Goal: Information Seeking & Learning: Learn about a topic

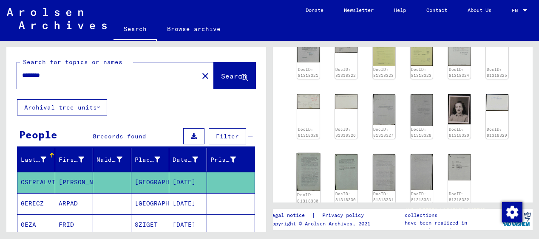
scroll to position [1873, 0]
click at [461, 124] on img at bounding box center [458, 108] width 23 height 31
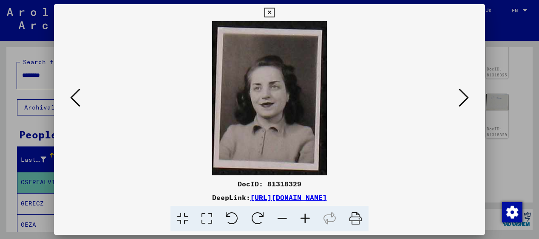
click at [464, 95] on icon at bounding box center [463, 98] width 10 height 20
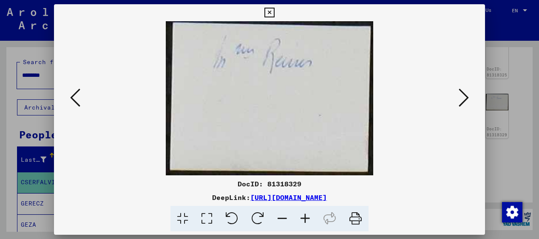
click at [464, 96] on icon at bounding box center [463, 98] width 10 height 20
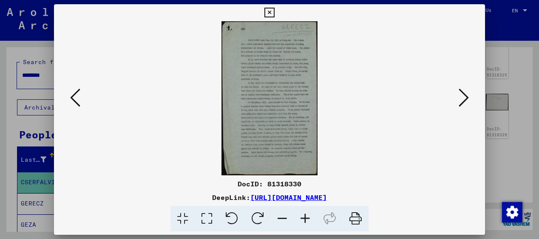
click at [465, 96] on icon at bounding box center [463, 98] width 10 height 20
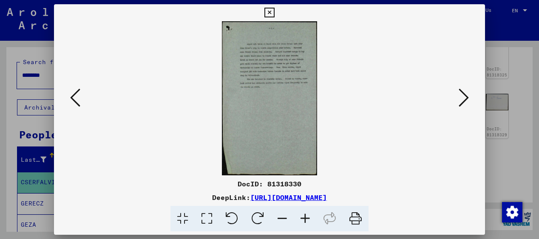
click at [465, 97] on icon at bounding box center [463, 98] width 10 height 20
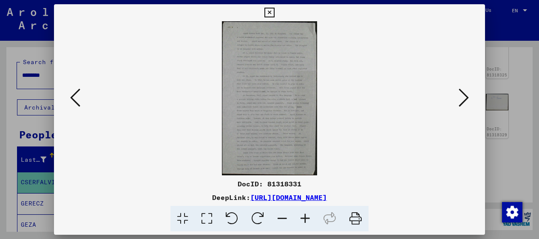
click at [307, 220] on icon at bounding box center [305, 219] width 23 height 26
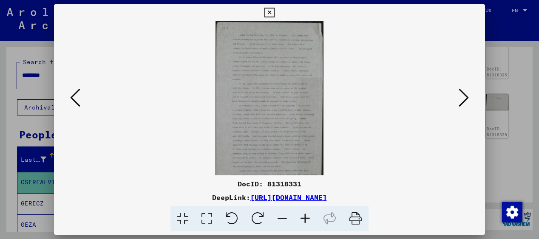
click at [307, 220] on icon at bounding box center [305, 219] width 23 height 26
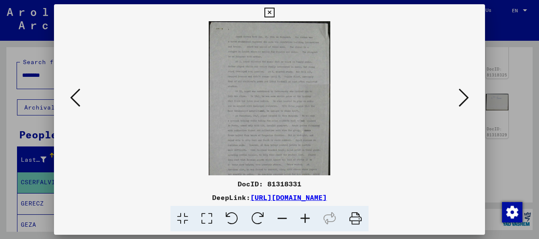
click at [307, 220] on icon at bounding box center [305, 219] width 23 height 26
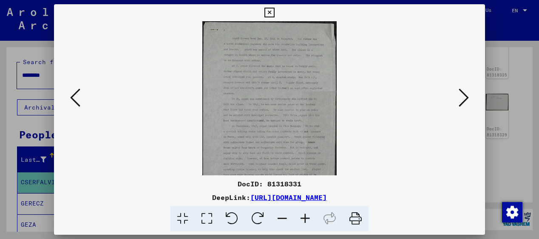
click at [307, 220] on icon at bounding box center [305, 219] width 23 height 26
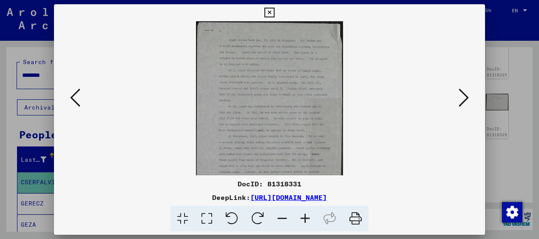
click at [307, 220] on icon at bounding box center [305, 219] width 23 height 26
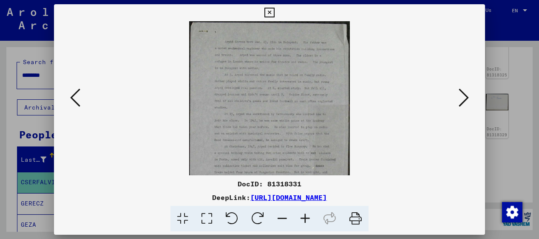
click at [307, 220] on icon at bounding box center [305, 219] width 23 height 26
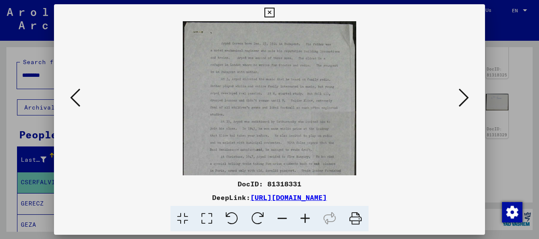
click at [307, 220] on icon at bounding box center [305, 219] width 23 height 26
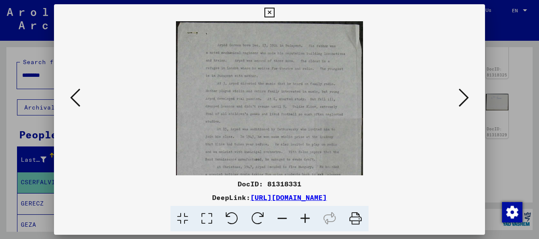
click at [307, 220] on icon at bounding box center [305, 219] width 23 height 26
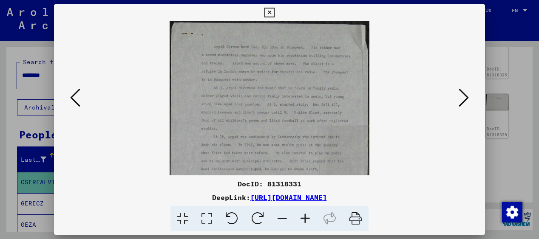
click at [307, 220] on icon at bounding box center [305, 219] width 23 height 26
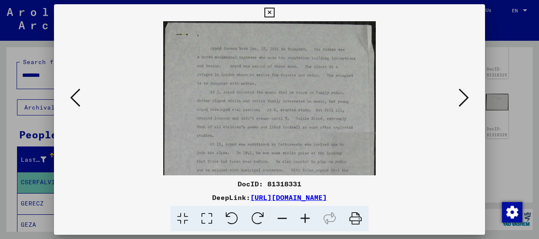
click at [307, 220] on icon at bounding box center [305, 219] width 23 height 26
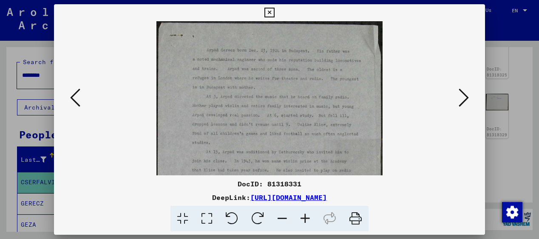
click at [307, 220] on icon at bounding box center [305, 219] width 23 height 26
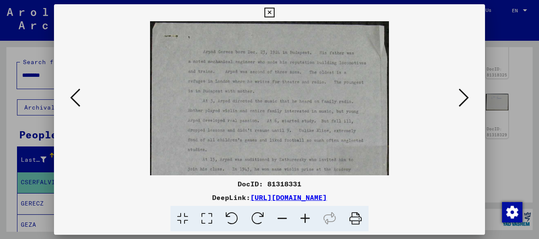
click at [307, 220] on icon at bounding box center [305, 219] width 23 height 26
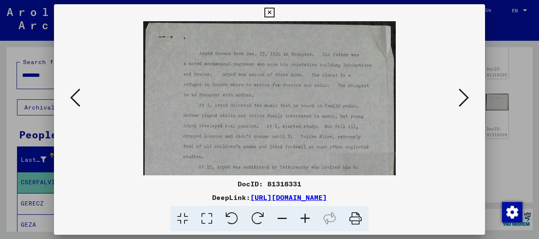
click at [307, 220] on icon at bounding box center [305, 219] width 23 height 26
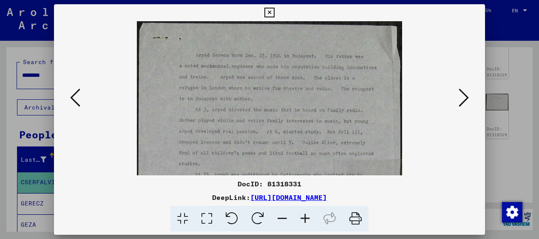
click at [307, 220] on icon at bounding box center [305, 219] width 23 height 26
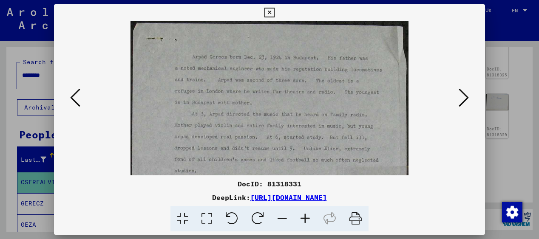
click at [307, 220] on icon at bounding box center [305, 219] width 23 height 26
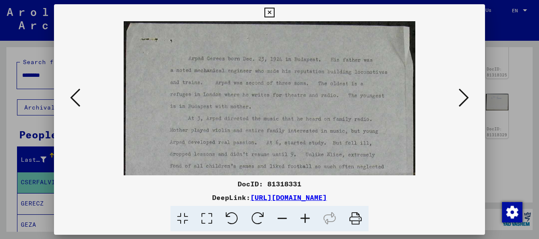
click at [307, 220] on icon at bounding box center [305, 219] width 23 height 26
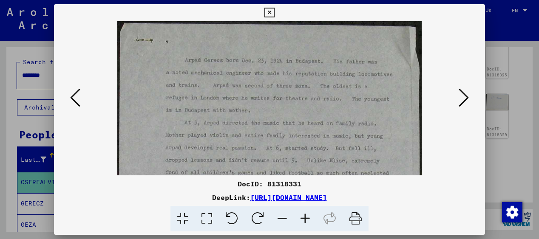
click at [467, 92] on icon at bounding box center [463, 98] width 10 height 20
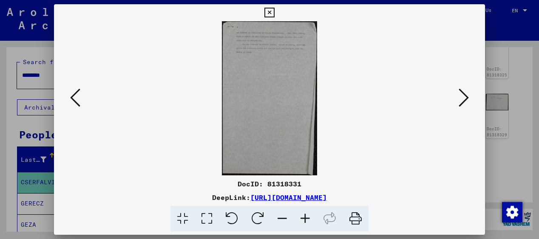
click at [467, 92] on icon at bounding box center [463, 98] width 10 height 20
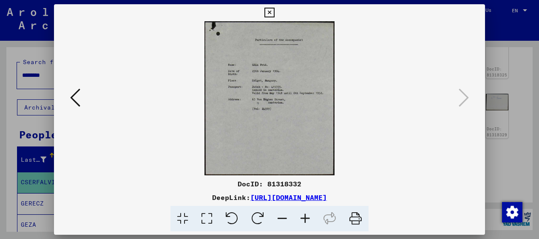
click at [74, 97] on icon at bounding box center [75, 98] width 10 height 20
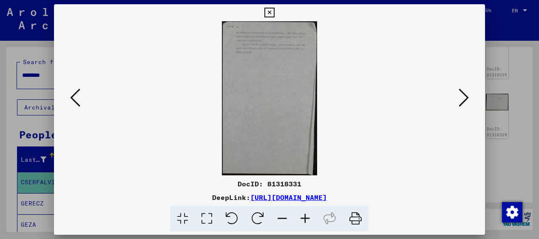
click at [74, 97] on icon at bounding box center [75, 98] width 10 height 20
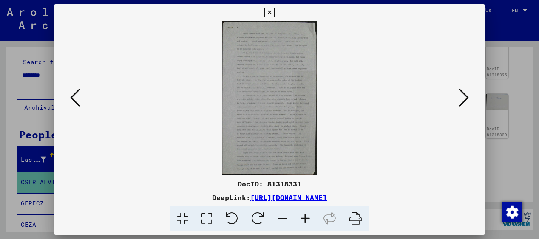
click at [74, 97] on icon at bounding box center [75, 98] width 10 height 20
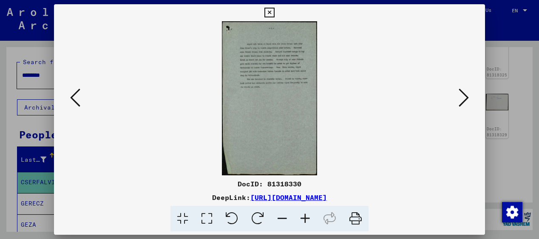
click at [74, 97] on icon at bounding box center [75, 98] width 10 height 20
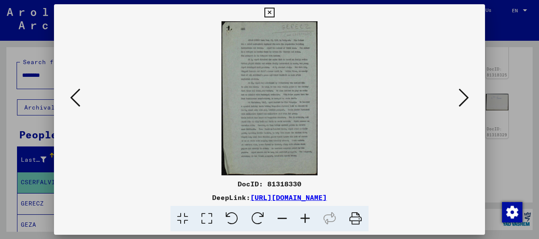
click at [74, 97] on icon at bounding box center [75, 98] width 10 height 20
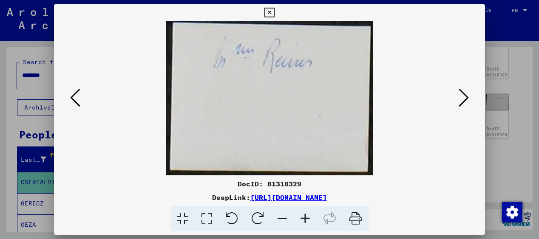
click at [74, 97] on icon at bounding box center [75, 98] width 10 height 20
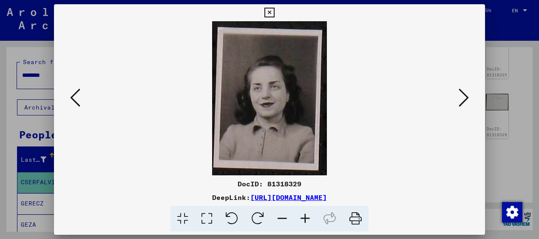
click at [74, 97] on icon at bounding box center [75, 98] width 10 height 20
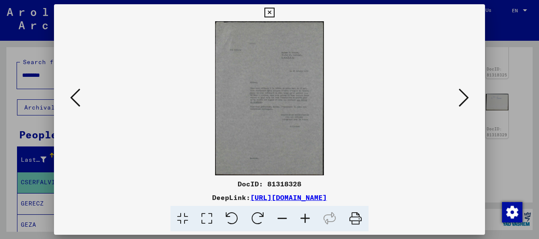
click at [74, 97] on icon at bounding box center [75, 98] width 10 height 20
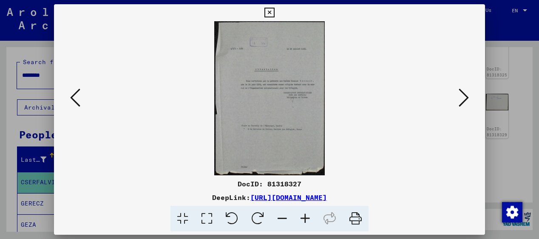
click at [74, 97] on icon at bounding box center [75, 98] width 10 height 20
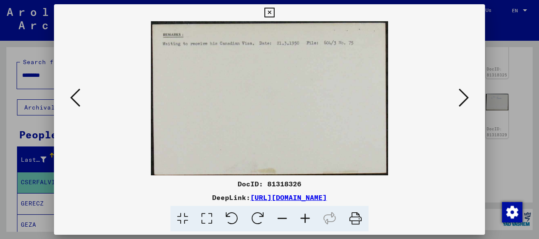
click at [74, 97] on icon at bounding box center [75, 98] width 10 height 20
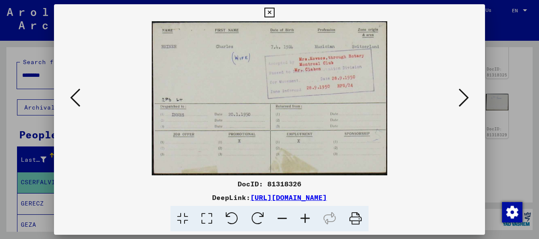
click at [74, 97] on icon at bounding box center [75, 98] width 10 height 20
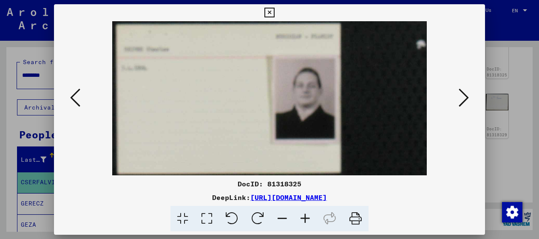
click at [74, 97] on icon at bounding box center [75, 98] width 10 height 20
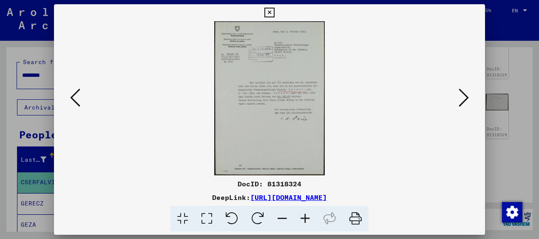
click at [74, 97] on icon at bounding box center [75, 98] width 10 height 20
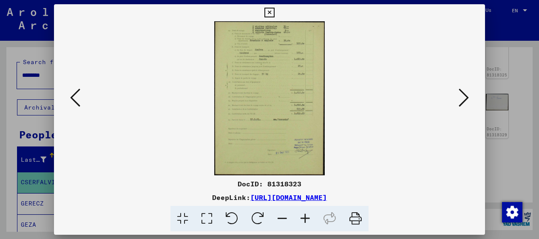
click at [304, 218] on icon at bounding box center [305, 219] width 23 height 26
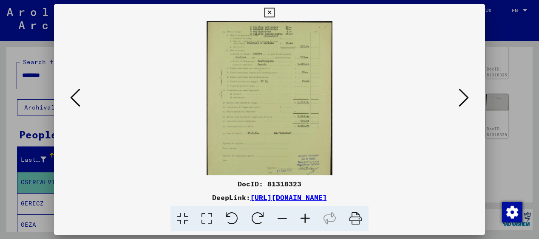
click at [304, 218] on icon at bounding box center [305, 219] width 23 height 26
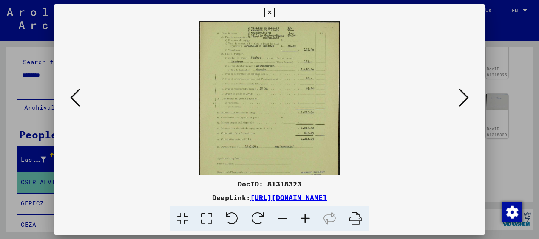
click at [304, 218] on icon at bounding box center [305, 219] width 23 height 26
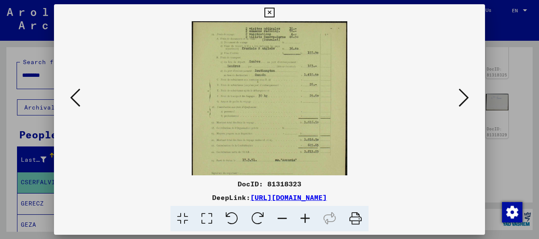
click at [304, 218] on icon at bounding box center [305, 219] width 23 height 26
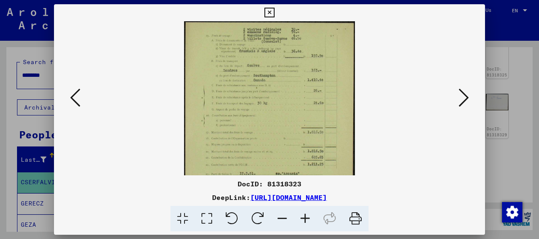
click at [304, 218] on icon at bounding box center [305, 219] width 23 height 26
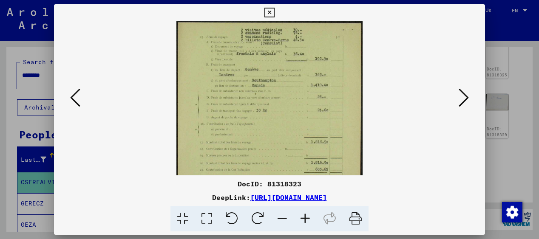
click at [304, 218] on icon at bounding box center [305, 219] width 23 height 26
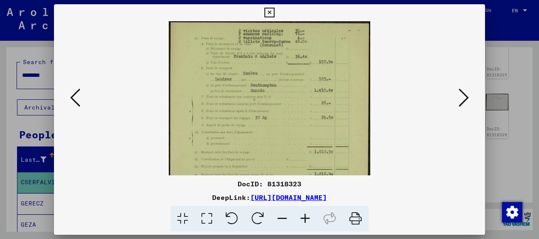
click at [304, 218] on icon at bounding box center [305, 219] width 23 height 26
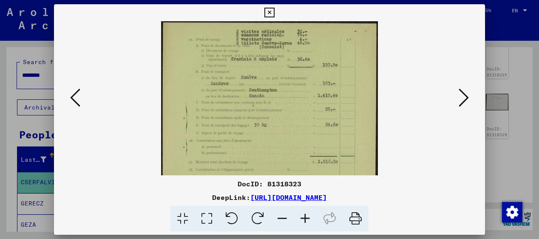
click at [304, 218] on icon at bounding box center [305, 219] width 23 height 26
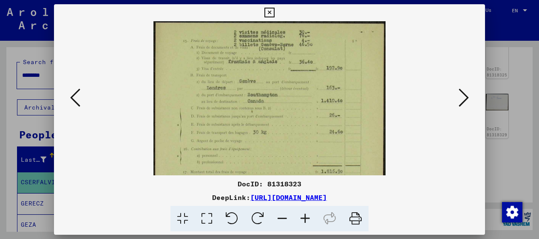
click at [304, 218] on icon at bounding box center [305, 219] width 23 height 26
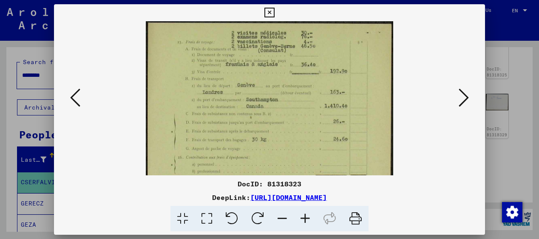
click at [304, 218] on icon at bounding box center [305, 219] width 23 height 26
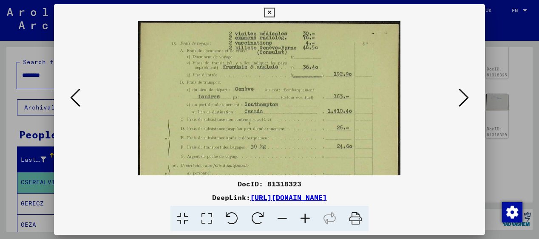
click at [304, 218] on icon at bounding box center [305, 219] width 23 height 26
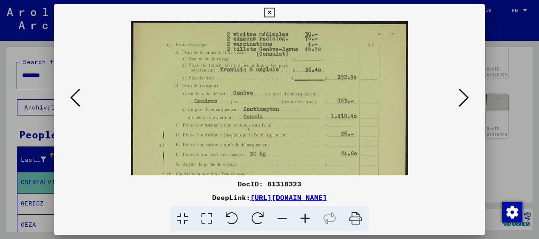
click at [304, 218] on icon at bounding box center [305, 219] width 23 height 26
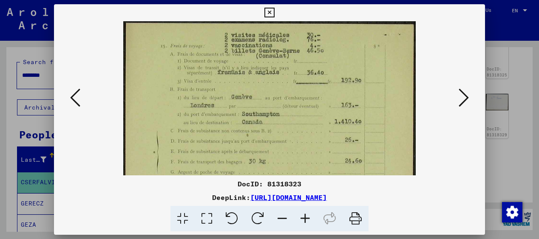
click at [304, 218] on icon at bounding box center [305, 219] width 23 height 26
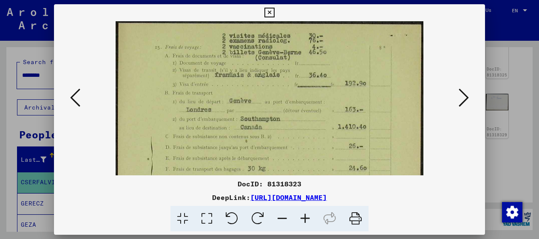
click at [304, 218] on icon at bounding box center [305, 219] width 23 height 26
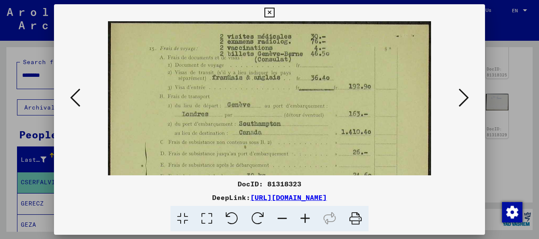
click at [304, 218] on icon at bounding box center [305, 219] width 23 height 26
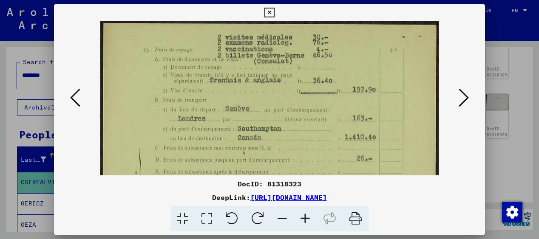
click at [73, 93] on icon at bounding box center [75, 98] width 10 height 20
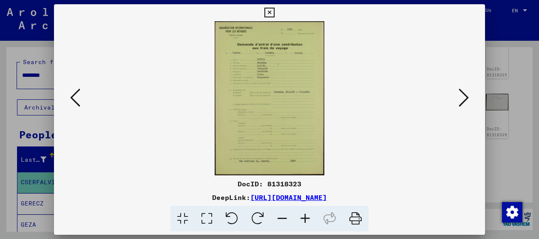
click at [305, 215] on icon at bounding box center [305, 219] width 23 height 26
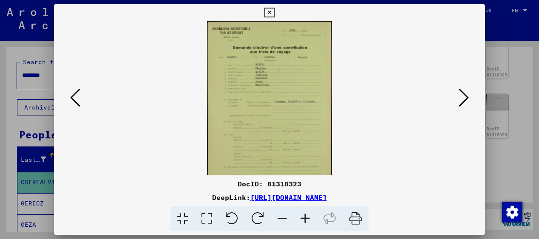
click at [305, 215] on icon at bounding box center [305, 219] width 23 height 26
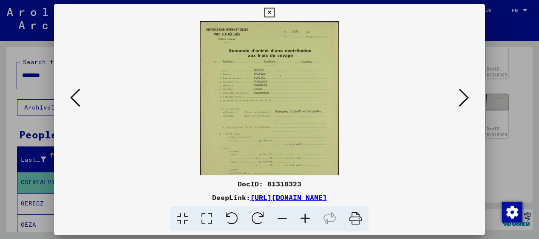
click at [305, 215] on icon at bounding box center [305, 219] width 23 height 26
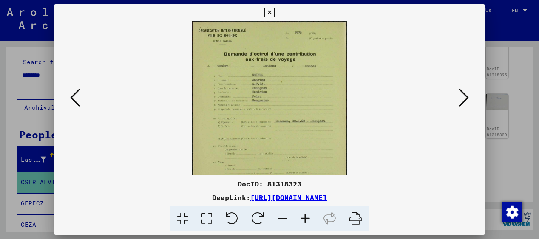
click at [305, 215] on icon at bounding box center [305, 219] width 23 height 26
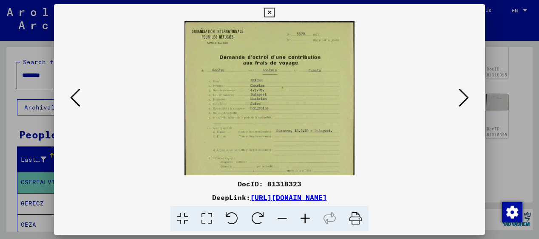
click at [305, 215] on icon at bounding box center [305, 219] width 23 height 26
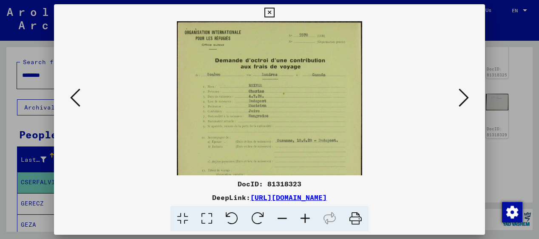
click at [305, 215] on icon at bounding box center [305, 219] width 23 height 26
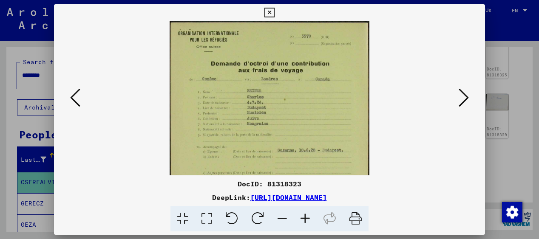
click at [305, 215] on icon at bounding box center [305, 219] width 23 height 26
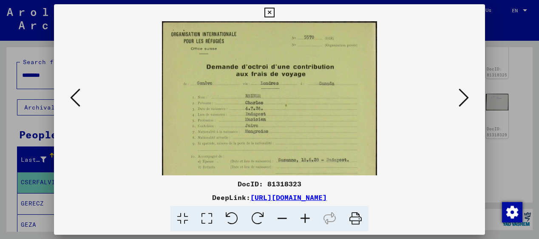
click at [305, 215] on icon at bounding box center [305, 219] width 23 height 26
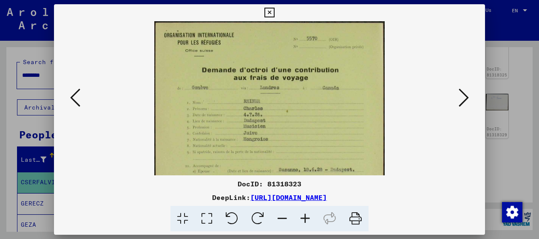
click at [305, 215] on icon at bounding box center [305, 219] width 23 height 26
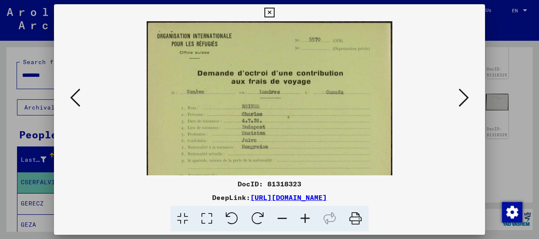
click at [305, 215] on icon at bounding box center [305, 219] width 23 height 26
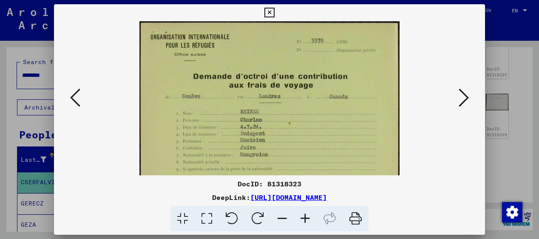
click at [73, 93] on icon at bounding box center [75, 98] width 10 height 20
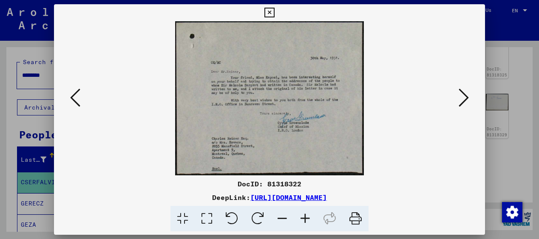
click at [73, 93] on icon at bounding box center [75, 98] width 10 height 20
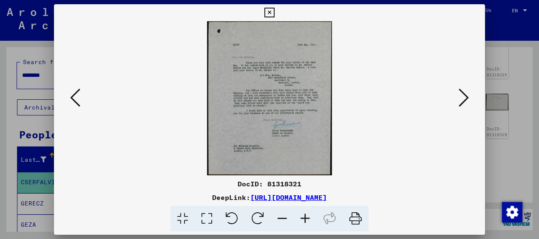
click at [73, 93] on icon at bounding box center [75, 98] width 10 height 20
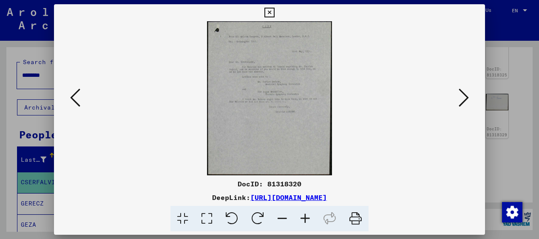
click at [73, 93] on icon at bounding box center [75, 98] width 10 height 20
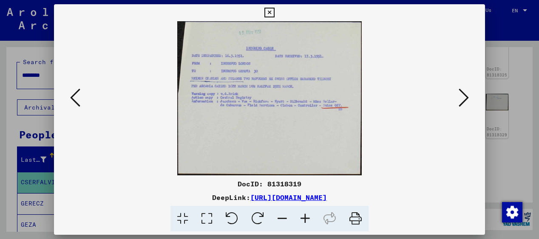
click at [73, 93] on icon at bounding box center [75, 98] width 10 height 20
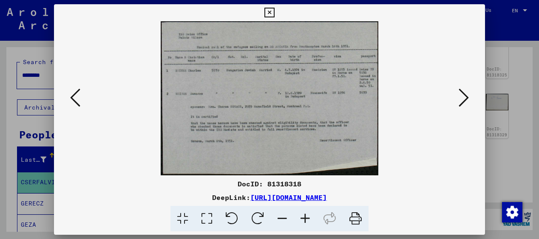
click at [73, 93] on icon at bounding box center [75, 98] width 10 height 20
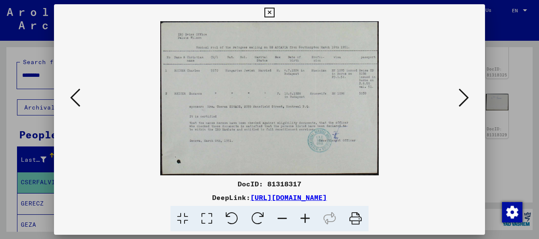
click at [73, 93] on icon at bounding box center [75, 98] width 10 height 20
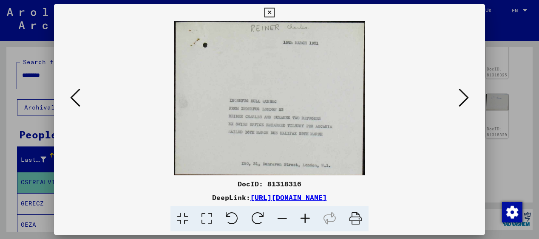
click at [73, 93] on icon at bounding box center [75, 98] width 10 height 20
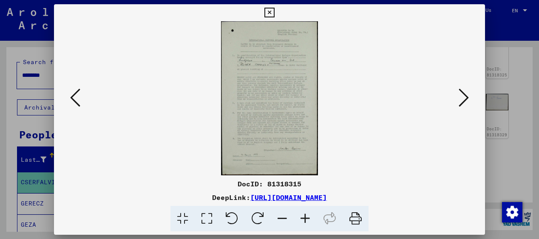
click at [73, 93] on icon at bounding box center [75, 98] width 10 height 20
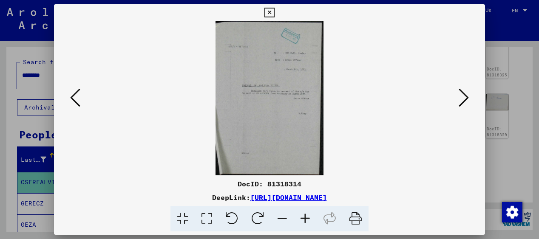
click at [73, 93] on icon at bounding box center [75, 98] width 10 height 20
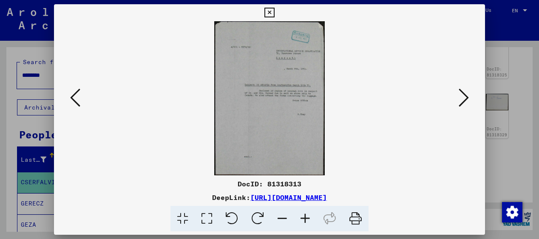
click at [73, 93] on icon at bounding box center [75, 98] width 10 height 20
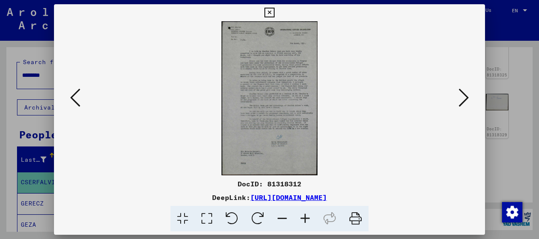
click at [73, 93] on icon at bounding box center [75, 98] width 10 height 20
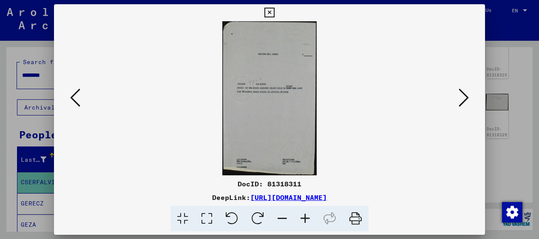
click at [73, 93] on icon at bounding box center [75, 98] width 10 height 20
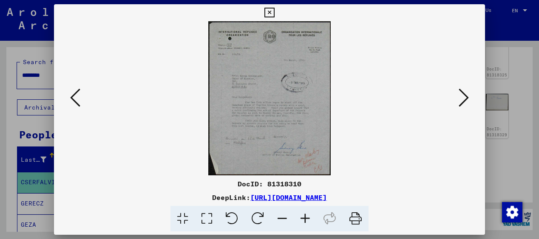
click at [73, 93] on icon at bounding box center [75, 98] width 10 height 20
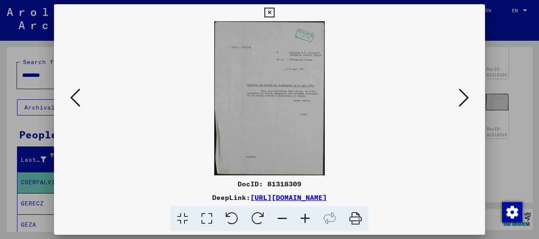
click at [73, 93] on icon at bounding box center [75, 98] width 10 height 20
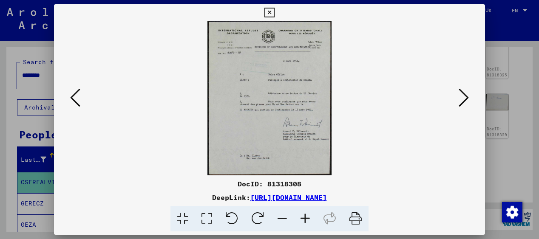
click at [73, 93] on icon at bounding box center [75, 98] width 10 height 20
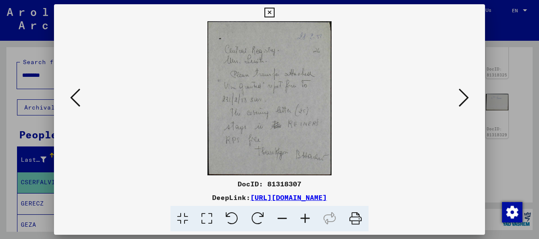
click at [73, 93] on icon at bounding box center [75, 98] width 10 height 20
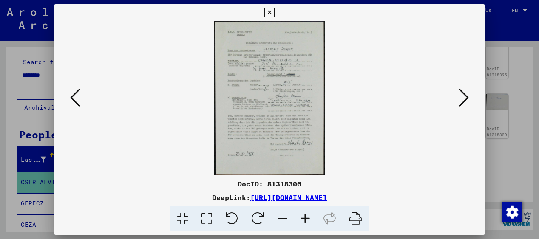
click at [73, 93] on icon at bounding box center [75, 98] width 10 height 20
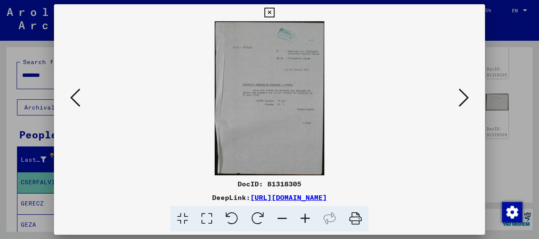
click at [73, 93] on icon at bounding box center [75, 98] width 10 height 20
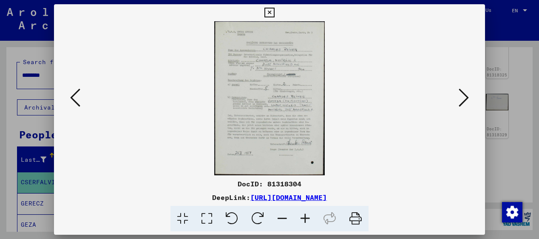
click at [73, 93] on icon at bounding box center [75, 98] width 10 height 20
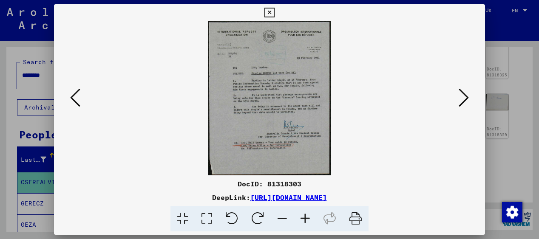
click at [73, 93] on icon at bounding box center [75, 98] width 10 height 20
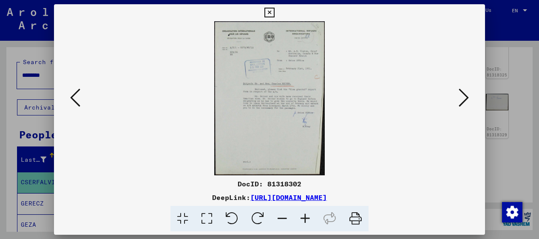
click at [73, 93] on icon at bounding box center [75, 98] width 10 height 20
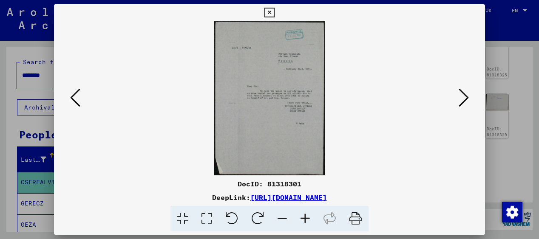
click at [73, 93] on icon at bounding box center [75, 98] width 10 height 20
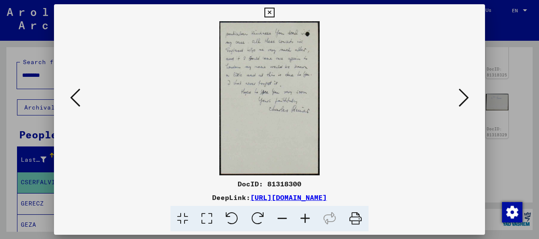
click at [73, 93] on icon at bounding box center [75, 98] width 10 height 20
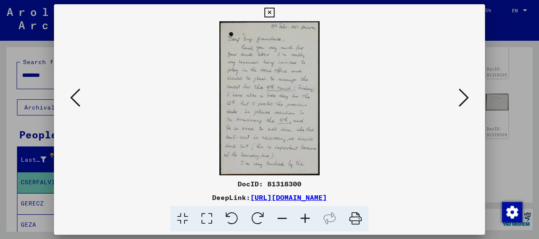
click at [73, 93] on icon at bounding box center [75, 98] width 10 height 20
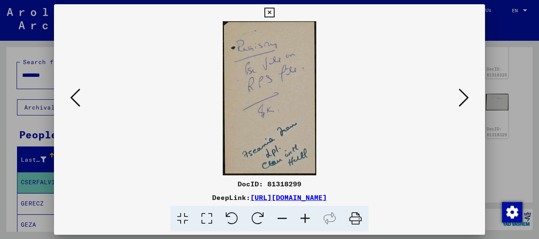
click at [73, 93] on icon at bounding box center [75, 98] width 10 height 20
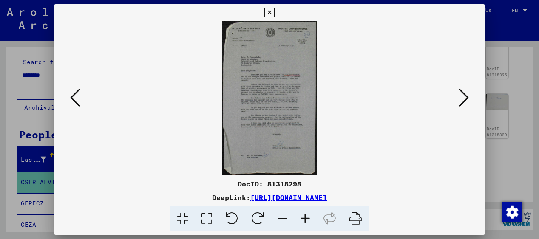
click at [73, 93] on icon at bounding box center [75, 98] width 10 height 20
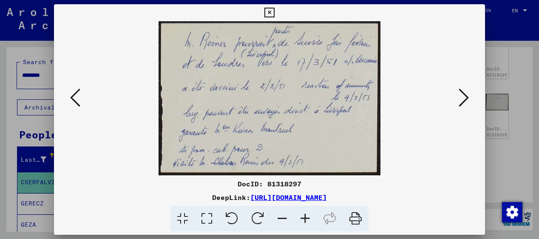
click at [73, 94] on icon at bounding box center [75, 98] width 10 height 20
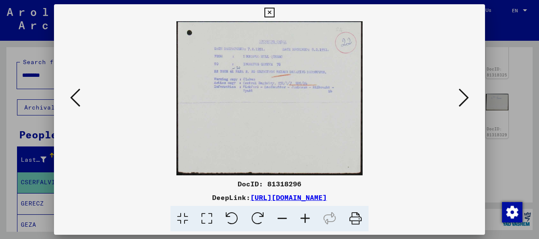
click at [73, 94] on icon at bounding box center [75, 98] width 10 height 20
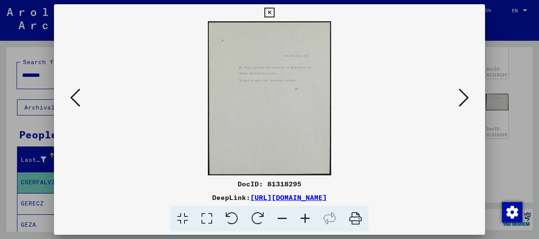
click at [72, 94] on icon at bounding box center [75, 98] width 10 height 20
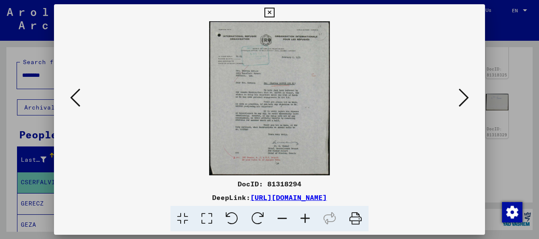
click at [72, 94] on icon at bounding box center [75, 98] width 10 height 20
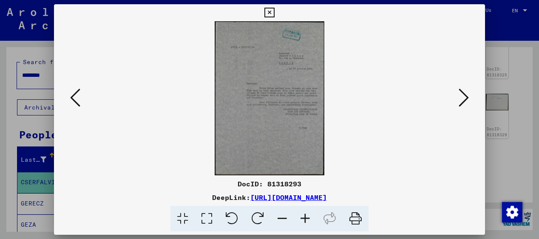
click at [72, 94] on icon at bounding box center [75, 98] width 10 height 20
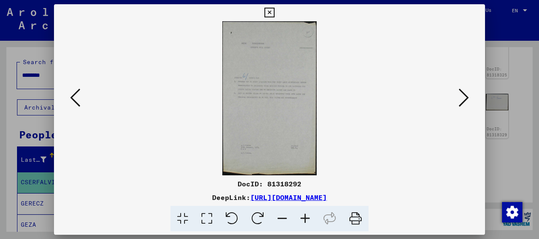
click at [72, 94] on icon at bounding box center [75, 98] width 10 height 20
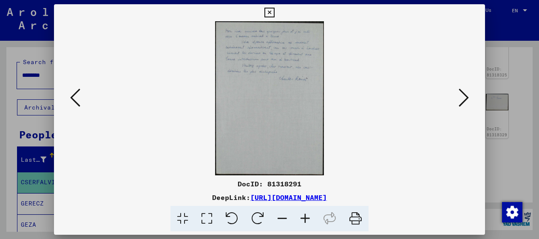
click at [71, 94] on icon at bounding box center [75, 98] width 10 height 20
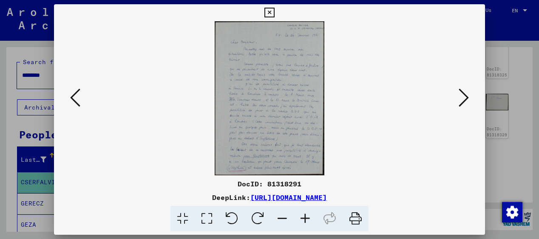
click at [71, 94] on icon at bounding box center [75, 98] width 10 height 20
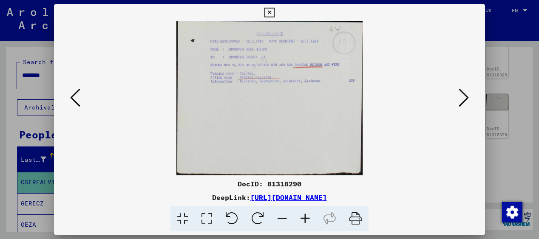
click at [71, 94] on icon at bounding box center [75, 98] width 10 height 20
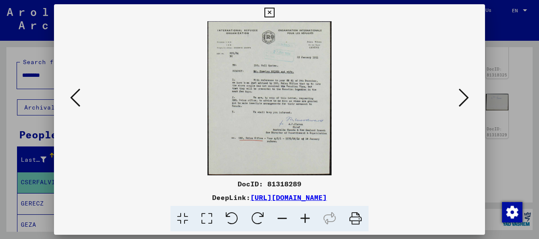
click at [71, 94] on icon at bounding box center [75, 98] width 10 height 20
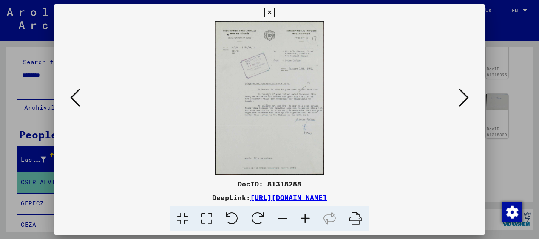
click at [71, 94] on icon at bounding box center [75, 98] width 10 height 20
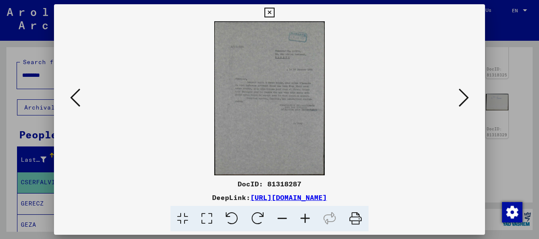
click at [71, 94] on icon at bounding box center [75, 98] width 10 height 20
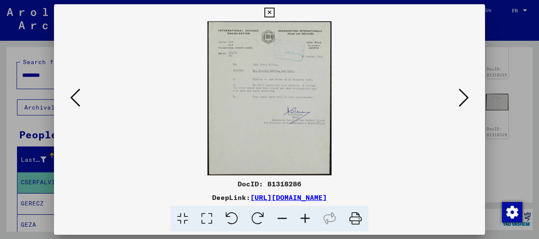
click at [71, 94] on icon at bounding box center [75, 98] width 10 height 20
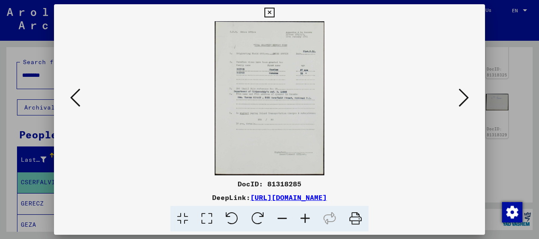
click at [71, 94] on icon at bounding box center [75, 98] width 10 height 20
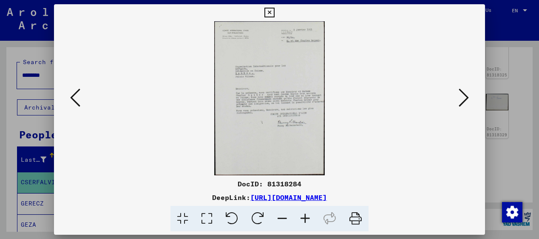
click at [71, 94] on icon at bounding box center [75, 98] width 10 height 20
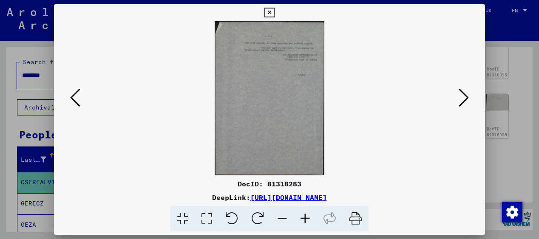
click at [71, 94] on icon at bounding box center [75, 98] width 10 height 20
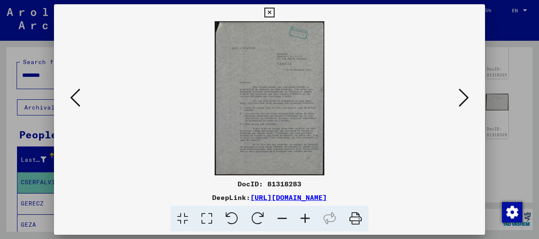
click at [71, 94] on icon at bounding box center [75, 98] width 10 height 20
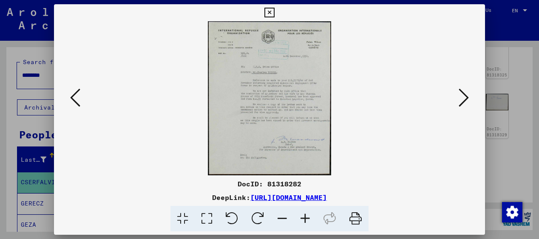
click at [71, 94] on icon at bounding box center [75, 98] width 10 height 20
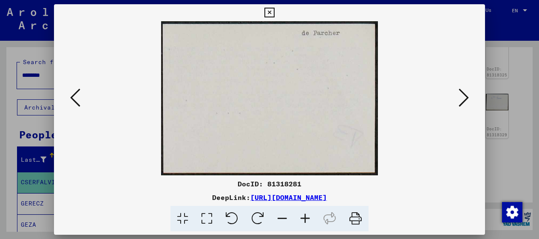
click at [71, 94] on icon at bounding box center [75, 98] width 10 height 20
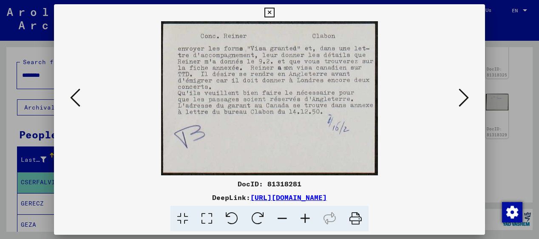
click at [71, 94] on icon at bounding box center [75, 98] width 10 height 20
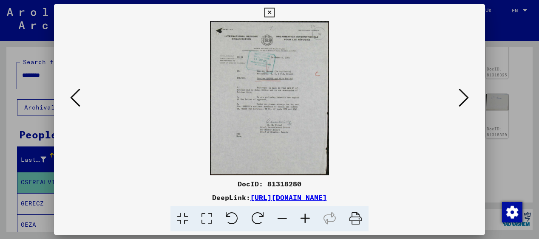
click at [71, 94] on icon at bounding box center [75, 98] width 10 height 20
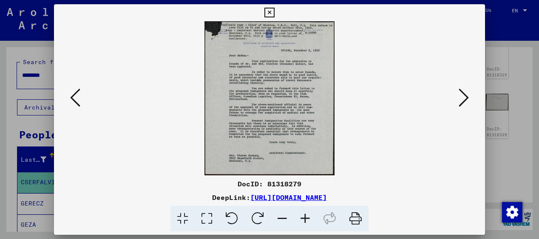
click at [71, 94] on icon at bounding box center [75, 98] width 10 height 20
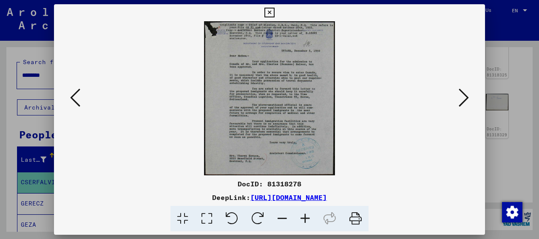
click at [71, 94] on icon at bounding box center [75, 98] width 10 height 20
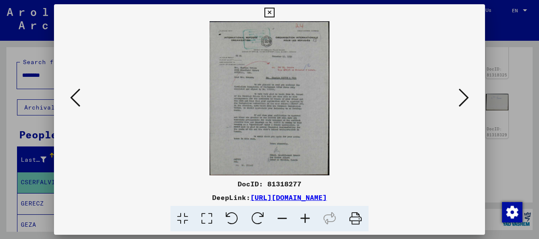
click at [71, 94] on icon at bounding box center [75, 98] width 10 height 20
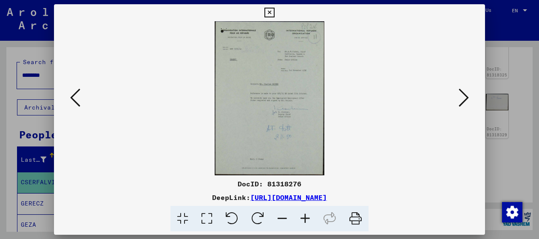
click at [71, 94] on icon at bounding box center [75, 98] width 10 height 20
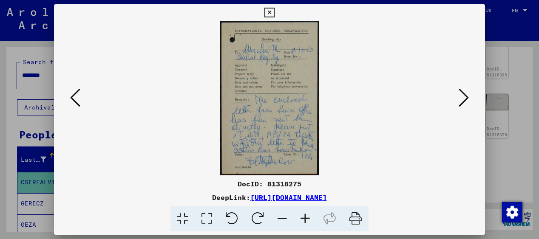
click at [71, 94] on icon at bounding box center [75, 98] width 10 height 20
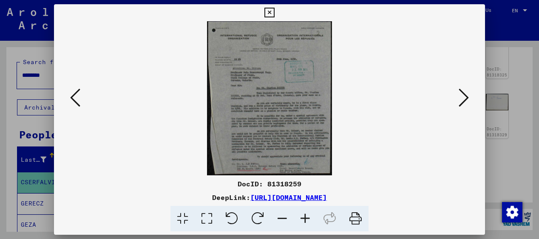
click at [71, 94] on icon at bounding box center [75, 98] width 10 height 20
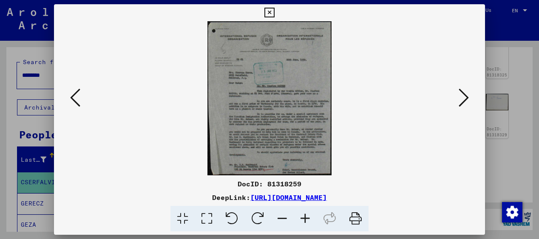
click at [71, 94] on icon at bounding box center [75, 98] width 10 height 20
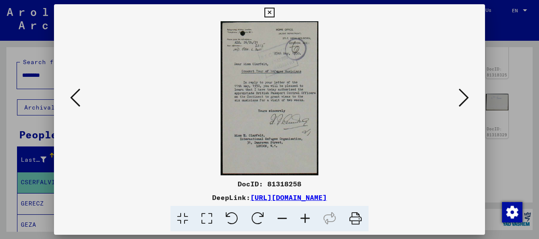
click at [71, 94] on icon at bounding box center [75, 98] width 10 height 20
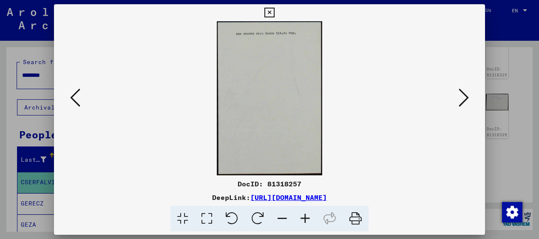
click at [71, 94] on icon at bounding box center [75, 98] width 10 height 20
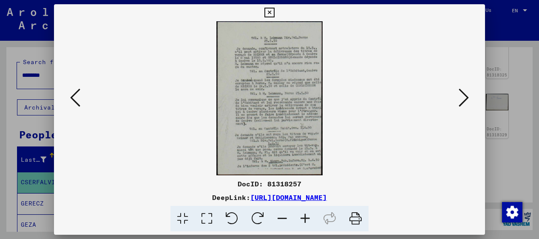
click at [71, 94] on icon at bounding box center [75, 98] width 10 height 20
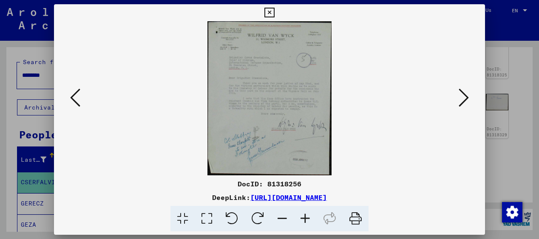
click at [71, 94] on icon at bounding box center [75, 98] width 10 height 20
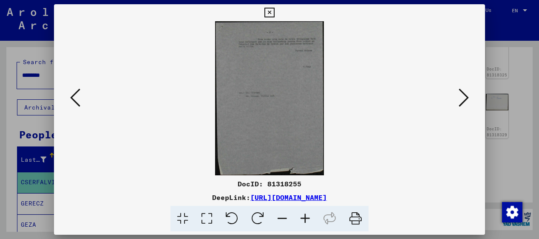
click at [71, 94] on icon at bounding box center [75, 98] width 10 height 20
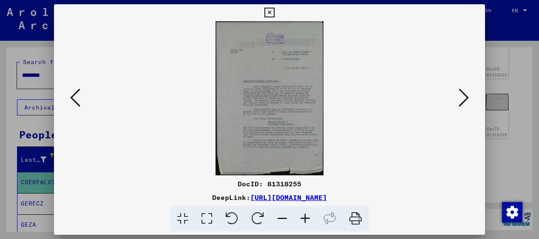
click at [71, 94] on icon at bounding box center [75, 98] width 10 height 20
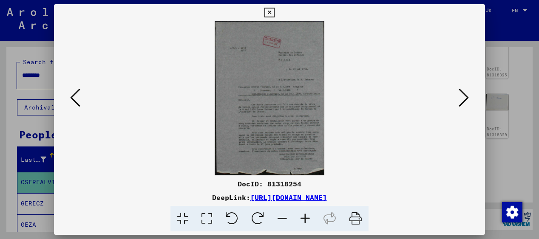
click at [71, 94] on icon at bounding box center [75, 98] width 10 height 20
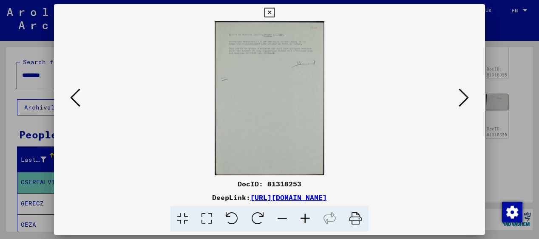
click at [71, 94] on icon at bounding box center [75, 98] width 10 height 20
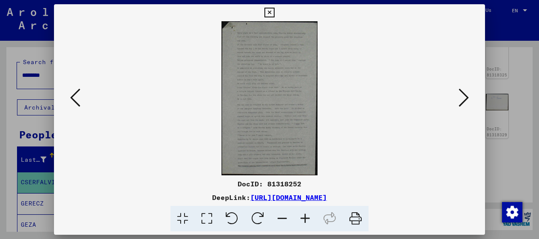
click at [71, 94] on icon at bounding box center [75, 98] width 10 height 20
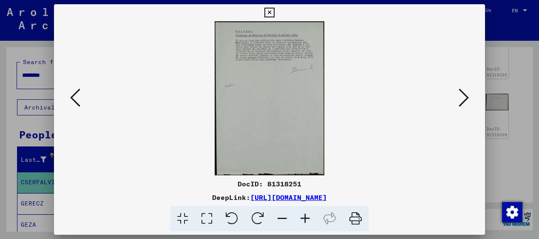
click at [71, 94] on icon at bounding box center [75, 98] width 10 height 20
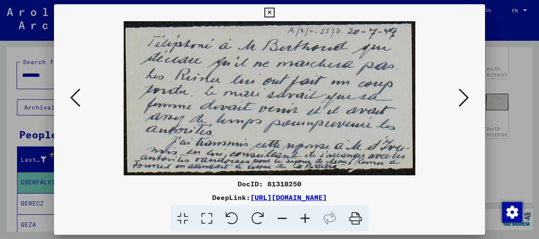
click at [71, 94] on icon at bounding box center [75, 98] width 10 height 20
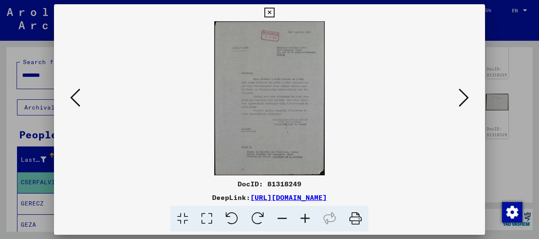
click at [71, 94] on icon at bounding box center [75, 98] width 10 height 20
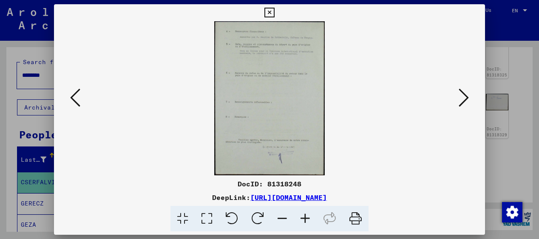
click at [71, 94] on icon at bounding box center [75, 98] width 10 height 20
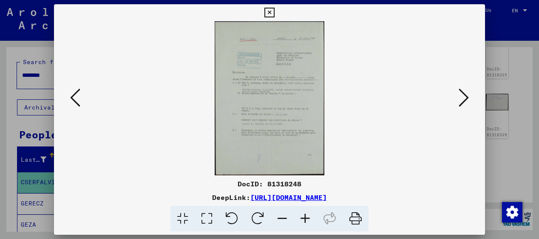
click at [71, 94] on icon at bounding box center [75, 98] width 10 height 20
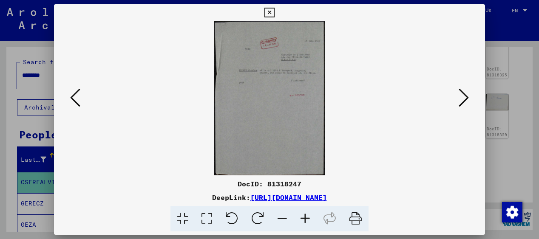
click at [71, 94] on icon at bounding box center [75, 98] width 10 height 20
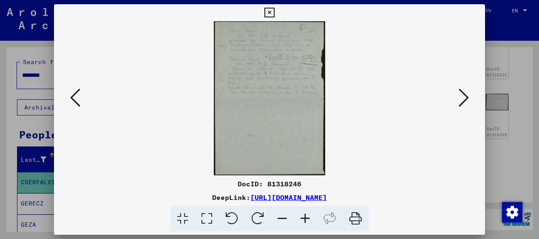
click at [71, 94] on icon at bounding box center [75, 98] width 10 height 20
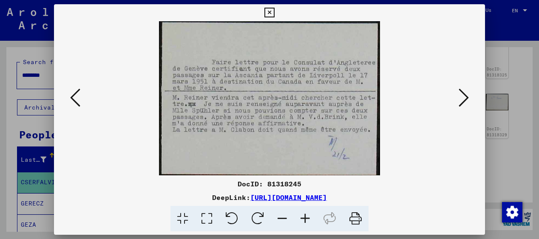
click at [71, 94] on icon at bounding box center [75, 98] width 10 height 20
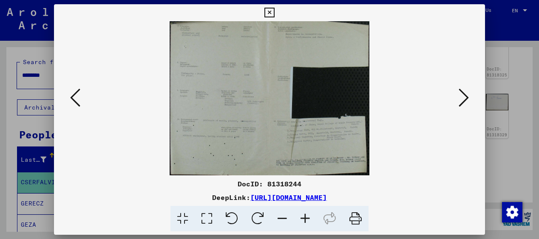
click at [71, 94] on icon at bounding box center [75, 98] width 10 height 20
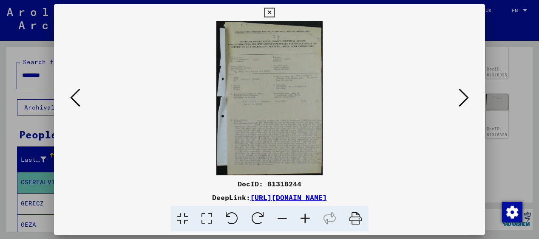
click at [71, 94] on icon at bounding box center [75, 98] width 10 height 20
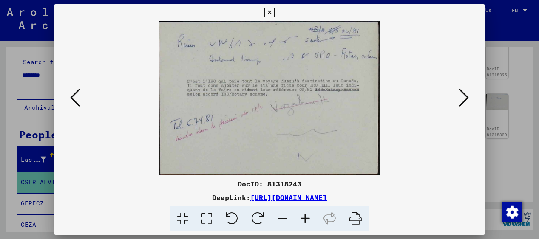
click at [71, 94] on icon at bounding box center [75, 98] width 10 height 20
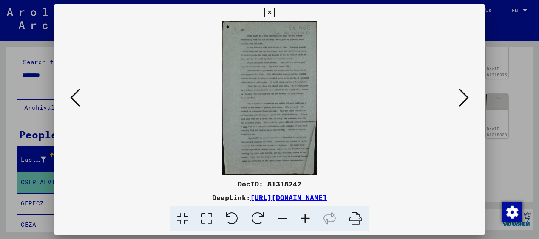
click at [71, 94] on icon at bounding box center [75, 98] width 10 height 20
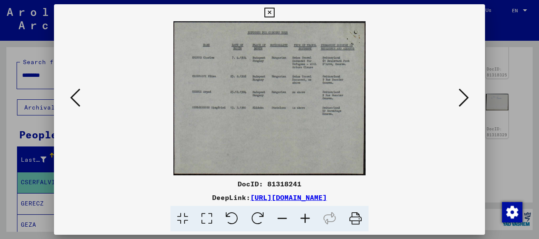
click at [71, 94] on icon at bounding box center [75, 98] width 10 height 20
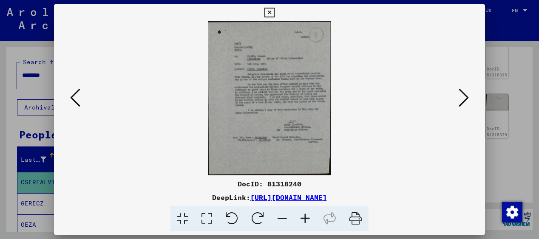
click at [71, 94] on icon at bounding box center [75, 98] width 10 height 20
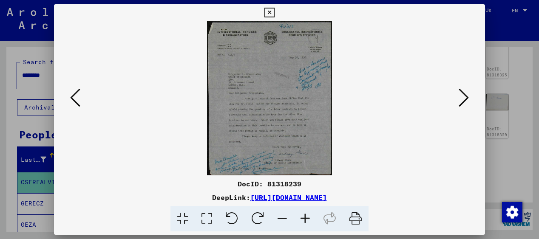
click at [71, 94] on icon at bounding box center [75, 98] width 10 height 20
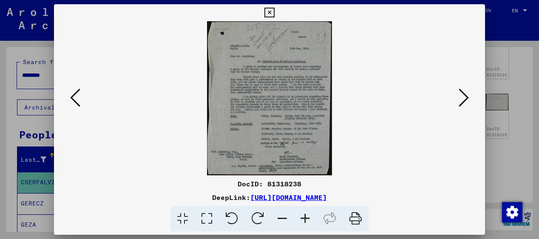
click at [270, 10] on icon at bounding box center [269, 13] width 10 height 10
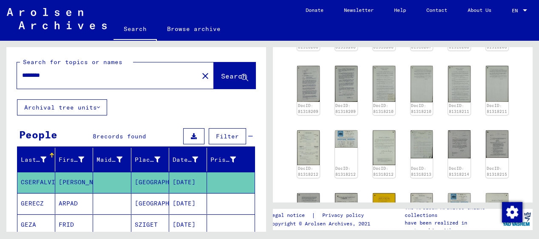
scroll to position [490, 0]
click at [347, 147] on img at bounding box center [345, 139] width 23 height 19
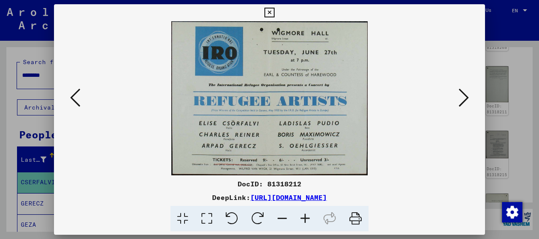
click at [72, 96] on icon at bounding box center [75, 98] width 10 height 20
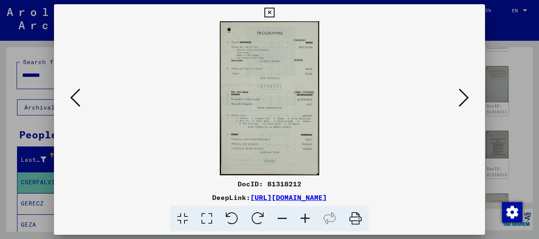
click at [72, 96] on icon at bounding box center [75, 98] width 10 height 20
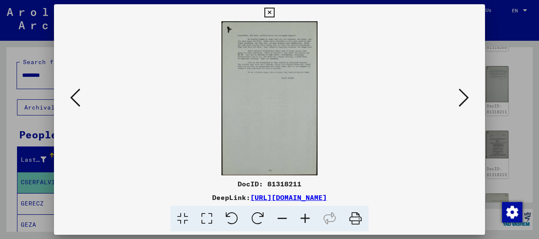
click at [304, 216] on icon at bounding box center [305, 219] width 23 height 26
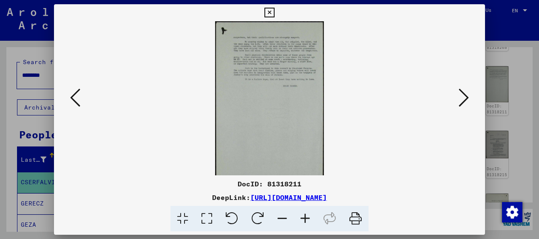
click at [304, 216] on icon at bounding box center [305, 219] width 23 height 26
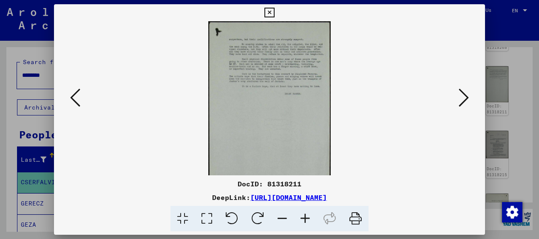
click at [304, 216] on icon at bounding box center [305, 219] width 23 height 26
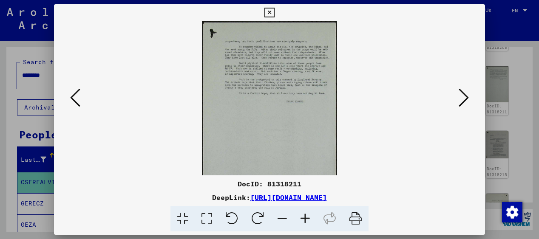
click at [304, 216] on icon at bounding box center [305, 219] width 23 height 26
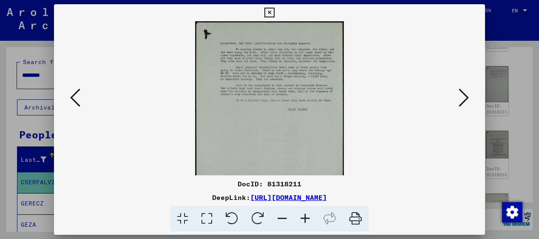
click at [304, 216] on icon at bounding box center [305, 219] width 23 height 26
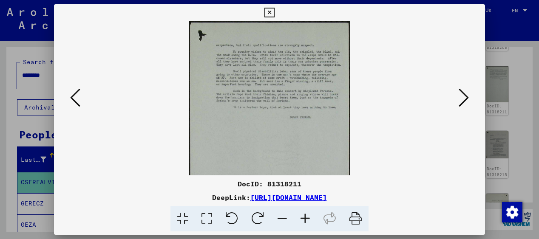
click at [304, 216] on icon at bounding box center [305, 219] width 23 height 26
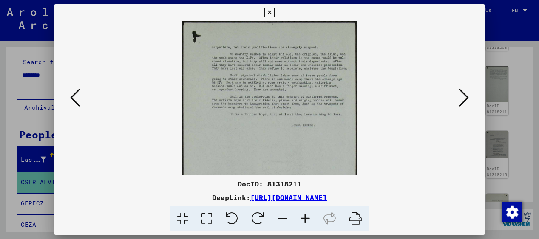
click at [304, 216] on icon at bounding box center [305, 219] width 23 height 26
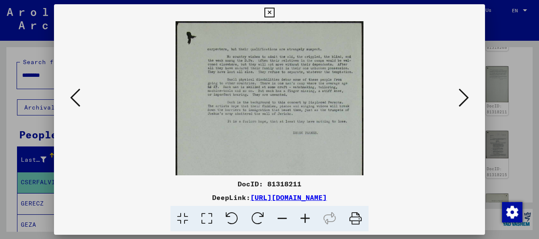
click at [304, 216] on icon at bounding box center [305, 219] width 23 height 26
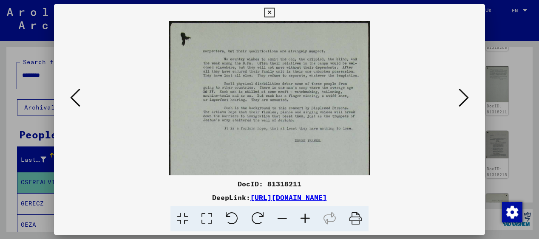
click at [304, 216] on icon at bounding box center [305, 219] width 23 height 26
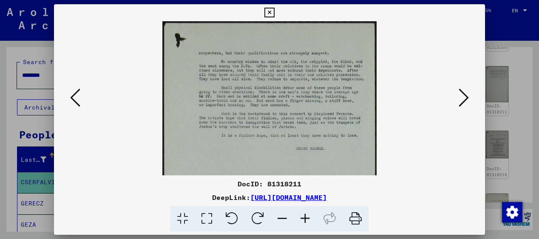
click at [304, 216] on icon at bounding box center [305, 219] width 23 height 26
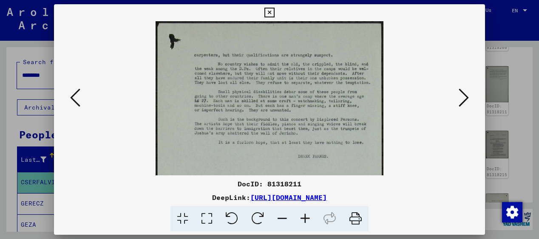
click at [304, 216] on icon at bounding box center [305, 219] width 23 height 26
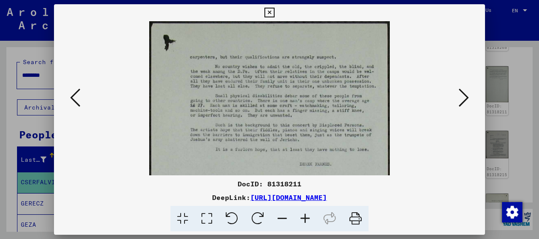
click at [72, 96] on icon at bounding box center [75, 98] width 10 height 20
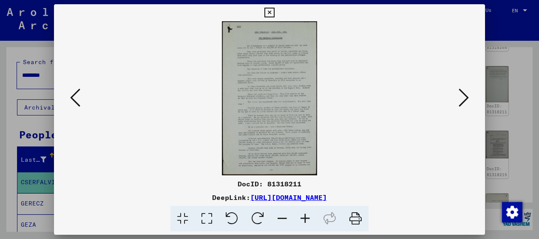
click at [307, 218] on icon at bounding box center [305, 219] width 23 height 26
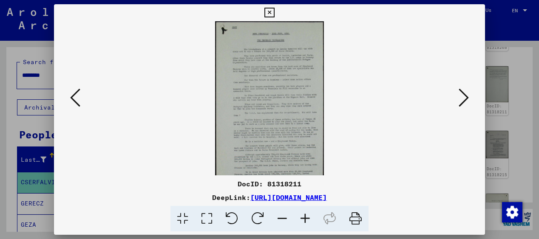
click at [307, 218] on icon at bounding box center [305, 219] width 23 height 26
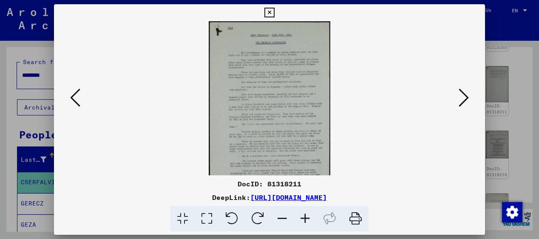
click at [307, 218] on icon at bounding box center [305, 219] width 23 height 26
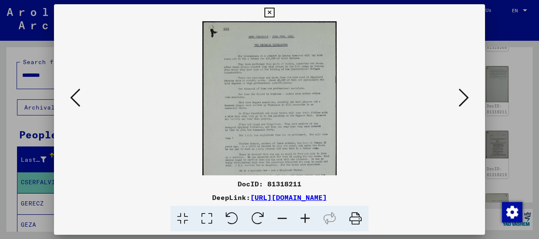
click at [307, 218] on icon at bounding box center [305, 219] width 23 height 26
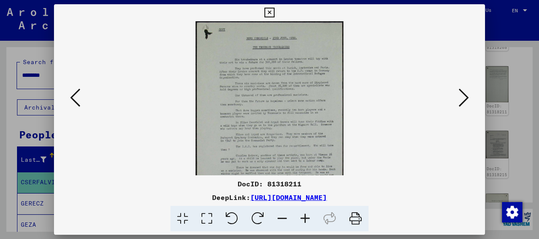
click at [307, 218] on icon at bounding box center [305, 219] width 23 height 26
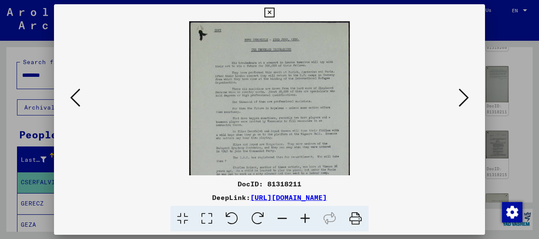
click at [307, 218] on icon at bounding box center [305, 219] width 23 height 26
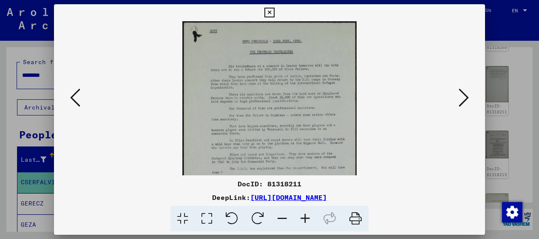
click at [307, 218] on icon at bounding box center [305, 219] width 23 height 26
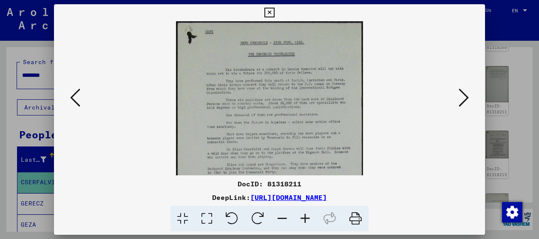
click at [307, 218] on icon at bounding box center [305, 219] width 23 height 26
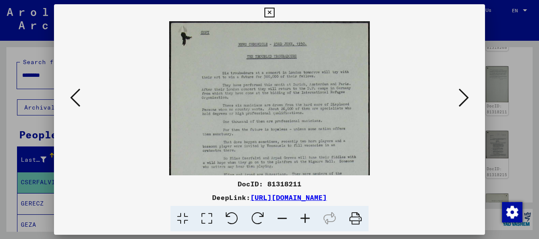
click at [307, 218] on icon at bounding box center [305, 219] width 23 height 26
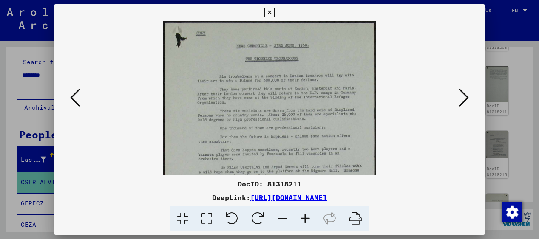
click at [307, 218] on icon at bounding box center [305, 219] width 23 height 26
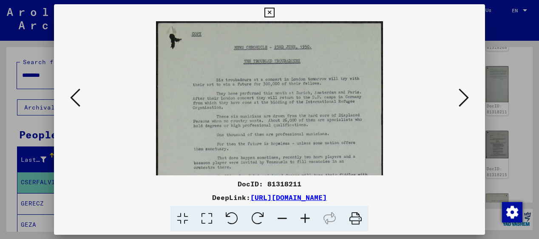
click at [307, 218] on icon at bounding box center [305, 219] width 23 height 26
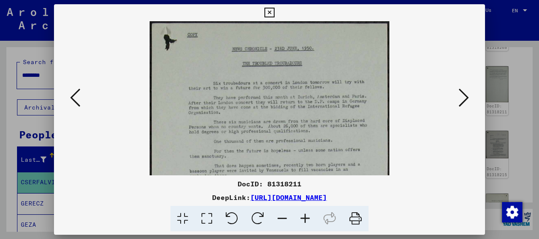
click at [307, 218] on icon at bounding box center [305, 219] width 23 height 26
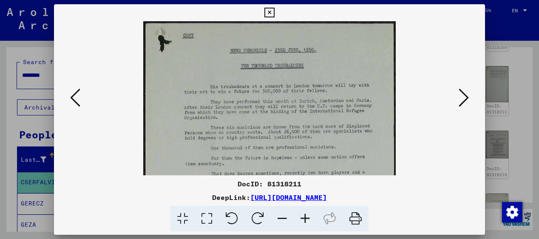
click at [307, 218] on icon at bounding box center [305, 219] width 23 height 26
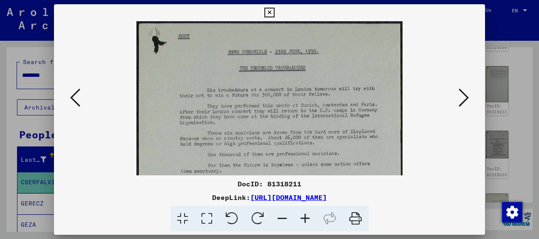
click at [307, 218] on icon at bounding box center [305, 219] width 23 height 26
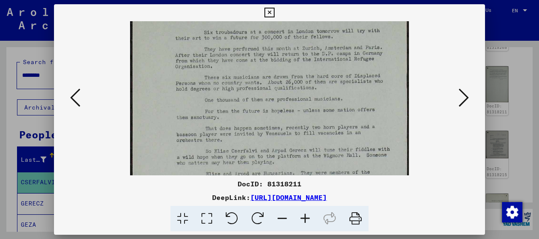
scroll to position [62, 0]
drag, startPoint x: 267, startPoint y: 147, endPoint x: 262, endPoint y: 85, distance: 61.9
click at [262, 85] on img at bounding box center [269, 186] width 279 height 452
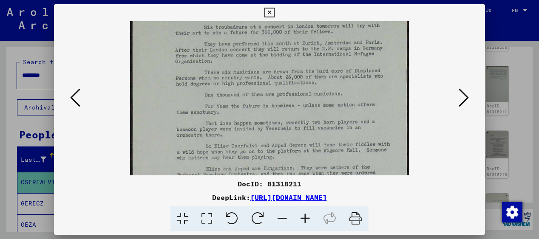
scroll to position [67, 0]
drag, startPoint x: 273, startPoint y: 131, endPoint x: 273, endPoint y: 126, distance: 5.1
click at [273, 126] on img at bounding box center [269, 181] width 279 height 452
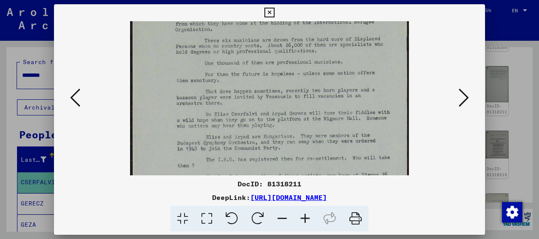
scroll to position [99, 0]
drag, startPoint x: 280, startPoint y: 141, endPoint x: 273, endPoint y: 110, distance: 32.7
click at [273, 110] on img at bounding box center [269, 149] width 279 height 452
click at [73, 94] on icon at bounding box center [75, 98] width 10 height 20
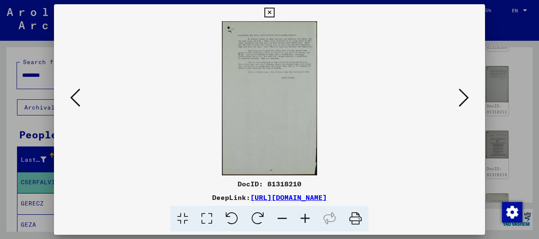
click at [305, 218] on icon at bounding box center [305, 219] width 23 height 26
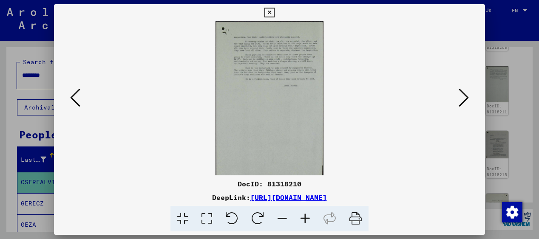
click at [305, 218] on icon at bounding box center [305, 219] width 23 height 26
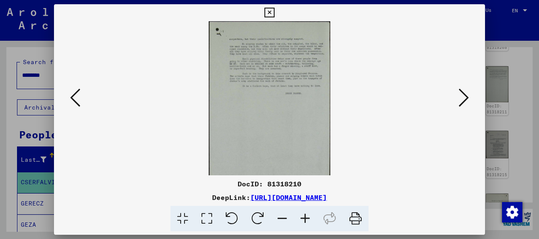
click at [305, 218] on icon at bounding box center [305, 219] width 23 height 26
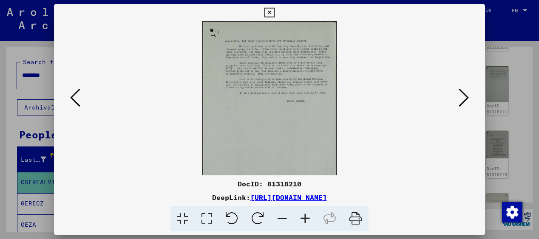
click at [305, 218] on icon at bounding box center [305, 219] width 23 height 26
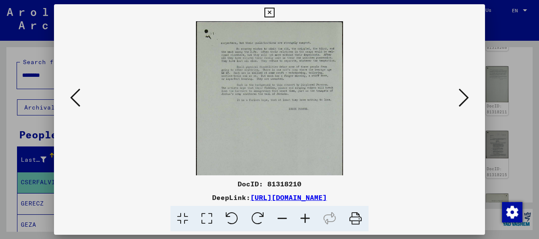
click at [305, 218] on icon at bounding box center [305, 219] width 23 height 26
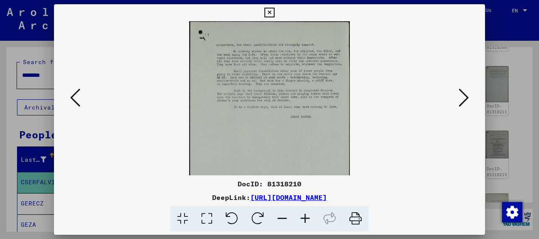
click at [305, 218] on icon at bounding box center [305, 219] width 23 height 26
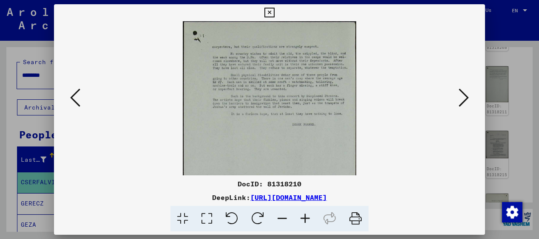
click at [305, 218] on icon at bounding box center [305, 219] width 23 height 26
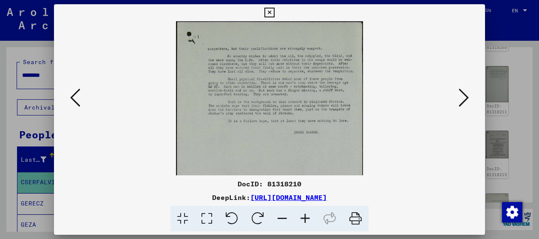
click at [305, 218] on icon at bounding box center [305, 219] width 23 height 26
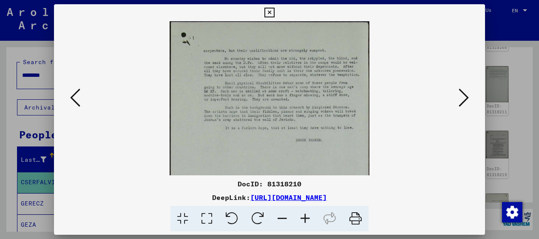
click at [305, 218] on icon at bounding box center [305, 219] width 23 height 26
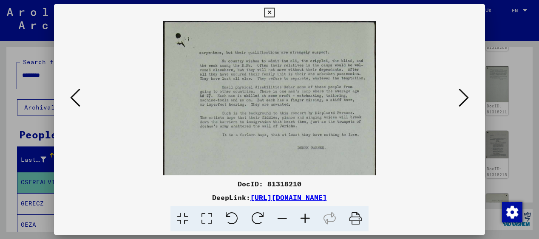
click at [305, 218] on icon at bounding box center [305, 219] width 23 height 26
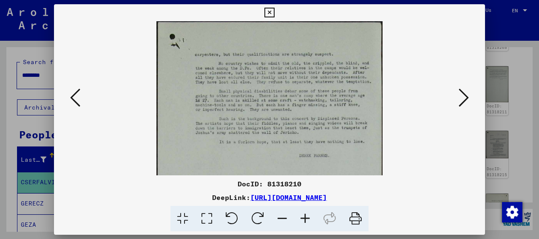
click at [305, 218] on icon at bounding box center [305, 219] width 23 height 26
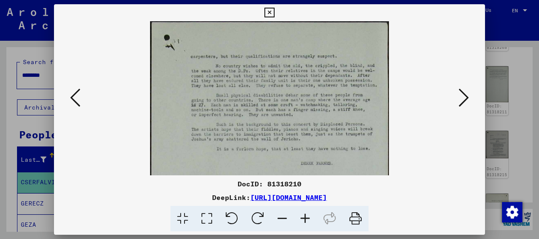
click at [71, 99] on icon at bounding box center [75, 98] width 10 height 20
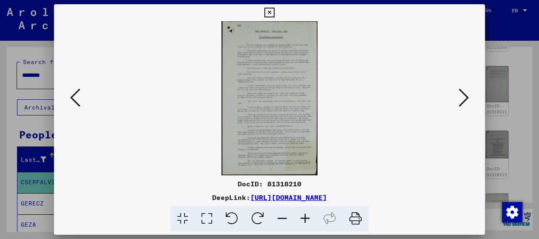
click at [305, 217] on icon at bounding box center [305, 219] width 23 height 26
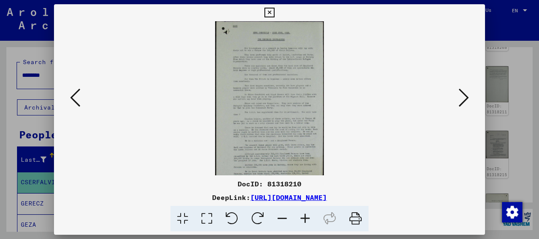
click at [305, 217] on icon at bounding box center [305, 219] width 23 height 26
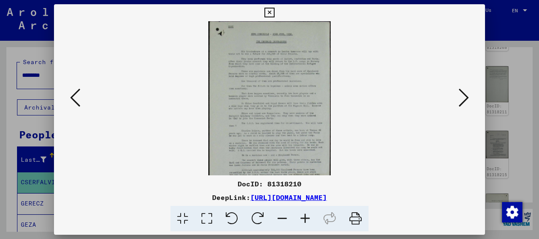
click at [305, 217] on icon at bounding box center [305, 219] width 23 height 26
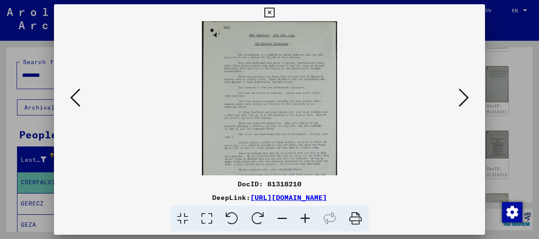
click at [305, 217] on icon at bounding box center [305, 219] width 23 height 26
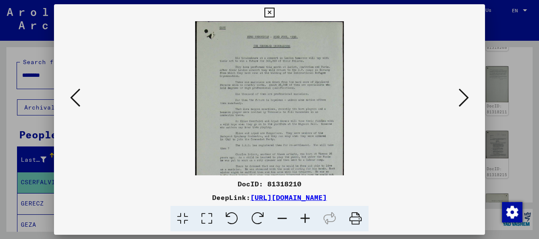
click at [305, 217] on icon at bounding box center [305, 219] width 23 height 26
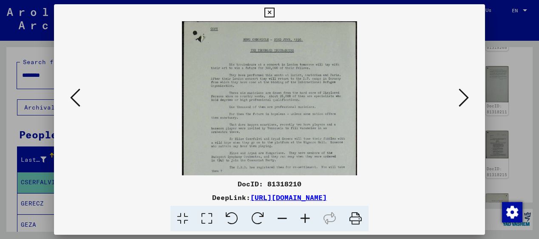
click at [305, 217] on icon at bounding box center [305, 219] width 23 height 26
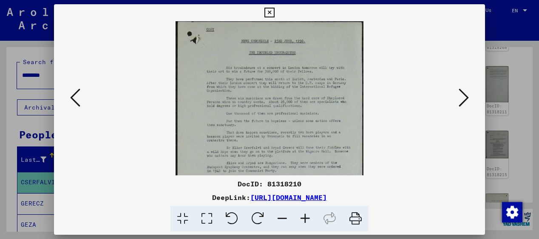
click at [305, 217] on icon at bounding box center [305, 219] width 23 height 26
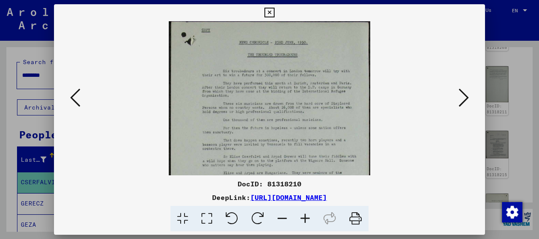
click at [305, 217] on icon at bounding box center [305, 219] width 23 height 26
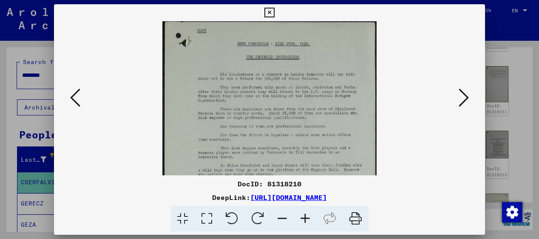
click at [305, 217] on icon at bounding box center [305, 219] width 23 height 26
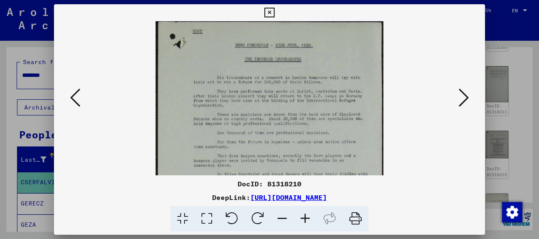
click at [305, 217] on icon at bounding box center [305, 219] width 23 height 26
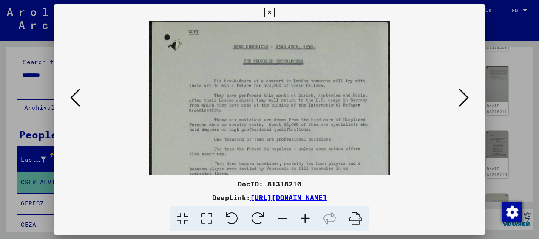
click at [305, 217] on icon at bounding box center [305, 219] width 23 height 26
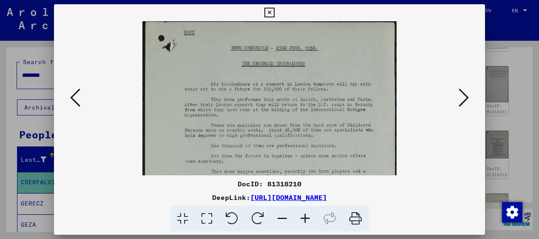
click at [305, 217] on icon at bounding box center [305, 219] width 23 height 26
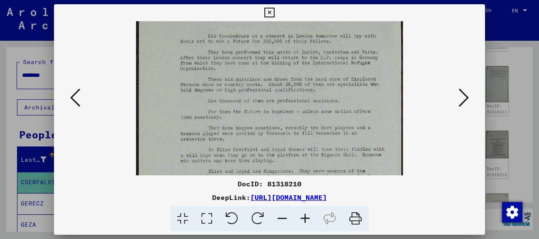
scroll to position [52, 0]
drag, startPoint x: 274, startPoint y: 149, endPoint x: 272, endPoint y: 97, distance: 51.5
click at [273, 97] on img at bounding box center [269, 184] width 267 height 430
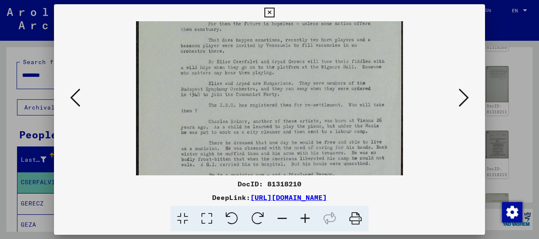
scroll to position [145, 0]
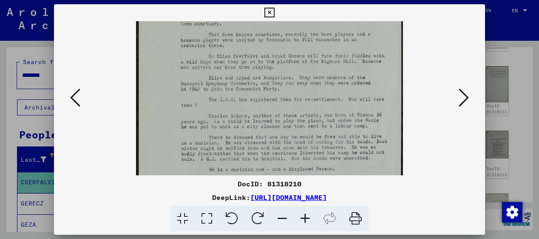
drag, startPoint x: 273, startPoint y: 129, endPoint x: 257, endPoint y: 35, distance: 94.8
click at [257, 35] on img at bounding box center [269, 91] width 267 height 430
click at [274, 123] on img at bounding box center [269, 91] width 267 height 430
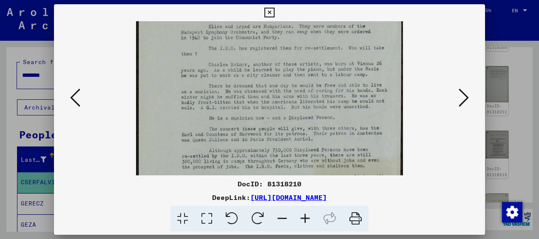
scroll to position [197, 0]
drag, startPoint x: 334, startPoint y: 129, endPoint x: 327, endPoint y: 76, distance: 52.6
click at [327, 76] on img at bounding box center [269, 39] width 267 height 430
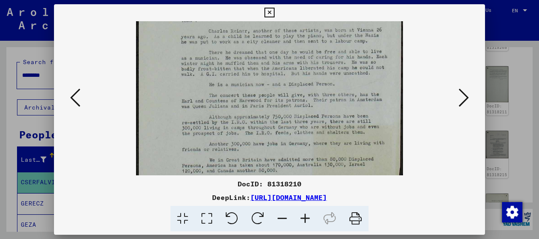
scroll to position [232, 0]
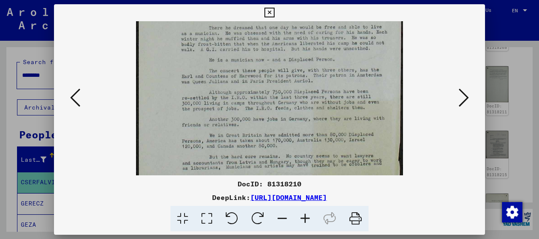
drag, startPoint x: 282, startPoint y: 84, endPoint x: 274, endPoint y: 26, distance: 58.4
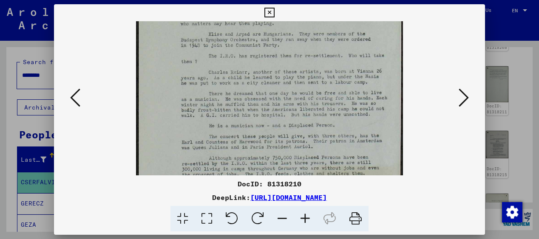
scroll to position [185, 0]
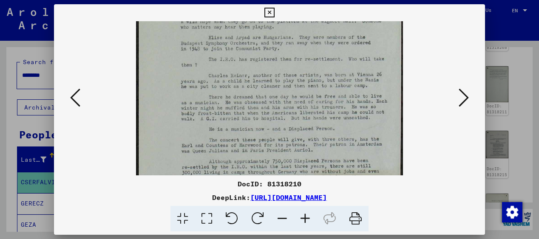
drag, startPoint x: 283, startPoint y: 112, endPoint x: 291, endPoint y: 162, distance: 50.4
click at [291, 162] on img at bounding box center [269, 51] width 267 height 430
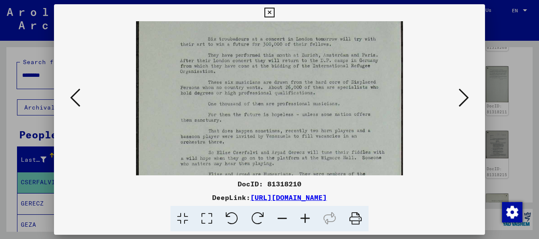
drag, startPoint x: 212, startPoint y: 70, endPoint x: 211, endPoint y: 206, distance: 136.0
click at [211, 206] on div "DocID: 81318210 DeepLink: [URL][DOMAIN_NAME]" at bounding box center [269, 118] width 431 height 228
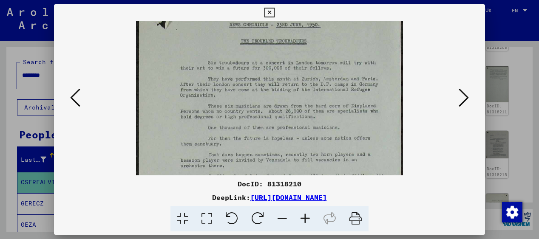
scroll to position [0, 0]
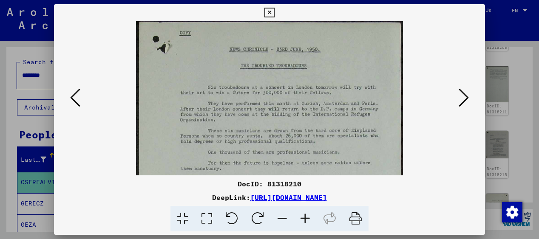
drag, startPoint x: 219, startPoint y: 104, endPoint x: 218, endPoint y: 177, distance: 73.1
click at [218, 177] on div "DocID: 81318210 DeepLink: [URL][DOMAIN_NAME]" at bounding box center [269, 118] width 431 height 228
click at [73, 94] on icon at bounding box center [75, 98] width 10 height 20
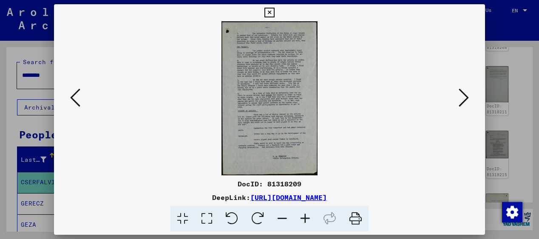
click at [304, 215] on icon at bounding box center [305, 219] width 23 height 26
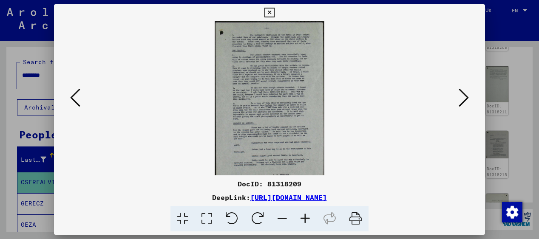
click at [304, 215] on icon at bounding box center [305, 219] width 23 height 26
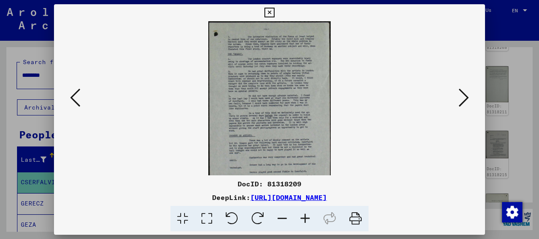
click at [304, 215] on icon at bounding box center [305, 219] width 23 height 26
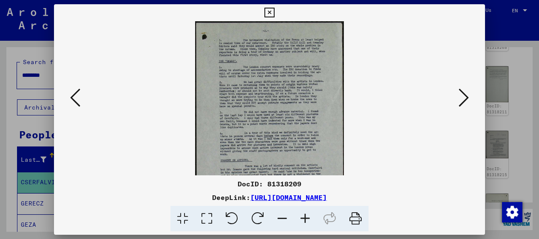
click at [304, 215] on icon at bounding box center [305, 219] width 23 height 26
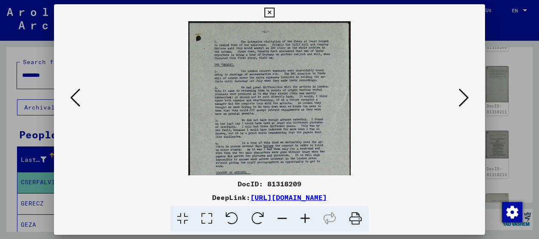
click at [304, 215] on icon at bounding box center [305, 219] width 23 height 26
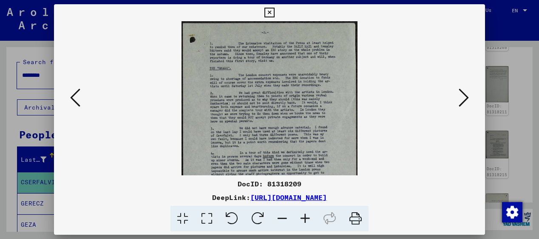
click at [304, 215] on icon at bounding box center [305, 219] width 23 height 26
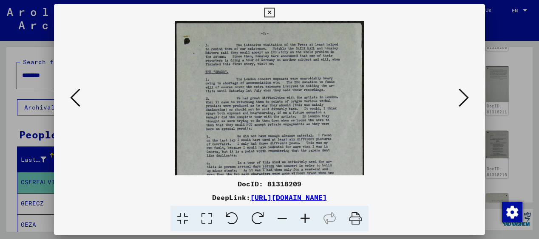
click at [304, 215] on icon at bounding box center [305, 219] width 23 height 26
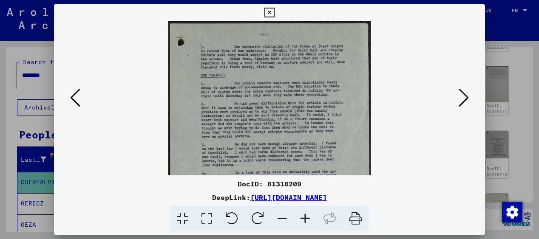
click at [304, 215] on icon at bounding box center [305, 219] width 23 height 26
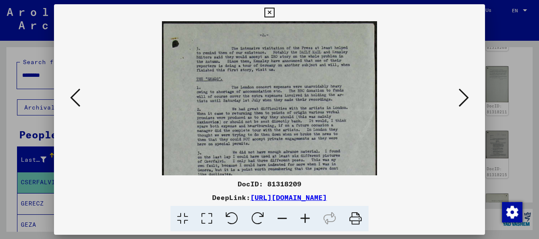
click at [304, 215] on icon at bounding box center [305, 219] width 23 height 26
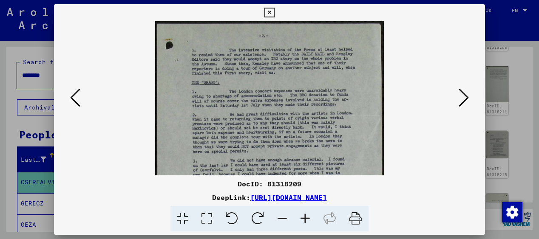
click at [304, 215] on icon at bounding box center [305, 219] width 23 height 26
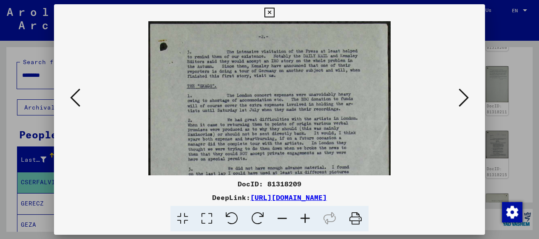
click at [304, 215] on icon at bounding box center [305, 219] width 23 height 26
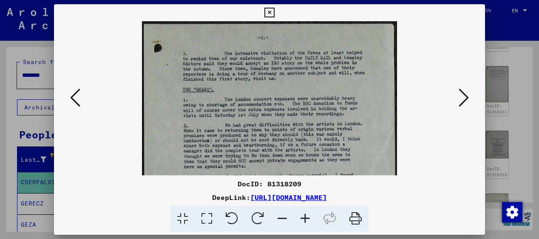
click at [304, 215] on icon at bounding box center [305, 219] width 23 height 26
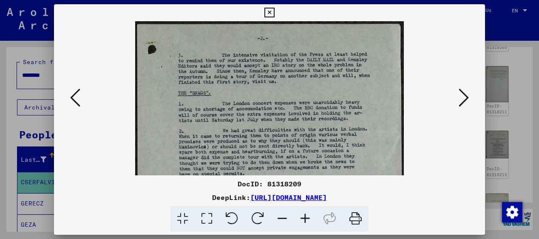
click at [304, 215] on icon at bounding box center [305, 219] width 23 height 26
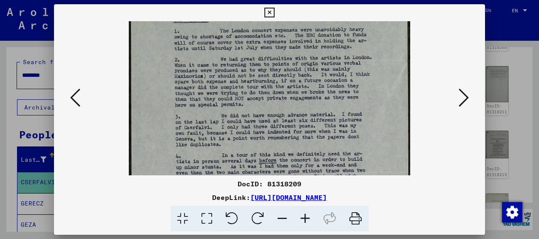
scroll to position [80, 0]
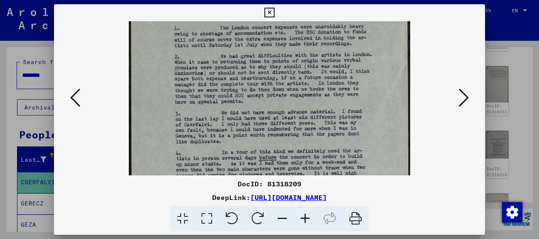
drag, startPoint x: 291, startPoint y: 147, endPoint x: 268, endPoint y: 67, distance: 83.1
click at [268, 67] on img at bounding box center [270, 167] width 282 height 452
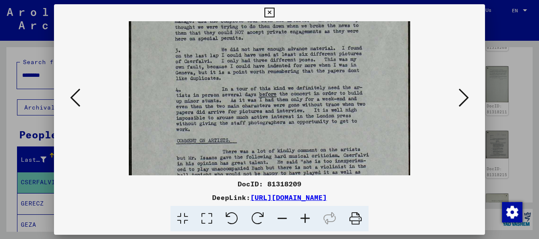
scroll to position [153, 0]
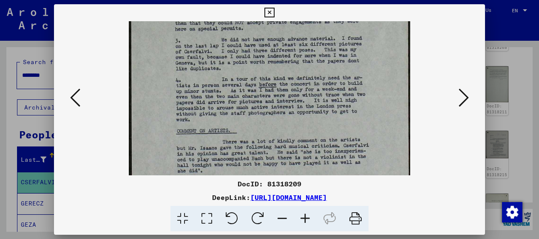
drag, startPoint x: 284, startPoint y: 124, endPoint x: 272, endPoint y: 51, distance: 74.1
click at [272, 51] on img at bounding box center [270, 94] width 282 height 452
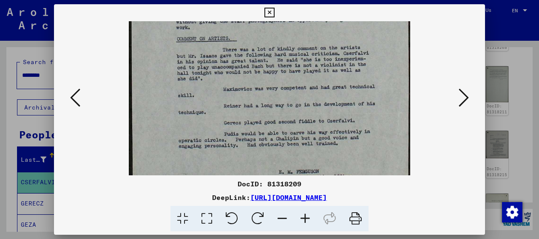
scroll to position [249, 0]
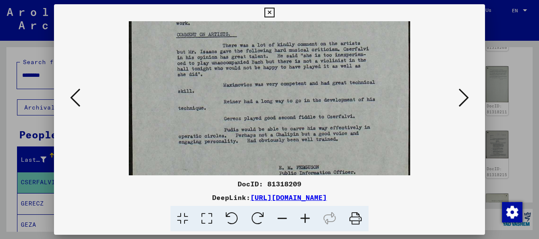
drag, startPoint x: 280, startPoint y: 112, endPoint x: 263, endPoint y: 15, distance: 97.9
click at [263, 15] on div "DocID: 81318209 DeepLink: [URL][DOMAIN_NAME]" at bounding box center [269, 118] width 431 height 228
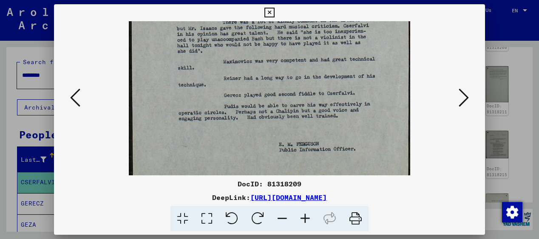
scroll to position [273, 0]
drag, startPoint x: 284, startPoint y: 97, endPoint x: 279, endPoint y: 73, distance: 24.2
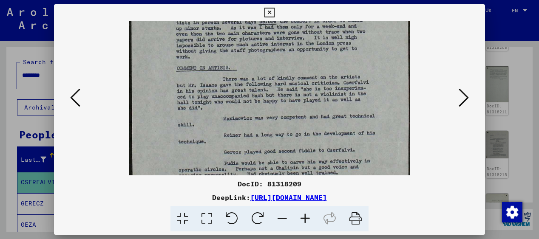
scroll to position [175, 0]
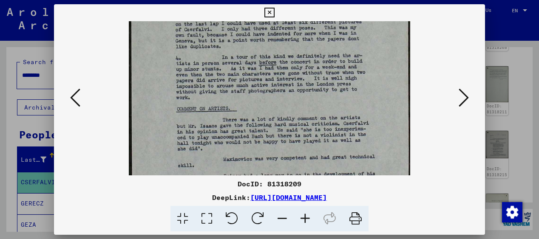
drag, startPoint x: 303, startPoint y: 123, endPoint x: 303, endPoint y: 197, distance: 73.9
click at [303, 197] on div "DocID: 81318209 DeepLink: [URL][DOMAIN_NAME]" at bounding box center [269, 118] width 431 height 228
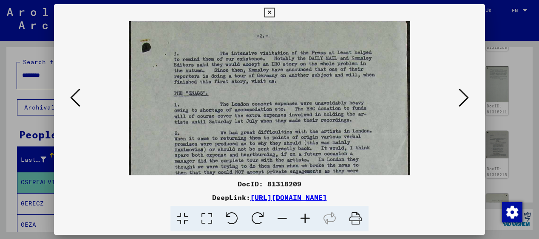
drag, startPoint x: 300, startPoint y: 96, endPoint x: 305, endPoint y: 267, distance: 171.3
click at [305, 239] on html "Search Browse archive Donate Newsletter Help Contact About Us Search Browse arc…" at bounding box center [269, 119] width 539 height 239
click at [75, 94] on icon at bounding box center [75, 98] width 10 height 20
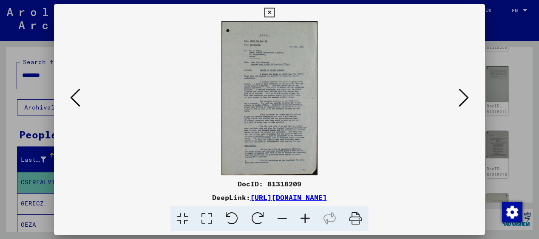
scroll to position [0, 0]
click at [304, 216] on icon at bounding box center [305, 219] width 23 height 26
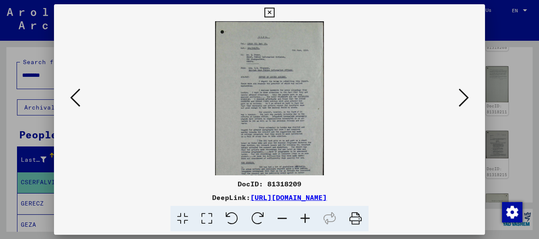
click at [304, 216] on icon at bounding box center [305, 219] width 23 height 26
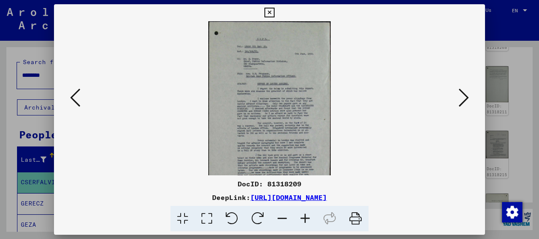
click at [304, 216] on icon at bounding box center [305, 219] width 23 height 26
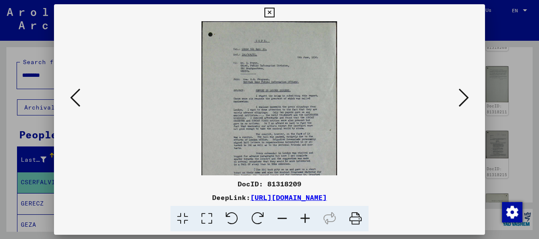
click at [304, 216] on icon at bounding box center [305, 219] width 23 height 26
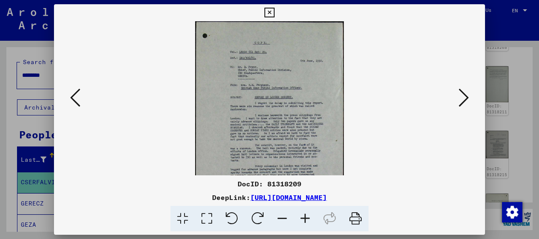
click at [304, 216] on icon at bounding box center [305, 219] width 23 height 26
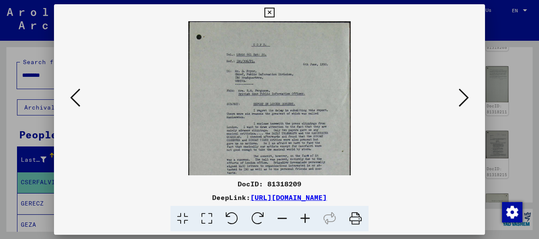
click at [304, 216] on icon at bounding box center [305, 219] width 23 height 26
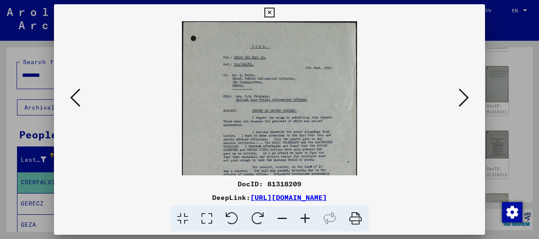
click at [304, 216] on icon at bounding box center [305, 219] width 23 height 26
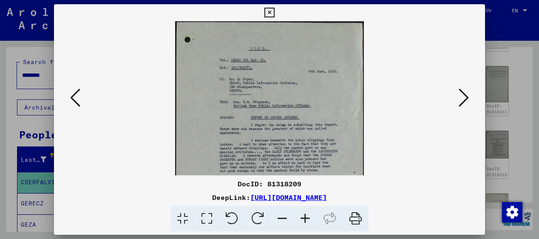
click at [304, 216] on icon at bounding box center [305, 219] width 23 height 26
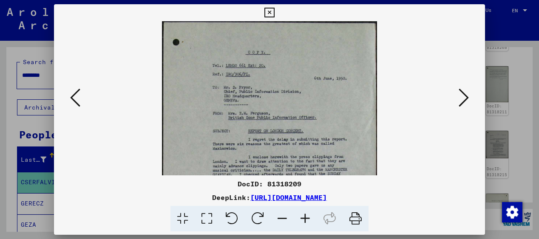
click at [304, 216] on icon at bounding box center [305, 219] width 23 height 26
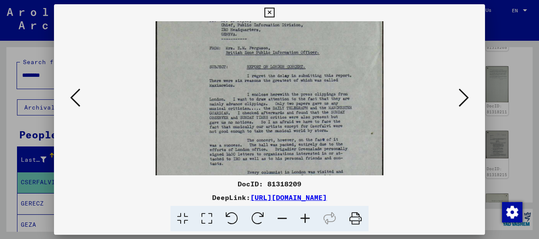
scroll to position [71, 0]
drag, startPoint x: 347, startPoint y: 146, endPoint x: 333, endPoint y: 74, distance: 72.7
click at [333, 74] on img at bounding box center [270, 133] width 228 height 367
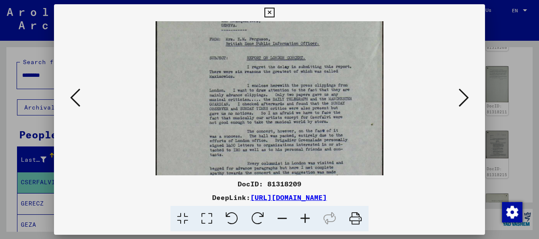
scroll to position [80, 0]
drag, startPoint x: 341, startPoint y: 134, endPoint x: 339, endPoint y: 125, distance: 9.0
click at [339, 125] on img at bounding box center [270, 124] width 228 height 367
click at [305, 214] on icon at bounding box center [305, 219] width 23 height 26
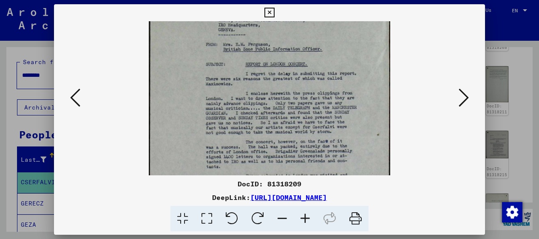
click at [305, 214] on icon at bounding box center [305, 219] width 23 height 26
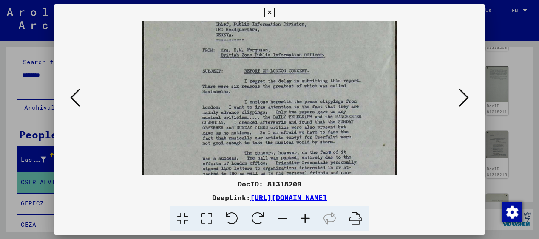
click at [305, 214] on icon at bounding box center [305, 219] width 23 height 26
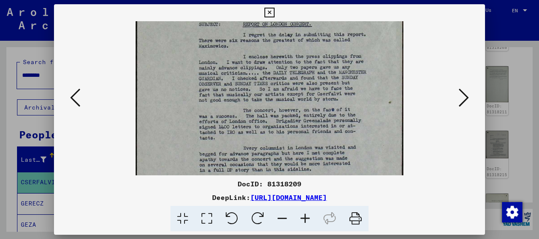
scroll to position [135, 0]
drag, startPoint x: 307, startPoint y: 134, endPoint x: 295, endPoint y: 80, distance: 55.8
click at [295, 80] on img at bounding box center [270, 102] width 268 height 430
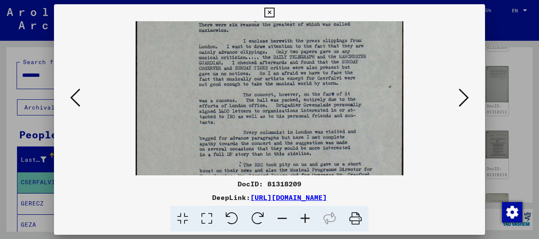
scroll to position [152, 0]
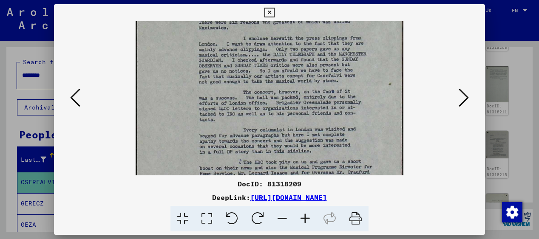
drag, startPoint x: 293, startPoint y: 121, endPoint x: 291, endPoint y: 103, distance: 17.5
click at [291, 103] on img at bounding box center [270, 84] width 268 height 430
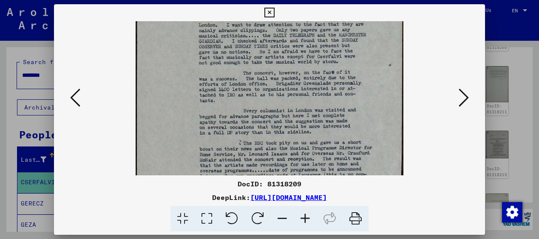
scroll to position [173, 0]
drag, startPoint x: 288, startPoint y: 139, endPoint x: 282, endPoint y: 119, distance: 21.5
click at [282, 119] on img at bounding box center [270, 63] width 268 height 430
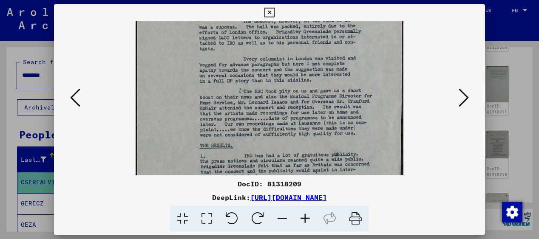
scroll to position [224, 0]
drag, startPoint x: 273, startPoint y: 152, endPoint x: 264, endPoint y: 100, distance: 52.6
click at [264, 100] on img at bounding box center [270, 12] width 268 height 430
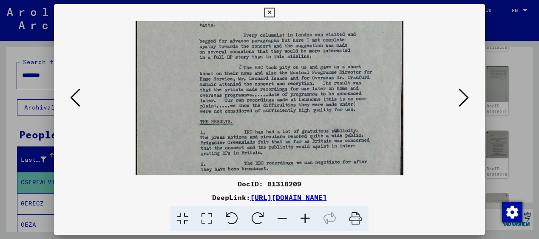
scroll to position [248, 0]
drag, startPoint x: 279, startPoint y: 140, endPoint x: 277, endPoint y: 116, distance: 23.9
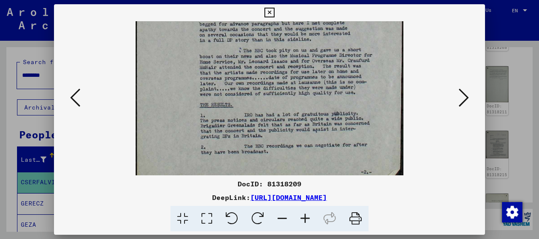
scroll to position [268, 0]
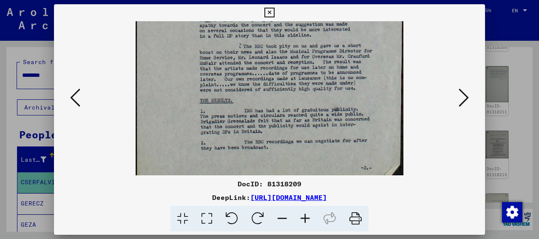
drag, startPoint x: 293, startPoint y: 153, endPoint x: 284, endPoint y: 133, distance: 21.9
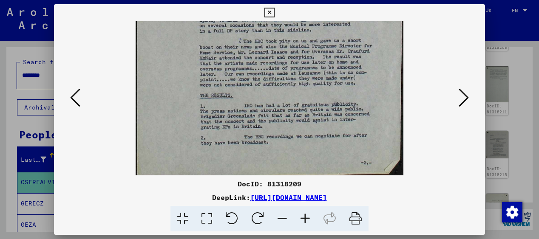
scroll to position [276, 0]
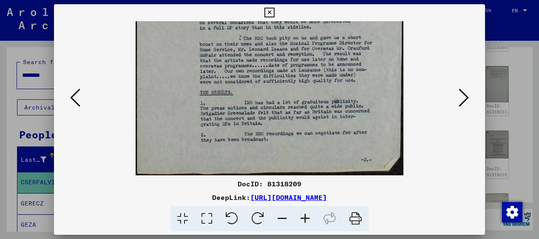
drag, startPoint x: 313, startPoint y: 157, endPoint x: 312, endPoint y: 141, distance: 16.2
click at [72, 95] on icon at bounding box center [75, 98] width 10 height 20
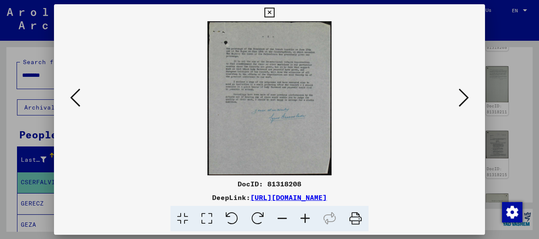
click at [306, 216] on icon at bounding box center [305, 219] width 23 height 26
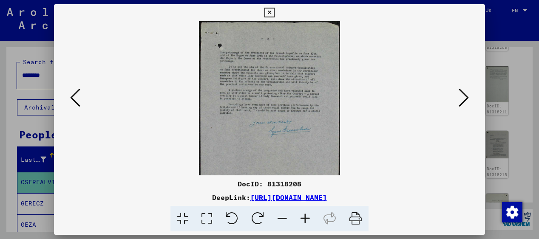
click at [306, 216] on icon at bounding box center [305, 219] width 23 height 26
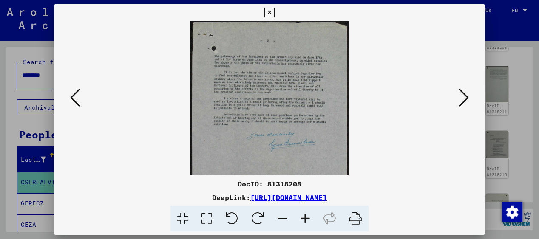
click at [306, 216] on icon at bounding box center [305, 219] width 23 height 26
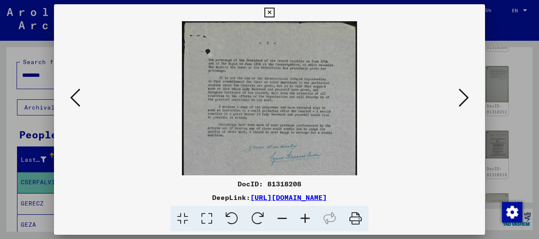
click at [306, 216] on icon at bounding box center [305, 219] width 23 height 26
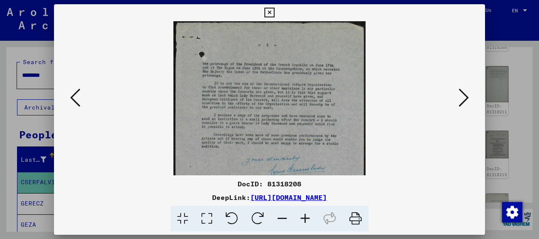
click at [306, 216] on icon at bounding box center [305, 219] width 23 height 26
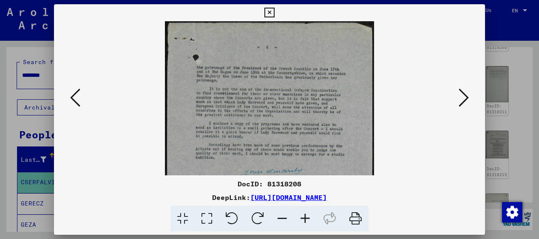
click at [306, 216] on icon at bounding box center [305, 219] width 23 height 26
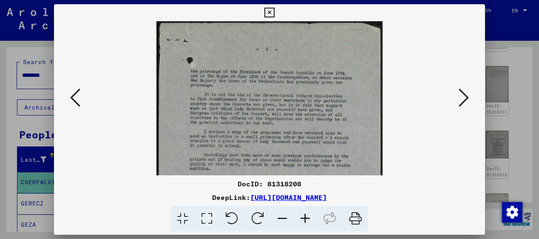
click at [306, 216] on icon at bounding box center [305, 219] width 23 height 26
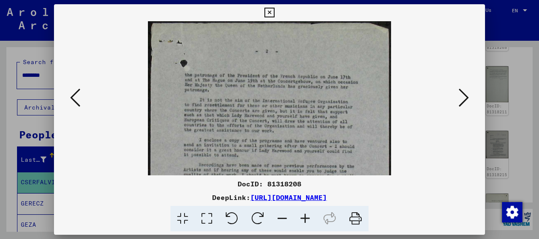
click at [306, 216] on icon at bounding box center [305, 219] width 23 height 26
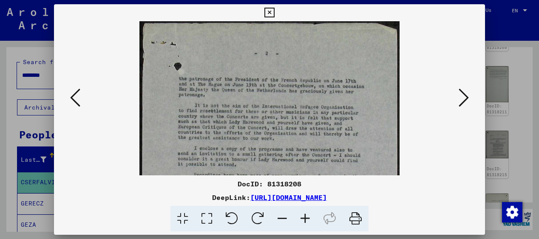
click at [306, 216] on icon at bounding box center [305, 219] width 23 height 26
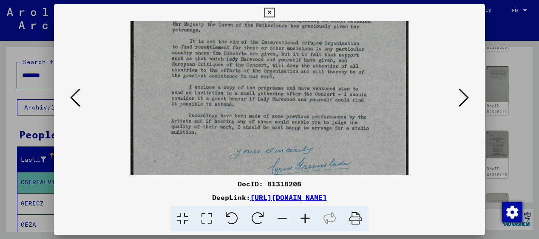
drag, startPoint x: 275, startPoint y: 127, endPoint x: 267, endPoint y: 58, distance: 69.7
click at [268, 58] on img at bounding box center [268, 124] width 277 height 345
click at [73, 94] on icon at bounding box center [75, 98] width 10 height 20
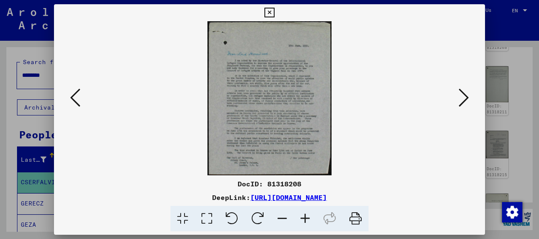
click at [304, 217] on icon at bounding box center [305, 219] width 23 height 26
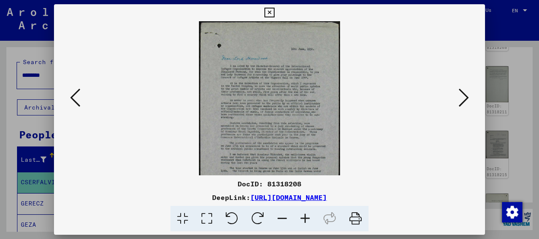
click at [304, 217] on icon at bounding box center [305, 219] width 23 height 26
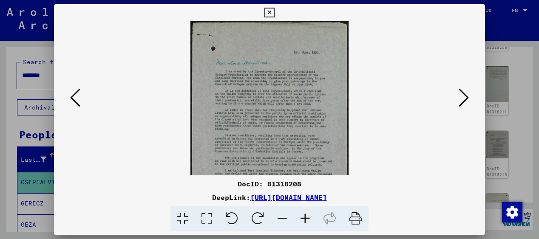
click at [304, 217] on icon at bounding box center [305, 219] width 23 height 26
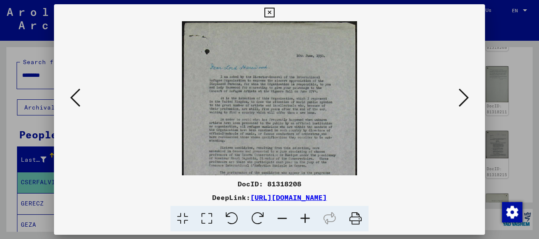
click at [304, 217] on icon at bounding box center [305, 219] width 23 height 26
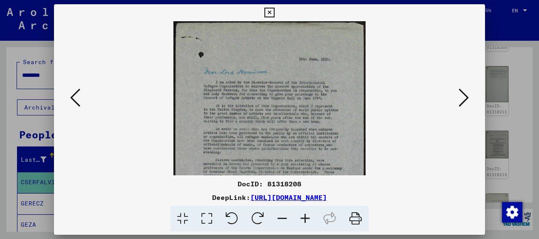
click at [304, 217] on icon at bounding box center [305, 219] width 23 height 26
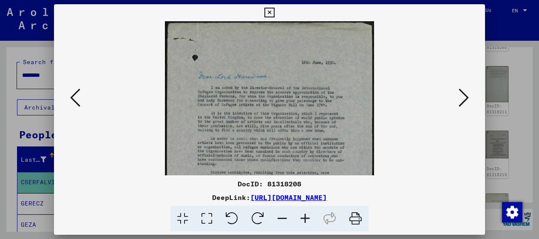
click at [304, 217] on icon at bounding box center [305, 219] width 23 height 26
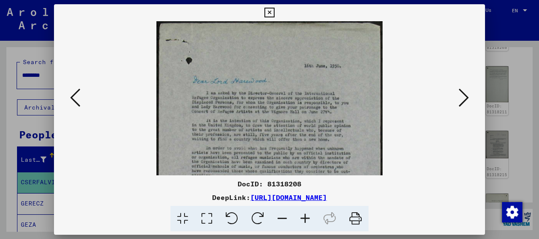
click at [304, 217] on icon at bounding box center [305, 219] width 23 height 26
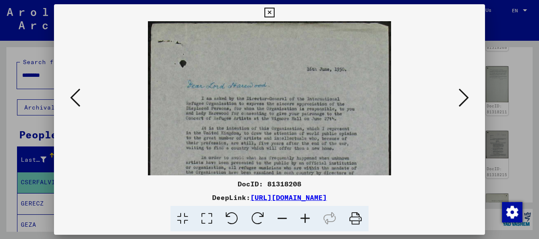
click at [304, 217] on icon at bounding box center [305, 219] width 23 height 26
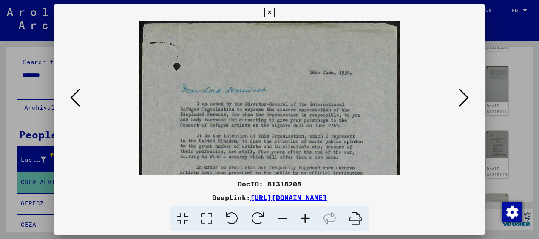
click at [304, 217] on icon at bounding box center [305, 219] width 23 height 26
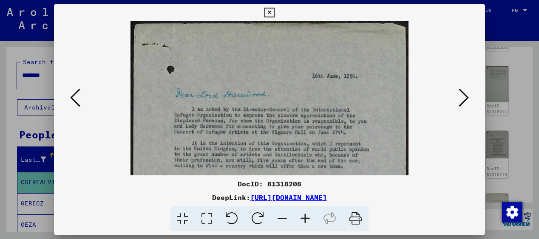
click at [304, 217] on icon at bounding box center [305, 219] width 23 height 26
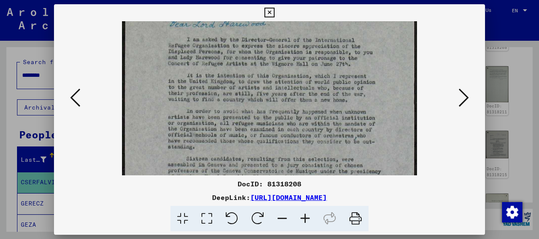
scroll to position [84, 0]
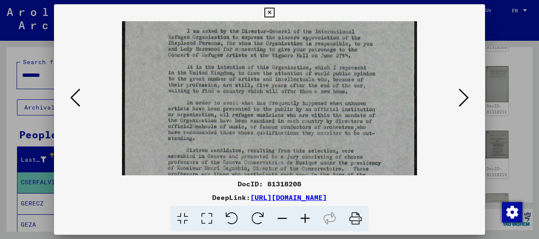
drag, startPoint x: 289, startPoint y: 144, endPoint x: 277, endPoint y: 60, distance: 84.5
click at [277, 60] on img at bounding box center [269, 121] width 294 height 367
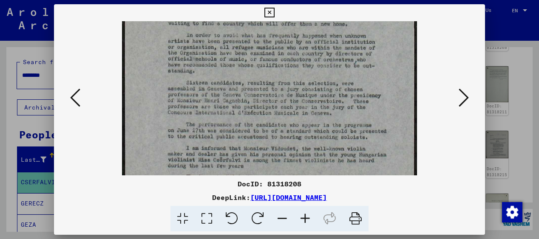
drag, startPoint x: 281, startPoint y: 125, endPoint x: 269, endPoint y: 57, distance: 69.0
click at [269, 57] on img at bounding box center [269, 53] width 294 height 367
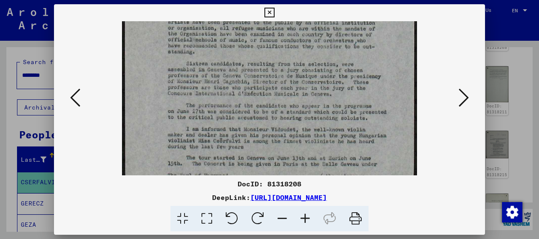
scroll to position [171, 0]
drag, startPoint x: 279, startPoint y: 124, endPoint x: 275, endPoint y: 105, distance: 19.5
click at [275, 105] on img at bounding box center [269, 33] width 294 height 367
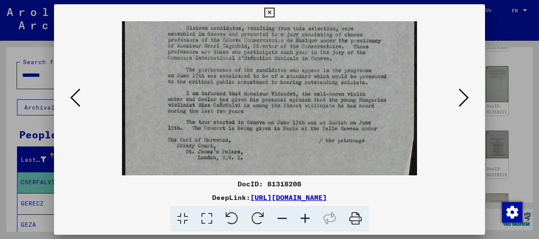
scroll to position [206, 0]
drag, startPoint x: 274, startPoint y: 124, endPoint x: 274, endPoint y: 88, distance: 35.7
click at [73, 97] on icon at bounding box center [75, 98] width 10 height 20
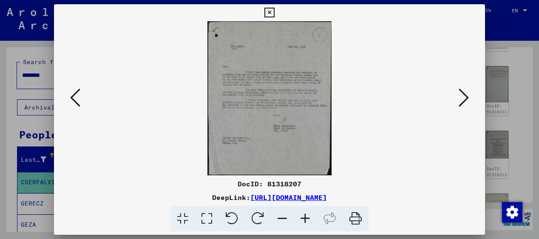
click at [303, 219] on icon at bounding box center [305, 219] width 23 height 26
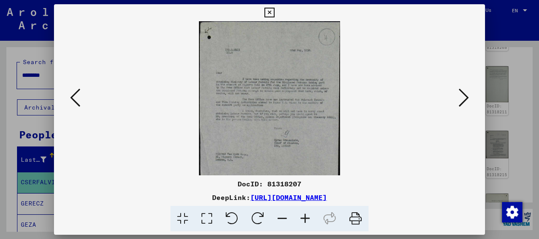
click at [303, 219] on icon at bounding box center [305, 219] width 23 height 26
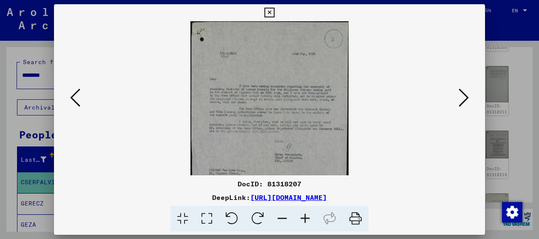
click at [303, 219] on icon at bounding box center [305, 219] width 23 height 26
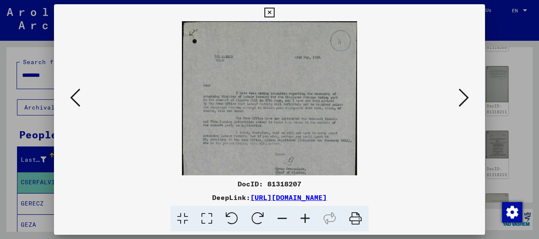
click at [303, 219] on icon at bounding box center [305, 219] width 23 height 26
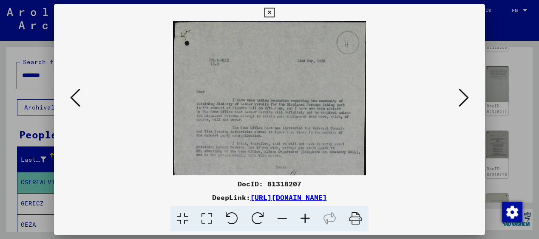
click at [303, 219] on icon at bounding box center [305, 219] width 23 height 26
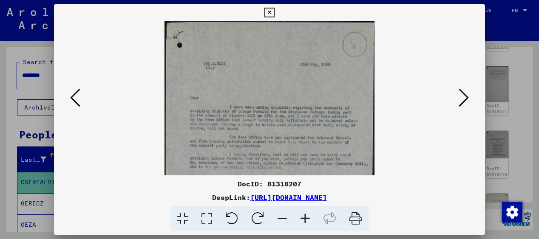
click at [303, 219] on icon at bounding box center [305, 219] width 23 height 26
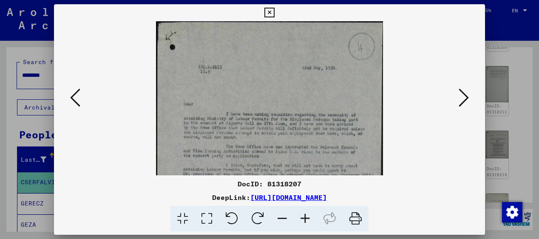
click at [303, 219] on icon at bounding box center [305, 219] width 23 height 26
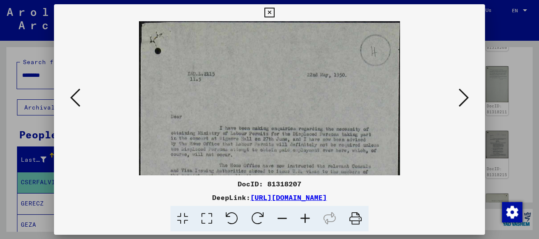
click at [303, 219] on icon at bounding box center [305, 219] width 23 height 26
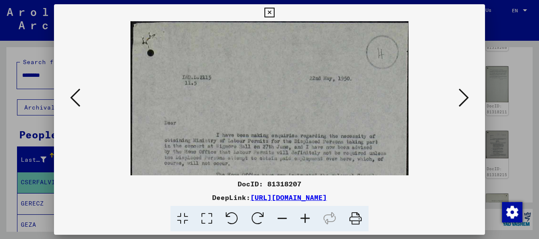
click at [303, 219] on icon at bounding box center [305, 219] width 23 height 26
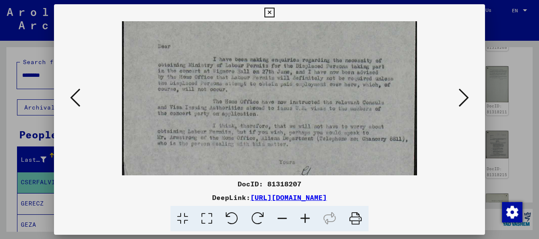
scroll to position [88, 0]
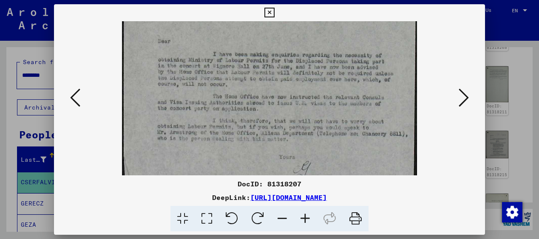
drag, startPoint x: 286, startPoint y: 147, endPoint x: 264, endPoint y: 59, distance: 90.7
click at [264, 59] on img at bounding box center [269, 116] width 295 height 367
click at [74, 94] on icon at bounding box center [75, 98] width 10 height 20
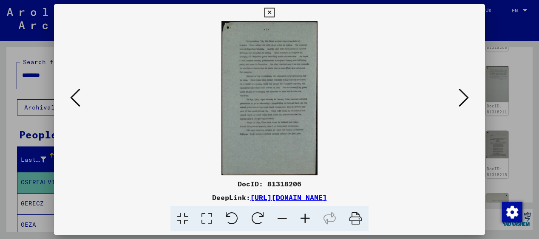
scroll to position [0, 0]
click at [303, 217] on icon at bounding box center [305, 219] width 23 height 26
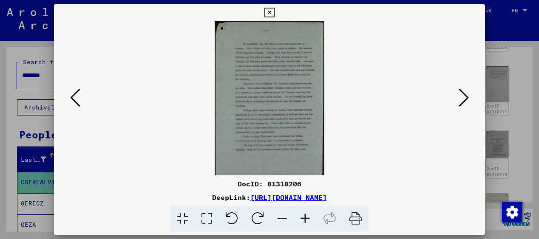
click at [303, 217] on icon at bounding box center [305, 219] width 23 height 26
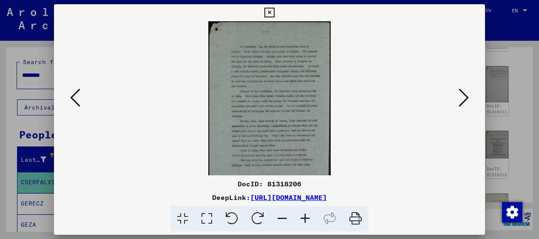
click at [303, 217] on icon at bounding box center [305, 219] width 23 height 26
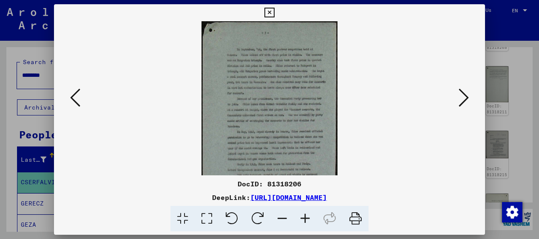
click at [303, 217] on icon at bounding box center [305, 219] width 23 height 26
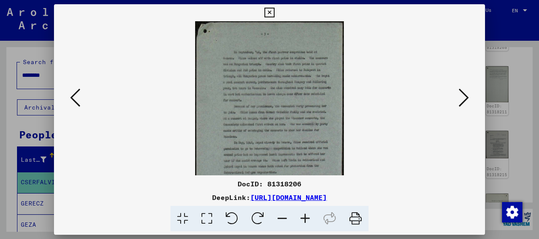
click at [303, 217] on icon at bounding box center [305, 219] width 23 height 26
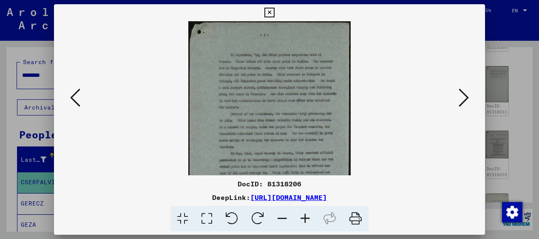
click at [303, 217] on icon at bounding box center [305, 219] width 23 height 26
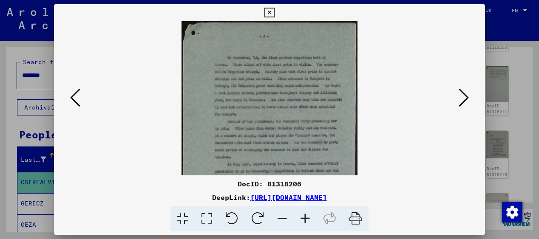
click at [303, 217] on icon at bounding box center [305, 219] width 23 height 26
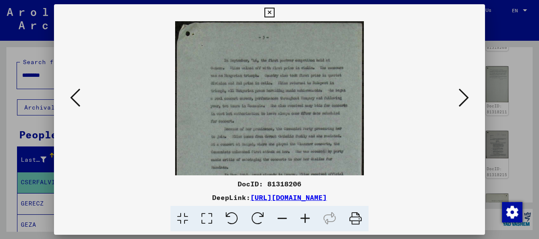
click at [303, 217] on icon at bounding box center [305, 219] width 23 height 26
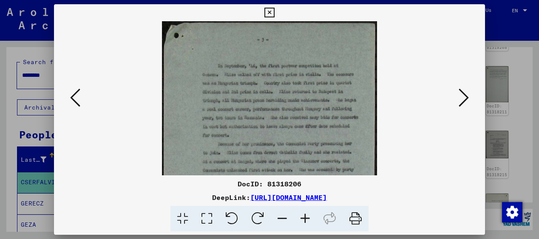
click at [303, 217] on icon at bounding box center [305, 219] width 23 height 26
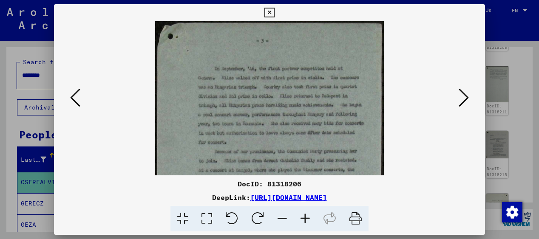
click at [303, 217] on icon at bounding box center [305, 219] width 23 height 26
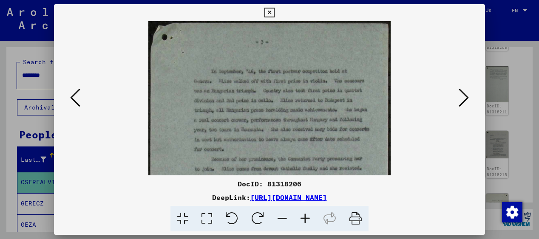
click at [303, 217] on icon at bounding box center [305, 219] width 23 height 26
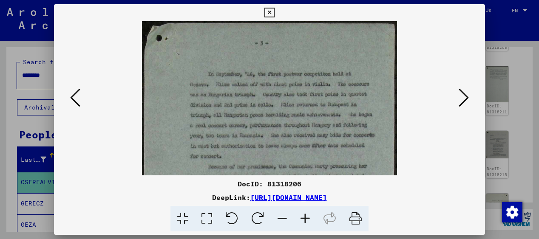
click at [303, 217] on icon at bounding box center [305, 219] width 23 height 26
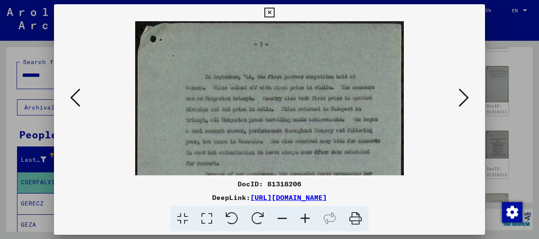
click at [303, 217] on icon at bounding box center [305, 219] width 23 height 26
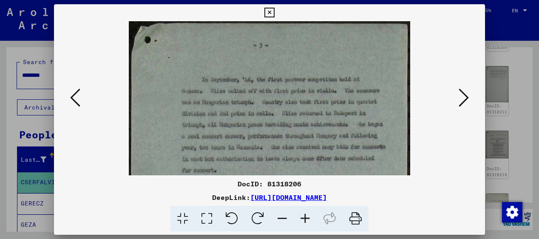
click at [303, 217] on icon at bounding box center [305, 219] width 23 height 26
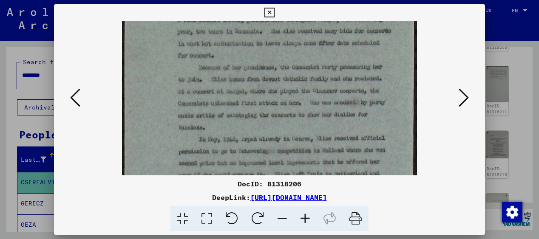
scroll to position [127, 0]
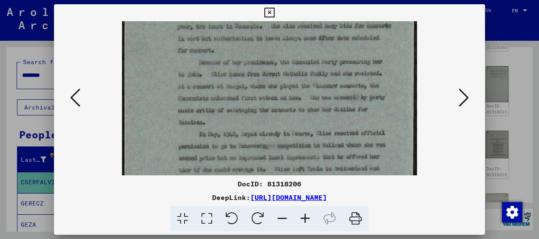
drag, startPoint x: 298, startPoint y: 135, endPoint x: 287, endPoint y: 8, distance: 127.5
click at [287, 8] on div "DocID: 81318206 DeepLink: [URL][DOMAIN_NAME]" at bounding box center [269, 118] width 431 height 228
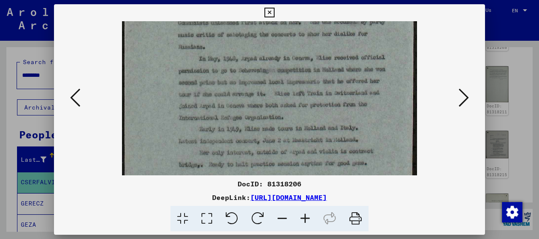
scroll to position [217, 0]
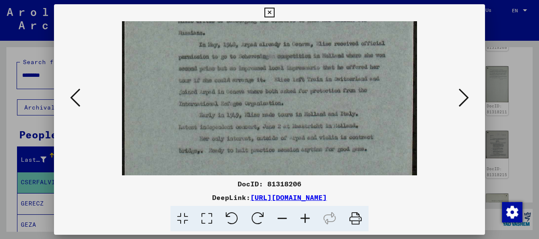
drag, startPoint x: 302, startPoint y: 109, endPoint x: 296, endPoint y: 19, distance: 89.9
click at [296, 19] on div "DocID: 81318206 DeepLink: [URL][DOMAIN_NAME]" at bounding box center [269, 118] width 431 height 228
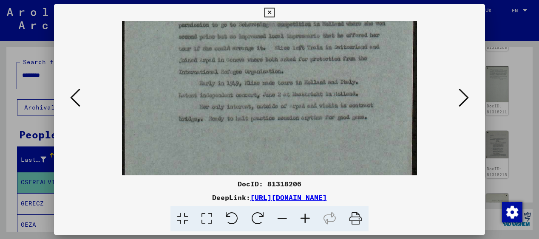
scroll to position [249, 0]
drag, startPoint x: 303, startPoint y: 105, endPoint x: 298, endPoint y: 72, distance: 33.1
click at [298, 72] on img at bounding box center [269, 8] width 295 height 473
click at [74, 93] on icon at bounding box center [75, 98] width 10 height 20
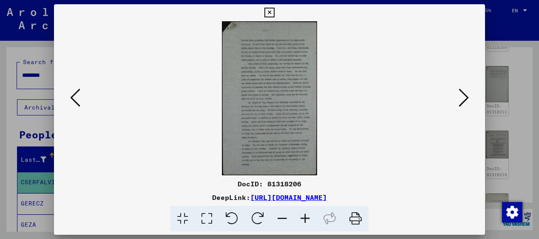
click at [306, 219] on icon at bounding box center [305, 219] width 23 height 26
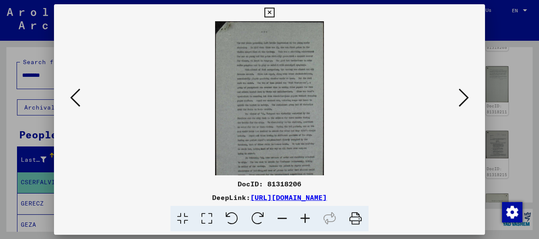
click at [306, 219] on icon at bounding box center [305, 219] width 23 height 26
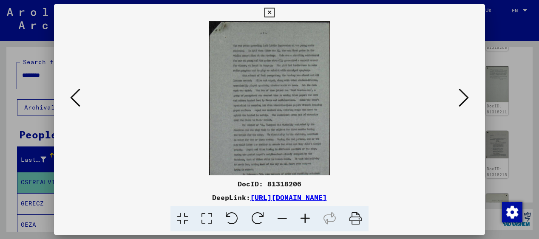
click at [306, 219] on icon at bounding box center [305, 219] width 23 height 26
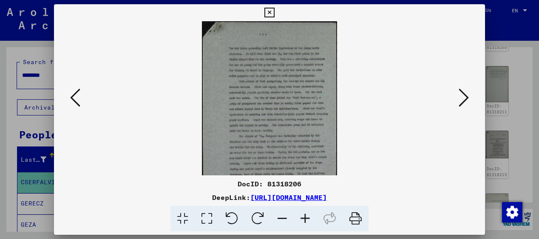
click at [306, 219] on icon at bounding box center [305, 219] width 23 height 26
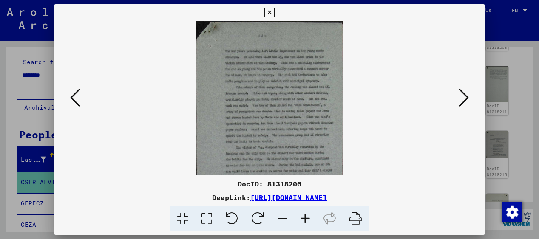
click at [306, 219] on icon at bounding box center [305, 219] width 23 height 26
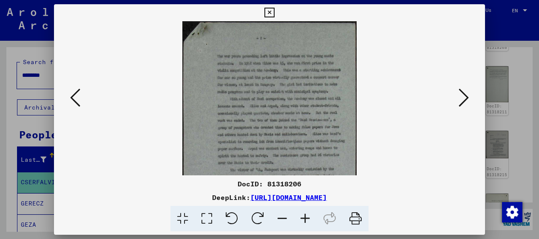
click at [306, 219] on icon at bounding box center [305, 219] width 23 height 26
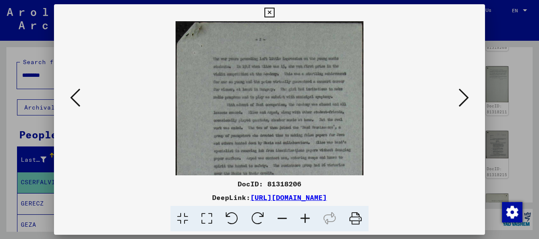
click at [306, 219] on icon at bounding box center [305, 219] width 23 height 26
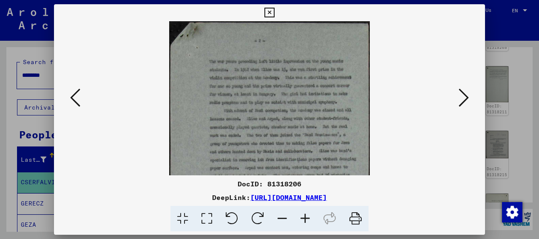
click at [306, 219] on icon at bounding box center [305, 219] width 23 height 26
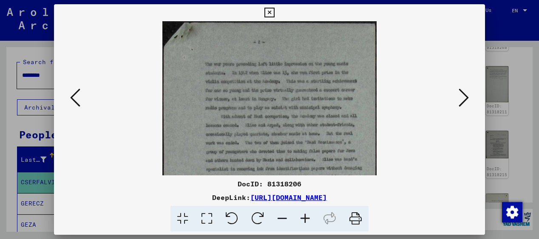
click at [306, 219] on icon at bounding box center [305, 219] width 23 height 26
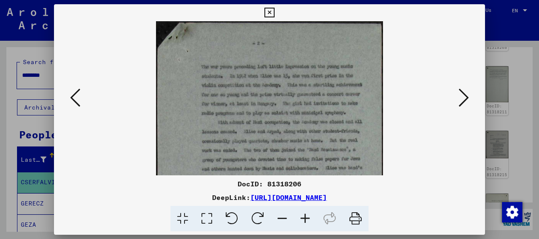
click at [307, 219] on icon at bounding box center [305, 219] width 23 height 26
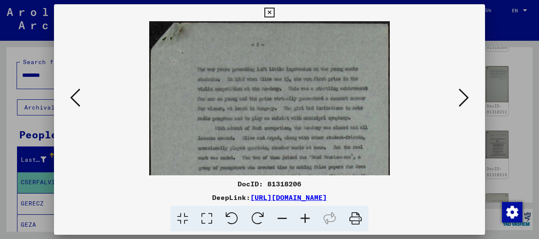
click at [307, 219] on icon at bounding box center [305, 219] width 23 height 26
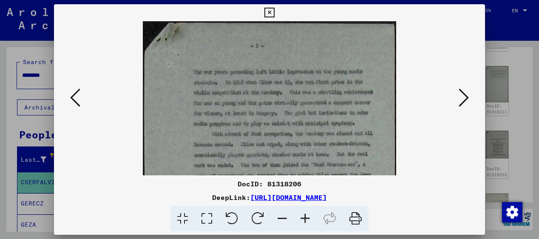
click at [307, 219] on icon at bounding box center [305, 219] width 23 height 26
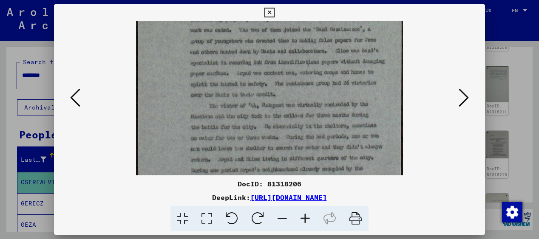
scroll to position [158, 0]
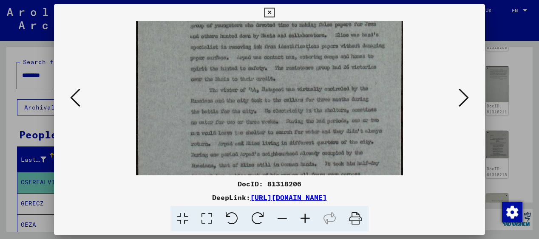
drag, startPoint x: 300, startPoint y: 148, endPoint x: 267, endPoint y: -10, distance: 161.9
click at [267, 0] on html "Search Browse archive Donate Newsletter Help Contact About Us Search Browse arc…" at bounding box center [269, 119] width 539 height 239
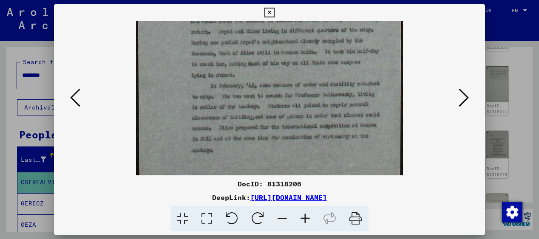
scroll to position [273, 0]
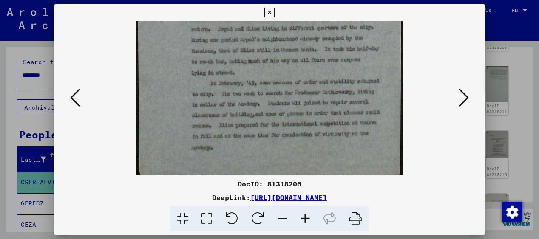
drag, startPoint x: 289, startPoint y: 115, endPoint x: 274, endPoint y: 0, distance: 115.8
click at [274, 0] on div "DocID: 81318206 DeepLink: [URL][DOMAIN_NAME]" at bounding box center [269, 119] width 539 height 239
click at [74, 92] on icon at bounding box center [75, 98] width 10 height 20
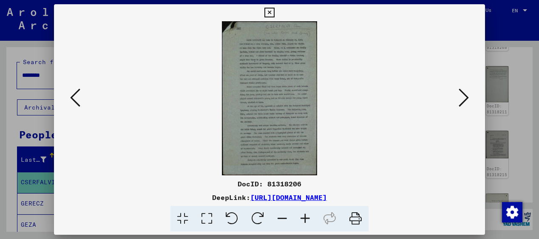
scroll to position [0, 0]
click at [306, 216] on icon at bounding box center [305, 219] width 23 height 26
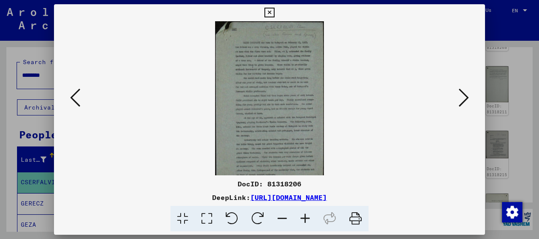
click at [306, 216] on icon at bounding box center [305, 219] width 23 height 26
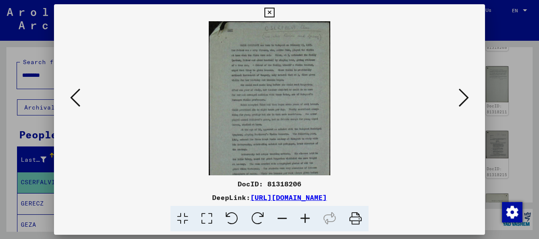
click at [306, 216] on icon at bounding box center [305, 219] width 23 height 26
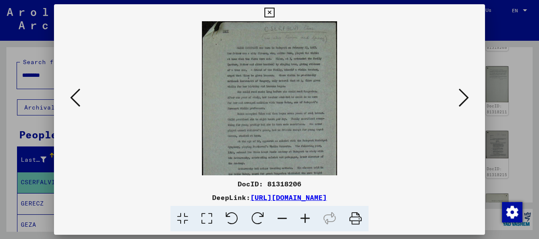
click at [306, 216] on icon at bounding box center [305, 219] width 23 height 26
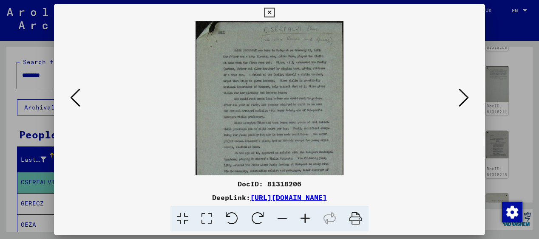
click at [306, 216] on icon at bounding box center [305, 219] width 23 height 26
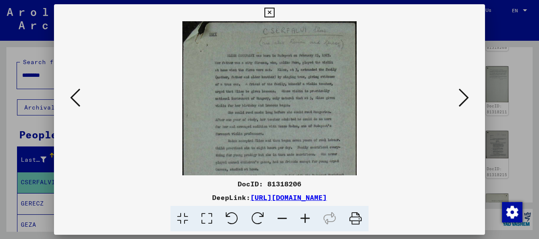
click at [306, 216] on icon at bounding box center [305, 219] width 23 height 26
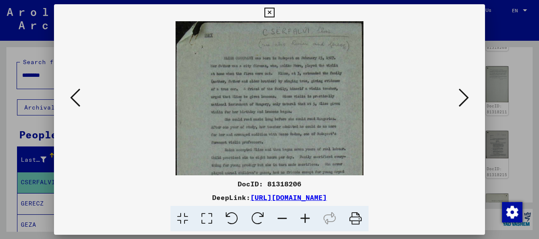
click at [306, 216] on icon at bounding box center [305, 219] width 23 height 26
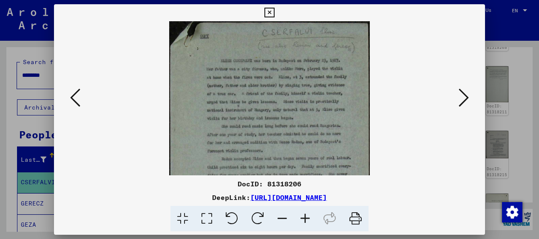
click at [306, 216] on icon at bounding box center [305, 219] width 23 height 26
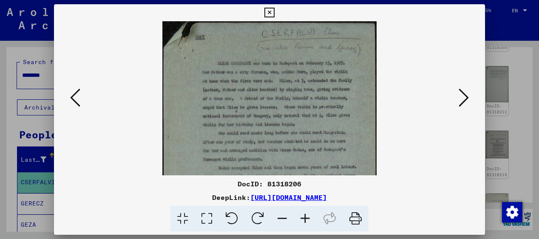
click at [306, 216] on icon at bounding box center [305, 219] width 23 height 26
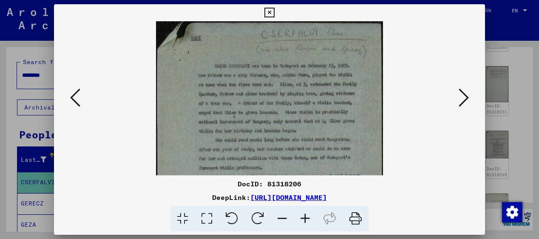
click at [306, 216] on icon at bounding box center [305, 219] width 23 height 26
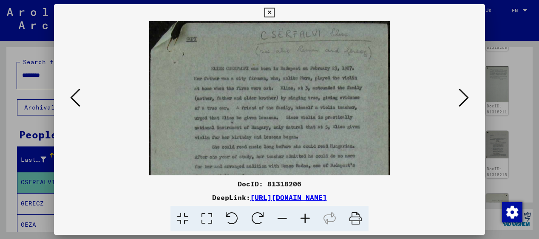
click at [306, 216] on icon at bounding box center [305, 219] width 23 height 26
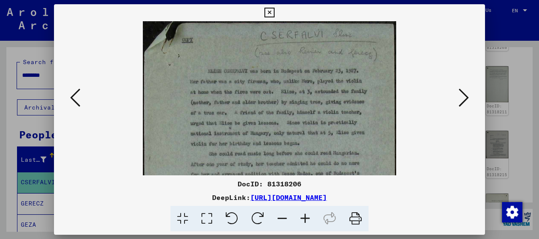
click at [306, 216] on icon at bounding box center [305, 219] width 23 height 26
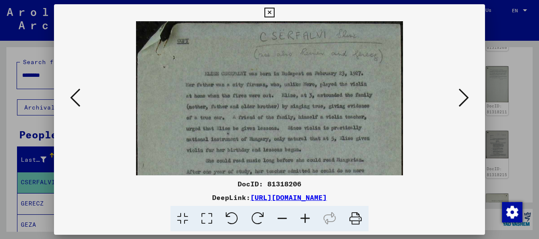
click at [306, 216] on icon at bounding box center [305, 219] width 23 height 26
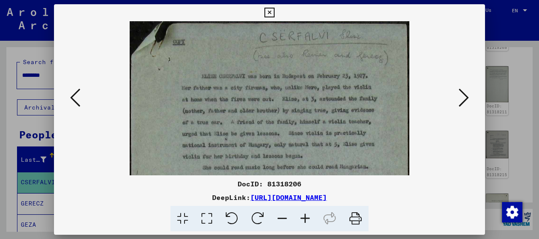
click at [306, 216] on icon at bounding box center [305, 219] width 23 height 26
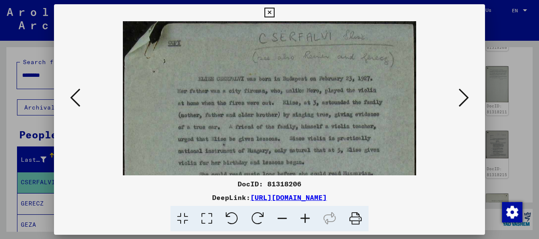
click at [306, 216] on icon at bounding box center [305, 219] width 23 height 26
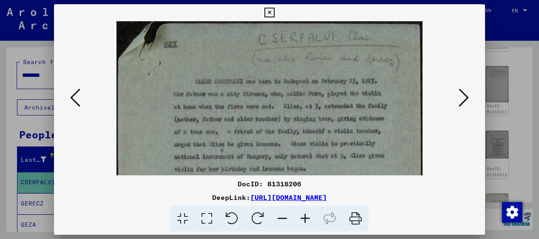
click at [71, 92] on icon at bounding box center [75, 98] width 10 height 20
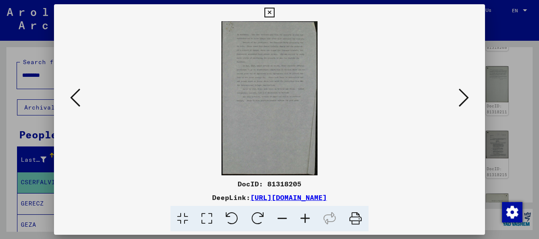
click at [71, 92] on icon at bounding box center [75, 98] width 10 height 20
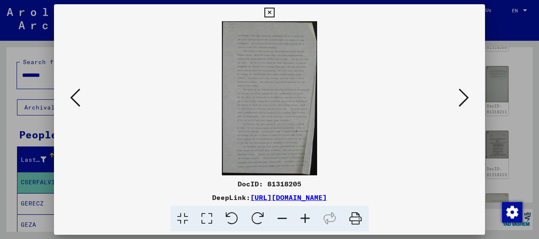
click at [71, 92] on icon at bounding box center [75, 98] width 10 height 20
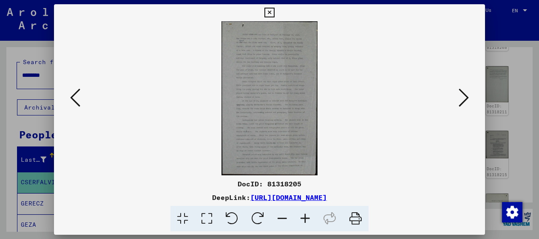
click at [71, 92] on icon at bounding box center [75, 98] width 10 height 20
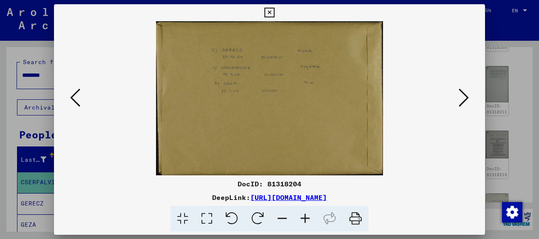
click at [305, 218] on icon at bounding box center [305, 219] width 23 height 26
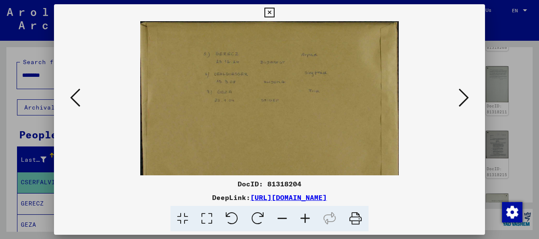
click at [305, 218] on icon at bounding box center [305, 219] width 23 height 26
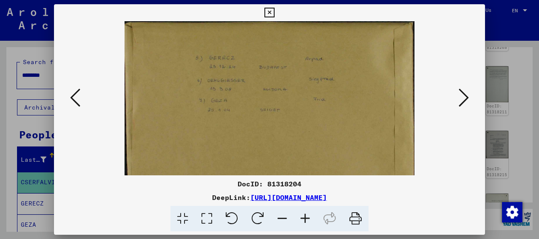
click at [305, 218] on icon at bounding box center [305, 219] width 23 height 26
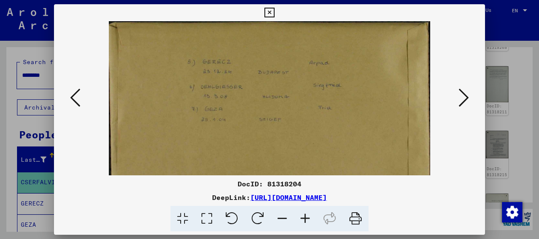
click at [305, 218] on icon at bounding box center [305, 219] width 23 height 26
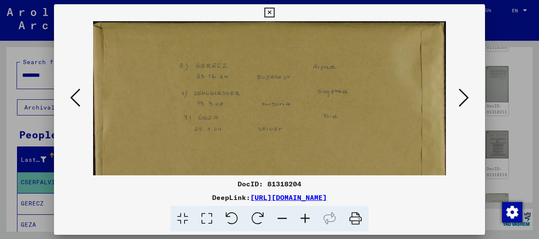
click at [71, 95] on icon at bounding box center [75, 98] width 10 height 20
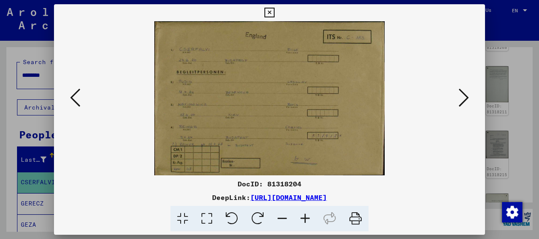
click at [76, 95] on icon at bounding box center [75, 98] width 10 height 20
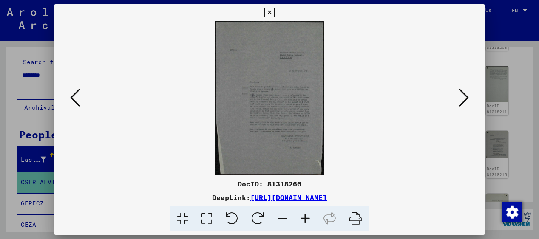
click at [76, 95] on icon at bounding box center [75, 98] width 10 height 20
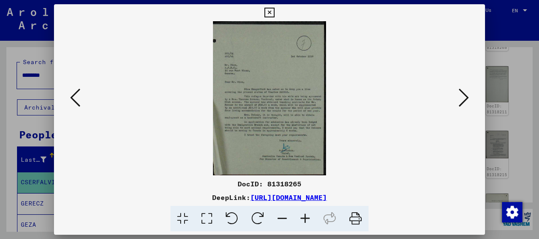
click at [76, 95] on icon at bounding box center [75, 98] width 10 height 20
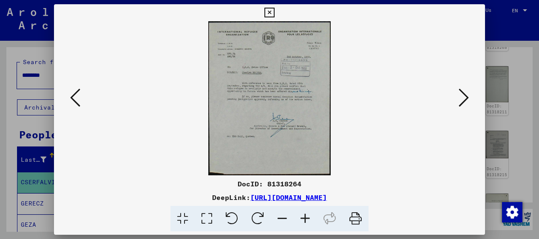
click at [76, 95] on icon at bounding box center [75, 98] width 10 height 20
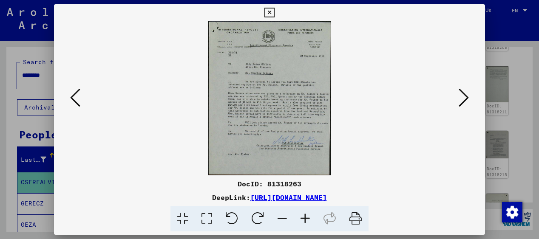
click at [76, 95] on icon at bounding box center [75, 98] width 10 height 20
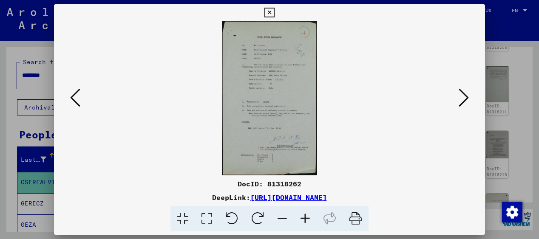
click at [76, 95] on icon at bounding box center [75, 98] width 10 height 20
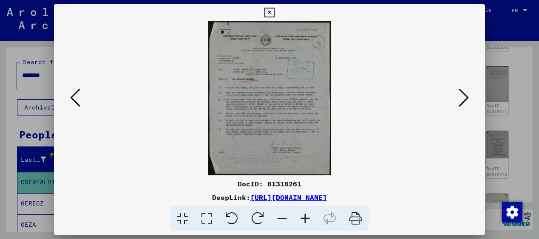
click at [76, 95] on icon at bounding box center [75, 98] width 10 height 20
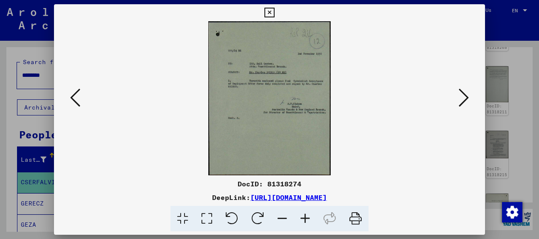
click at [76, 95] on icon at bounding box center [75, 98] width 10 height 20
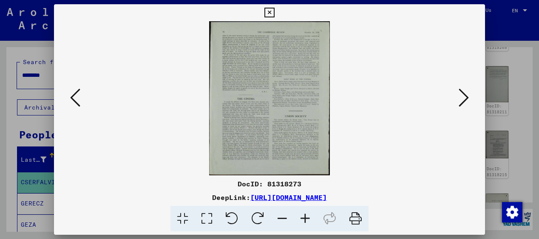
click at [76, 95] on icon at bounding box center [75, 98] width 10 height 20
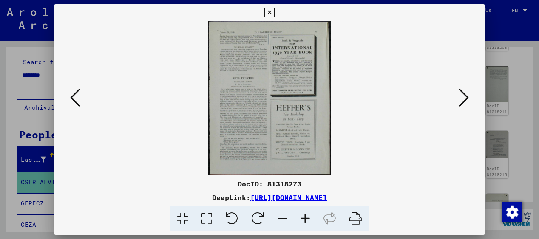
click at [76, 95] on icon at bounding box center [75, 98] width 10 height 20
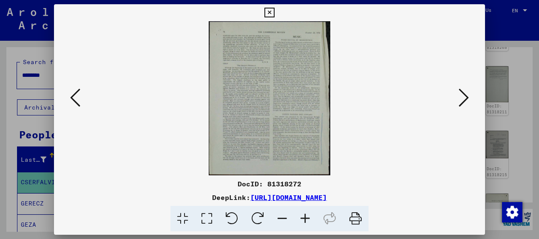
click at [76, 95] on icon at bounding box center [75, 98] width 10 height 20
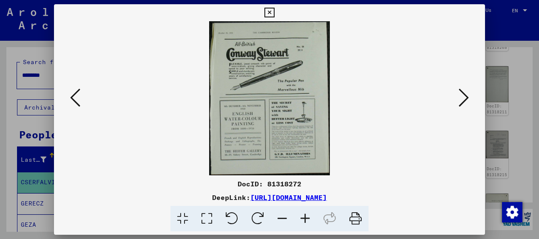
click at [76, 95] on icon at bounding box center [75, 98] width 10 height 20
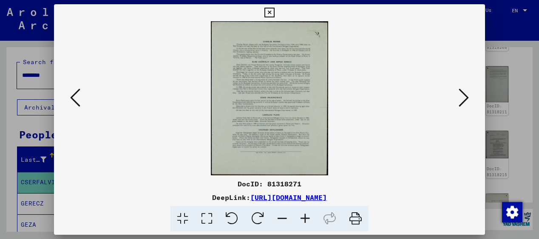
click at [76, 95] on icon at bounding box center [75, 98] width 10 height 20
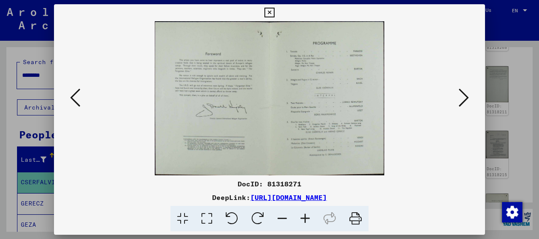
click at [76, 95] on icon at bounding box center [75, 98] width 10 height 20
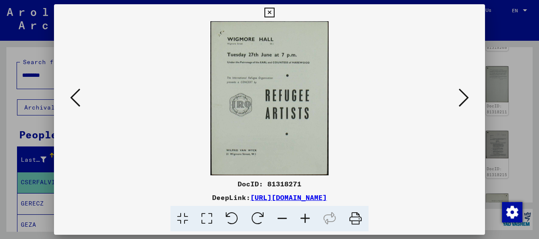
click at [76, 95] on icon at bounding box center [75, 98] width 10 height 20
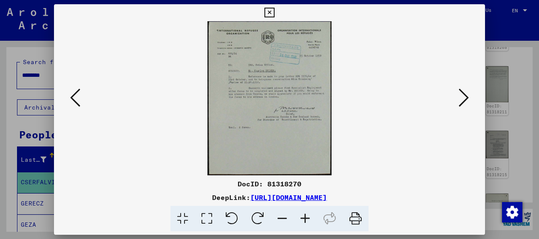
click at [76, 95] on icon at bounding box center [75, 98] width 10 height 20
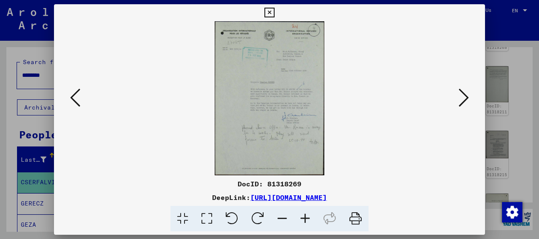
click at [76, 95] on icon at bounding box center [75, 98] width 10 height 20
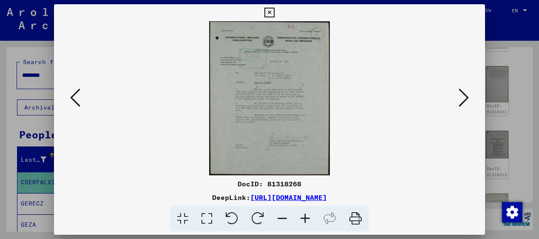
click at [76, 95] on icon at bounding box center [75, 98] width 10 height 20
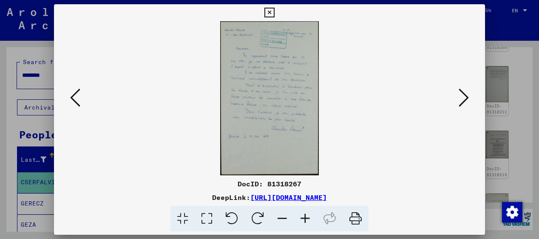
click at [76, 95] on icon at bounding box center [75, 98] width 10 height 20
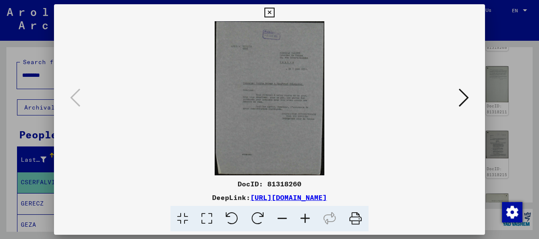
click at [464, 96] on icon at bounding box center [463, 98] width 10 height 20
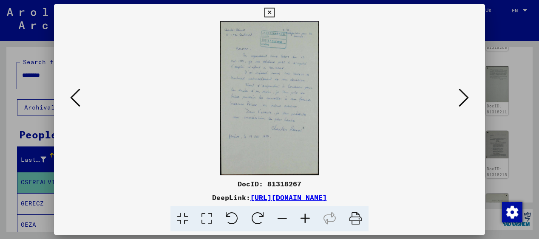
click at [464, 96] on icon at bounding box center [463, 98] width 10 height 20
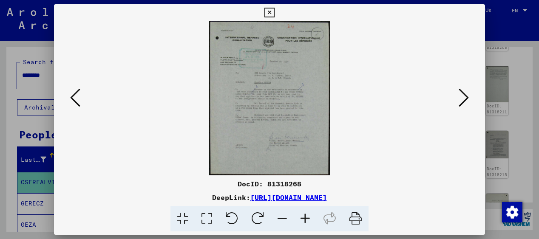
click at [464, 96] on icon at bounding box center [463, 98] width 10 height 20
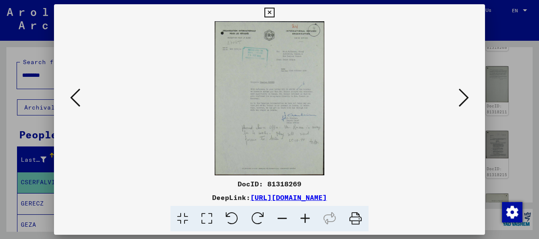
click at [464, 96] on icon at bounding box center [463, 98] width 10 height 20
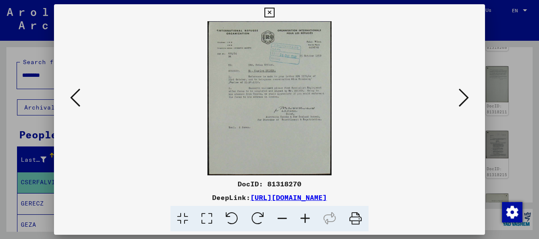
click at [464, 96] on icon at bounding box center [463, 98] width 10 height 20
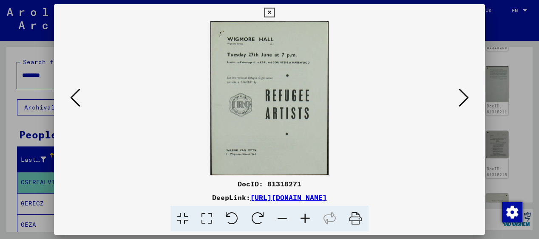
click at [464, 96] on icon at bounding box center [463, 98] width 10 height 20
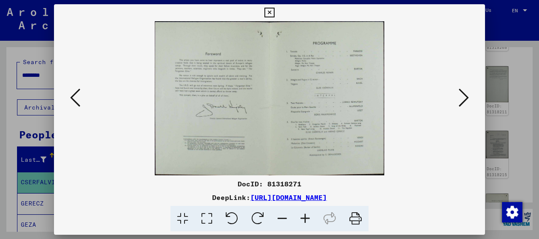
click at [464, 96] on icon at bounding box center [463, 98] width 10 height 20
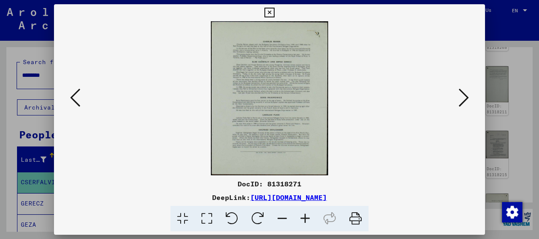
click at [464, 96] on icon at bounding box center [463, 98] width 10 height 20
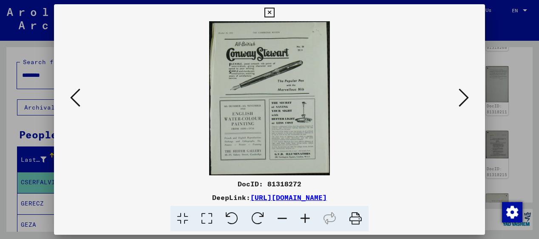
click at [464, 96] on icon at bounding box center [463, 98] width 10 height 20
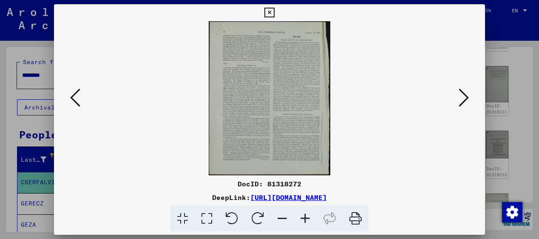
click at [464, 96] on icon at bounding box center [463, 98] width 10 height 20
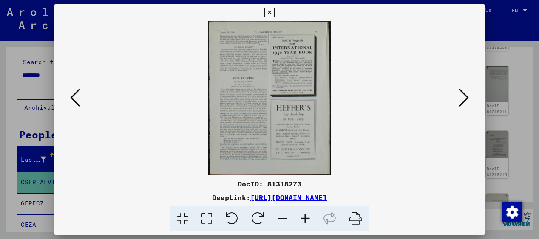
click at [464, 96] on icon at bounding box center [463, 98] width 10 height 20
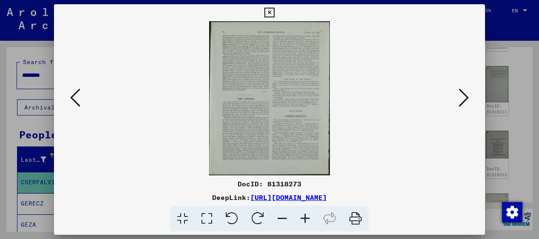
click at [464, 96] on icon at bounding box center [463, 98] width 10 height 20
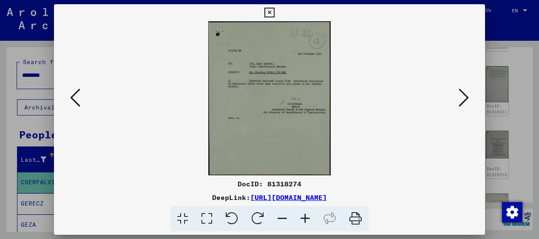
click at [464, 96] on icon at bounding box center [463, 98] width 10 height 20
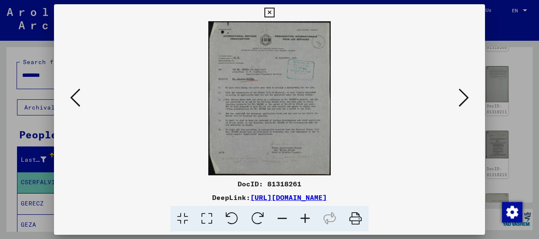
click at [464, 96] on icon at bounding box center [463, 98] width 10 height 20
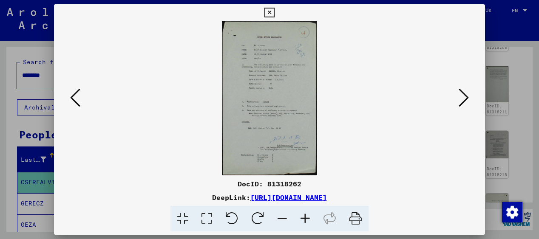
click at [464, 96] on icon at bounding box center [463, 98] width 10 height 20
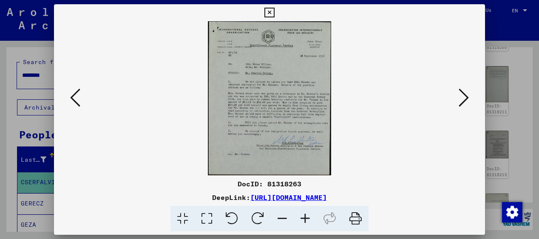
click at [464, 96] on icon at bounding box center [463, 98] width 10 height 20
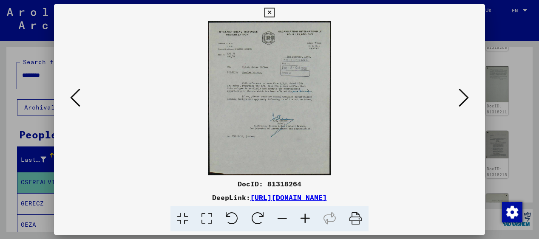
click at [464, 96] on icon at bounding box center [463, 98] width 10 height 20
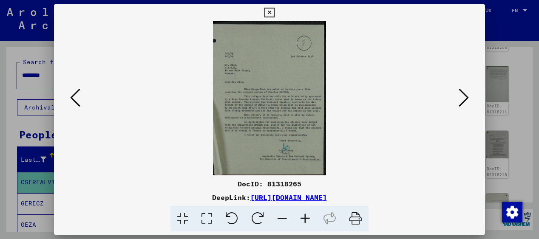
click at [464, 96] on icon at bounding box center [463, 98] width 10 height 20
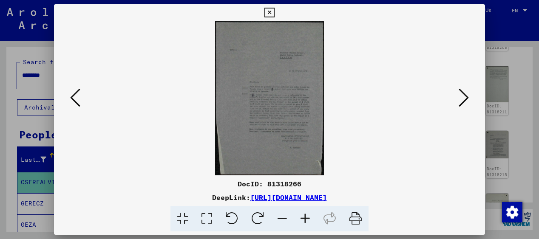
click at [464, 96] on icon at bounding box center [463, 98] width 10 height 20
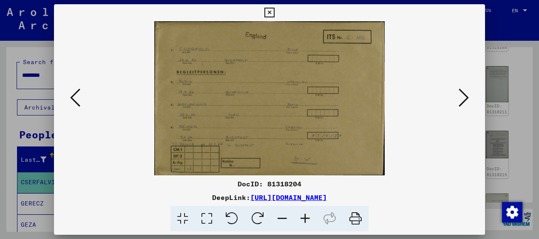
click at [464, 96] on icon at bounding box center [463, 98] width 10 height 20
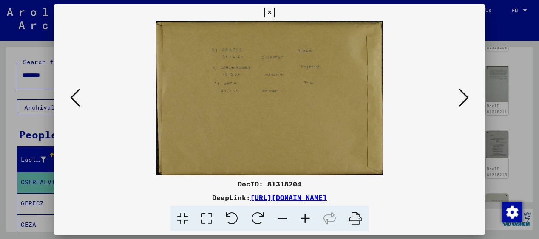
click at [464, 96] on icon at bounding box center [463, 98] width 10 height 20
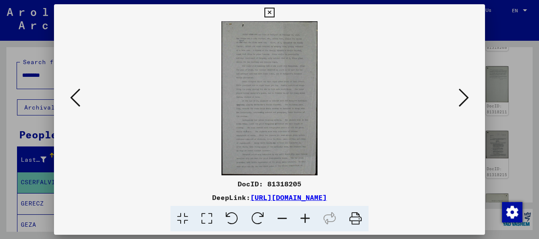
click at [464, 96] on icon at bounding box center [463, 98] width 10 height 20
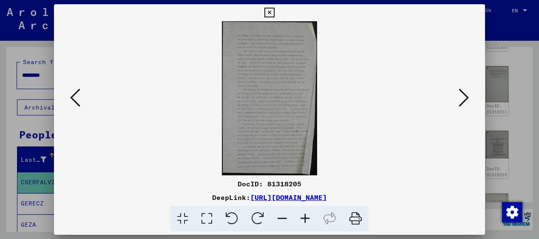
click at [464, 96] on icon at bounding box center [463, 98] width 10 height 20
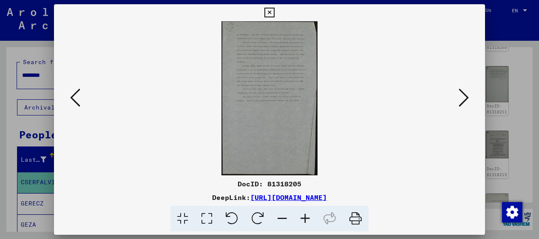
click at [464, 96] on icon at bounding box center [463, 98] width 10 height 20
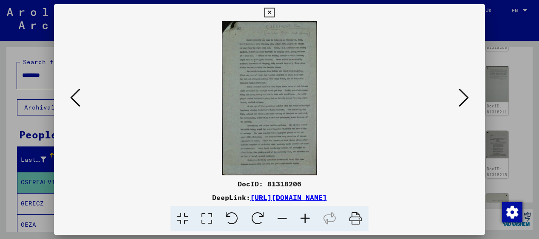
click at [464, 96] on icon at bounding box center [463, 98] width 10 height 20
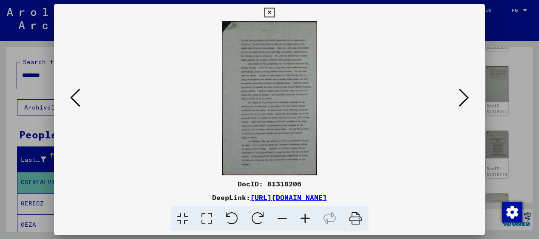
click at [464, 96] on icon at bounding box center [463, 98] width 10 height 20
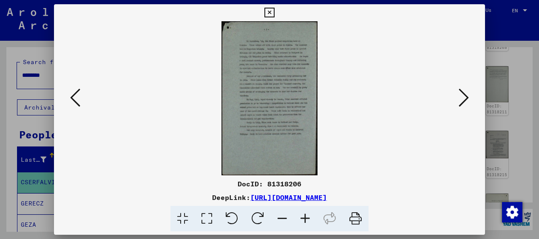
click at [464, 96] on icon at bounding box center [463, 98] width 10 height 20
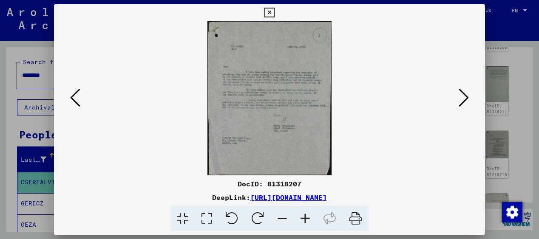
click at [464, 96] on icon at bounding box center [463, 98] width 10 height 20
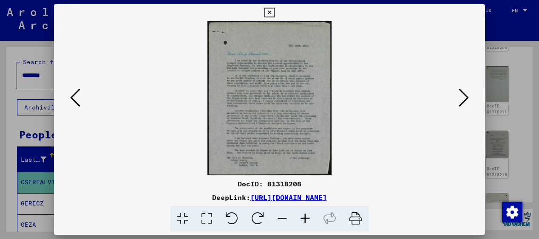
click at [464, 96] on icon at bounding box center [463, 98] width 10 height 20
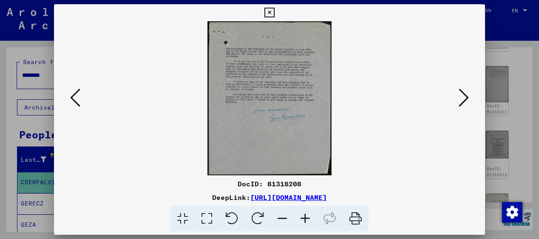
click at [464, 96] on icon at bounding box center [463, 98] width 10 height 20
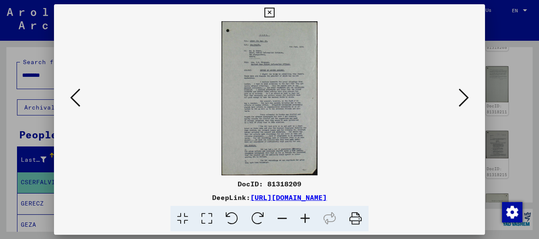
click at [464, 96] on icon at bounding box center [463, 98] width 10 height 20
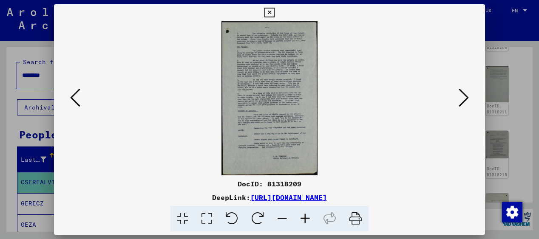
click at [464, 96] on icon at bounding box center [463, 98] width 10 height 20
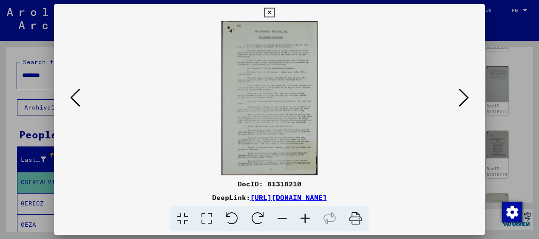
click at [305, 215] on icon at bounding box center [305, 219] width 23 height 26
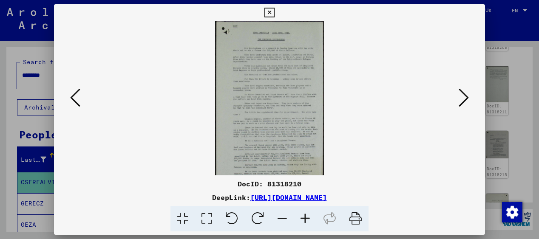
click at [305, 215] on icon at bounding box center [305, 219] width 23 height 26
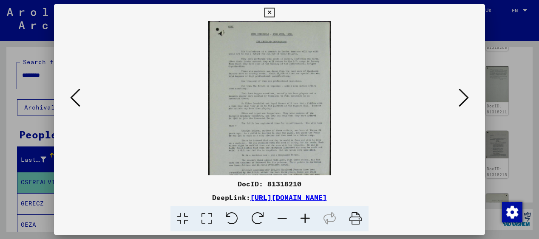
click at [305, 215] on icon at bounding box center [305, 219] width 23 height 26
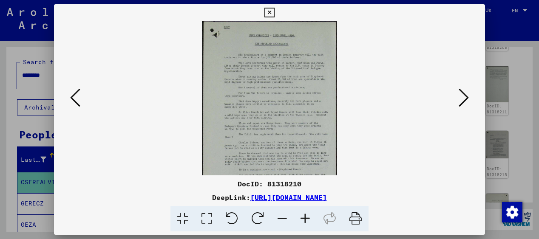
click at [305, 215] on icon at bounding box center [305, 219] width 23 height 26
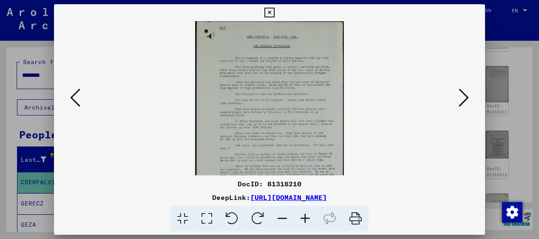
click at [305, 215] on icon at bounding box center [305, 219] width 23 height 26
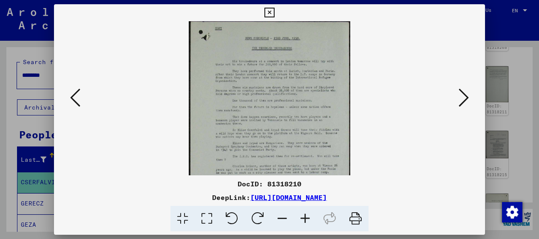
click at [305, 215] on icon at bounding box center [305, 219] width 23 height 26
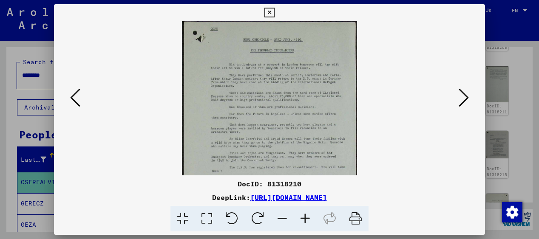
click at [305, 215] on icon at bounding box center [305, 219] width 23 height 26
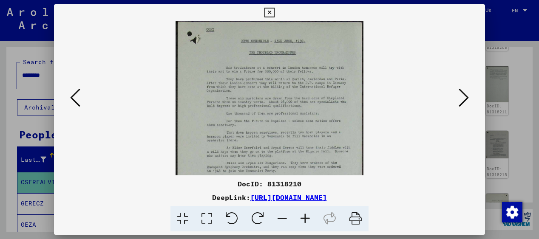
click at [305, 215] on icon at bounding box center [305, 219] width 23 height 26
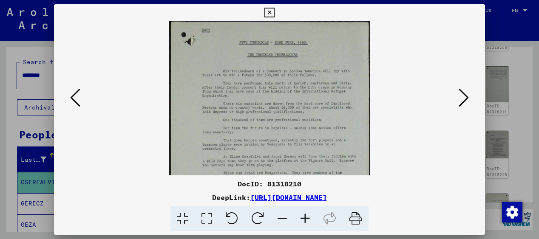
click at [305, 215] on icon at bounding box center [305, 219] width 23 height 26
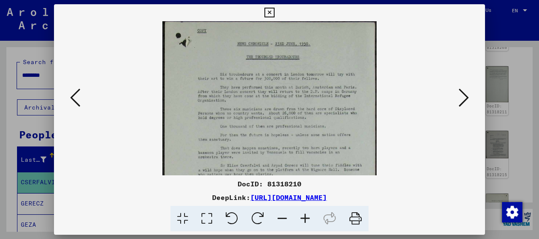
click at [305, 215] on icon at bounding box center [305, 219] width 23 height 26
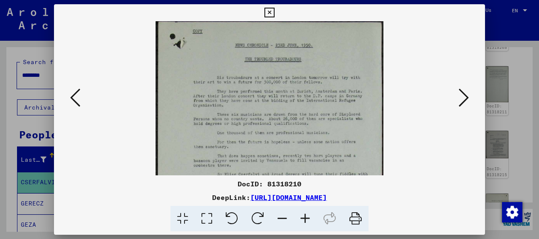
click at [463, 93] on icon at bounding box center [463, 98] width 10 height 20
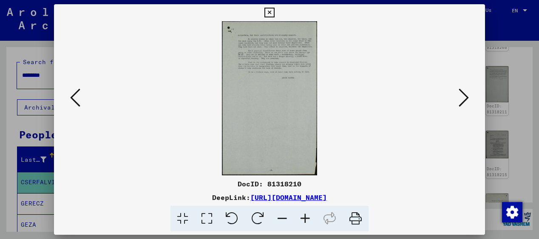
click at [463, 93] on icon at bounding box center [463, 98] width 10 height 20
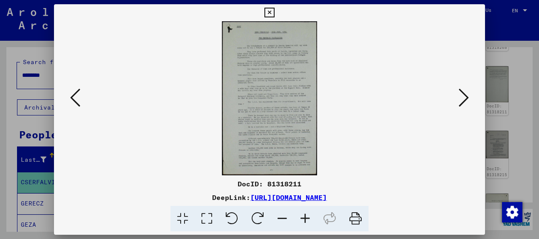
click at [304, 219] on icon at bounding box center [305, 219] width 23 height 26
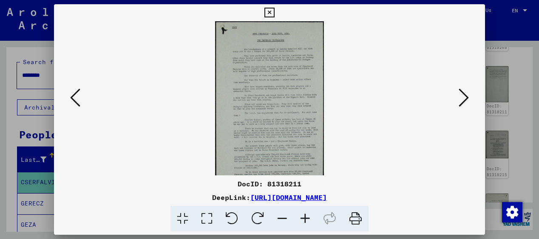
click at [304, 219] on icon at bounding box center [305, 219] width 23 height 26
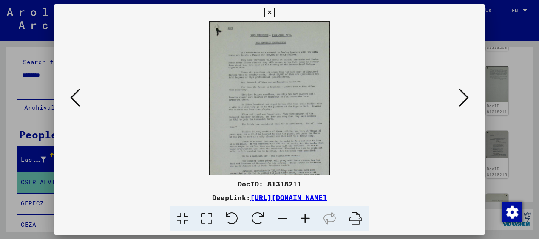
click at [304, 219] on icon at bounding box center [305, 219] width 23 height 26
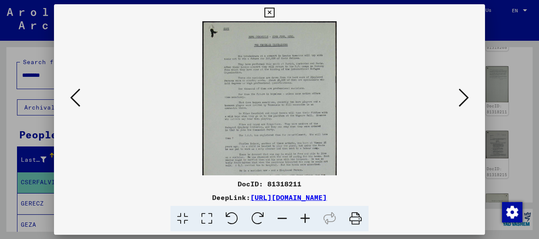
click at [304, 219] on icon at bounding box center [305, 219] width 23 height 26
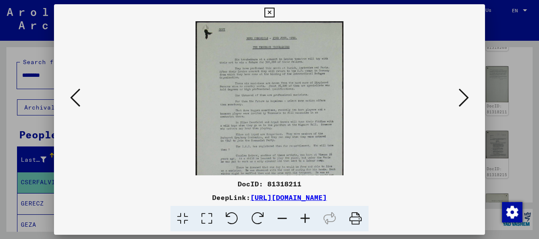
click at [304, 219] on icon at bounding box center [305, 219] width 23 height 26
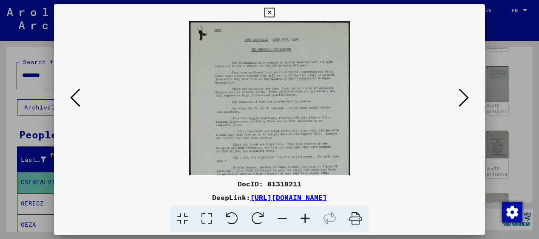
click at [304, 219] on icon at bounding box center [305, 219] width 23 height 26
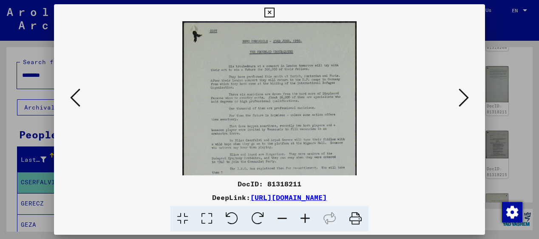
click at [304, 219] on icon at bounding box center [305, 219] width 23 height 26
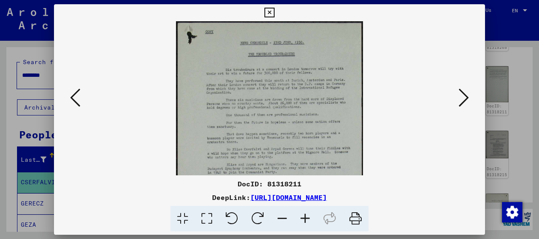
click at [465, 98] on icon at bounding box center [463, 98] width 10 height 20
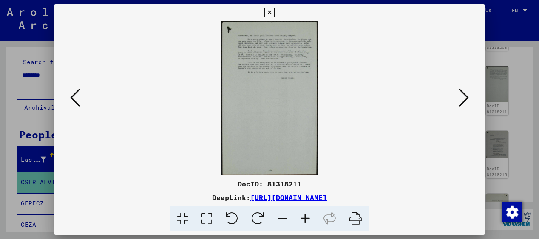
click at [465, 98] on icon at bounding box center [463, 98] width 10 height 20
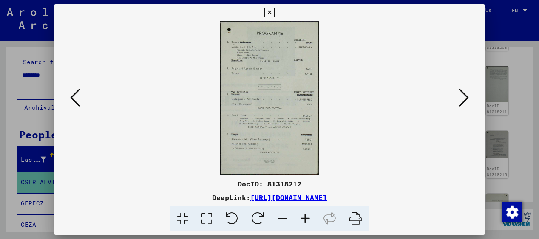
click at [465, 98] on icon at bounding box center [463, 98] width 10 height 20
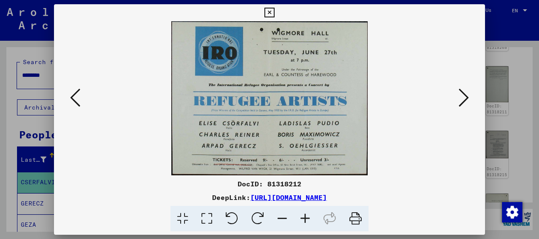
click at [465, 98] on icon at bounding box center [463, 98] width 10 height 20
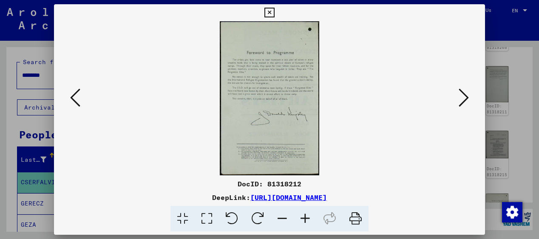
click at [465, 98] on icon at bounding box center [463, 98] width 10 height 20
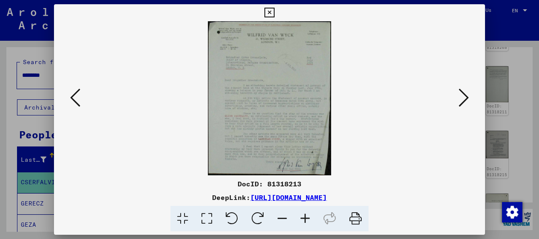
click at [465, 98] on icon at bounding box center [463, 98] width 10 height 20
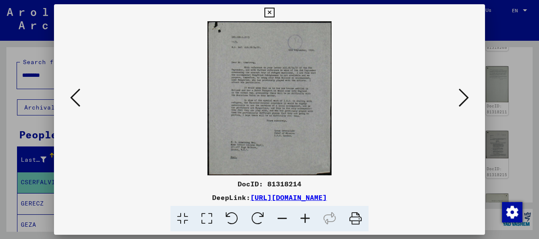
click at [465, 98] on icon at bounding box center [463, 98] width 10 height 20
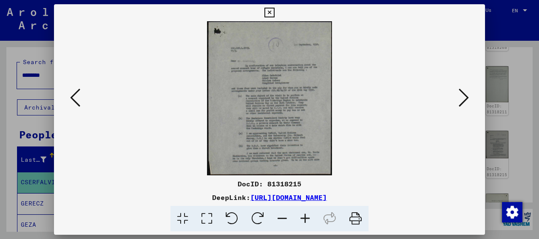
click at [465, 98] on icon at bounding box center [463, 98] width 10 height 20
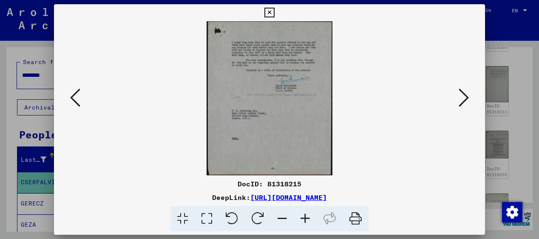
click at [465, 98] on icon at bounding box center [463, 98] width 10 height 20
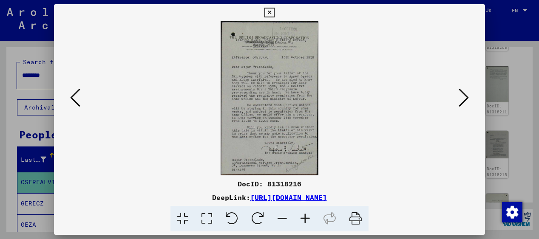
click at [466, 97] on icon at bounding box center [463, 98] width 10 height 20
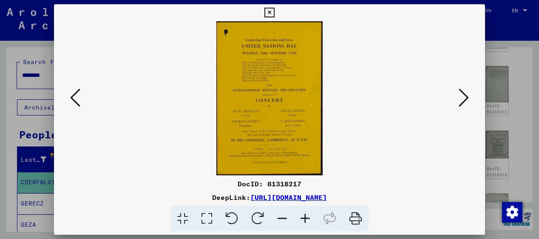
click at [466, 97] on icon at bounding box center [463, 98] width 10 height 20
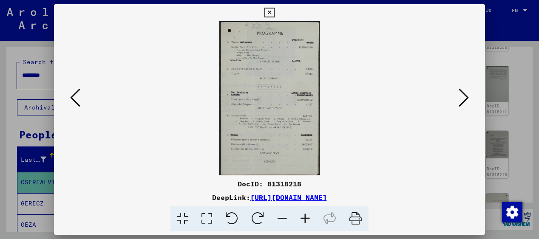
click at [466, 97] on icon at bounding box center [463, 98] width 10 height 20
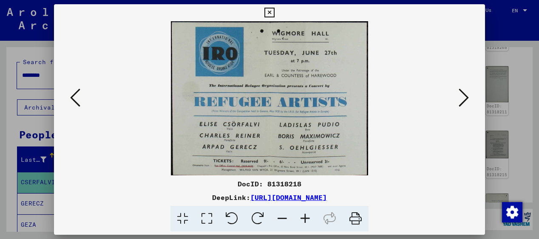
click at [466, 97] on icon at bounding box center [463, 98] width 10 height 20
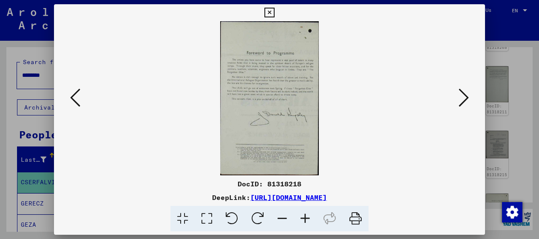
click at [466, 97] on icon at bounding box center [463, 98] width 10 height 20
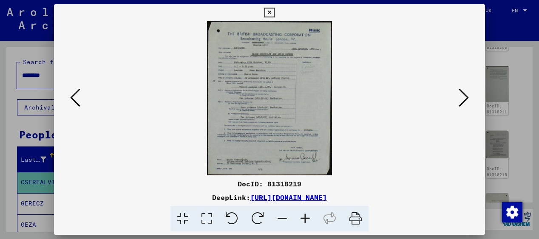
click at [466, 97] on icon at bounding box center [463, 98] width 10 height 20
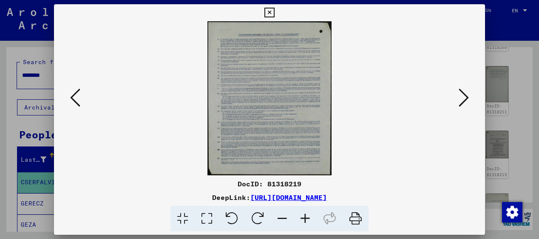
click at [466, 97] on icon at bounding box center [463, 98] width 10 height 20
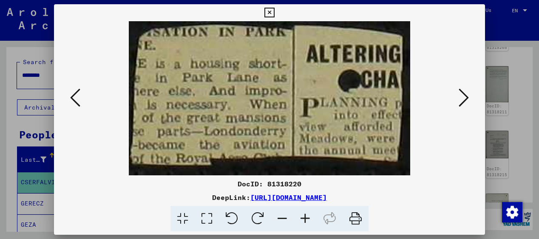
click at [466, 97] on icon at bounding box center [463, 98] width 10 height 20
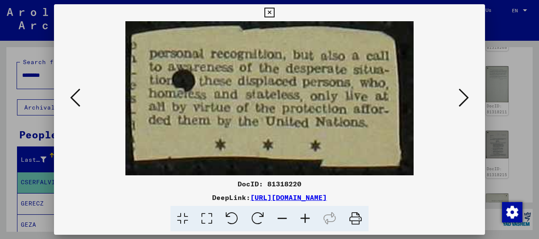
click at [466, 97] on icon at bounding box center [463, 98] width 10 height 20
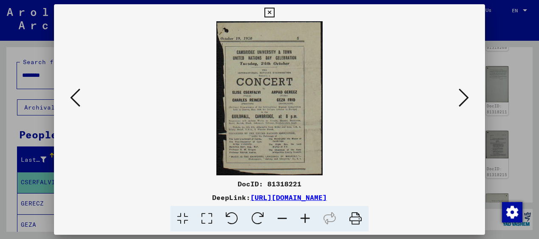
click at [305, 218] on icon at bounding box center [305, 219] width 23 height 26
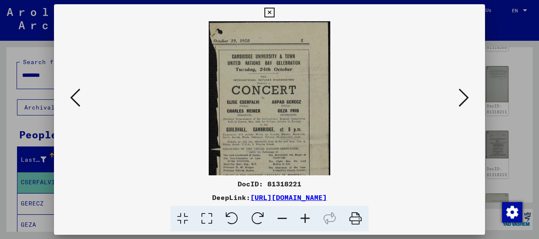
click at [305, 218] on icon at bounding box center [305, 219] width 23 height 26
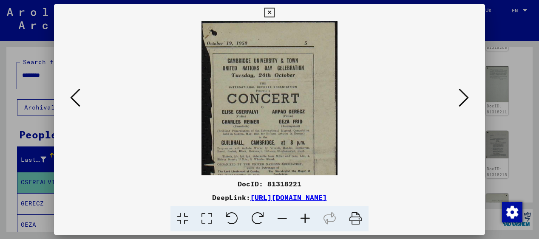
click at [305, 218] on icon at bounding box center [305, 219] width 23 height 26
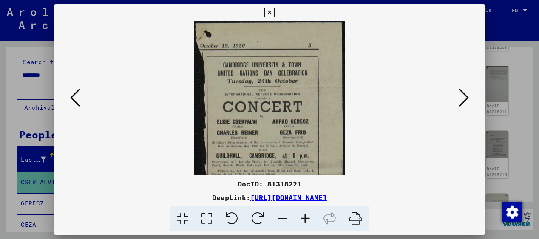
click at [305, 218] on icon at bounding box center [305, 219] width 23 height 26
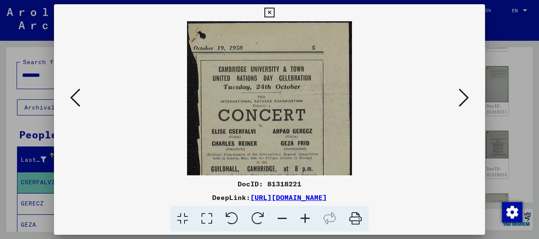
click at [305, 218] on icon at bounding box center [305, 219] width 23 height 26
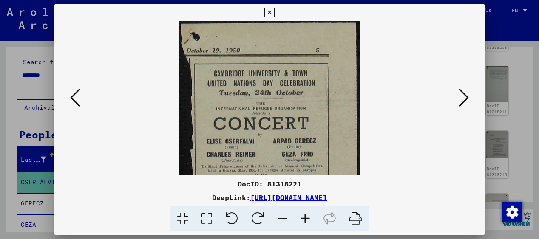
click at [305, 218] on icon at bounding box center [305, 219] width 23 height 26
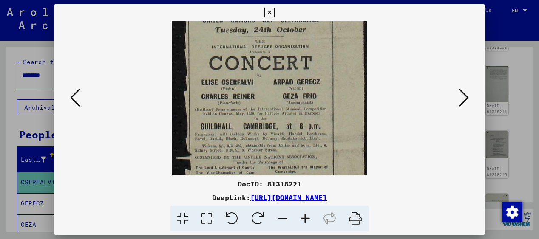
scroll to position [72, 0]
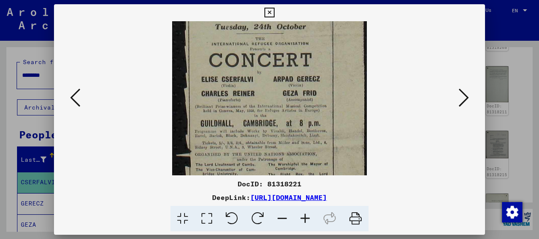
drag, startPoint x: 320, startPoint y: 144, endPoint x: 317, endPoint y: 72, distance: 71.9
click at [317, 72] on img at bounding box center [269, 90] width 195 height 282
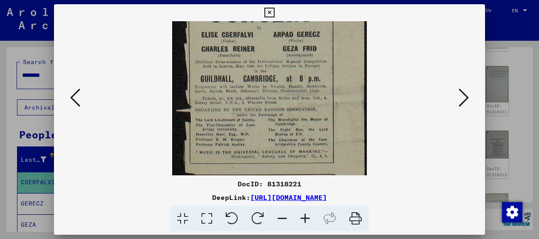
scroll to position [117, 0]
drag, startPoint x: 319, startPoint y: 145, endPoint x: 317, endPoint y: 100, distance: 45.1
click at [317, 100] on img at bounding box center [269, 45] width 195 height 282
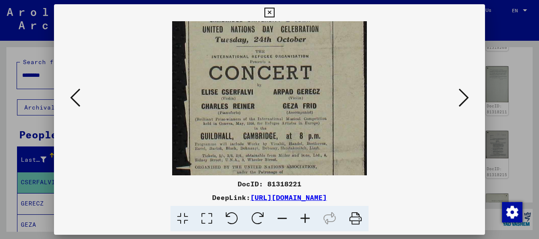
drag, startPoint x: 360, startPoint y: 58, endPoint x: 368, endPoint y: 116, distance: 57.8
click at [368, 116] on viewer-one-image at bounding box center [269, 39] width 373 height 154
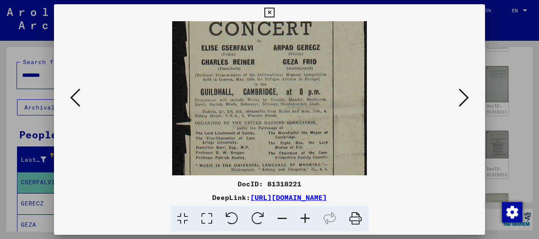
drag, startPoint x: 356, startPoint y: 127, endPoint x: 360, endPoint y: 84, distance: 43.5
click at [360, 84] on img at bounding box center [269, 59] width 195 height 282
click at [74, 96] on icon at bounding box center [75, 98] width 10 height 20
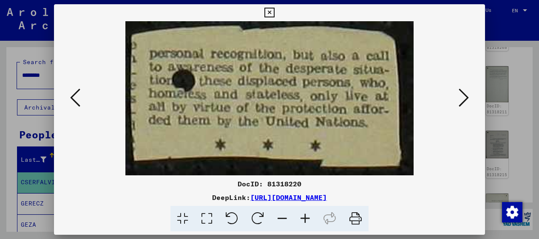
click at [74, 96] on icon at bounding box center [75, 98] width 10 height 20
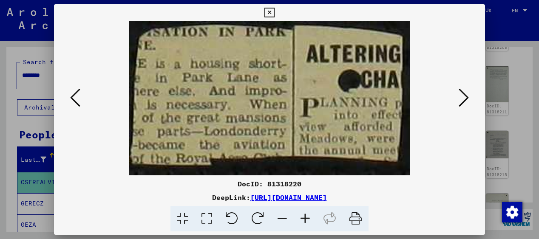
click at [74, 96] on icon at bounding box center [75, 98] width 10 height 20
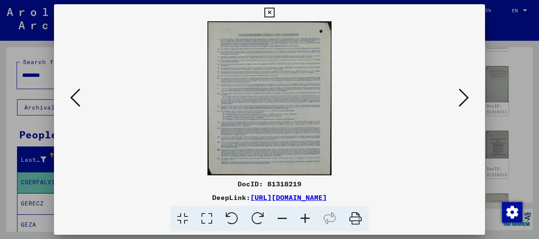
click at [74, 96] on icon at bounding box center [75, 98] width 10 height 20
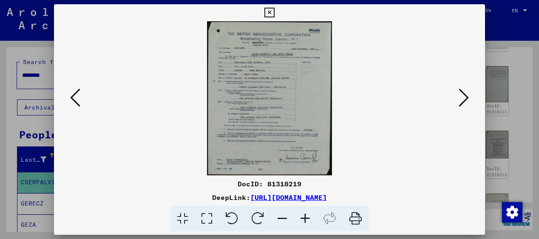
click at [303, 221] on icon at bounding box center [305, 219] width 23 height 26
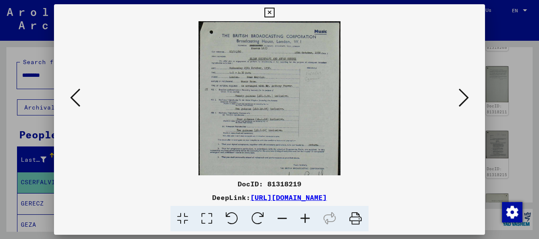
click at [303, 221] on icon at bounding box center [305, 219] width 23 height 26
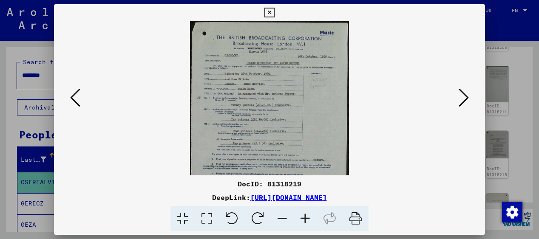
click at [303, 221] on icon at bounding box center [305, 219] width 23 height 26
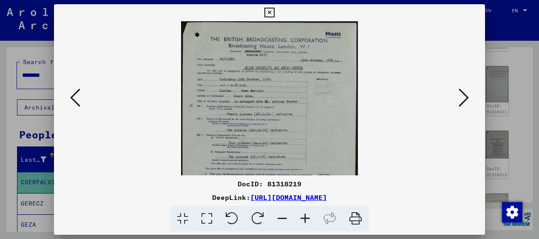
click at [303, 221] on icon at bounding box center [305, 219] width 23 height 26
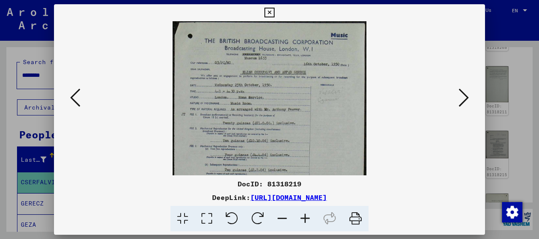
click at [303, 221] on icon at bounding box center [305, 219] width 23 height 26
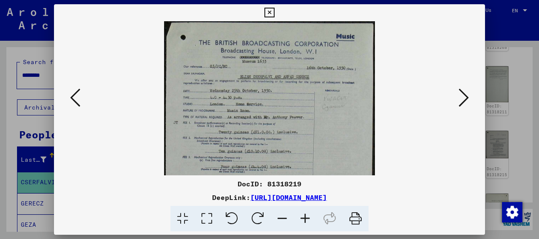
click at [303, 221] on icon at bounding box center [305, 219] width 23 height 26
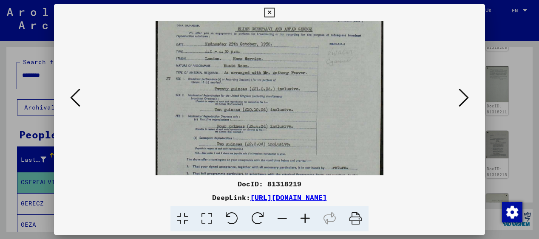
scroll to position [70, 0]
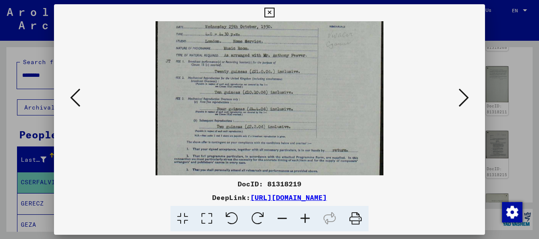
drag, startPoint x: 277, startPoint y: 135, endPoint x: 278, endPoint y: 65, distance: 69.7
click at [278, 65] on img at bounding box center [270, 93] width 228 height 282
click at [75, 97] on icon at bounding box center [75, 98] width 10 height 20
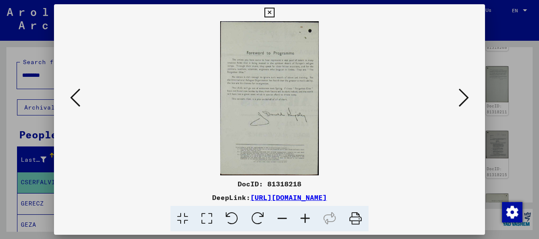
click at [304, 214] on icon at bounding box center [305, 219] width 23 height 26
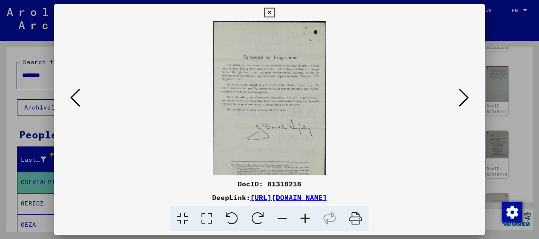
click at [304, 214] on icon at bounding box center [305, 219] width 23 height 26
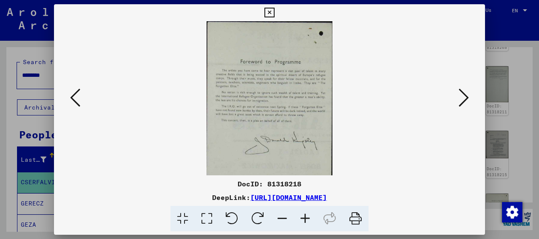
click at [304, 214] on icon at bounding box center [305, 219] width 23 height 26
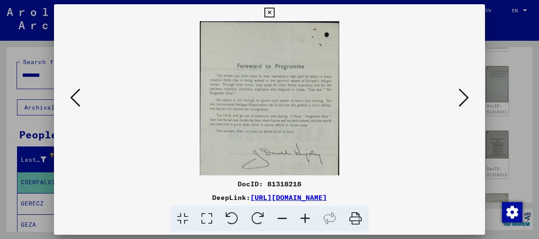
click at [304, 214] on icon at bounding box center [305, 219] width 23 height 26
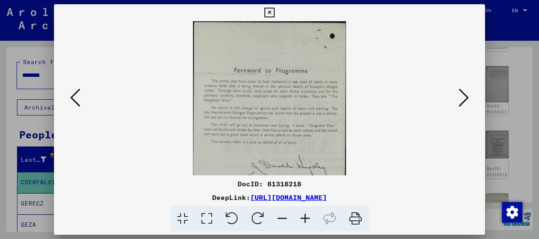
click at [304, 214] on icon at bounding box center [305, 219] width 23 height 26
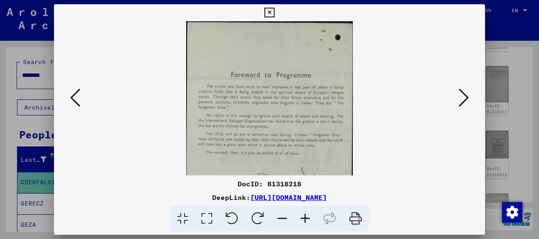
click at [304, 214] on icon at bounding box center [305, 219] width 23 height 26
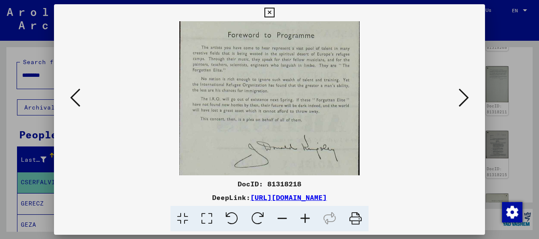
drag, startPoint x: 290, startPoint y: 133, endPoint x: 274, endPoint y: 88, distance: 47.4
click at [274, 88] on img at bounding box center [269, 118] width 180 height 282
click at [82, 91] on button at bounding box center [75, 98] width 15 height 24
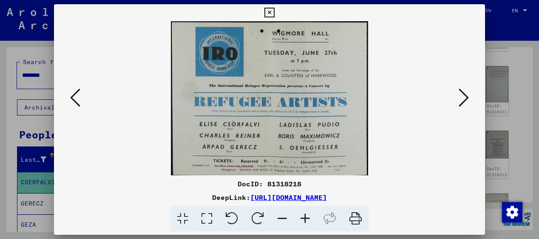
click at [467, 95] on icon at bounding box center [463, 98] width 10 height 20
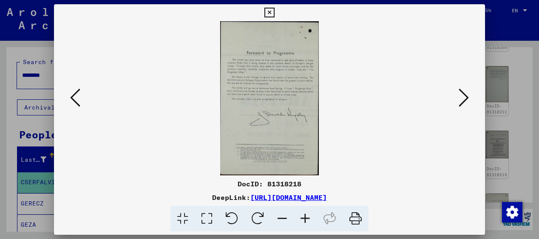
click at [467, 95] on icon at bounding box center [463, 98] width 10 height 20
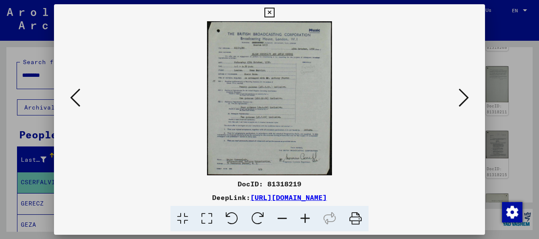
click at [467, 95] on icon at bounding box center [463, 98] width 10 height 20
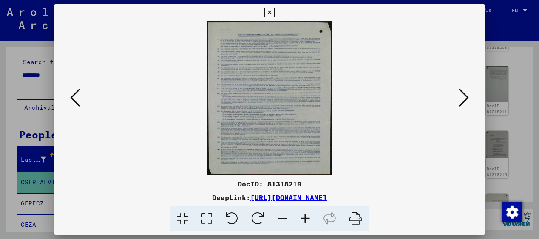
click at [467, 95] on icon at bounding box center [463, 98] width 10 height 20
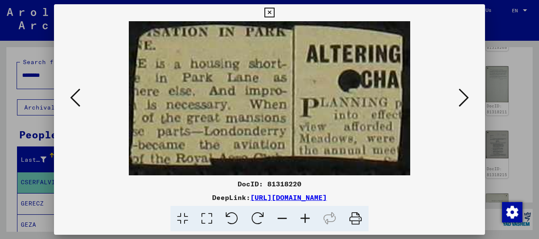
click at [467, 95] on icon at bounding box center [463, 98] width 10 height 20
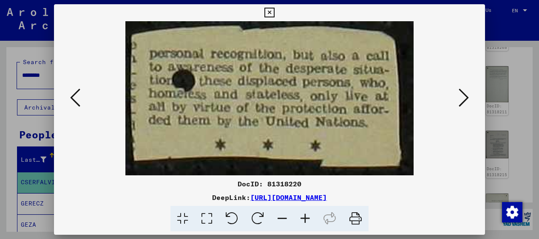
click at [467, 95] on icon at bounding box center [463, 98] width 10 height 20
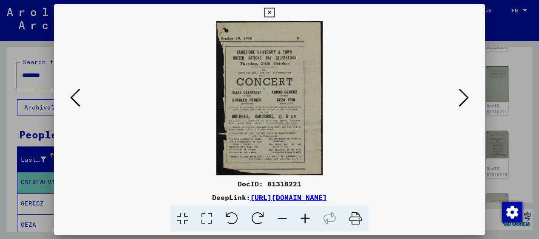
click at [467, 95] on icon at bounding box center [463, 98] width 10 height 20
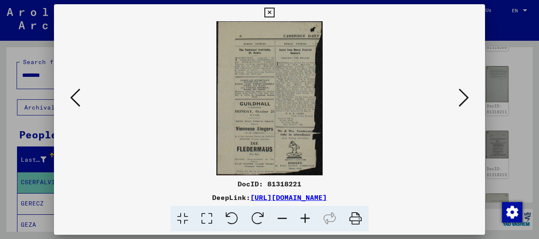
click at [305, 216] on icon at bounding box center [305, 219] width 23 height 26
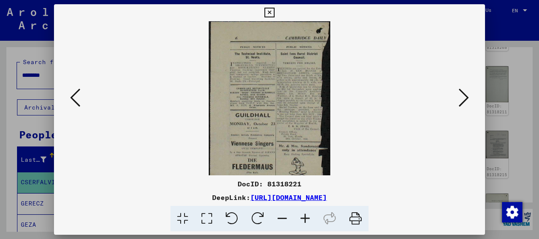
click at [305, 216] on icon at bounding box center [305, 219] width 23 height 26
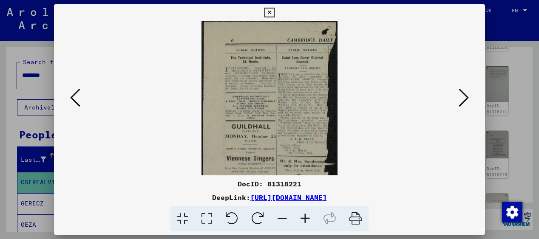
click at [305, 216] on icon at bounding box center [305, 219] width 23 height 26
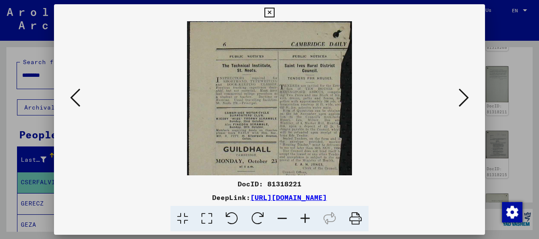
click at [305, 216] on icon at bounding box center [305, 219] width 23 height 26
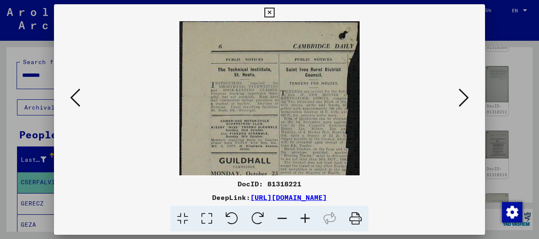
click at [305, 216] on icon at bounding box center [305, 219] width 23 height 26
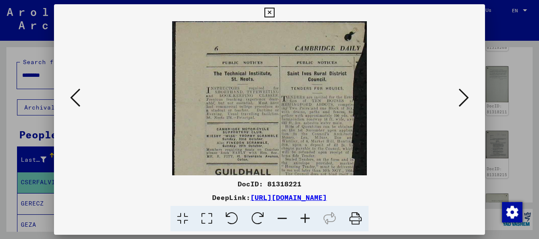
click at [305, 216] on icon at bounding box center [305, 219] width 23 height 26
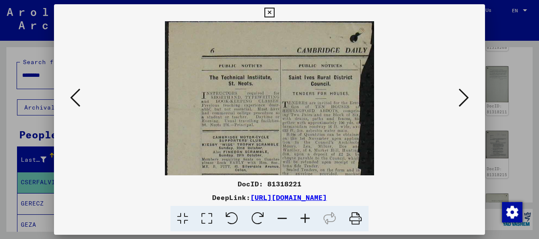
click at [305, 216] on icon at bounding box center [305, 219] width 23 height 26
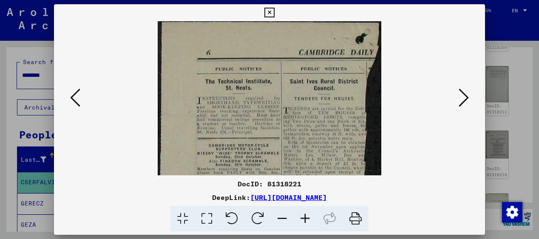
click at [305, 216] on icon at bounding box center [305, 219] width 23 height 26
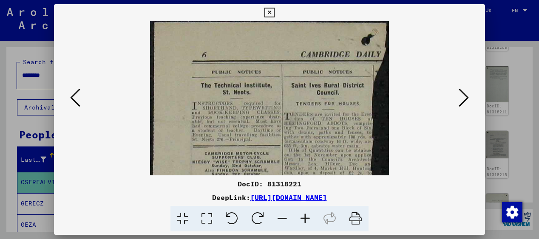
click at [305, 216] on icon at bounding box center [305, 219] width 23 height 26
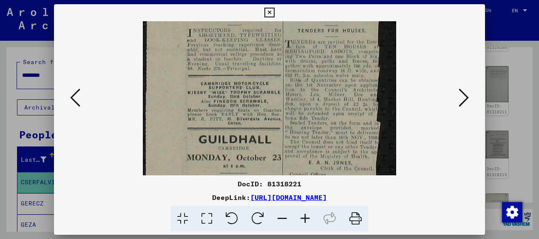
scroll to position [102, 0]
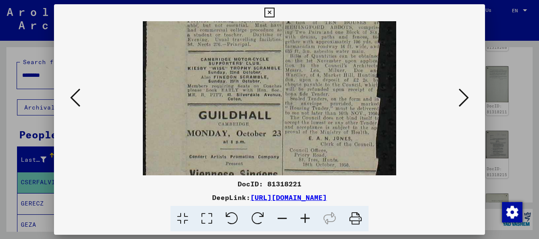
drag, startPoint x: 255, startPoint y: 158, endPoint x: 253, endPoint y: 56, distance: 102.4
click at [253, 56] on img at bounding box center [269, 102] width 253 height 367
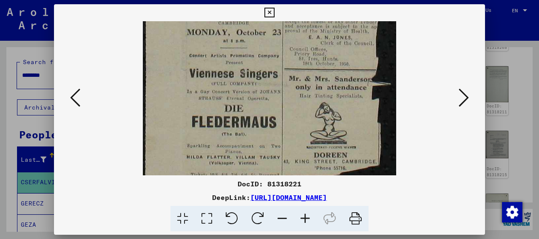
scroll to position [212, 0]
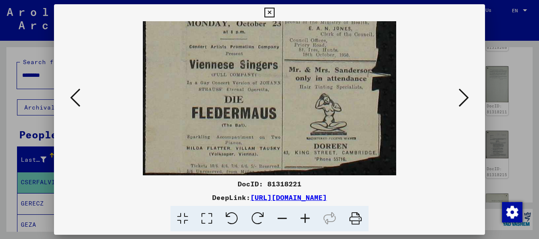
drag, startPoint x: 259, startPoint y: 119, endPoint x: 254, endPoint y: -14, distance: 133.1
click at [254, 0] on html "Search Browse archive Donate Newsletter Help Contact About Us Search Browse arc…" at bounding box center [269, 119] width 539 height 239
drag, startPoint x: 294, startPoint y: 106, endPoint x: 295, endPoint y: 81, distance: 25.1
click at [464, 95] on icon at bounding box center [463, 98] width 10 height 20
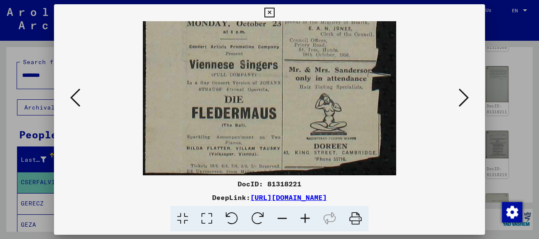
scroll to position [0, 0]
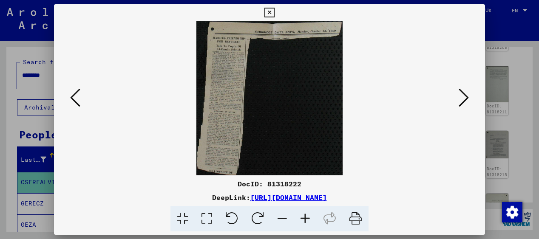
click at [304, 216] on icon at bounding box center [305, 219] width 23 height 26
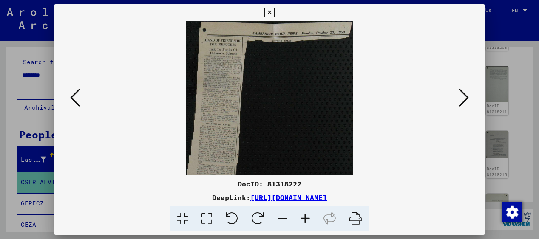
click at [304, 216] on icon at bounding box center [305, 219] width 23 height 26
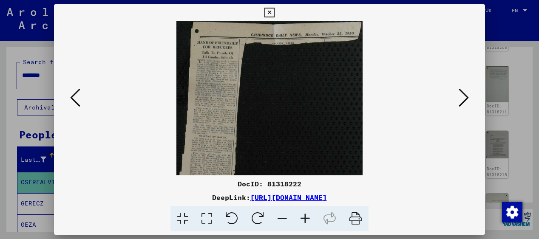
click at [304, 216] on icon at bounding box center [305, 219] width 23 height 26
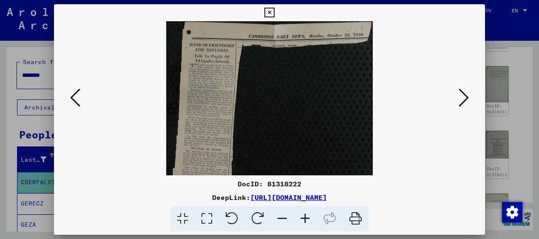
click at [304, 216] on icon at bounding box center [305, 219] width 23 height 26
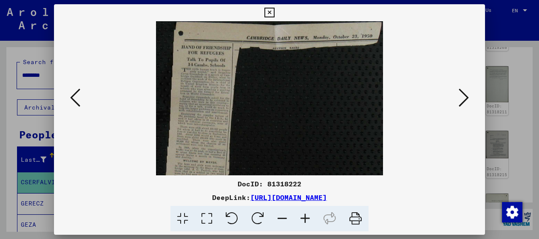
click at [304, 216] on icon at bounding box center [305, 219] width 23 height 26
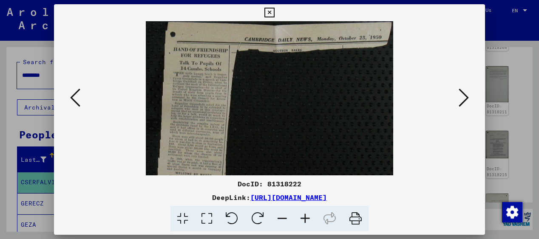
click at [304, 216] on icon at bounding box center [305, 219] width 23 height 26
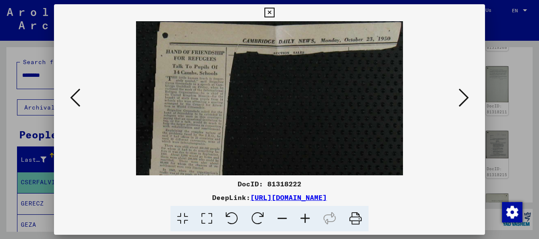
click at [304, 216] on icon at bounding box center [305, 219] width 23 height 26
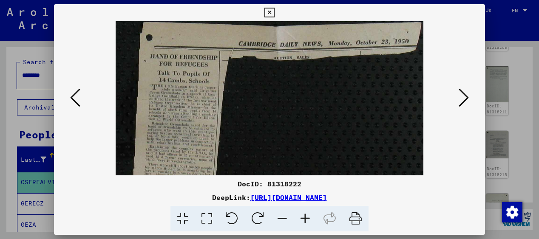
click at [304, 216] on icon at bounding box center [305, 219] width 23 height 26
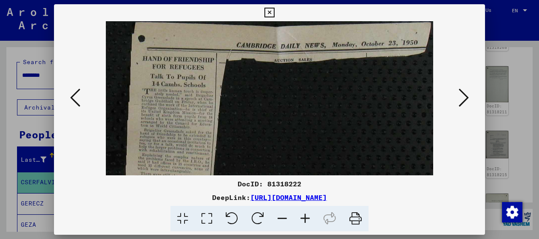
click at [304, 216] on icon at bounding box center [305, 219] width 23 height 26
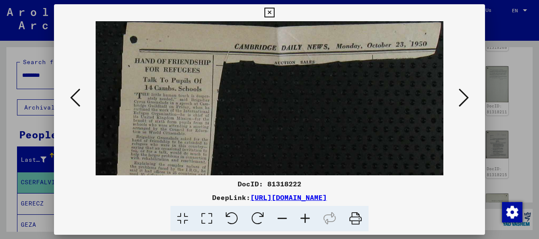
click at [304, 216] on icon at bounding box center [305, 219] width 23 height 26
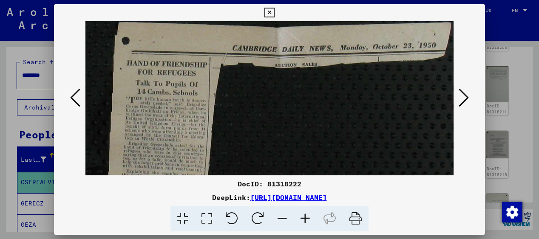
click at [304, 216] on icon at bounding box center [305, 219] width 23 height 26
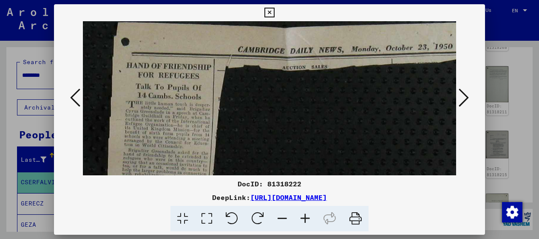
click at [304, 216] on icon at bounding box center [305, 219] width 23 height 26
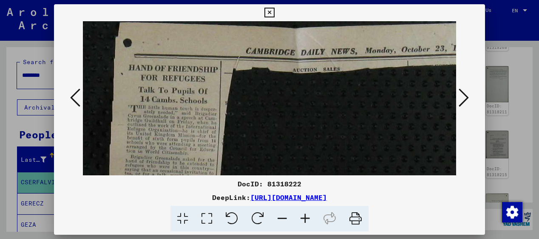
click at [304, 216] on icon at bounding box center [305, 219] width 23 height 26
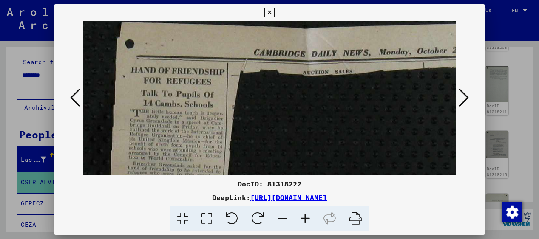
click at [304, 216] on icon at bounding box center [305, 219] width 23 height 26
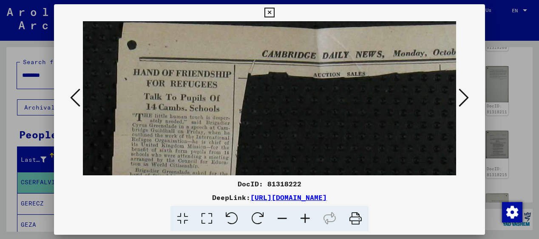
click at [304, 216] on icon at bounding box center [305, 219] width 23 height 26
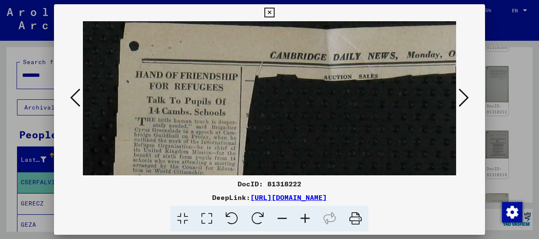
click at [304, 216] on icon at bounding box center [305, 219] width 23 height 26
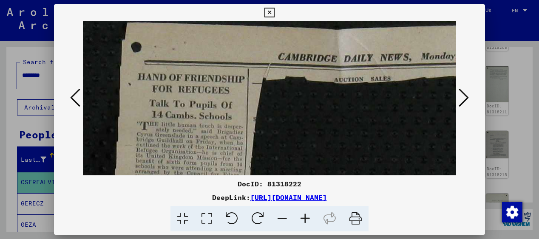
click at [304, 216] on icon at bounding box center [305, 219] width 23 height 26
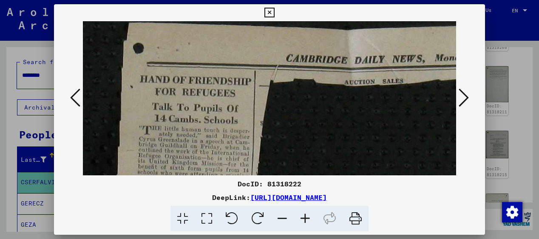
click at [304, 216] on icon at bounding box center [305, 219] width 23 height 26
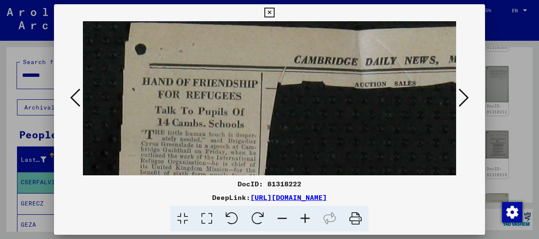
click at [304, 216] on icon at bounding box center [305, 219] width 23 height 26
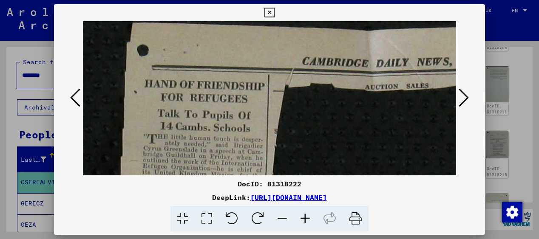
click at [304, 216] on icon at bounding box center [305, 219] width 23 height 26
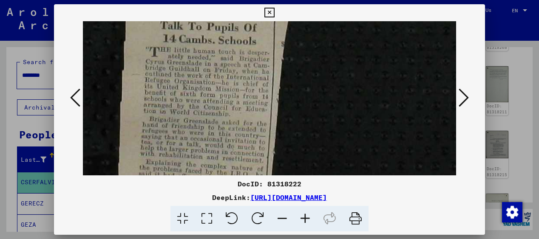
scroll to position [94, 0]
drag, startPoint x: 236, startPoint y: 132, endPoint x: 246, endPoint y: 38, distance: 94.5
click at [246, 38] on img at bounding box center [367, 227] width 569 height 600
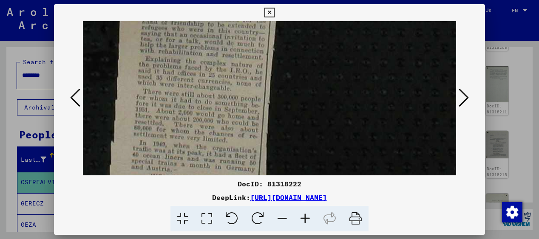
scroll to position [195, 0]
drag, startPoint x: 253, startPoint y: 107, endPoint x: 255, endPoint y: 6, distance: 100.7
click at [255, 6] on div "DocID: 81318222 DeepLink: [URL][DOMAIN_NAME]" at bounding box center [269, 118] width 431 height 228
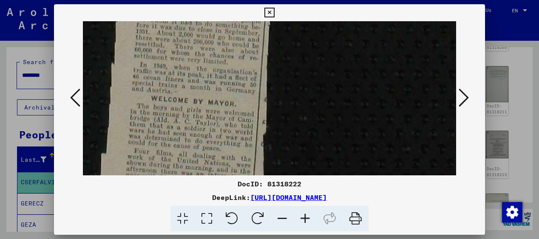
scroll to position [275, 0]
drag, startPoint x: 241, startPoint y: 117, endPoint x: 255, endPoint y: 37, distance: 81.4
click at [255, 37] on img at bounding box center [367, 46] width 569 height 600
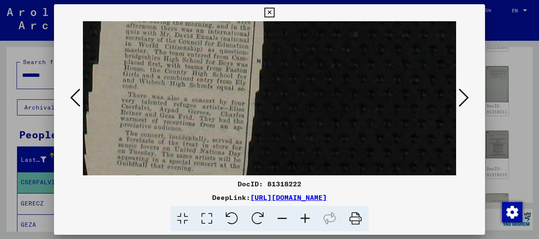
scroll to position [446, 0]
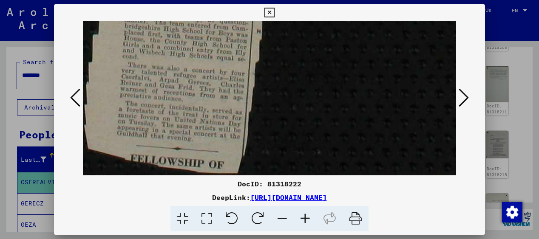
drag, startPoint x: 242, startPoint y: 129, endPoint x: 259, endPoint y: -61, distance: 191.1
click at [259, 0] on html "Search Browse archive Donate Newsletter Help Contact About Us Search Browse arc…" at bounding box center [269, 119] width 539 height 239
click at [463, 93] on icon at bounding box center [463, 98] width 10 height 20
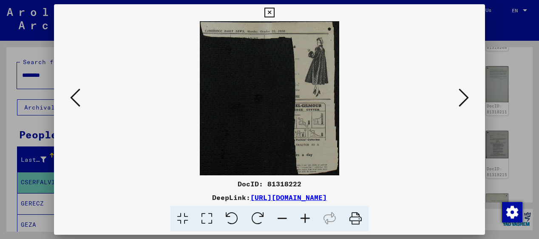
click at [463, 93] on icon at bounding box center [463, 98] width 10 height 20
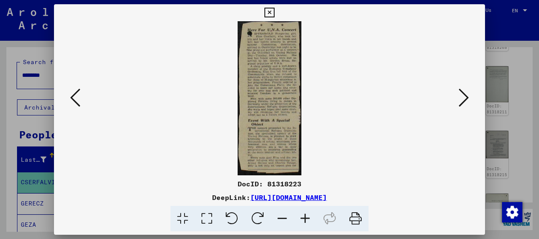
click at [462, 93] on icon at bounding box center [463, 98] width 10 height 20
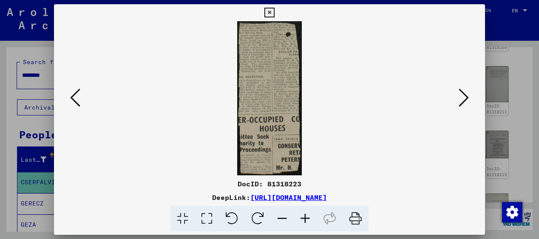
click at [462, 93] on icon at bounding box center [463, 98] width 10 height 20
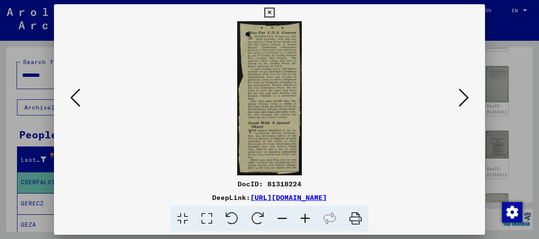
click at [305, 219] on icon at bounding box center [305, 219] width 23 height 26
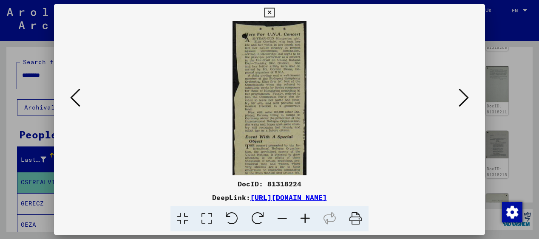
click at [305, 219] on icon at bounding box center [305, 219] width 23 height 26
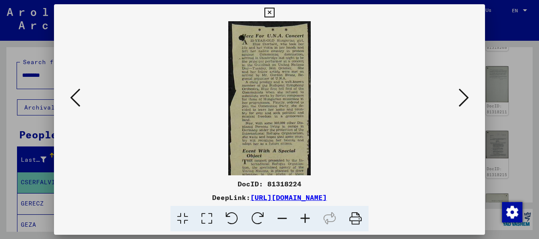
click at [305, 219] on icon at bounding box center [305, 219] width 23 height 26
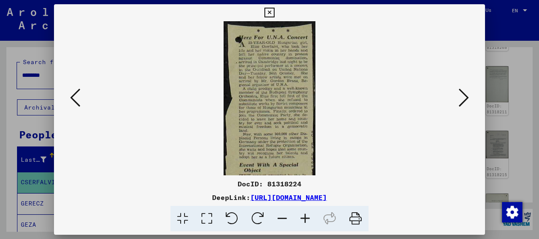
click at [305, 219] on icon at bounding box center [305, 219] width 23 height 26
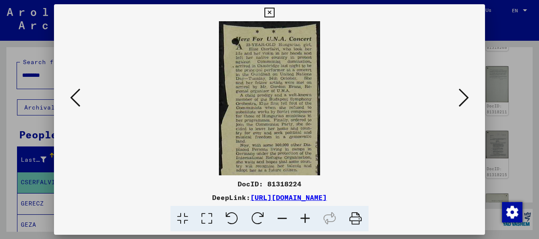
click at [305, 219] on icon at bounding box center [305, 219] width 23 height 26
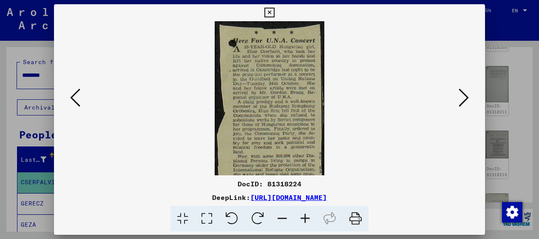
click at [305, 219] on icon at bounding box center [305, 219] width 23 height 26
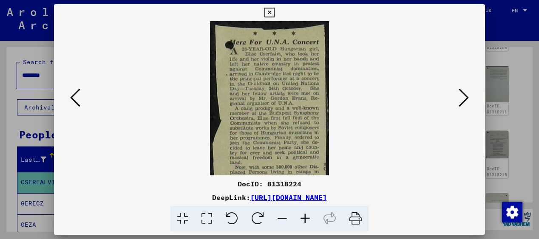
click at [305, 219] on icon at bounding box center [305, 219] width 23 height 26
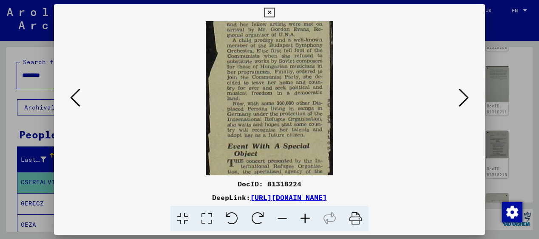
scroll to position [75, 0]
drag, startPoint x: 307, startPoint y: 142, endPoint x: 298, endPoint y: 67, distance: 75.8
click at [298, 67] on img at bounding box center [269, 97] width 127 height 303
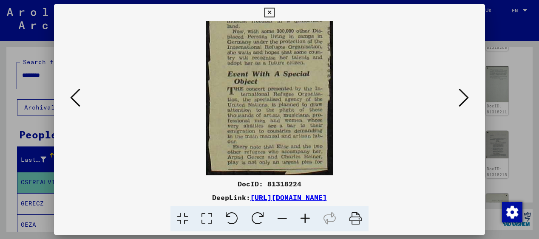
scroll to position [149, 0]
drag, startPoint x: 307, startPoint y: 127, endPoint x: 300, endPoint y: 38, distance: 89.5
click at [300, 38] on img at bounding box center [269, 24] width 127 height 303
click at [446, 92] on div at bounding box center [269, 98] width 373 height 154
click at [462, 93] on icon at bounding box center [463, 98] width 10 height 20
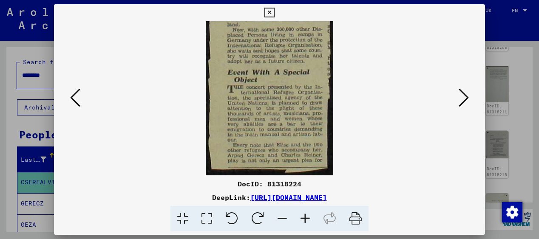
scroll to position [0, 0]
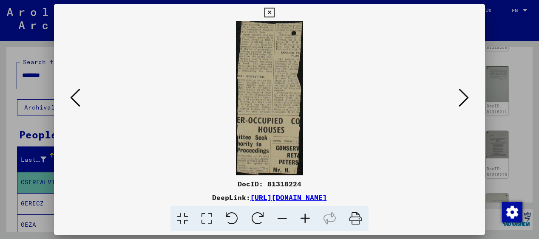
click at [461, 93] on icon at bounding box center [463, 98] width 10 height 20
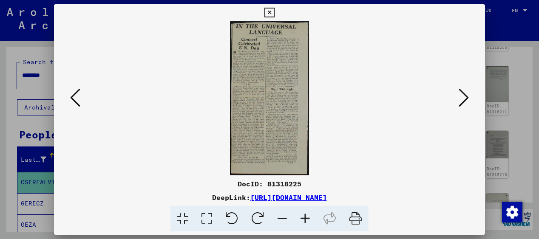
click at [461, 93] on icon at bounding box center [463, 98] width 10 height 20
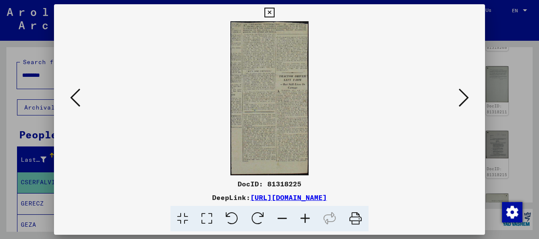
click at [461, 93] on icon at bounding box center [463, 98] width 10 height 20
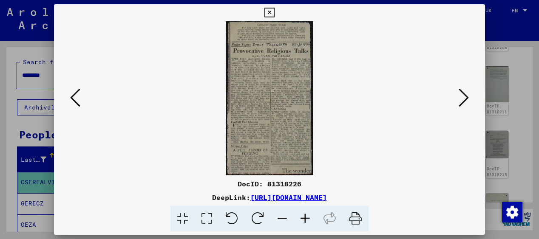
click at [461, 93] on icon at bounding box center [463, 98] width 10 height 20
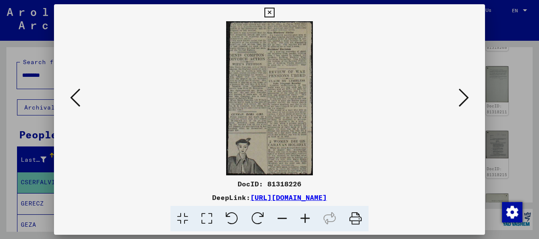
click at [461, 93] on icon at bounding box center [463, 98] width 10 height 20
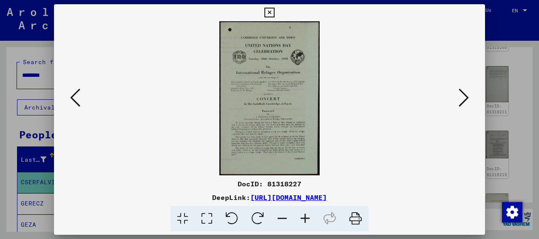
click at [306, 219] on icon at bounding box center [305, 219] width 23 height 26
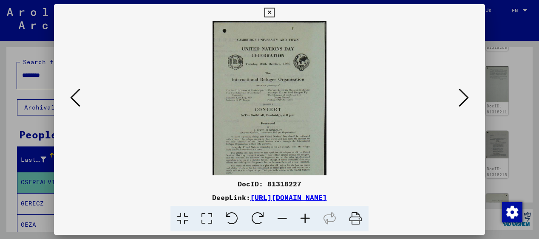
click at [306, 219] on icon at bounding box center [305, 219] width 23 height 26
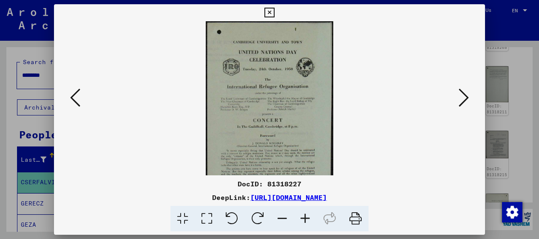
click at [306, 219] on icon at bounding box center [305, 219] width 23 height 26
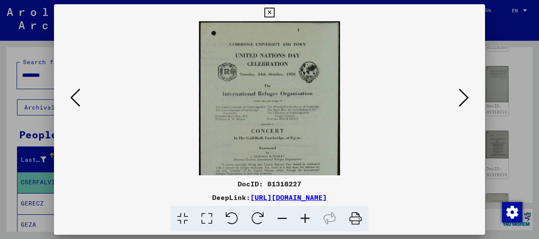
click at [306, 219] on icon at bounding box center [305, 219] width 23 height 26
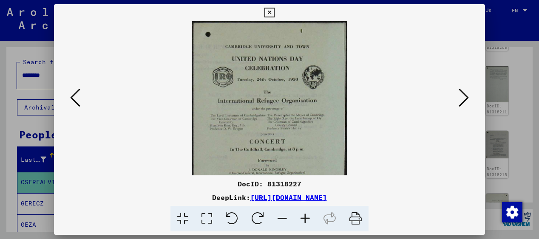
click at [306, 219] on icon at bounding box center [305, 219] width 23 height 26
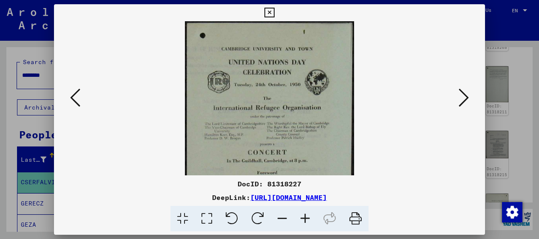
click at [306, 219] on icon at bounding box center [305, 219] width 23 height 26
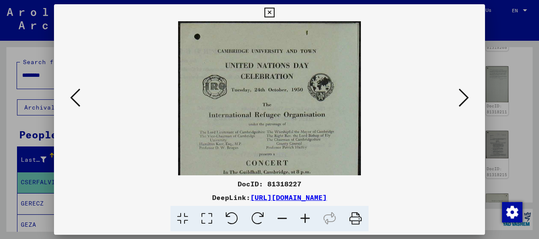
click at [306, 219] on icon at bounding box center [305, 219] width 23 height 26
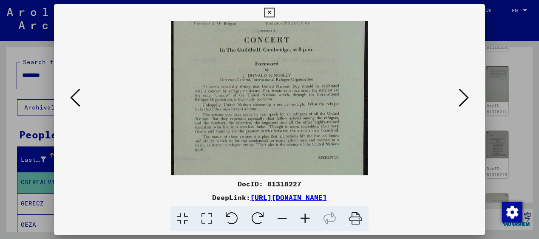
scroll to position [136, 0]
drag, startPoint x: 309, startPoint y: 144, endPoint x: 298, endPoint y: 8, distance: 136.4
click at [298, 8] on div "DocID: 81318227 DeepLink: [URL][DOMAIN_NAME]" at bounding box center [269, 118] width 431 height 228
click at [465, 92] on icon at bounding box center [463, 98] width 10 height 20
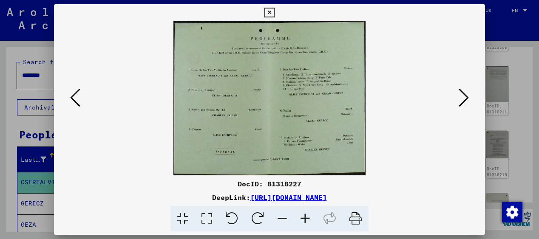
click at [303, 216] on icon at bounding box center [305, 219] width 23 height 26
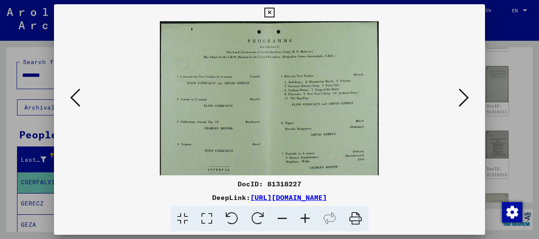
click at [303, 216] on icon at bounding box center [305, 219] width 23 height 26
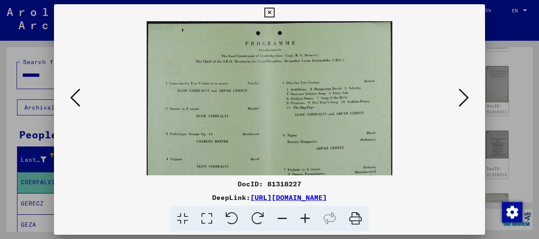
click at [303, 216] on icon at bounding box center [305, 219] width 23 height 26
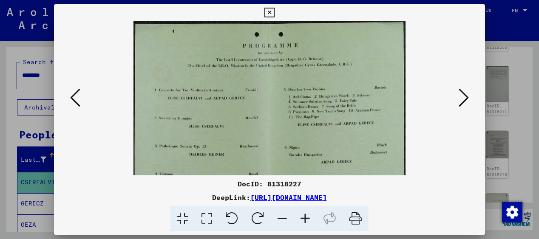
click at [303, 216] on icon at bounding box center [305, 219] width 23 height 26
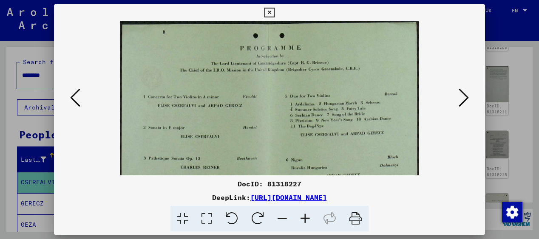
click at [303, 216] on icon at bounding box center [305, 219] width 23 height 26
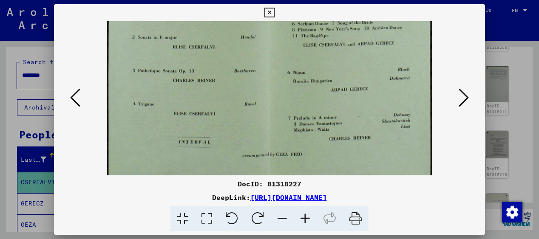
drag, startPoint x: 284, startPoint y: 138, endPoint x: 283, endPoint y: 37, distance: 100.7
click at [283, 37] on img at bounding box center [269, 51] width 325 height 260
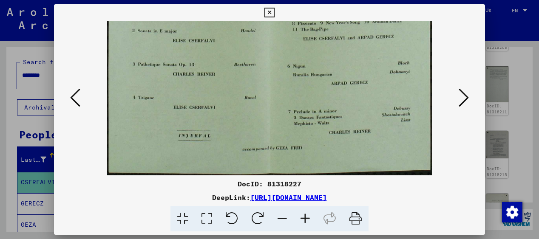
drag, startPoint x: 291, startPoint y: 101, endPoint x: 288, endPoint y: 63, distance: 38.0
click at [288, 63] on img at bounding box center [269, 45] width 325 height 260
drag, startPoint x: 288, startPoint y: 63, endPoint x: 281, endPoint y: 55, distance: 10.6
click at [281, 55] on img at bounding box center [269, 45] width 325 height 260
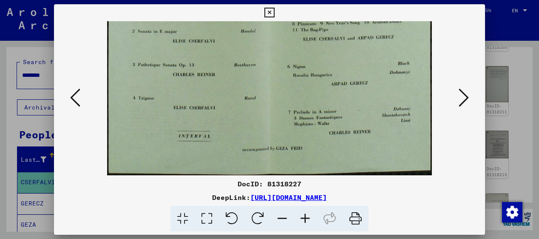
click at [466, 93] on icon at bounding box center [463, 98] width 10 height 20
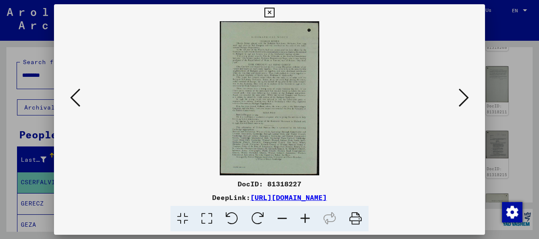
click at [302, 219] on icon at bounding box center [305, 219] width 23 height 26
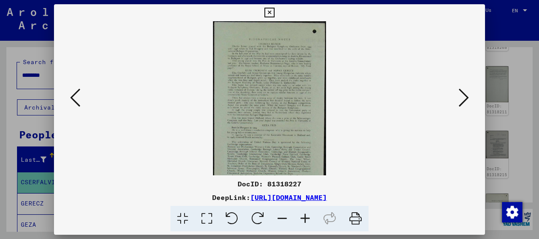
click at [302, 219] on icon at bounding box center [305, 219] width 23 height 26
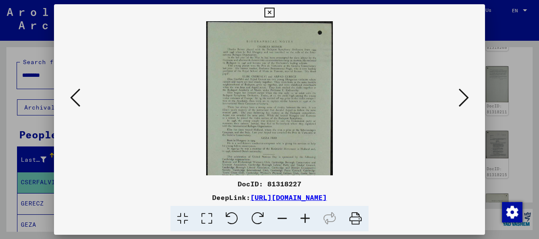
click at [302, 219] on icon at bounding box center [305, 219] width 23 height 26
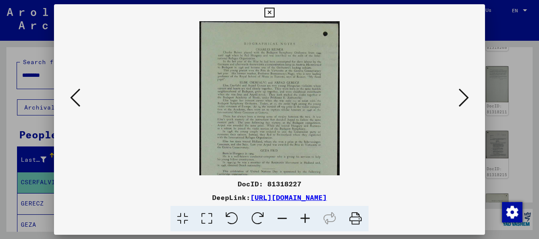
click at [302, 219] on icon at bounding box center [305, 219] width 23 height 26
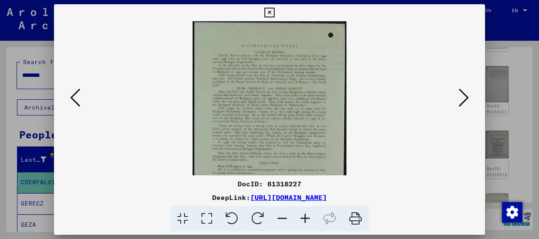
click at [302, 219] on icon at bounding box center [305, 219] width 23 height 26
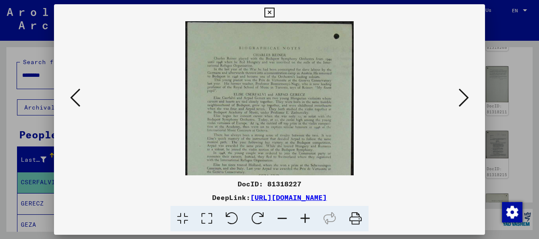
click at [302, 219] on icon at bounding box center [305, 219] width 23 height 26
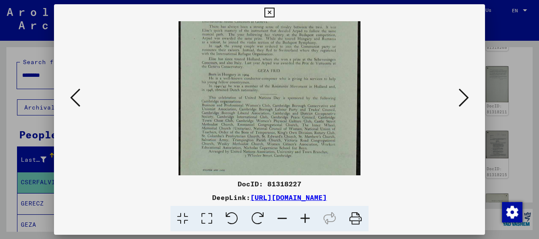
scroll to position [119, 0]
drag, startPoint x: 291, startPoint y: 149, endPoint x: 279, endPoint y: 29, distance: 120.4
click at [279, 29] on img at bounding box center [268, 43] width 181 height 282
click at [464, 92] on icon at bounding box center [463, 98] width 10 height 20
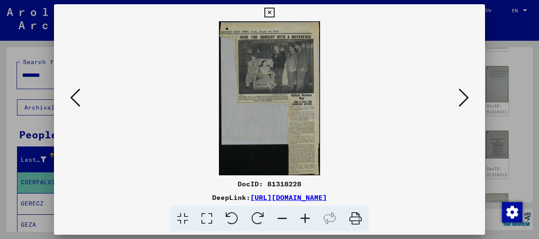
click at [300, 218] on icon at bounding box center [305, 219] width 23 height 26
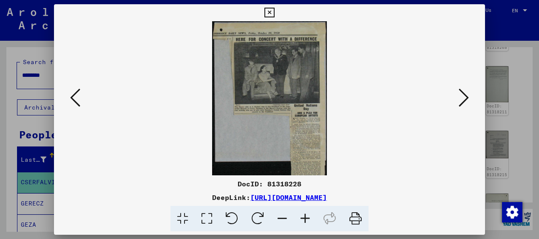
click at [300, 218] on icon at bounding box center [305, 219] width 23 height 26
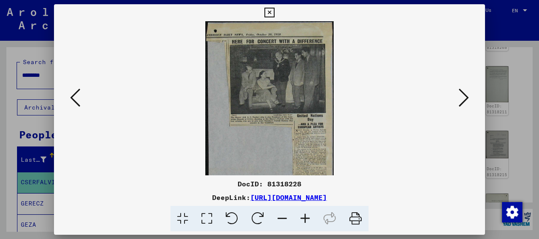
click at [300, 218] on icon at bounding box center [305, 219] width 23 height 26
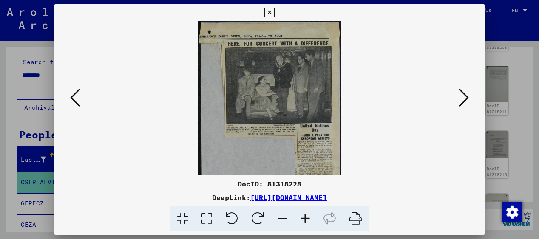
click at [300, 218] on icon at bounding box center [305, 219] width 23 height 26
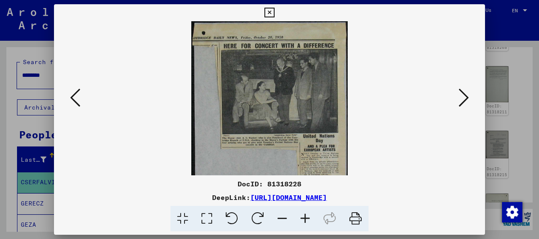
click at [300, 218] on icon at bounding box center [305, 219] width 23 height 26
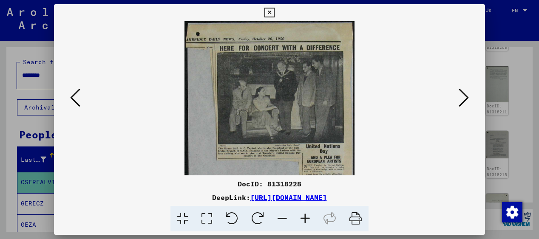
click at [300, 218] on icon at bounding box center [305, 219] width 23 height 26
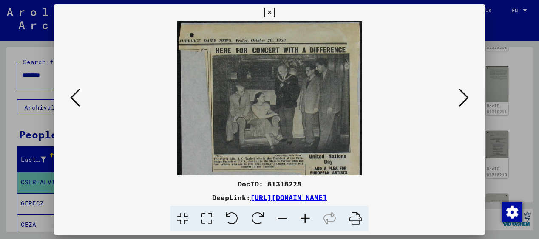
click at [300, 218] on icon at bounding box center [305, 219] width 23 height 26
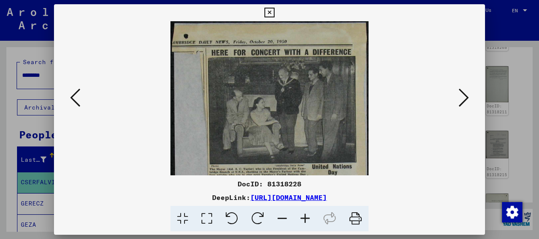
click at [300, 218] on icon at bounding box center [305, 219] width 23 height 26
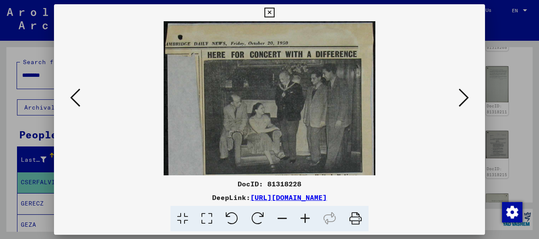
click at [300, 218] on icon at bounding box center [305, 219] width 23 height 26
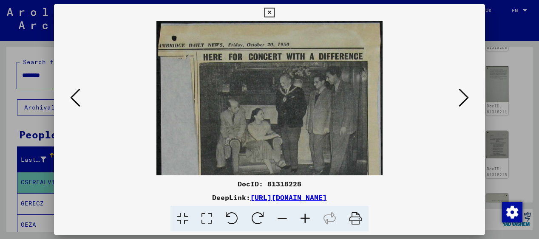
click at [300, 218] on icon at bounding box center [305, 219] width 23 height 26
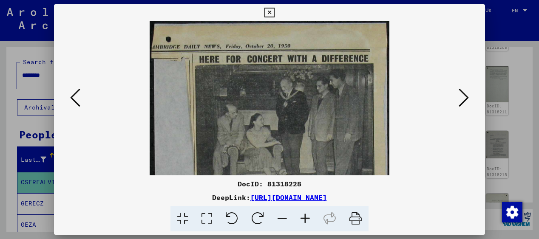
click at [300, 218] on icon at bounding box center [305, 219] width 23 height 26
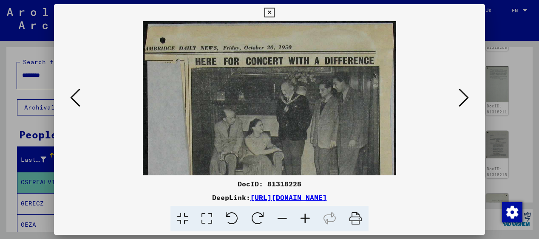
click at [301, 218] on icon at bounding box center [305, 219] width 23 height 26
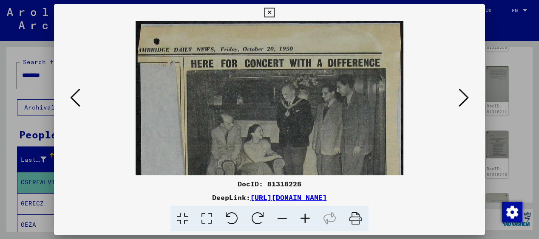
click at [301, 218] on icon at bounding box center [305, 219] width 23 height 26
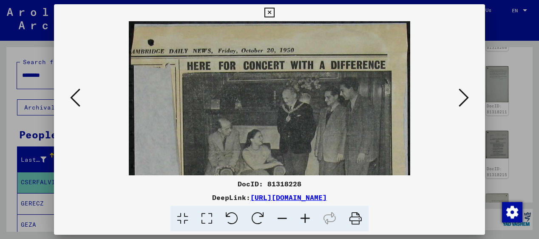
click at [301, 218] on icon at bounding box center [305, 219] width 23 height 26
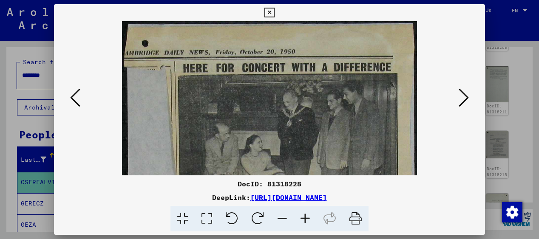
click at [301, 218] on icon at bounding box center [305, 219] width 23 height 26
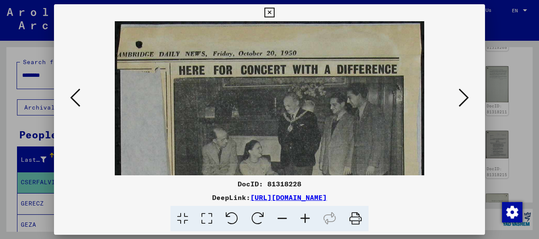
click at [301, 218] on icon at bounding box center [305, 219] width 23 height 26
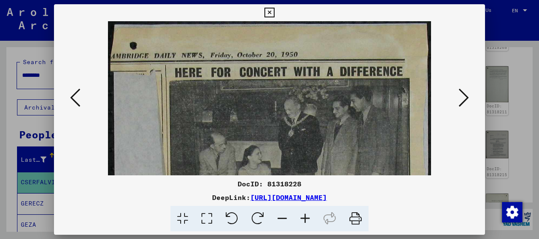
click at [301, 218] on icon at bounding box center [305, 219] width 23 height 26
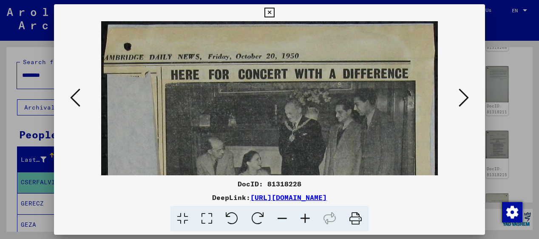
click at [301, 218] on icon at bounding box center [305, 219] width 23 height 26
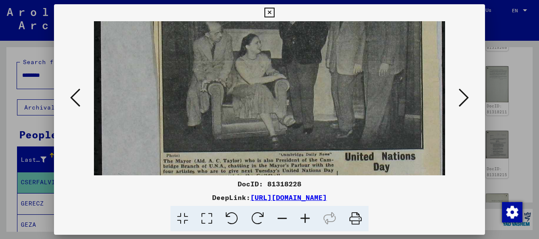
scroll to position [123, 0]
drag, startPoint x: 325, startPoint y: 129, endPoint x: 287, endPoint y: 21, distance: 115.0
click at [287, 20] on div "DocID: 81318228 DeepLink: [URL][DOMAIN_NAME]" at bounding box center [269, 118] width 431 height 228
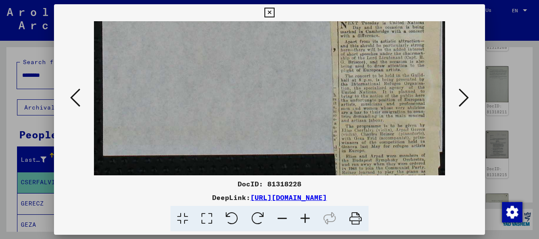
scroll to position [312, 0]
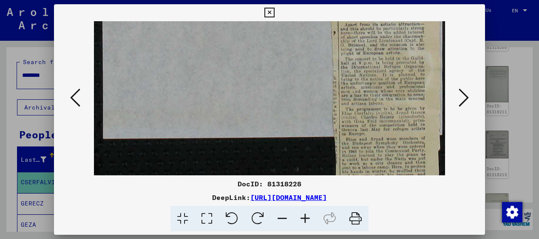
drag, startPoint x: 313, startPoint y: 121, endPoint x: 275, endPoint y: -68, distance: 193.2
click at [275, 0] on html "Search Browse archive Donate Newsletter Help Contact About Us Search Browse arc…" at bounding box center [269, 119] width 539 height 239
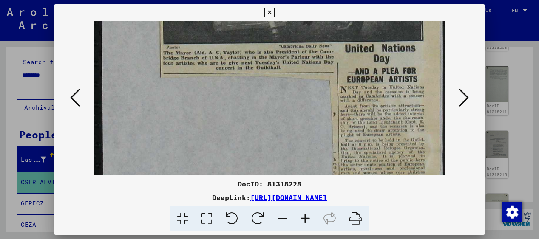
scroll to position [231, 0]
drag, startPoint x: 355, startPoint y: 82, endPoint x: 381, endPoint y: 106, distance: 36.1
click at [381, 106] on img at bounding box center [269, 59] width 351 height 537
click at [464, 94] on icon at bounding box center [463, 98] width 10 height 20
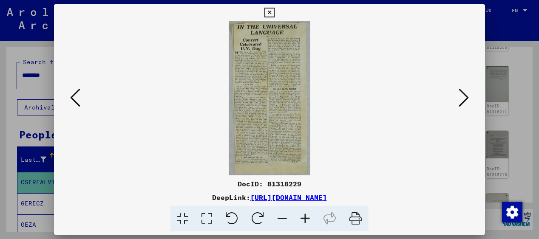
click at [464, 94] on icon at bounding box center [463, 98] width 10 height 20
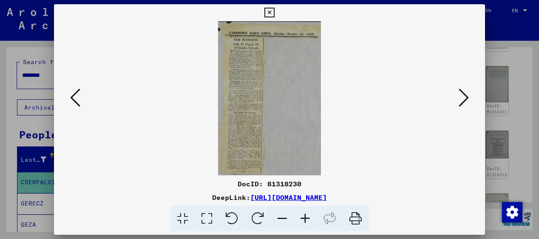
click at [463, 91] on icon at bounding box center [463, 98] width 10 height 20
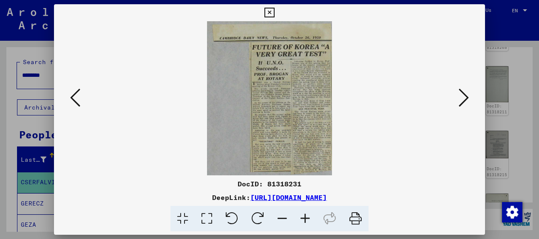
click at [463, 91] on icon at bounding box center [463, 98] width 10 height 20
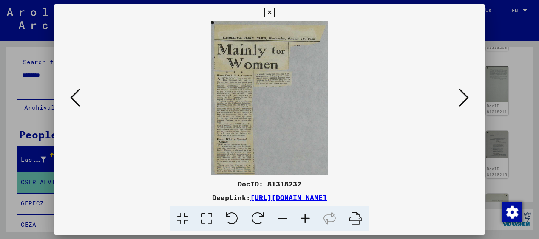
click at [463, 91] on icon at bounding box center [463, 98] width 10 height 20
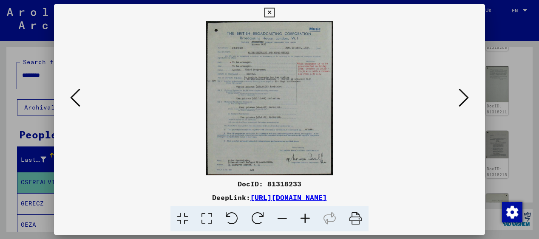
click at [464, 93] on icon at bounding box center [463, 98] width 10 height 20
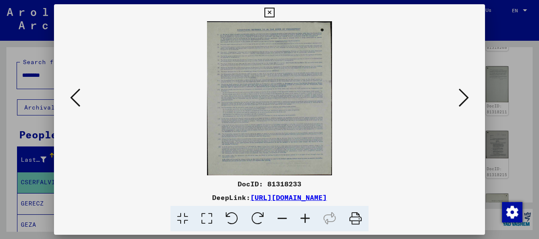
click at [464, 93] on icon at bounding box center [463, 98] width 10 height 20
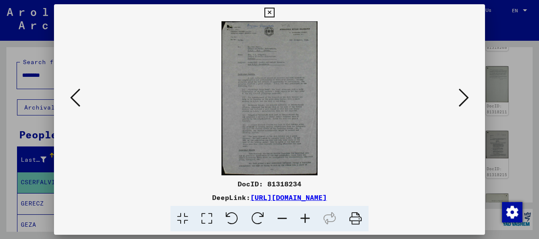
click at [464, 93] on icon at bounding box center [463, 98] width 10 height 20
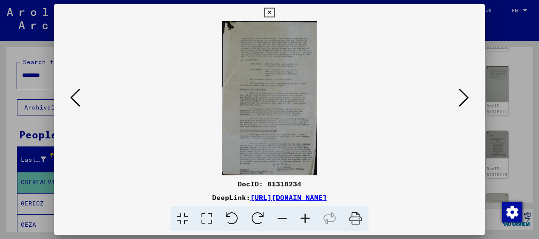
click at [464, 93] on icon at bounding box center [463, 98] width 10 height 20
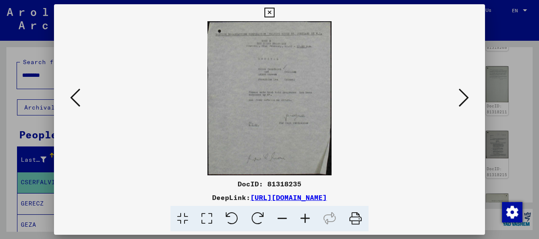
click at [464, 93] on icon at bounding box center [463, 98] width 10 height 20
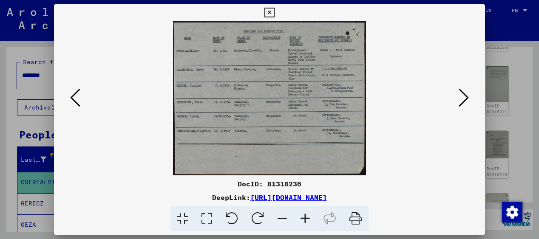
click at [305, 218] on icon at bounding box center [305, 219] width 23 height 26
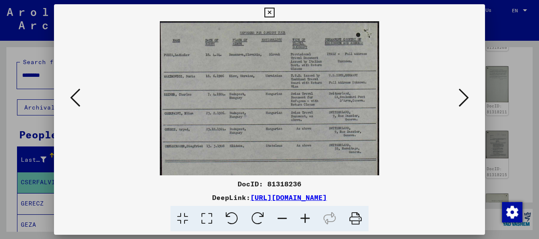
click at [305, 218] on icon at bounding box center [305, 219] width 23 height 26
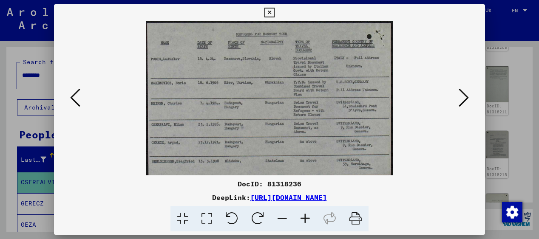
click at [305, 218] on icon at bounding box center [305, 219] width 23 height 26
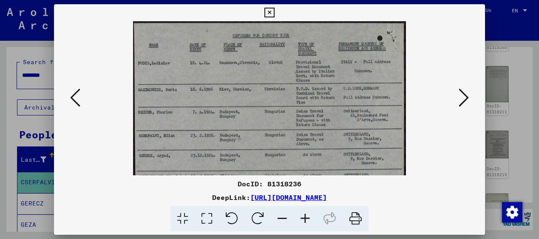
click at [305, 218] on icon at bounding box center [305, 219] width 23 height 26
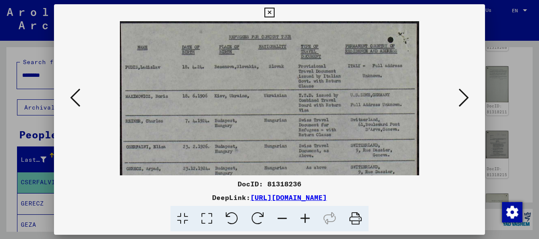
click at [305, 218] on icon at bounding box center [305, 219] width 23 height 26
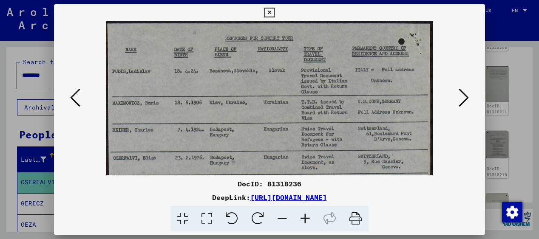
click at [305, 218] on icon at bounding box center [305, 219] width 23 height 26
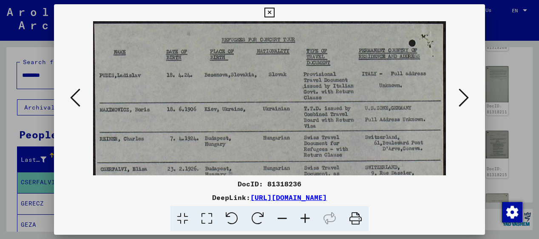
click at [305, 218] on icon at bounding box center [305, 219] width 23 height 26
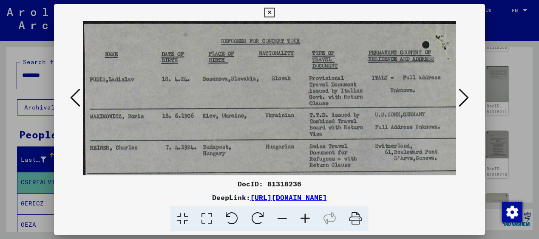
click at [305, 218] on icon at bounding box center [305, 219] width 23 height 26
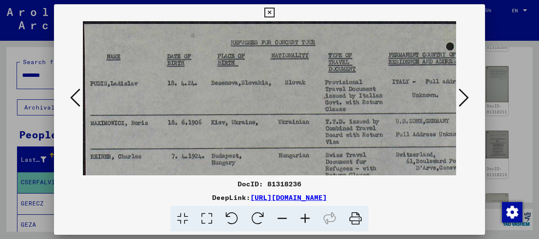
click at [305, 218] on icon at bounding box center [305, 219] width 23 height 26
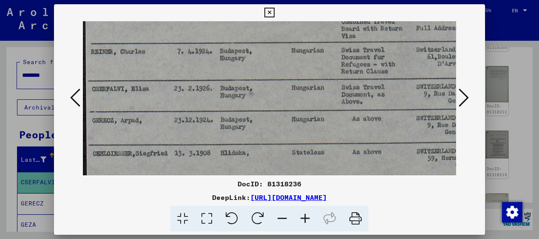
scroll to position [116, 0]
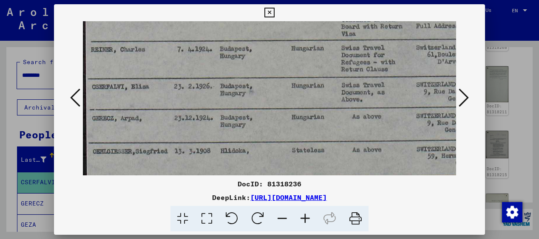
drag, startPoint x: 279, startPoint y: 155, endPoint x: 283, endPoint y: 39, distance: 116.1
click at [283, 39] on img at bounding box center [299, 77] width 433 height 345
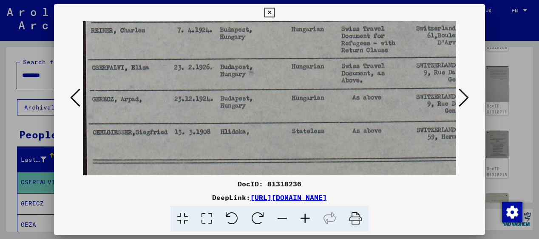
scroll to position [135, 0]
drag, startPoint x: 364, startPoint y: 134, endPoint x: 401, endPoint y: 115, distance: 41.0
click at [401, 115] on img at bounding box center [299, 59] width 433 height 345
click at [464, 96] on icon at bounding box center [463, 98] width 10 height 20
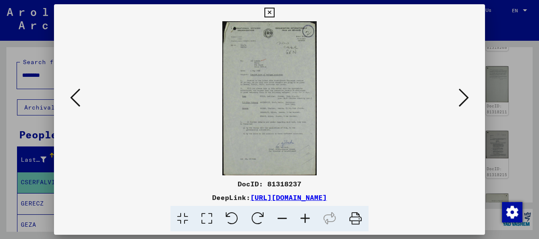
click at [302, 215] on icon at bounding box center [305, 219] width 23 height 26
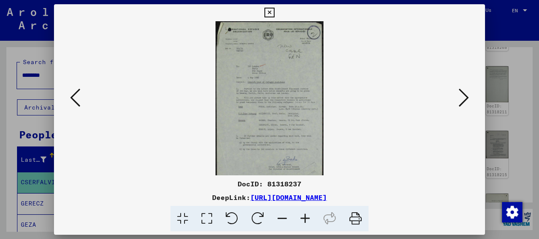
click at [302, 215] on icon at bounding box center [305, 219] width 23 height 26
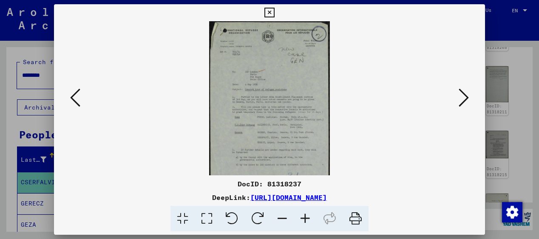
click at [302, 215] on icon at bounding box center [305, 219] width 23 height 26
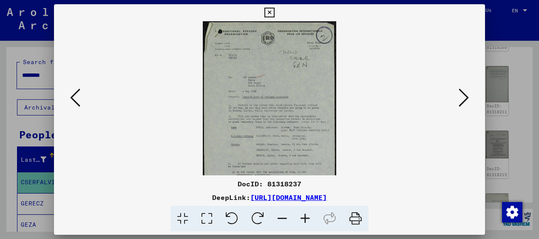
click at [302, 215] on icon at bounding box center [305, 219] width 23 height 26
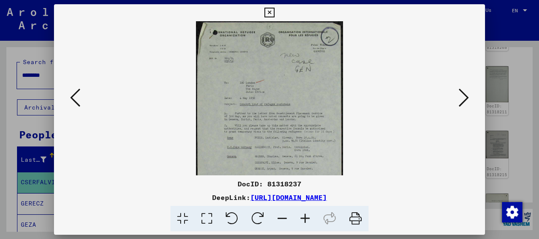
click at [302, 215] on icon at bounding box center [305, 219] width 23 height 26
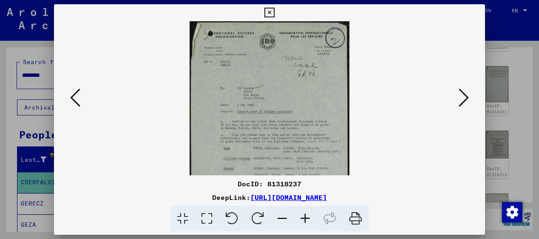
click at [302, 215] on icon at bounding box center [305, 219] width 23 height 26
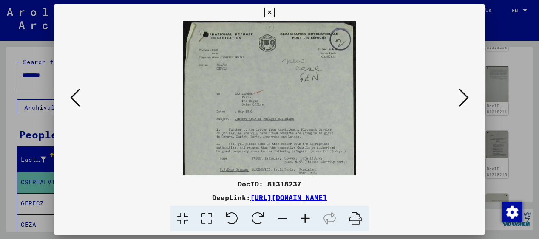
click at [302, 215] on icon at bounding box center [305, 219] width 23 height 26
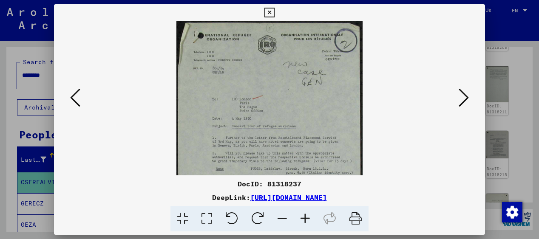
click at [302, 215] on icon at bounding box center [305, 219] width 23 height 26
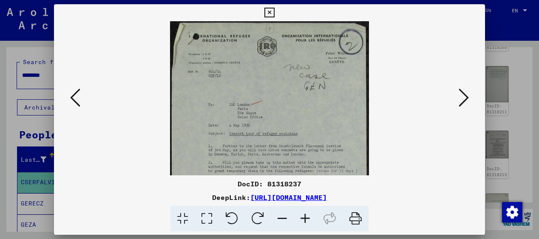
click at [302, 215] on icon at bounding box center [305, 219] width 23 height 26
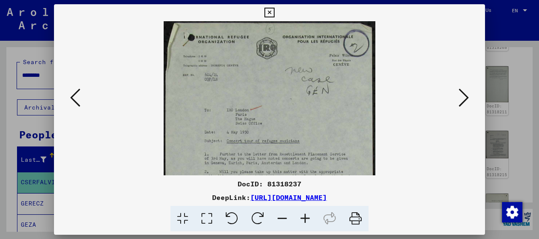
click at [302, 215] on icon at bounding box center [305, 219] width 23 height 26
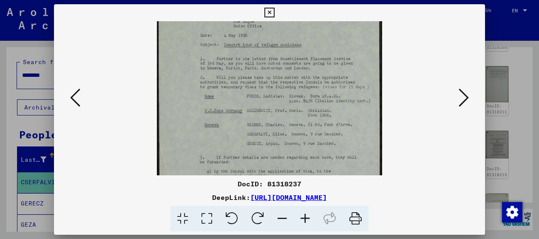
scroll to position [117, 0]
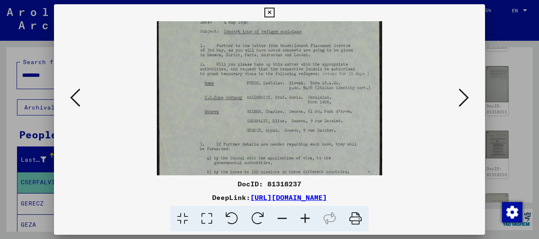
drag, startPoint x: 310, startPoint y: 138, endPoint x: 311, endPoint y: 21, distance: 116.8
click at [311, 21] on img at bounding box center [269, 87] width 225 height 367
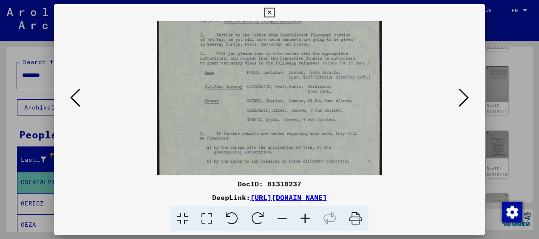
scroll to position [128, 0]
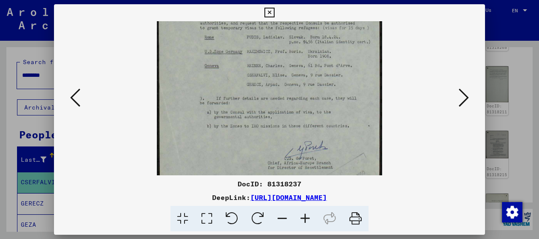
drag, startPoint x: 337, startPoint y: 130, endPoint x: 329, endPoint y: 84, distance: 46.9
click at [329, 84] on img at bounding box center [269, 42] width 225 height 367
click at [462, 95] on icon at bounding box center [463, 98] width 10 height 20
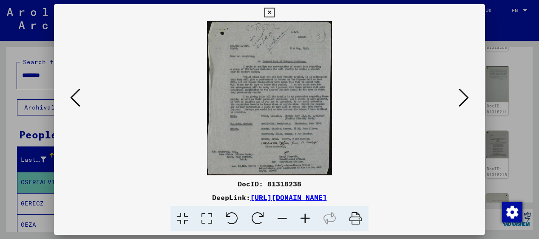
click at [302, 217] on icon at bounding box center [305, 219] width 23 height 26
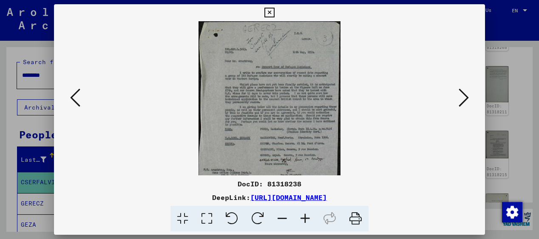
click at [302, 217] on icon at bounding box center [305, 219] width 23 height 26
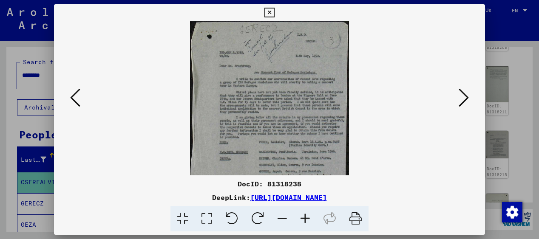
click at [302, 217] on icon at bounding box center [305, 219] width 23 height 26
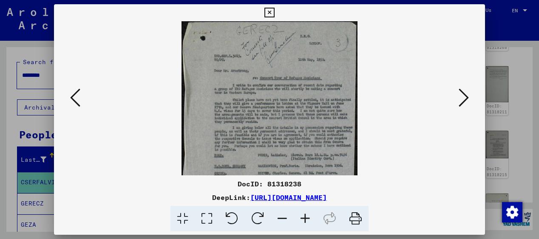
click at [302, 217] on icon at bounding box center [305, 219] width 23 height 26
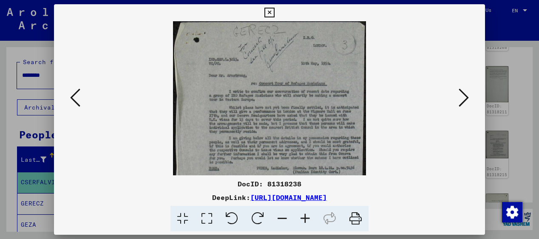
click at [302, 217] on icon at bounding box center [305, 219] width 23 height 26
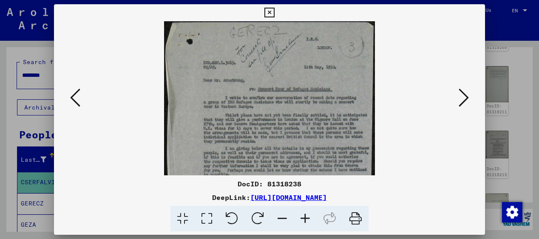
click at [302, 217] on icon at bounding box center [305, 219] width 23 height 26
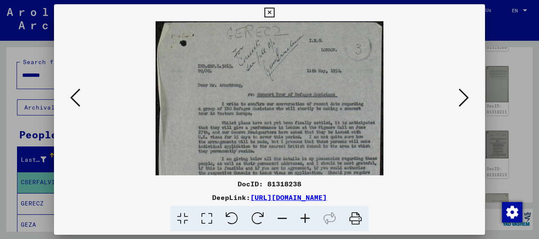
click at [302, 217] on icon at bounding box center [305, 219] width 23 height 26
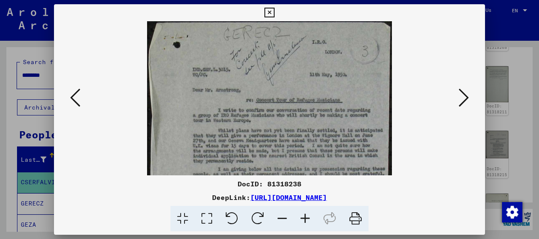
click at [302, 217] on icon at bounding box center [305, 219] width 23 height 26
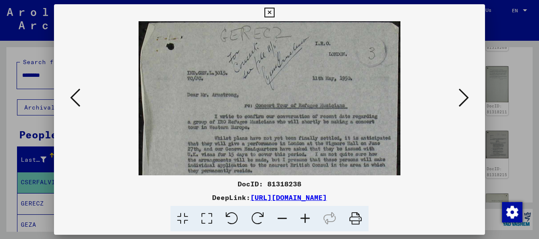
click at [302, 217] on icon at bounding box center [305, 219] width 23 height 26
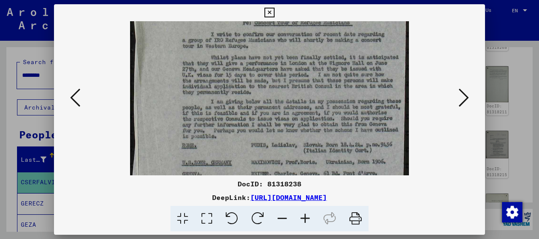
scroll to position [89, 0]
drag, startPoint x: 304, startPoint y: 159, endPoint x: 298, endPoint y: 70, distance: 89.0
click at [298, 70] on img at bounding box center [269, 104] width 279 height 345
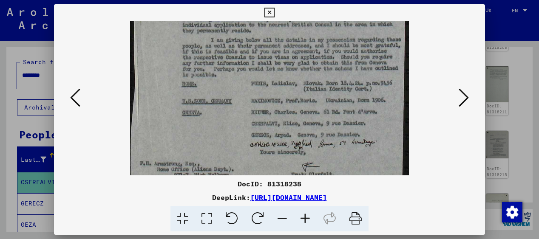
scroll to position [158, 0]
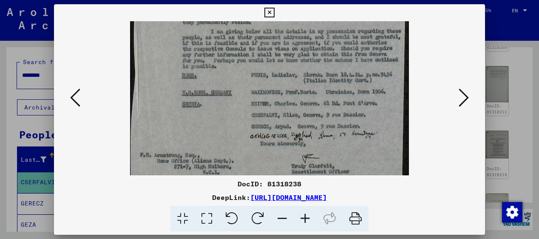
drag, startPoint x: 305, startPoint y: 121, endPoint x: 302, endPoint y: 51, distance: 69.8
click at [302, 51] on img at bounding box center [269, 35] width 279 height 345
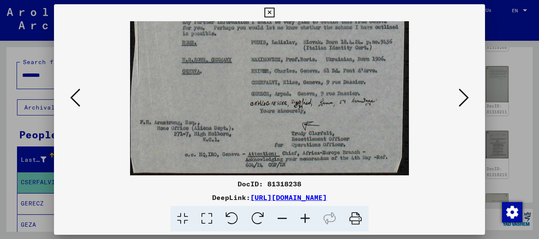
scroll to position [190, 0]
drag, startPoint x: 305, startPoint y: 99, endPoint x: 301, endPoint y: 63, distance: 36.0
click at [301, 63] on img at bounding box center [269, 3] width 279 height 345
click at [465, 97] on icon at bounding box center [463, 98] width 10 height 20
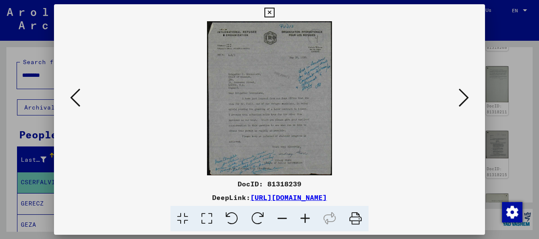
click at [305, 216] on icon at bounding box center [305, 219] width 23 height 26
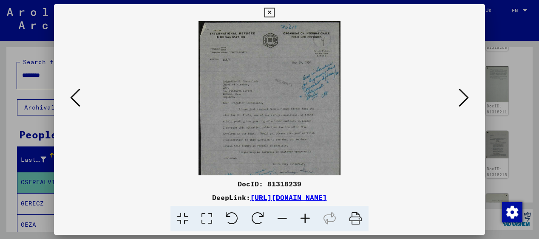
click at [305, 216] on icon at bounding box center [305, 219] width 23 height 26
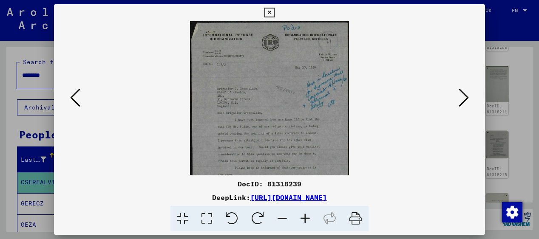
click at [305, 216] on icon at bounding box center [305, 219] width 23 height 26
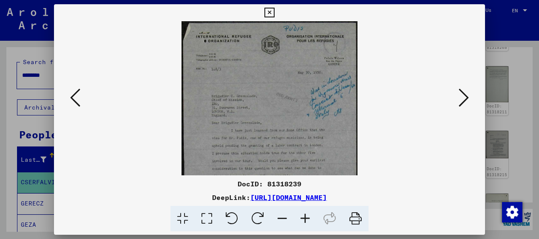
click at [305, 216] on icon at bounding box center [305, 219] width 23 height 26
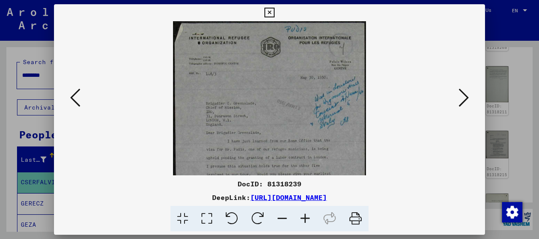
click at [305, 216] on icon at bounding box center [305, 219] width 23 height 26
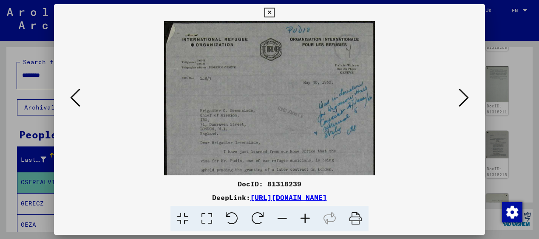
click at [305, 216] on icon at bounding box center [305, 219] width 23 height 26
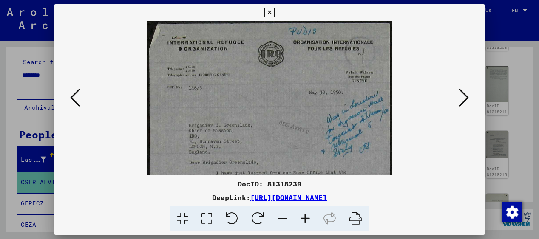
click at [305, 216] on icon at bounding box center [305, 219] width 23 height 26
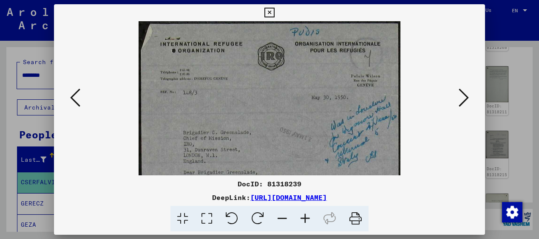
click at [305, 216] on icon at bounding box center [305, 219] width 23 height 26
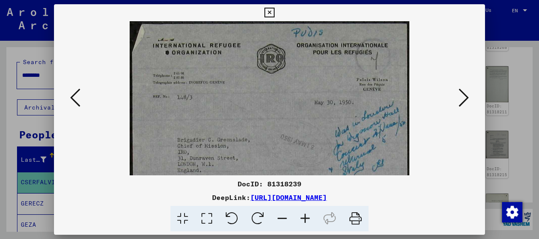
click at [305, 216] on icon at bounding box center [305, 219] width 23 height 26
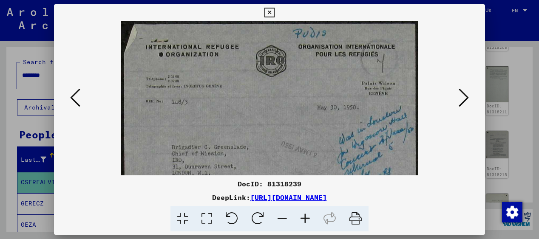
click at [305, 216] on icon at bounding box center [305, 219] width 23 height 26
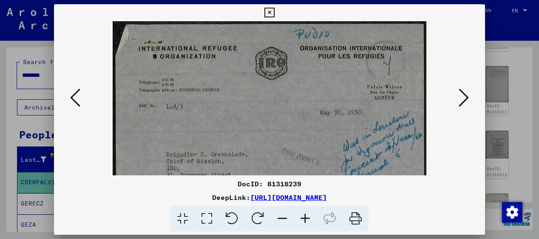
click at [305, 216] on icon at bounding box center [305, 219] width 23 height 26
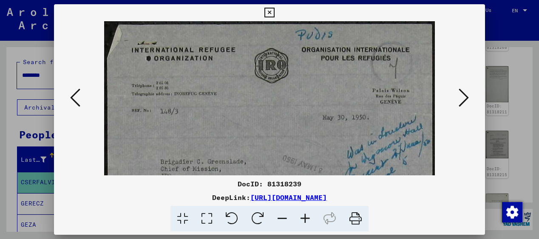
click at [305, 216] on icon at bounding box center [305, 219] width 23 height 26
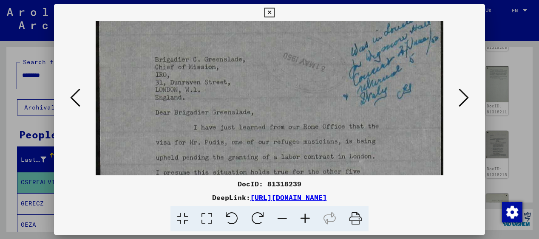
drag, startPoint x: 278, startPoint y: 152, endPoint x: 276, endPoint y: 42, distance: 110.1
click at [276, 42] on img at bounding box center [270, 127] width 348 height 430
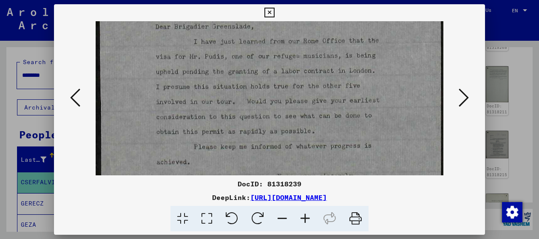
scroll to position [196, 0]
drag, startPoint x: 298, startPoint y: 132, endPoint x: 290, endPoint y: 46, distance: 86.2
click at [290, 46] on img at bounding box center [270, 40] width 348 height 430
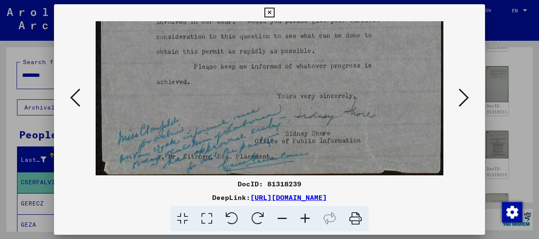
scroll to position [276, 0]
drag, startPoint x: 296, startPoint y: 142, endPoint x: 291, endPoint y: 29, distance: 113.5
click at [464, 91] on icon at bounding box center [463, 98] width 10 height 20
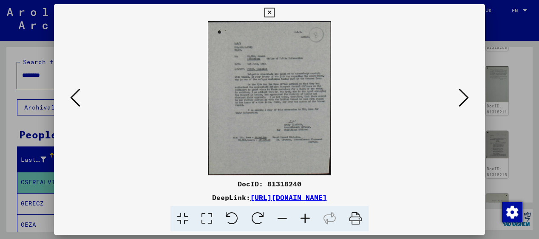
click at [464, 91] on icon at bounding box center [463, 98] width 10 height 20
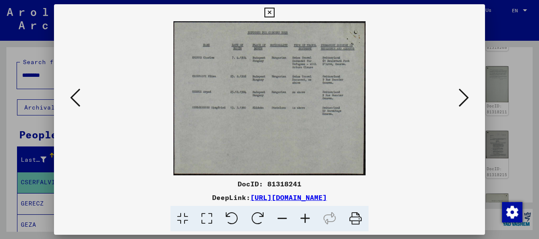
click at [464, 91] on icon at bounding box center [463, 98] width 10 height 20
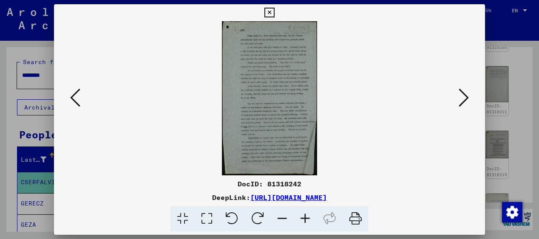
click at [464, 95] on icon at bounding box center [463, 98] width 10 height 20
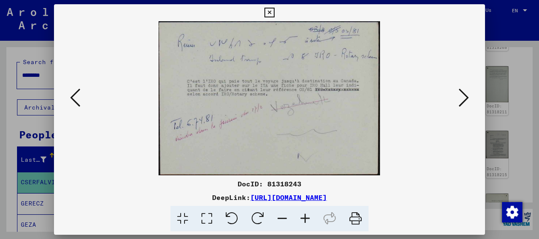
click at [464, 95] on icon at bounding box center [463, 98] width 10 height 20
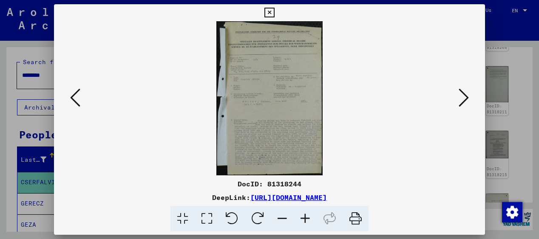
click at [464, 95] on icon at bounding box center [463, 98] width 10 height 20
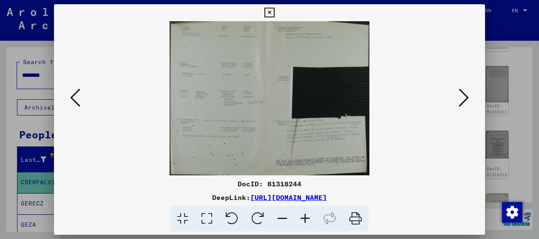
click at [464, 95] on icon at bounding box center [463, 98] width 10 height 20
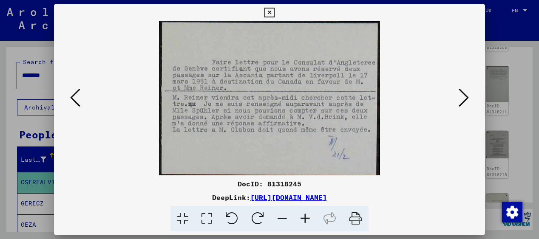
click at [464, 95] on icon at bounding box center [463, 98] width 10 height 20
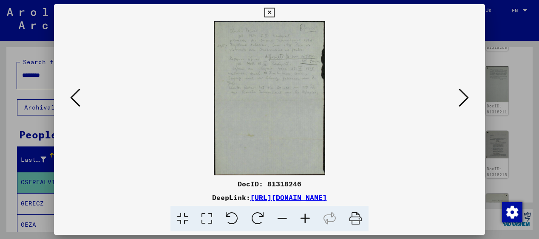
click at [464, 95] on icon at bounding box center [463, 98] width 10 height 20
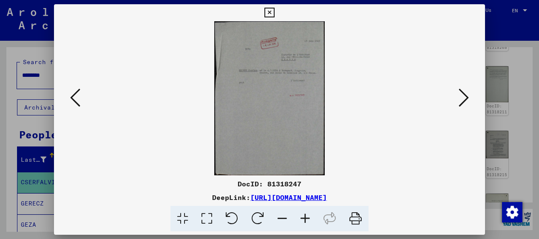
click at [464, 95] on icon at bounding box center [463, 98] width 10 height 20
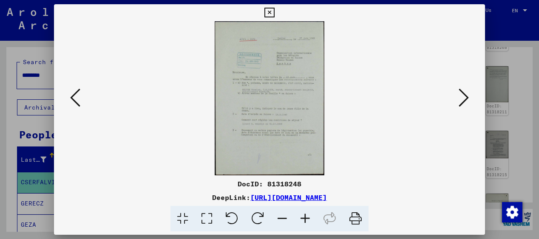
click at [464, 95] on icon at bounding box center [463, 98] width 10 height 20
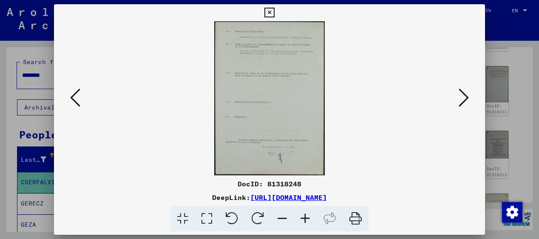
click at [464, 95] on icon at bounding box center [463, 98] width 10 height 20
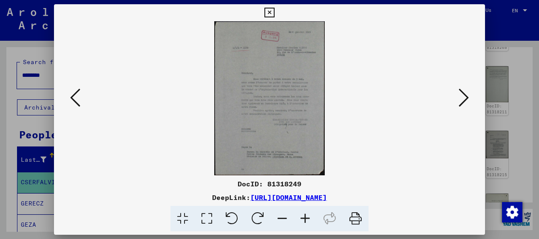
click at [464, 95] on icon at bounding box center [463, 98] width 10 height 20
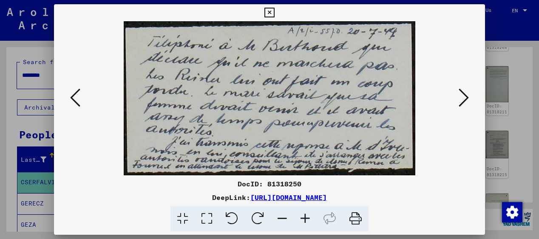
click at [464, 95] on icon at bounding box center [463, 98] width 10 height 20
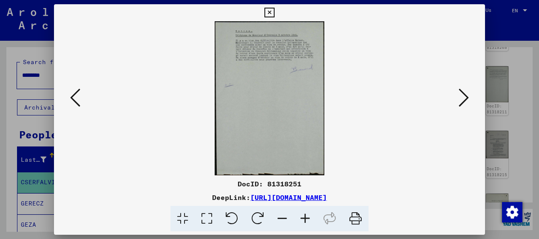
click at [464, 95] on icon at bounding box center [463, 98] width 10 height 20
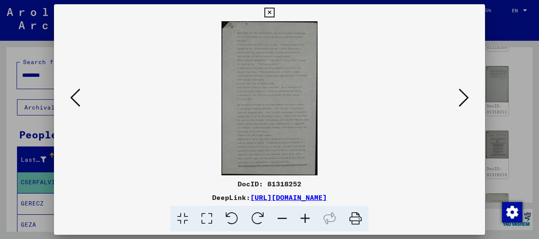
click at [306, 218] on icon at bounding box center [305, 219] width 23 height 26
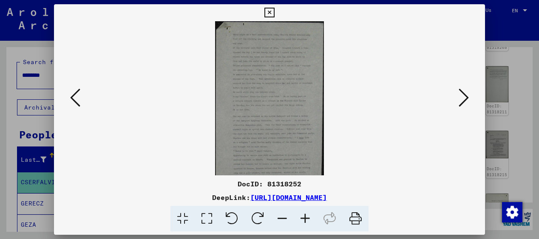
click at [306, 218] on icon at bounding box center [305, 219] width 23 height 26
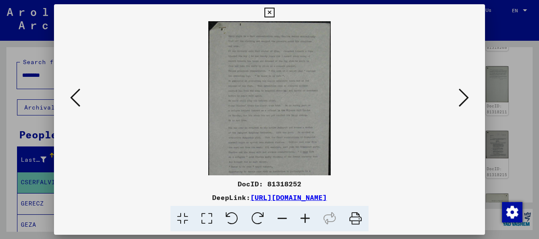
click at [306, 218] on icon at bounding box center [305, 219] width 23 height 26
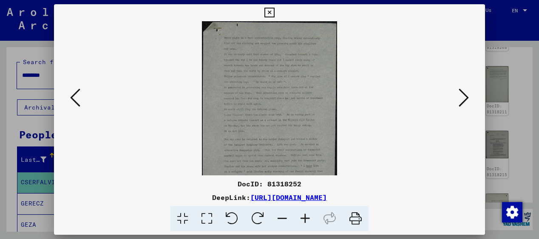
click at [306, 218] on icon at bounding box center [305, 219] width 23 height 26
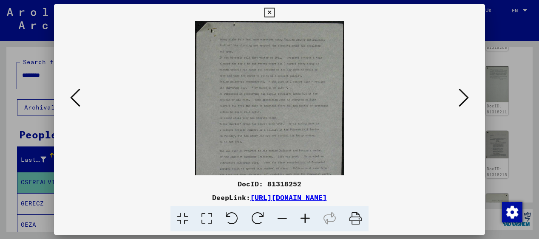
click at [306, 218] on icon at bounding box center [305, 219] width 23 height 26
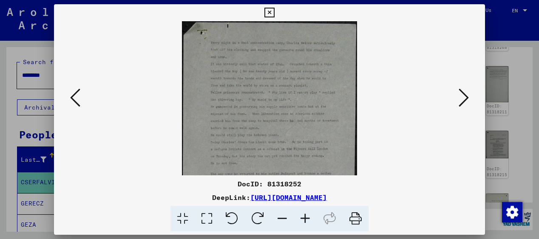
click at [306, 218] on icon at bounding box center [305, 219] width 23 height 26
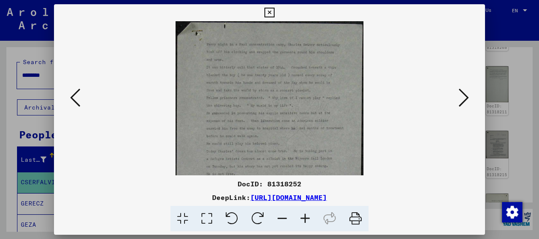
click at [306, 218] on icon at bounding box center [305, 219] width 23 height 26
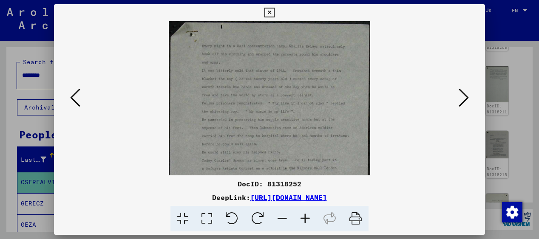
click at [306, 218] on icon at bounding box center [305, 219] width 23 height 26
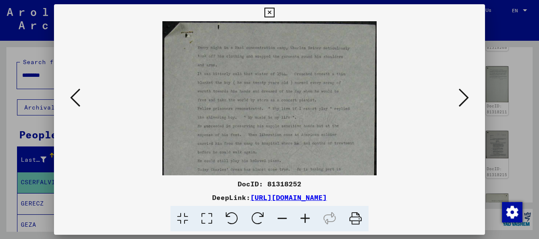
click at [306, 218] on icon at bounding box center [305, 219] width 23 height 26
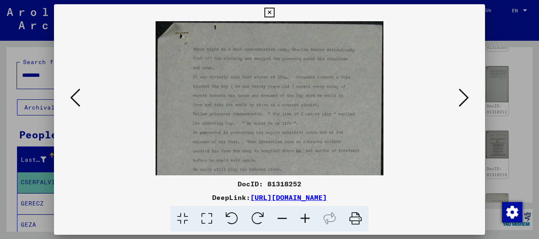
click at [306, 218] on icon at bounding box center [305, 219] width 23 height 26
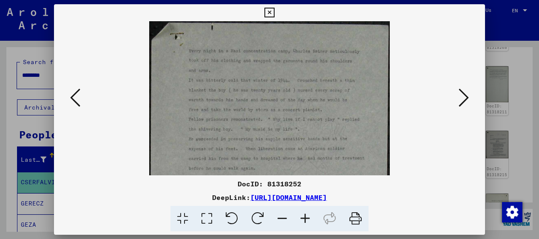
click at [306, 218] on icon at bounding box center [305, 219] width 23 height 26
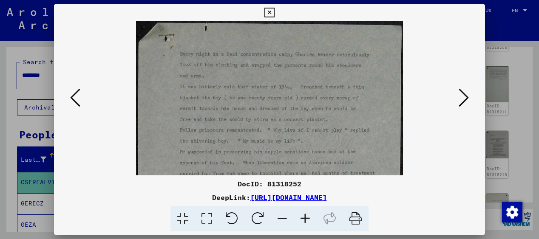
click at [306, 218] on icon at bounding box center [305, 219] width 23 height 26
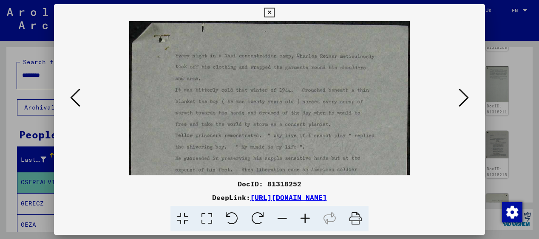
click at [306, 218] on icon at bounding box center [305, 219] width 23 height 26
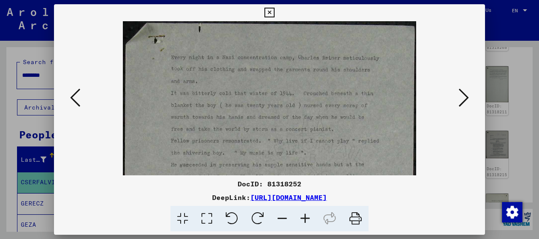
click at [306, 218] on icon at bounding box center [305, 219] width 23 height 26
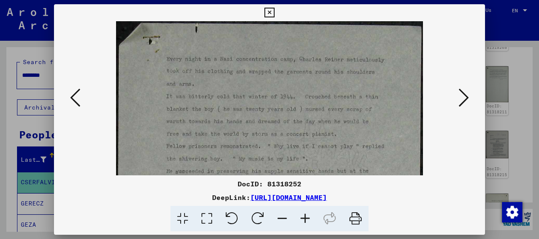
click at [306, 218] on icon at bounding box center [305, 219] width 23 height 26
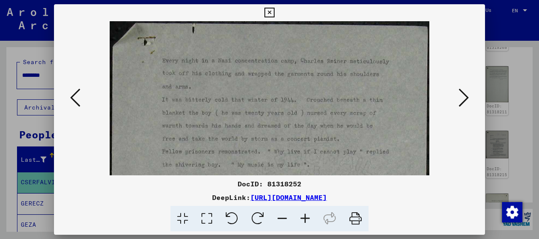
click at [306, 218] on icon at bounding box center [305, 219] width 23 height 26
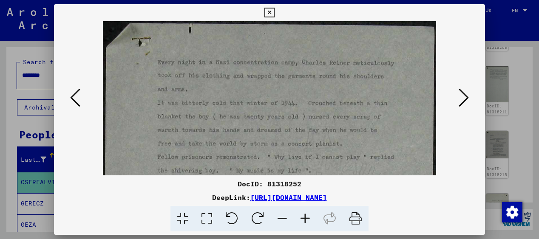
click at [306, 217] on icon at bounding box center [305, 219] width 23 height 26
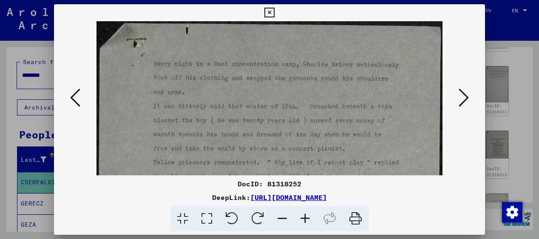
click at [464, 100] on icon at bounding box center [463, 98] width 10 height 20
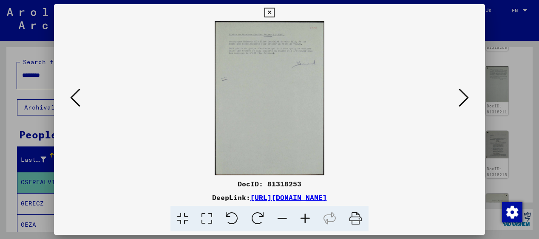
click at [464, 100] on icon at bounding box center [463, 98] width 10 height 20
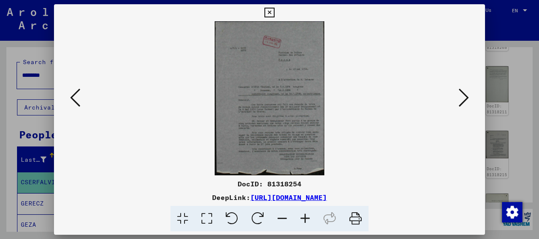
click at [305, 218] on icon at bounding box center [305, 219] width 23 height 26
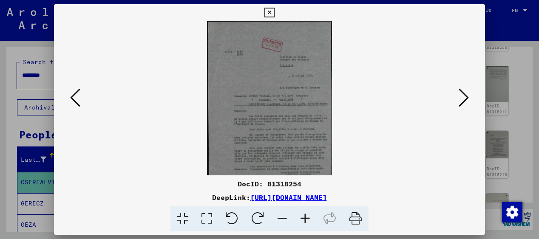
click at [305, 218] on icon at bounding box center [305, 219] width 23 height 26
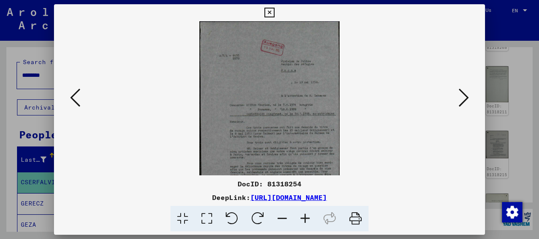
click at [305, 218] on icon at bounding box center [305, 219] width 23 height 26
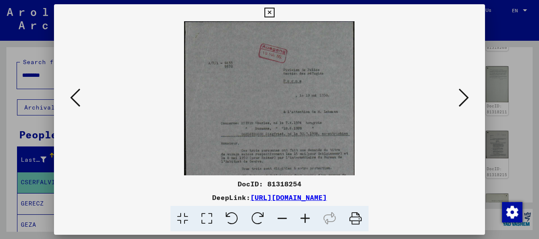
click at [305, 218] on icon at bounding box center [305, 219] width 23 height 26
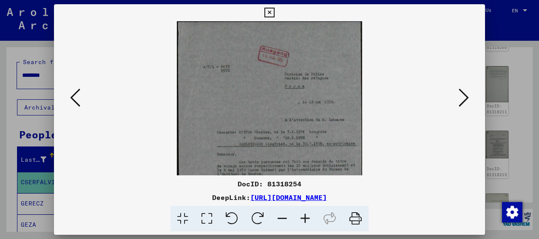
click at [305, 218] on icon at bounding box center [305, 219] width 23 height 26
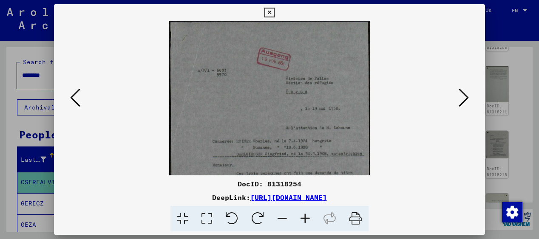
click at [305, 218] on icon at bounding box center [305, 219] width 23 height 26
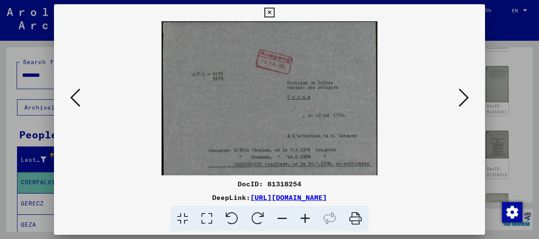
click at [305, 218] on icon at bounding box center [305, 219] width 23 height 26
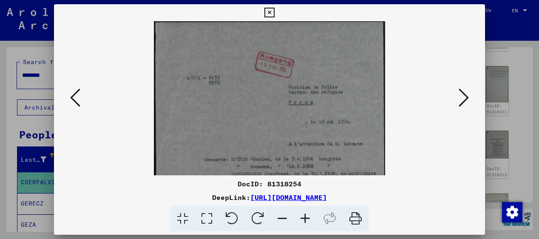
click at [305, 218] on icon at bounding box center [305, 219] width 23 height 26
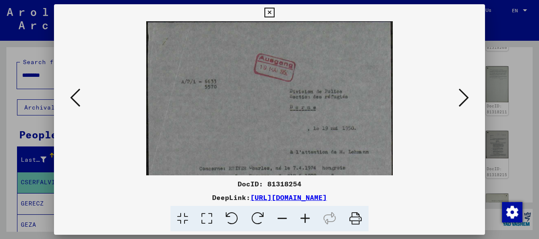
click at [305, 218] on icon at bounding box center [305, 219] width 23 height 26
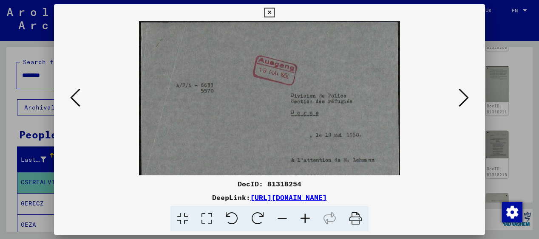
click at [305, 218] on icon at bounding box center [305, 219] width 23 height 26
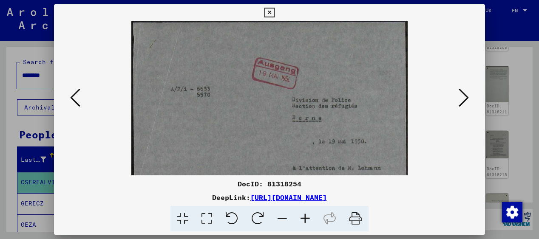
click at [305, 218] on icon at bounding box center [305, 219] width 23 height 26
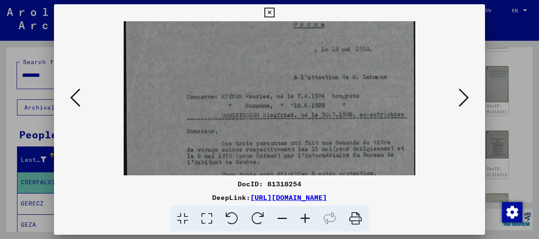
scroll to position [100, 0]
drag, startPoint x: 318, startPoint y: 142, endPoint x: 294, endPoint y: 42, distance: 102.6
click at [294, 42] on img at bounding box center [269, 125] width 291 height 409
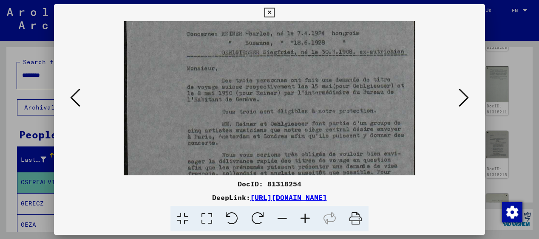
scroll to position [164, 0]
drag, startPoint x: 298, startPoint y: 129, endPoint x: 288, endPoint y: 65, distance: 65.4
click at [288, 65] on img at bounding box center [269, 61] width 291 height 409
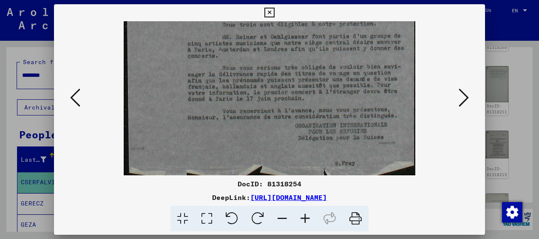
scroll to position [249, 0]
drag, startPoint x: 301, startPoint y: 118, endPoint x: 276, endPoint y: 33, distance: 88.5
click at [466, 98] on icon at bounding box center [463, 98] width 10 height 20
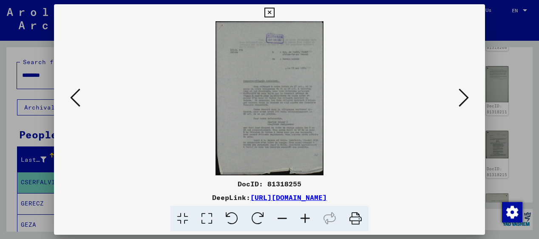
scroll to position [0, 0]
click at [304, 218] on icon at bounding box center [305, 219] width 23 height 26
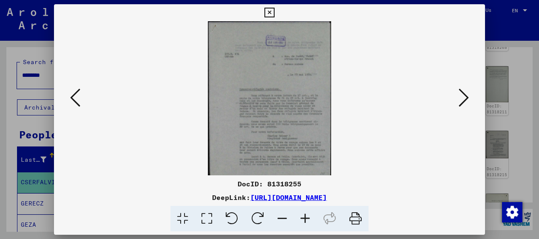
click at [304, 218] on icon at bounding box center [305, 219] width 23 height 26
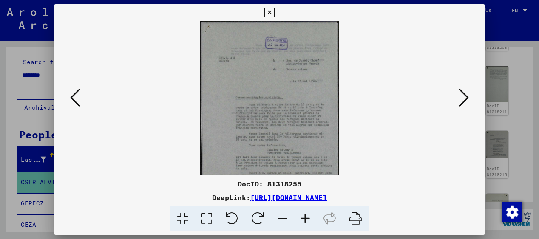
click at [304, 218] on icon at bounding box center [305, 219] width 23 height 26
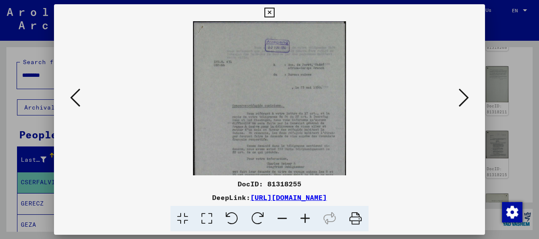
click at [304, 218] on icon at bounding box center [305, 219] width 23 height 26
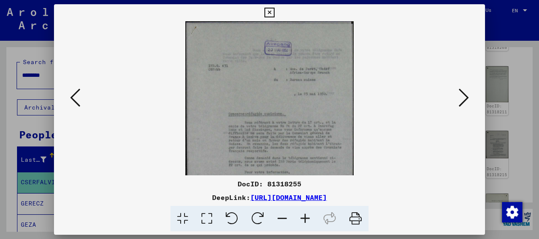
click at [304, 218] on icon at bounding box center [305, 219] width 23 height 26
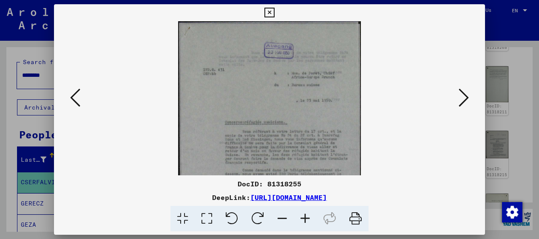
click at [304, 218] on icon at bounding box center [305, 219] width 23 height 26
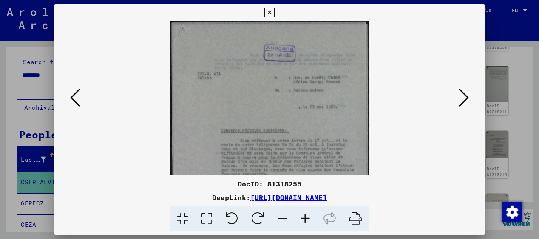
click at [304, 218] on icon at bounding box center [305, 219] width 23 height 26
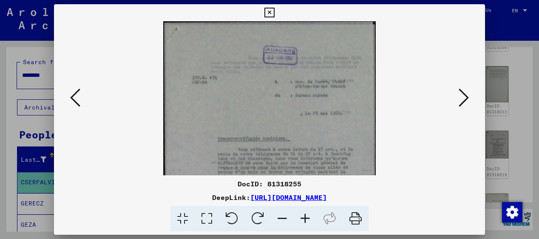
click at [304, 218] on icon at bounding box center [305, 219] width 23 height 26
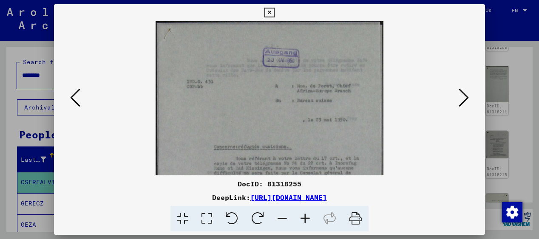
click at [304, 218] on icon at bounding box center [305, 219] width 23 height 26
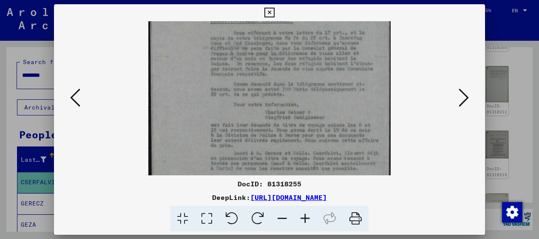
scroll to position [144, 0]
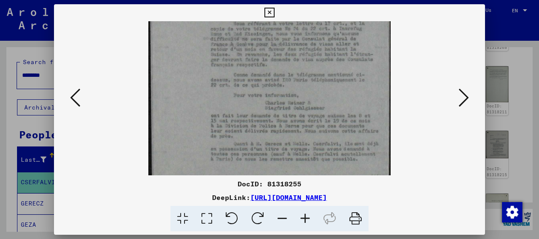
drag, startPoint x: 341, startPoint y: 141, endPoint x: 329, endPoint y: -3, distance: 144.5
click at [329, 0] on html "Search Browse archive Donate Newsletter Help Contact About Us Search Browse arc…" at bounding box center [269, 119] width 539 height 239
click at [466, 96] on icon at bounding box center [463, 98] width 10 height 20
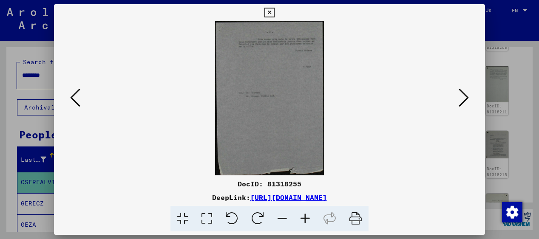
click at [466, 96] on icon at bounding box center [463, 98] width 10 height 20
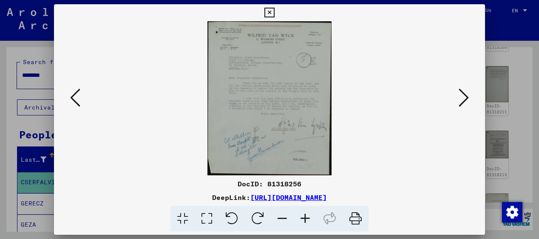
click at [305, 218] on icon at bounding box center [305, 219] width 23 height 26
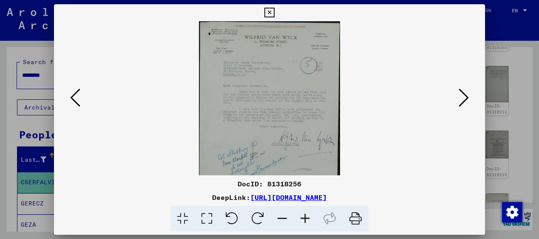
click at [305, 218] on icon at bounding box center [305, 219] width 23 height 26
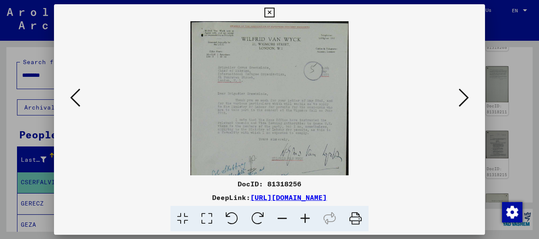
click at [305, 218] on icon at bounding box center [305, 219] width 23 height 26
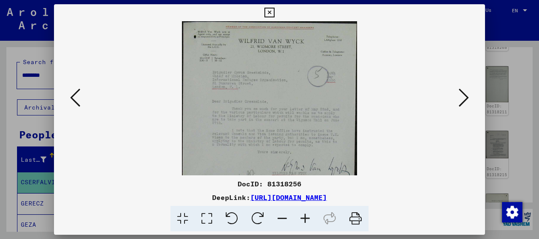
click at [305, 218] on icon at bounding box center [305, 219] width 23 height 26
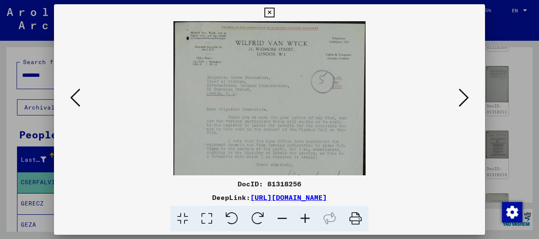
click at [305, 218] on icon at bounding box center [305, 219] width 23 height 26
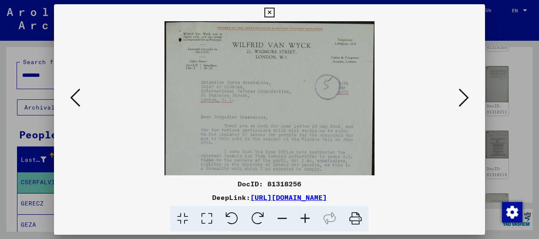
click at [305, 218] on icon at bounding box center [305, 219] width 23 height 26
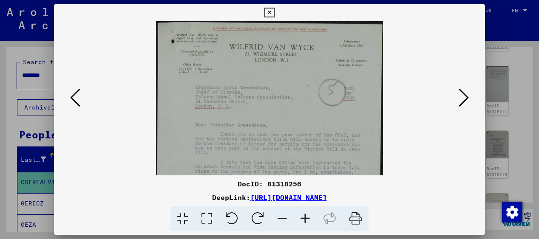
click at [305, 218] on icon at bounding box center [305, 219] width 23 height 26
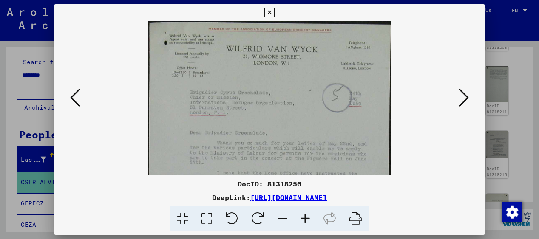
click at [305, 218] on icon at bounding box center [305, 219] width 23 height 26
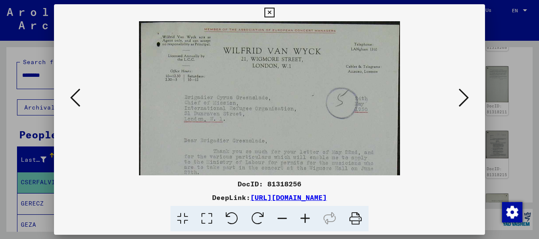
click at [306, 218] on icon at bounding box center [305, 219] width 23 height 26
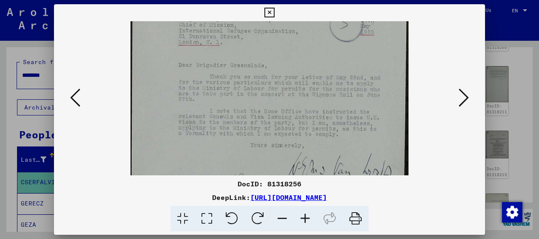
scroll to position [84, 0]
drag, startPoint x: 314, startPoint y: 162, endPoint x: 305, endPoint y: 78, distance: 84.7
click at [305, 78] on img at bounding box center [269, 109] width 278 height 345
click at [464, 96] on icon at bounding box center [463, 98] width 10 height 20
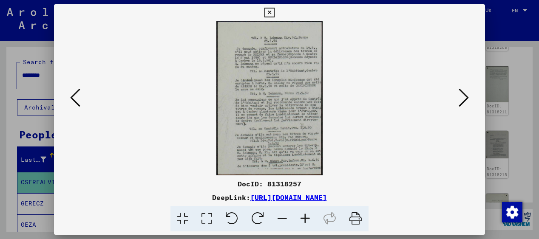
click at [305, 216] on icon at bounding box center [305, 219] width 23 height 26
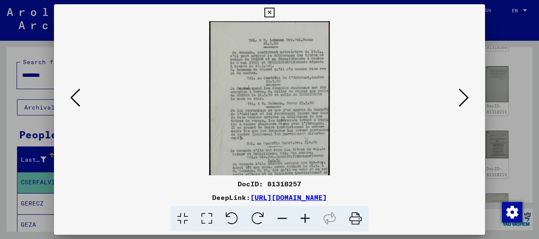
click at [305, 216] on icon at bounding box center [305, 219] width 23 height 26
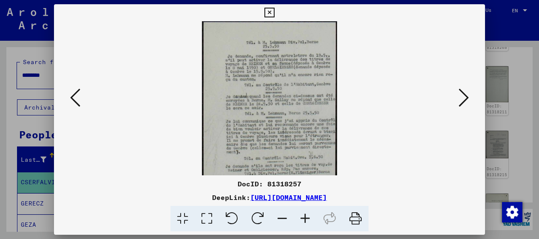
click at [305, 216] on icon at bounding box center [305, 219] width 23 height 26
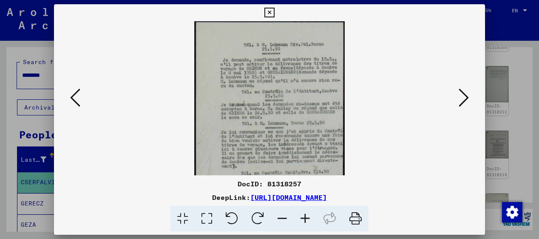
click at [305, 216] on icon at bounding box center [305, 219] width 23 height 26
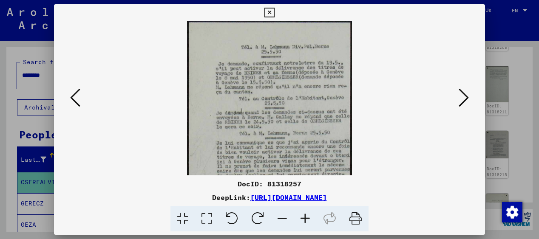
click at [305, 216] on icon at bounding box center [305, 219] width 23 height 26
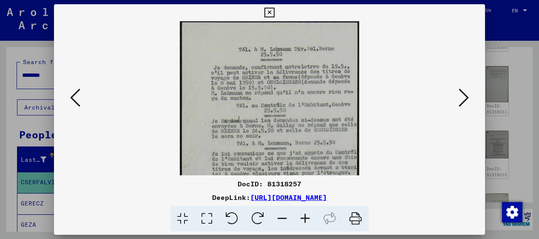
click at [305, 216] on icon at bounding box center [305, 219] width 23 height 26
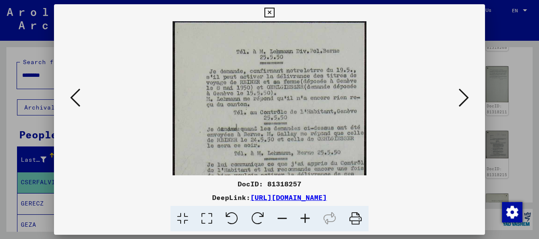
click at [305, 216] on icon at bounding box center [305, 219] width 23 height 26
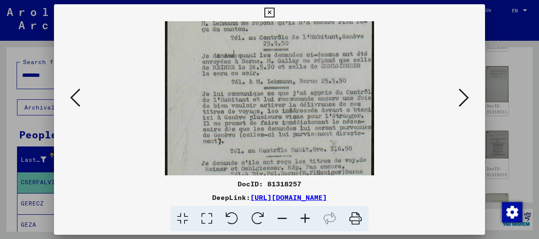
drag, startPoint x: 314, startPoint y: 152, endPoint x: 307, endPoint y: 70, distance: 82.3
click at [307, 70] on img at bounding box center [269, 91] width 209 height 303
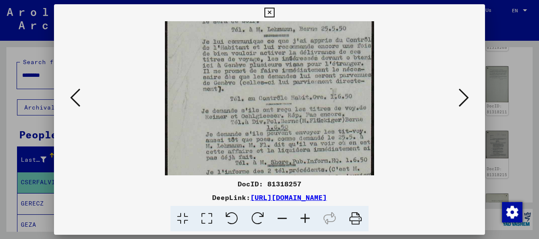
scroll to position [149, 0]
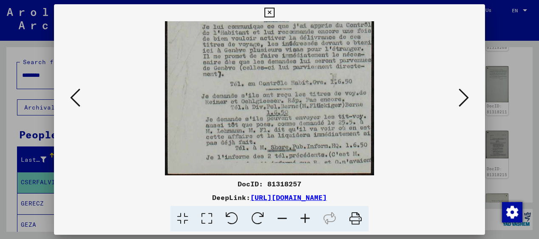
drag, startPoint x: 305, startPoint y: 133, endPoint x: 303, endPoint y: 36, distance: 97.8
click at [303, 36] on img at bounding box center [269, 24] width 209 height 303
click at [465, 97] on icon at bounding box center [463, 98] width 10 height 20
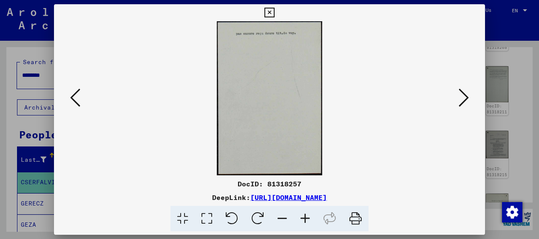
click at [465, 97] on icon at bounding box center [463, 98] width 10 height 20
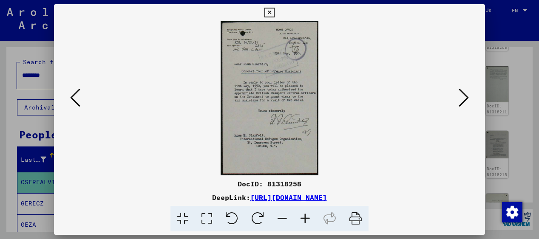
click at [465, 97] on icon at bounding box center [463, 98] width 10 height 20
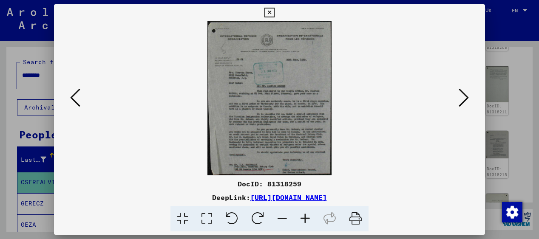
click at [465, 97] on icon at bounding box center [463, 98] width 10 height 20
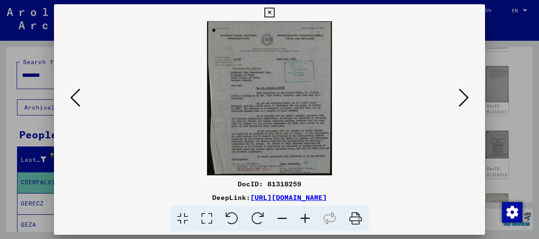
click at [465, 97] on icon at bounding box center [463, 98] width 10 height 20
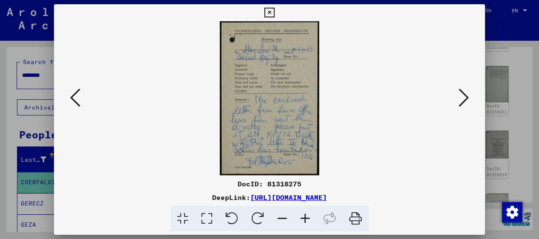
click at [465, 97] on icon at bounding box center [463, 98] width 10 height 20
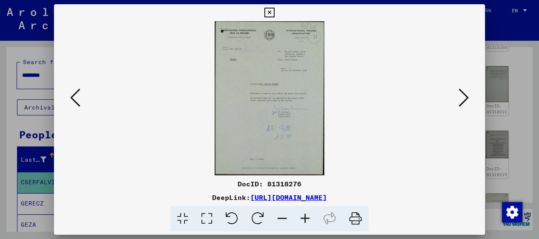
click at [465, 97] on icon at bounding box center [463, 98] width 10 height 20
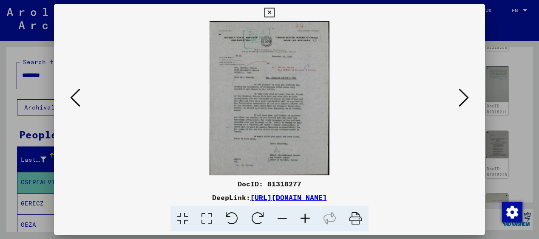
click at [465, 97] on icon at bounding box center [463, 98] width 10 height 20
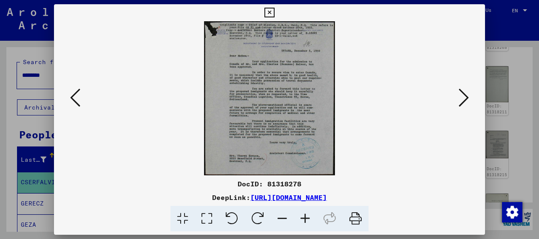
click at [465, 97] on icon at bounding box center [463, 98] width 10 height 20
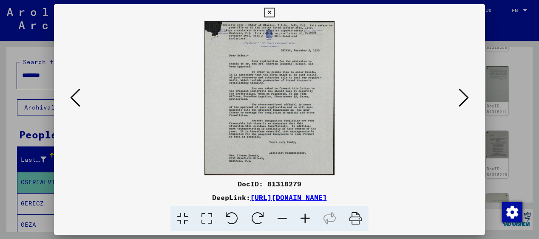
click at [465, 97] on icon at bounding box center [463, 98] width 10 height 20
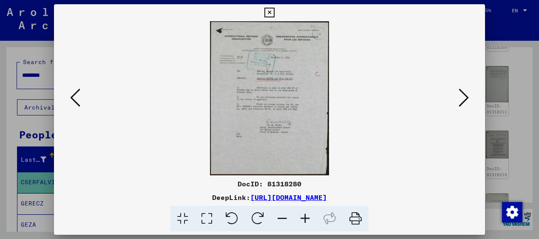
click at [465, 97] on icon at bounding box center [463, 98] width 10 height 20
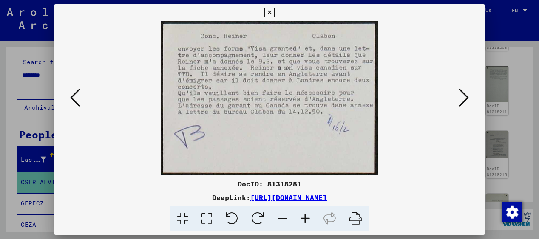
click at [465, 97] on icon at bounding box center [463, 98] width 10 height 20
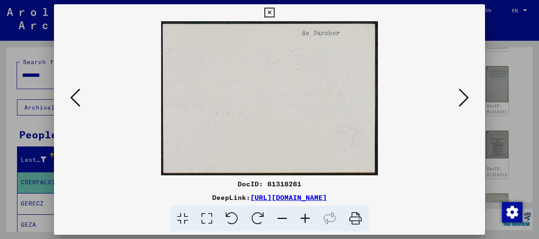
click at [465, 97] on icon at bounding box center [463, 98] width 10 height 20
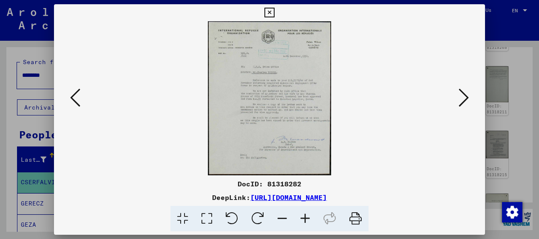
click at [465, 97] on icon at bounding box center [463, 98] width 10 height 20
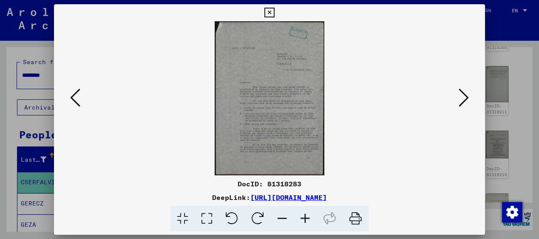
click at [465, 97] on icon at bounding box center [463, 98] width 10 height 20
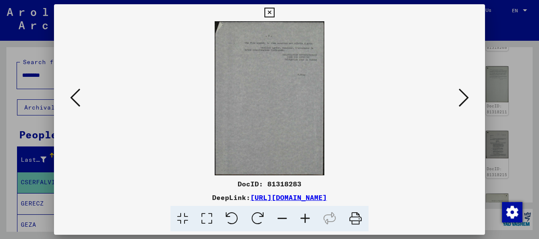
click at [465, 97] on icon at bounding box center [463, 98] width 10 height 20
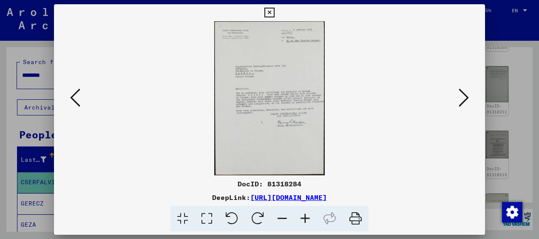
click at [465, 97] on icon at bounding box center [463, 98] width 10 height 20
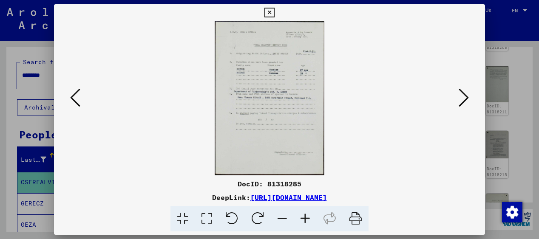
click at [465, 97] on icon at bounding box center [463, 98] width 10 height 20
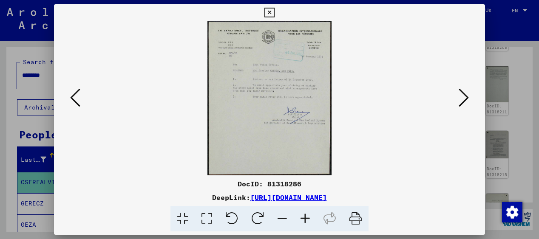
click at [465, 97] on icon at bounding box center [463, 98] width 10 height 20
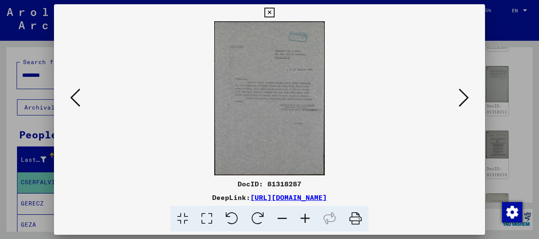
click at [465, 97] on icon at bounding box center [463, 98] width 10 height 20
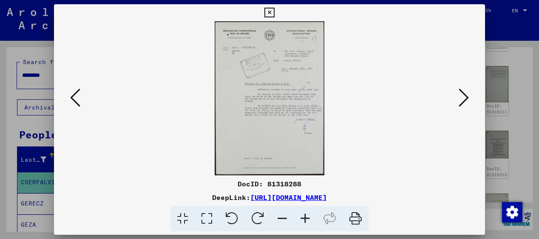
click at [465, 97] on icon at bounding box center [463, 98] width 10 height 20
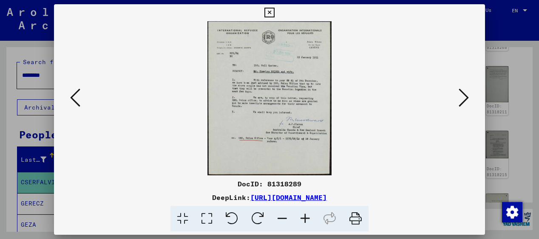
click at [465, 97] on icon at bounding box center [463, 98] width 10 height 20
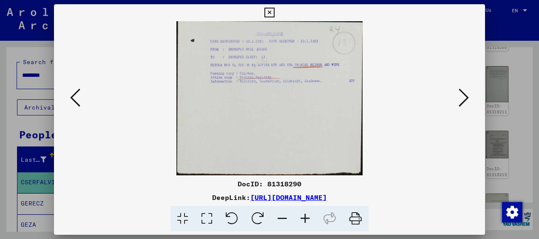
click at [465, 97] on icon at bounding box center [463, 98] width 10 height 20
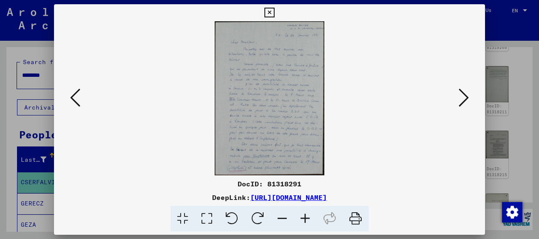
click at [465, 97] on icon at bounding box center [463, 98] width 10 height 20
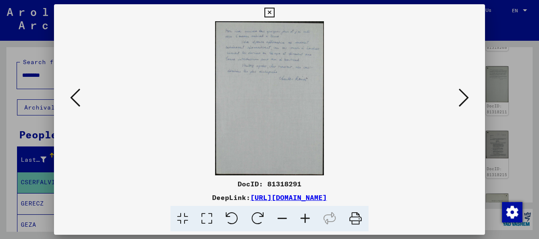
click at [465, 97] on icon at bounding box center [463, 98] width 10 height 20
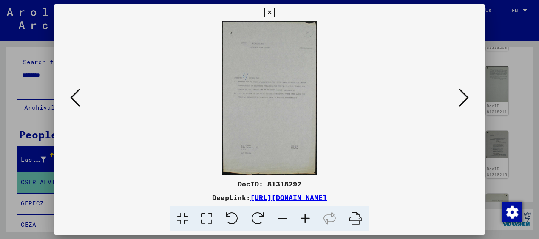
click at [465, 97] on icon at bounding box center [463, 98] width 10 height 20
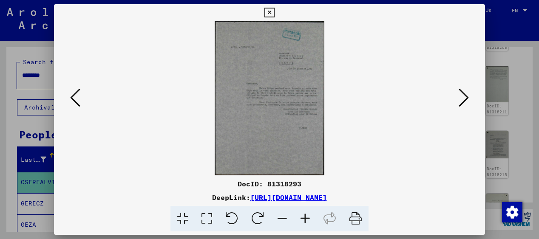
click at [465, 97] on icon at bounding box center [463, 98] width 10 height 20
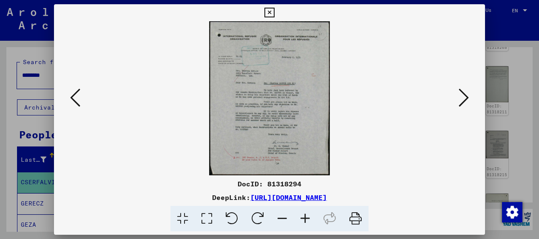
click at [465, 97] on icon at bounding box center [463, 98] width 10 height 20
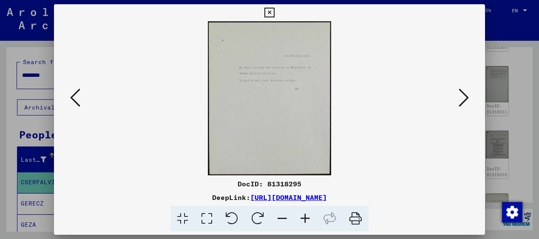
click at [465, 97] on icon at bounding box center [463, 98] width 10 height 20
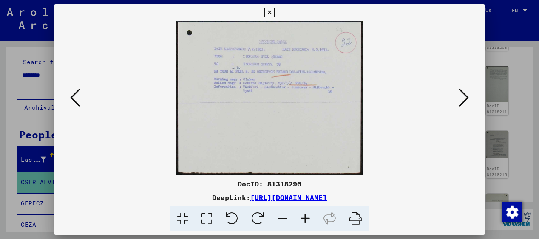
click at [465, 97] on icon at bounding box center [463, 98] width 10 height 20
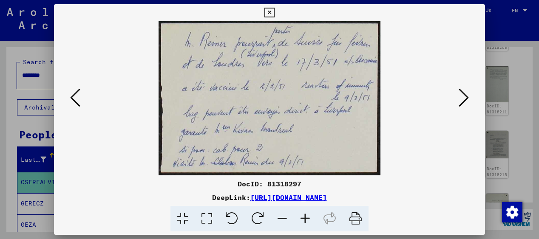
click at [465, 97] on icon at bounding box center [463, 98] width 10 height 20
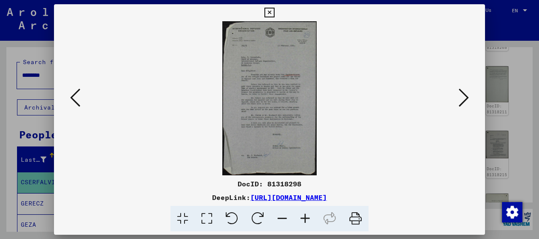
click at [465, 97] on icon at bounding box center [463, 98] width 10 height 20
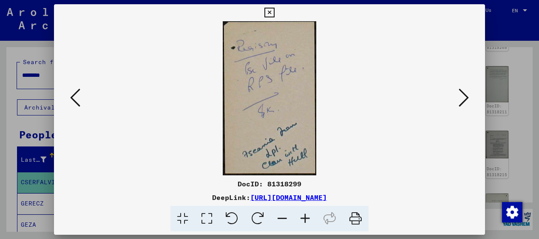
click at [465, 97] on icon at bounding box center [463, 98] width 10 height 20
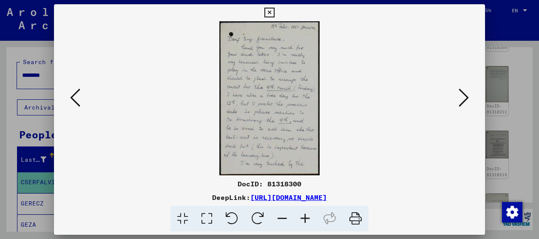
click at [465, 97] on icon at bounding box center [463, 98] width 10 height 20
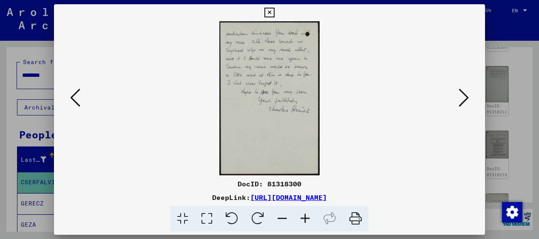
click at [465, 97] on icon at bounding box center [463, 98] width 10 height 20
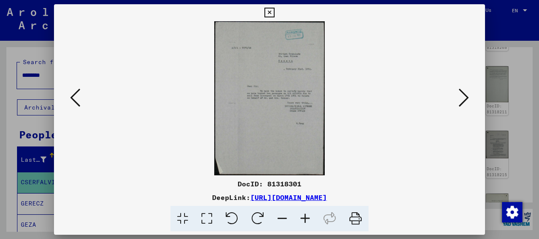
click at [465, 97] on icon at bounding box center [463, 98] width 10 height 20
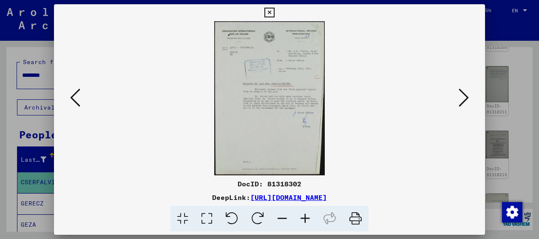
click at [465, 97] on icon at bounding box center [463, 98] width 10 height 20
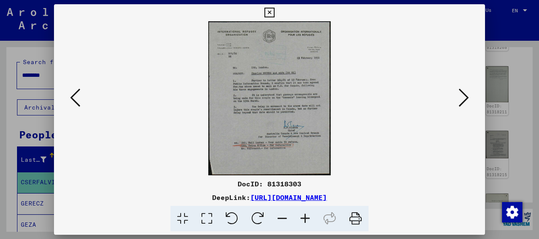
click at [465, 97] on icon at bounding box center [463, 98] width 10 height 20
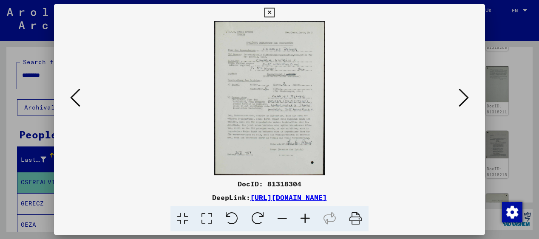
click at [465, 97] on icon at bounding box center [463, 98] width 10 height 20
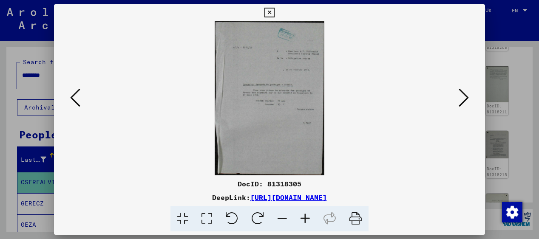
click at [465, 97] on icon at bounding box center [463, 98] width 10 height 20
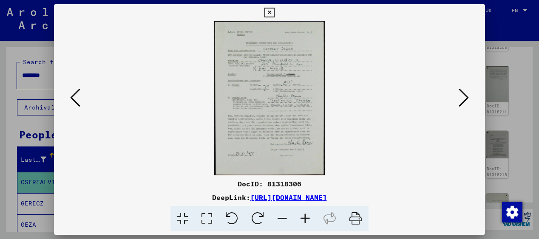
click at [465, 97] on icon at bounding box center [463, 98] width 10 height 20
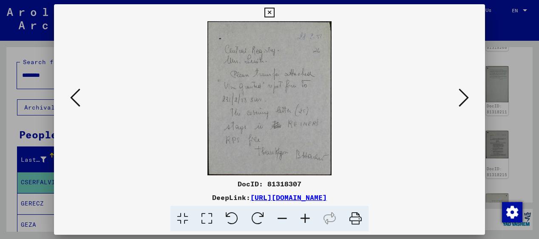
click at [465, 97] on icon at bounding box center [463, 98] width 10 height 20
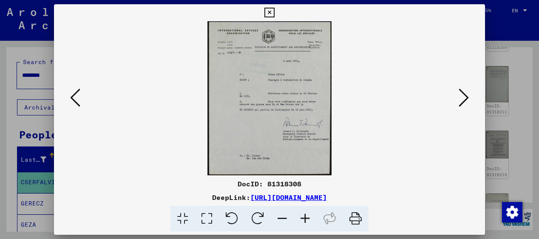
click at [465, 97] on icon at bounding box center [463, 98] width 10 height 20
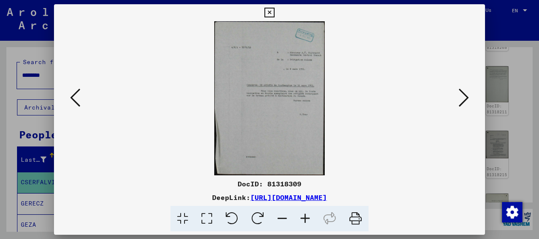
click at [465, 97] on icon at bounding box center [463, 98] width 10 height 20
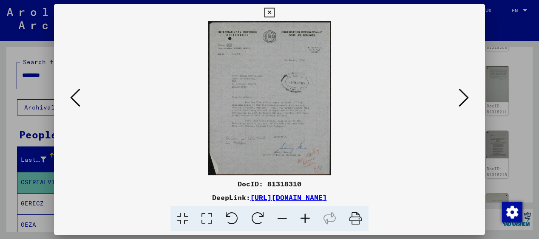
click at [465, 97] on icon at bounding box center [463, 98] width 10 height 20
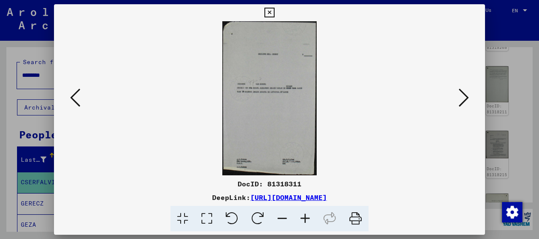
click at [465, 97] on icon at bounding box center [463, 98] width 10 height 20
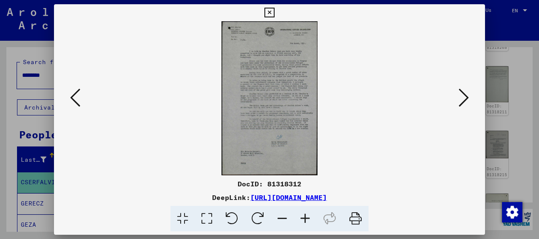
click at [465, 97] on icon at bounding box center [463, 98] width 10 height 20
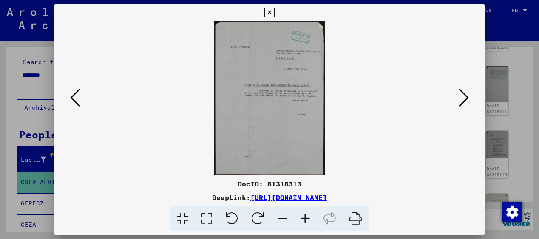
click at [465, 97] on icon at bounding box center [463, 98] width 10 height 20
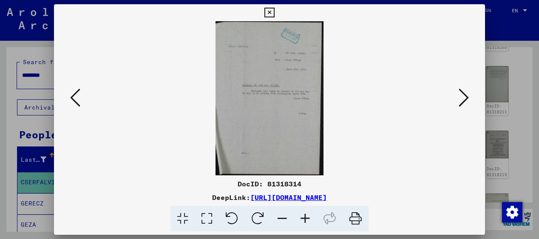
click at [465, 97] on icon at bounding box center [463, 98] width 10 height 20
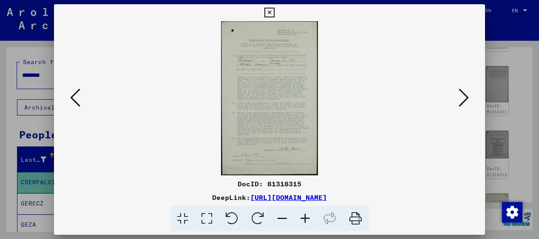
click at [465, 97] on icon at bounding box center [463, 98] width 10 height 20
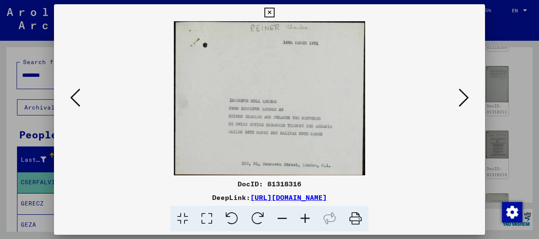
click at [465, 97] on icon at bounding box center [463, 98] width 10 height 20
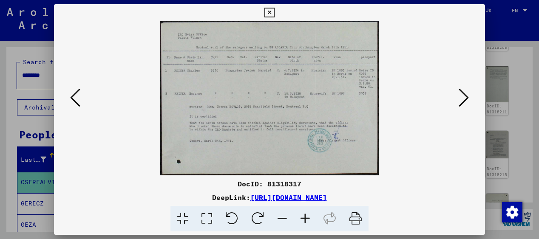
click at [465, 97] on icon at bounding box center [463, 98] width 10 height 20
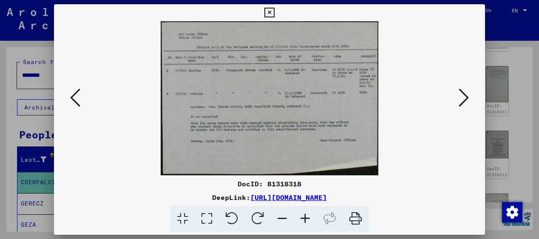
click at [465, 97] on icon at bounding box center [463, 98] width 10 height 20
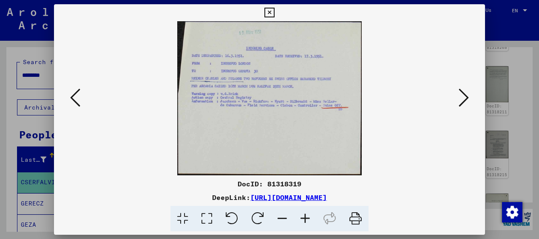
click at [465, 97] on icon at bounding box center [463, 98] width 10 height 20
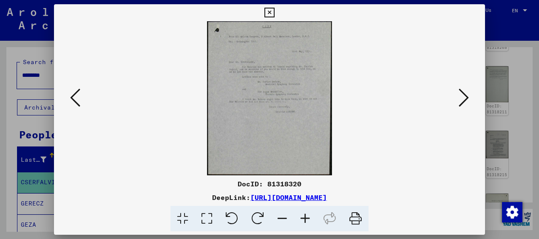
click at [465, 97] on icon at bounding box center [463, 98] width 10 height 20
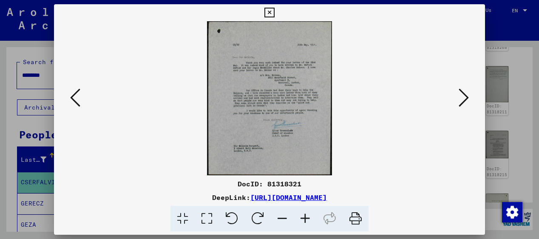
click at [465, 97] on icon at bounding box center [463, 98] width 10 height 20
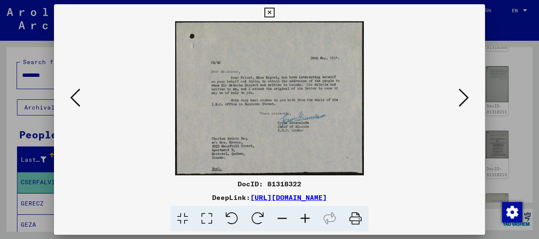
click at [465, 97] on icon at bounding box center [463, 98] width 10 height 20
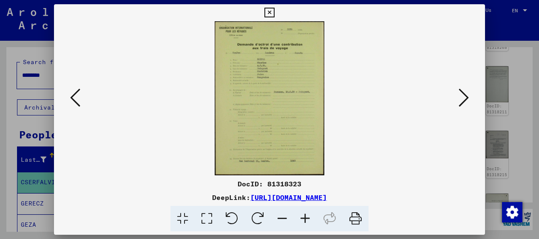
click at [465, 97] on icon at bounding box center [463, 98] width 10 height 20
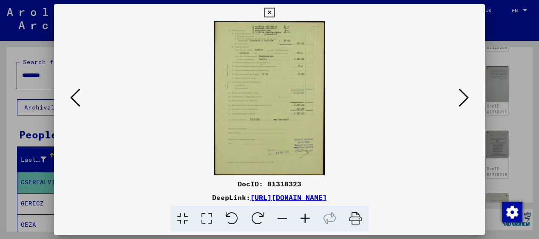
click at [465, 97] on icon at bounding box center [463, 98] width 10 height 20
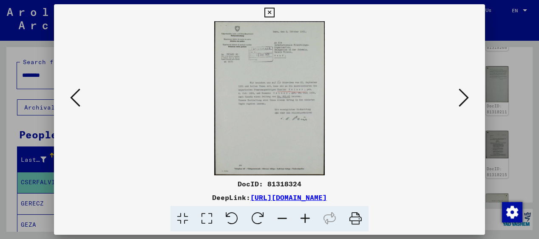
click at [465, 97] on icon at bounding box center [463, 98] width 10 height 20
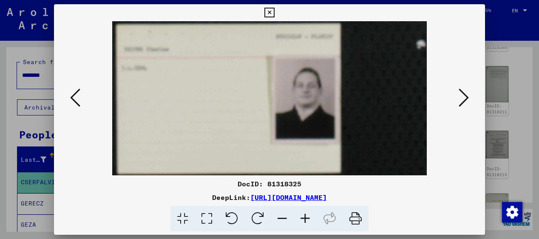
click at [465, 97] on icon at bounding box center [463, 98] width 10 height 20
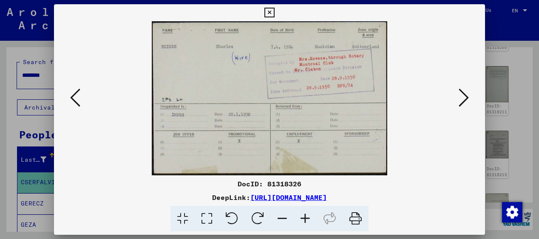
click at [465, 97] on icon at bounding box center [463, 98] width 10 height 20
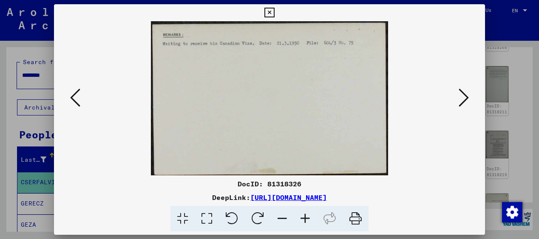
click at [465, 97] on icon at bounding box center [463, 98] width 10 height 20
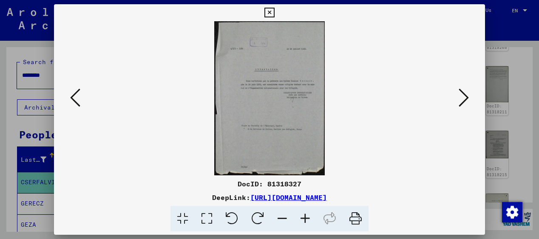
click at [465, 97] on icon at bounding box center [463, 98] width 10 height 20
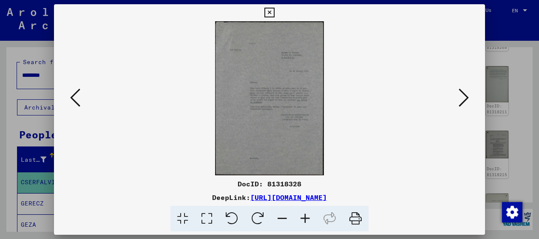
click at [465, 97] on icon at bounding box center [463, 98] width 10 height 20
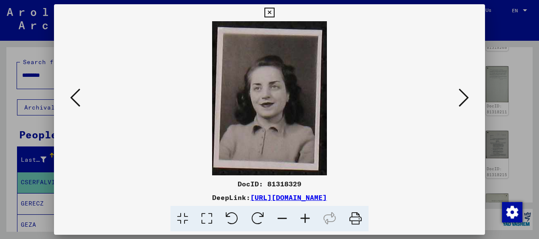
click at [465, 97] on icon at bounding box center [463, 98] width 10 height 20
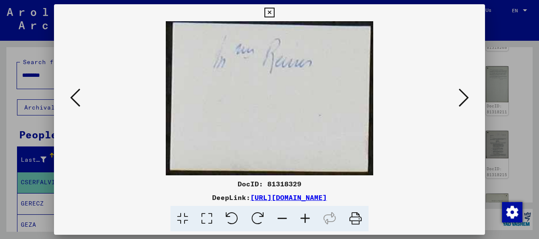
click at [465, 97] on icon at bounding box center [463, 98] width 10 height 20
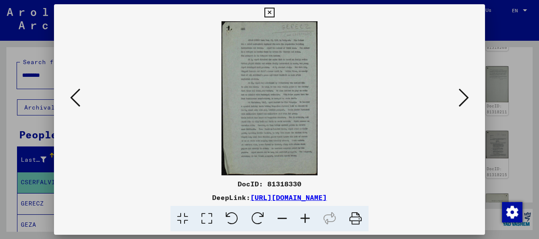
click at [465, 97] on icon at bounding box center [463, 98] width 10 height 20
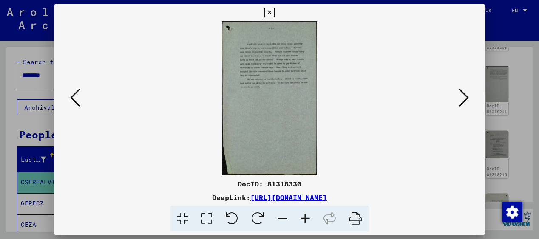
click at [465, 97] on icon at bounding box center [463, 98] width 10 height 20
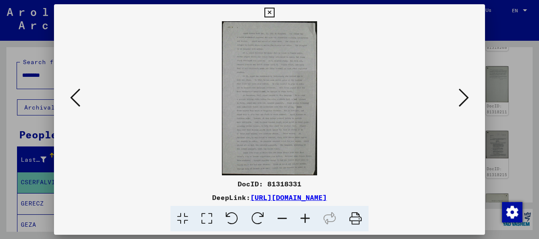
click at [465, 97] on icon at bounding box center [463, 98] width 10 height 20
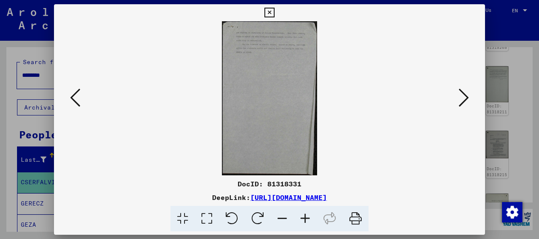
click at [465, 97] on icon at bounding box center [463, 98] width 10 height 20
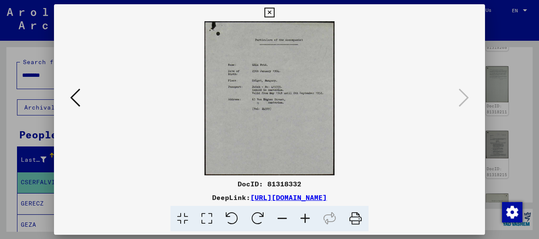
click at [269, 12] on icon at bounding box center [269, 13] width 10 height 10
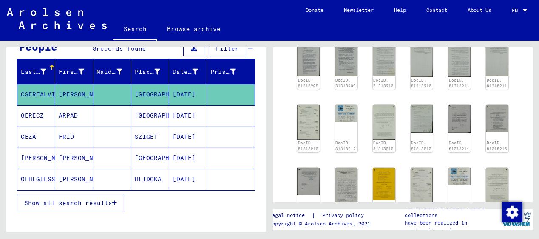
scroll to position [90, 0]
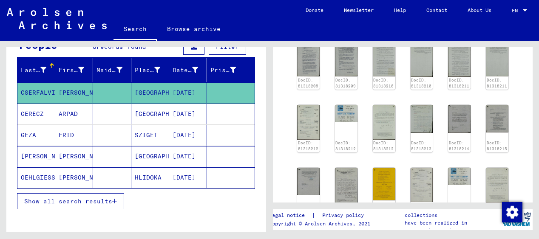
click at [43, 175] on mat-cell "OEHLGIESSER" at bounding box center [36, 177] width 38 height 21
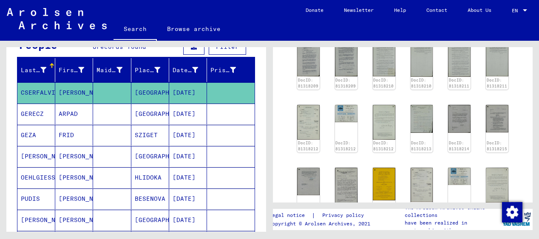
click at [45, 176] on mat-cell "OEHLGIESSER" at bounding box center [36, 177] width 38 height 21
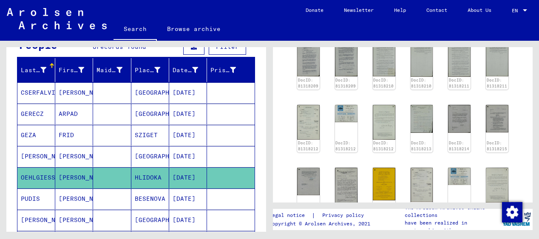
click at [45, 176] on mat-cell "OEHLGIESSER" at bounding box center [36, 177] width 38 height 21
click at [195, 178] on mat-cell "[DATE]" at bounding box center [188, 177] width 38 height 21
click at [222, 175] on mat-cell at bounding box center [231, 177] width 48 height 21
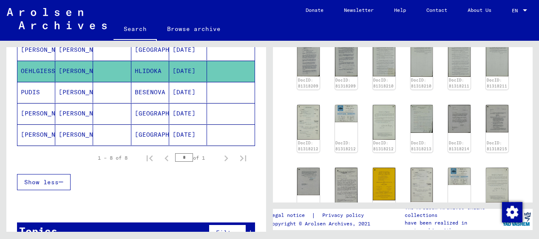
scroll to position [208, 0]
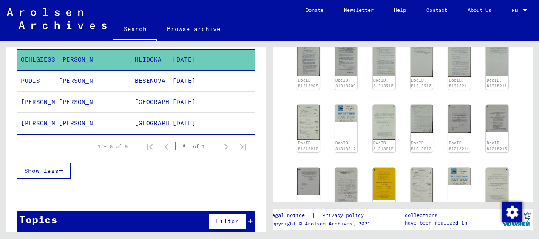
click at [27, 59] on mat-cell "OEHLGIESSER" at bounding box center [36, 59] width 38 height 21
click at [40, 58] on mat-cell "OEHLGIESSER" at bounding box center [36, 59] width 38 height 21
click at [41, 72] on mat-cell "PUDIS" at bounding box center [36, 81] width 38 height 21
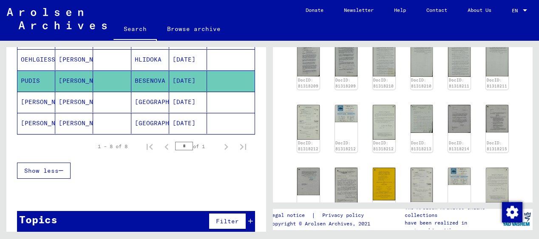
click at [41, 72] on mat-cell "PUDIS" at bounding box center [36, 81] width 38 height 21
click at [42, 59] on mat-cell "OEHLGIESSER" at bounding box center [36, 59] width 38 height 21
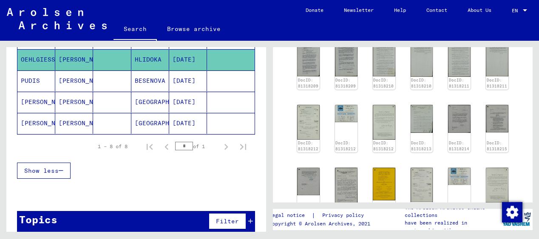
click at [36, 62] on mat-cell "OEHLGIESSER" at bounding box center [36, 59] width 38 height 21
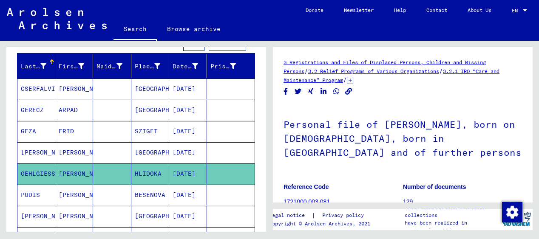
scroll to position [98, 0]
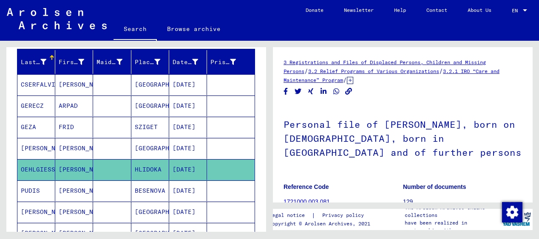
click at [32, 106] on mat-cell "GERECZ" at bounding box center [36, 106] width 38 height 21
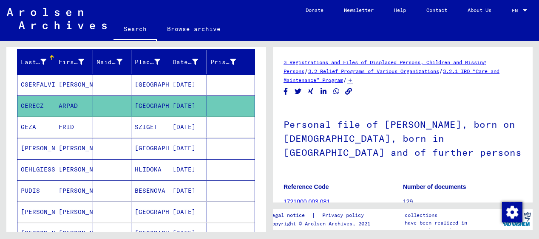
click at [32, 106] on mat-cell "GERECZ" at bounding box center [36, 106] width 38 height 21
click at [31, 128] on mat-cell "GEZA" at bounding box center [36, 127] width 38 height 21
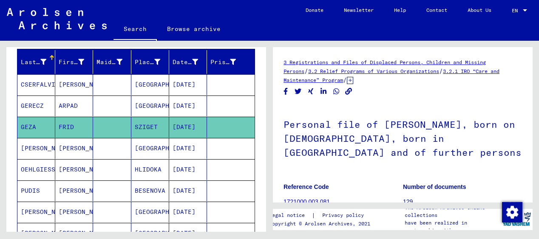
click at [39, 148] on mat-cell "[PERSON_NAME]" at bounding box center [36, 148] width 38 height 21
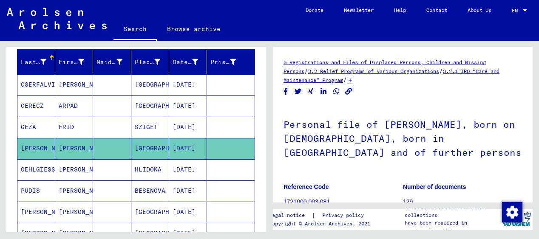
click at [39, 148] on mat-cell "[PERSON_NAME]" at bounding box center [36, 148] width 38 height 21
click at [39, 168] on mat-cell "OEHLGIESSER" at bounding box center [36, 169] width 38 height 21
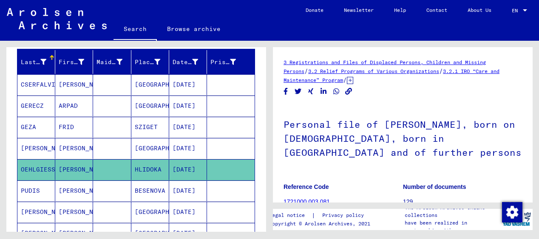
click at [39, 168] on mat-cell "OEHLGIESSER" at bounding box center [36, 169] width 38 height 21
click at [39, 169] on mat-cell "OEHLGIESSER" at bounding box center [36, 169] width 38 height 21
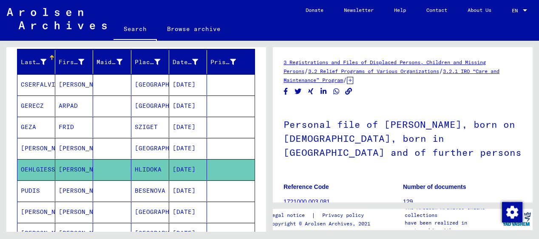
click at [39, 169] on mat-cell "OEHLGIESSER" at bounding box center [36, 169] width 38 height 21
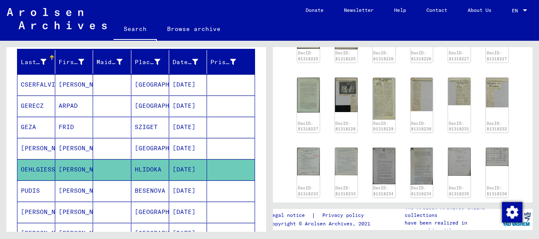
scroll to position [891, 0]
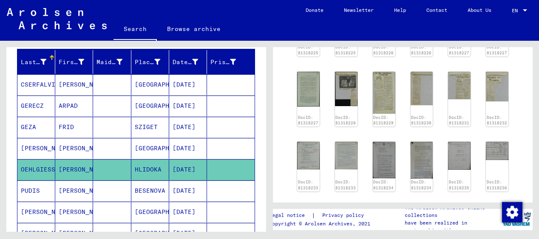
click at [33, 169] on mat-cell "OEHLGIESSER" at bounding box center [36, 169] width 38 height 21
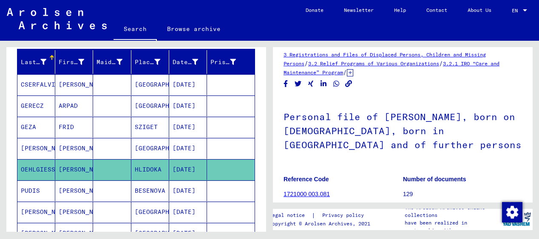
scroll to position [0, 0]
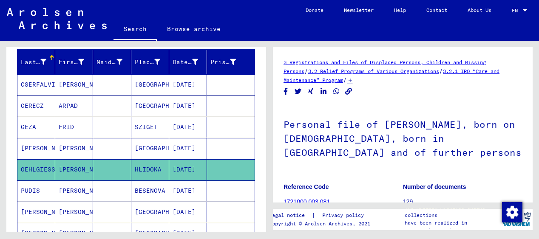
click at [353, 80] on icon at bounding box center [350, 80] width 6 height 7
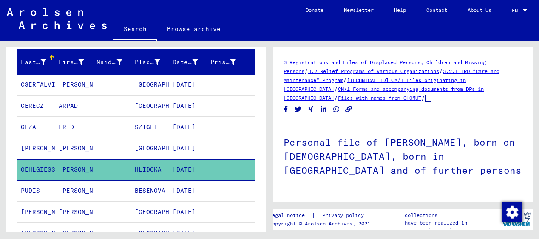
click at [34, 170] on mat-cell "OEHLGIESSER" at bounding box center [36, 169] width 38 height 21
click at [32, 147] on mat-cell "[PERSON_NAME]" at bounding box center [36, 148] width 38 height 21
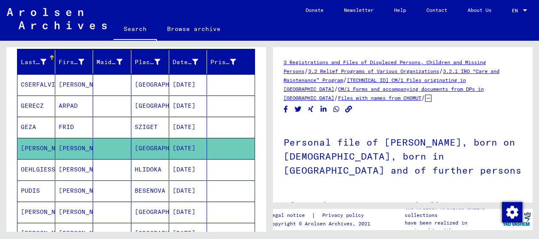
click at [36, 170] on mat-cell "OEHLGIESSER" at bounding box center [36, 169] width 38 height 21
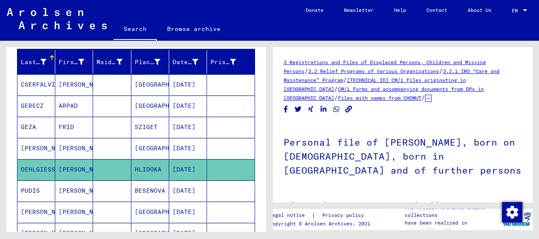
click at [36, 170] on mat-cell "OEHLGIESSER" at bounding box center [36, 169] width 38 height 21
type input "**********"
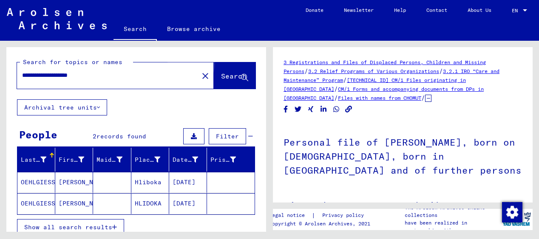
click at [226, 74] on span "Search" at bounding box center [233, 76] width 25 height 8
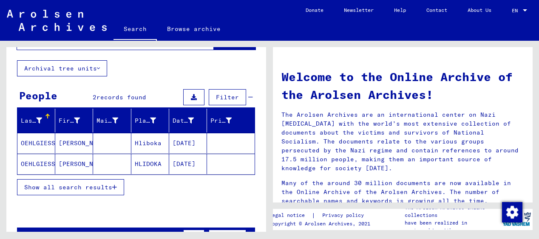
scroll to position [50, 0]
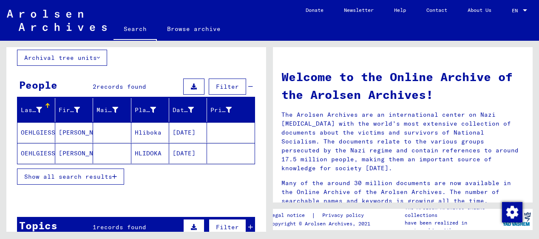
click at [32, 153] on mat-cell "OEHLGIESSER" at bounding box center [36, 153] width 38 height 20
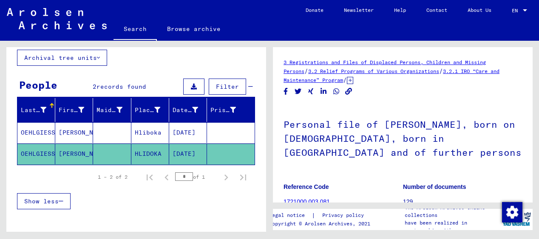
click at [34, 131] on mat-cell "OEHLGIESSER" at bounding box center [36, 132] width 38 height 21
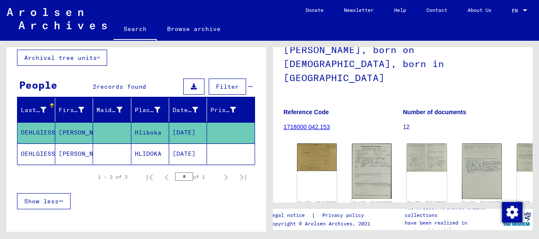
scroll to position [86, 0]
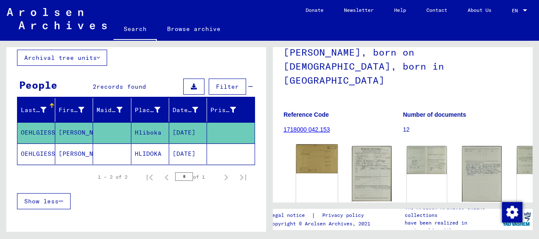
click at [308, 144] on img at bounding box center [317, 158] width 42 height 29
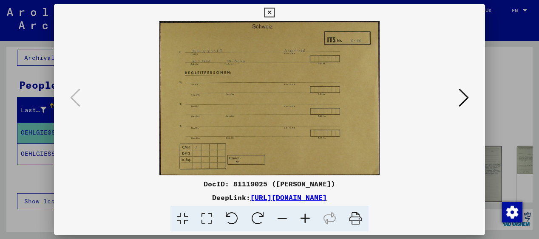
click at [307, 216] on icon at bounding box center [305, 219] width 23 height 26
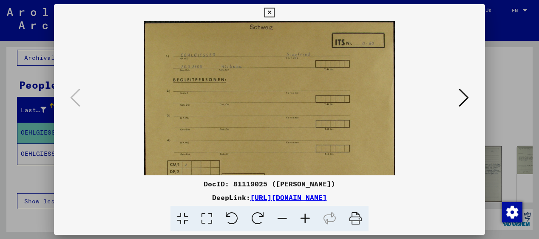
click at [307, 216] on icon at bounding box center [305, 219] width 23 height 26
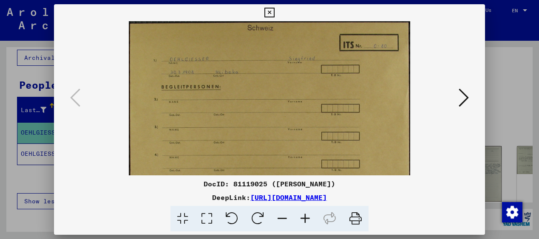
click at [307, 216] on icon at bounding box center [305, 219] width 23 height 26
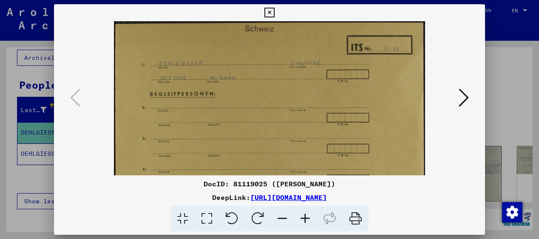
click at [307, 216] on icon at bounding box center [305, 219] width 23 height 26
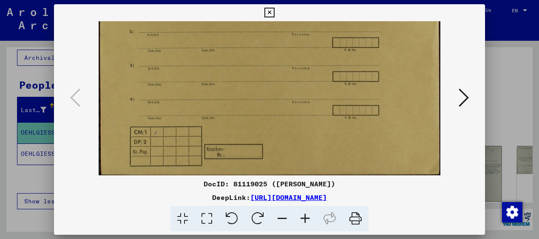
scroll to position [85, 0]
drag, startPoint x: 280, startPoint y: 153, endPoint x: 275, endPoint y: 21, distance: 131.8
click at [275, 21] on img at bounding box center [270, 55] width 342 height 239
click at [464, 96] on icon at bounding box center [463, 98] width 10 height 20
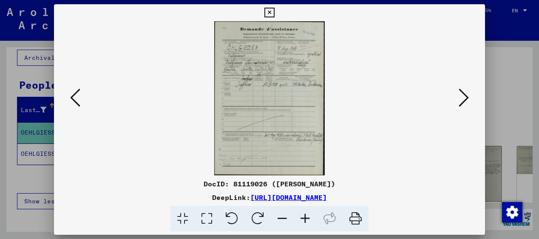
click at [304, 213] on icon at bounding box center [305, 219] width 23 height 26
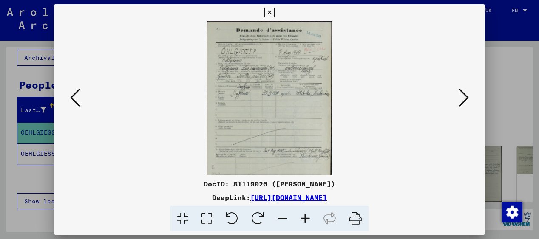
click at [304, 213] on icon at bounding box center [305, 219] width 23 height 26
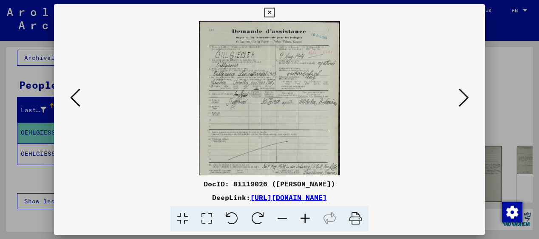
click at [304, 213] on icon at bounding box center [305, 219] width 23 height 26
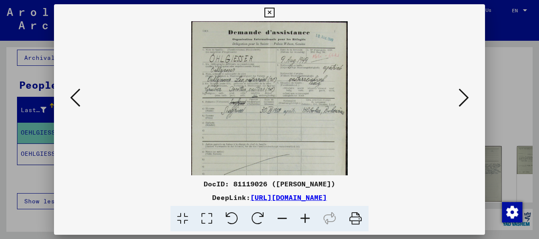
click at [304, 213] on icon at bounding box center [305, 219] width 23 height 26
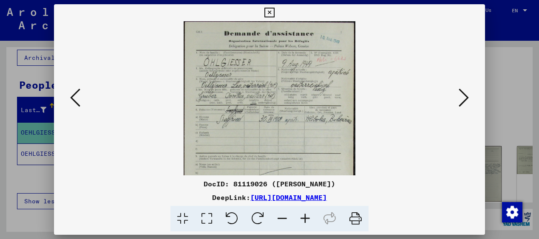
click at [304, 213] on icon at bounding box center [305, 219] width 23 height 26
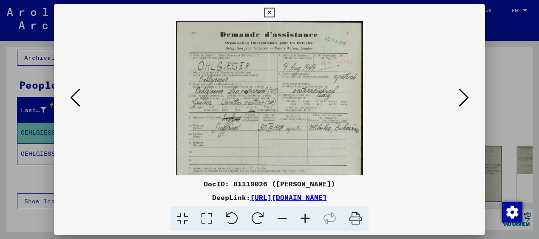
click at [304, 213] on icon at bounding box center [305, 219] width 23 height 26
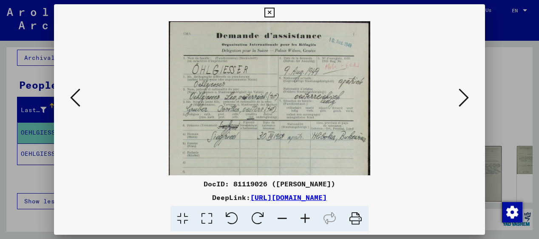
click at [304, 213] on icon at bounding box center [305, 219] width 23 height 26
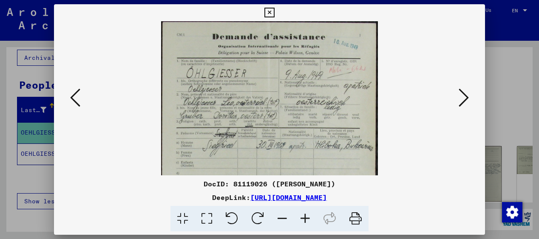
click at [304, 213] on icon at bounding box center [305, 219] width 23 height 26
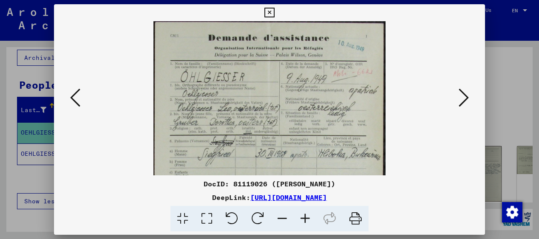
click at [304, 213] on icon at bounding box center [305, 219] width 23 height 26
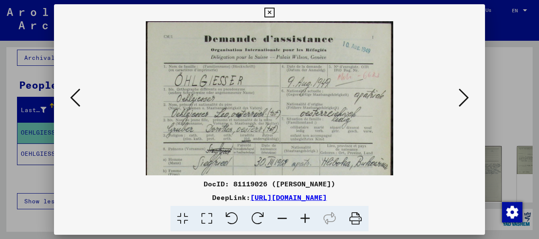
click at [304, 213] on icon at bounding box center [305, 219] width 23 height 26
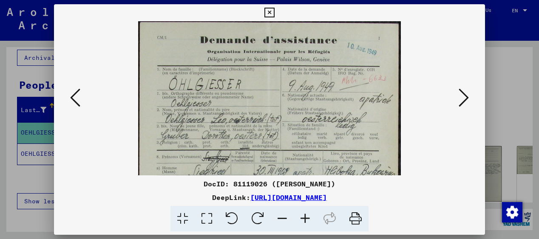
click at [304, 213] on icon at bounding box center [305, 219] width 23 height 26
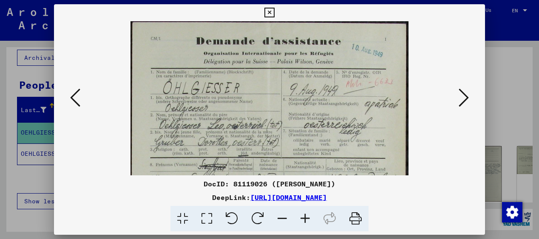
click at [305, 218] on icon at bounding box center [305, 219] width 23 height 26
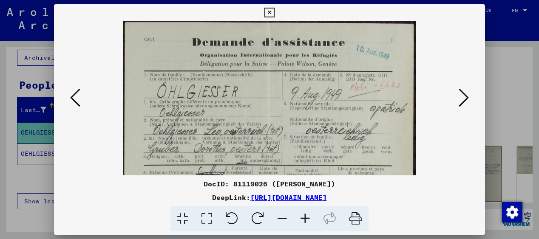
click at [305, 218] on icon at bounding box center [305, 219] width 23 height 26
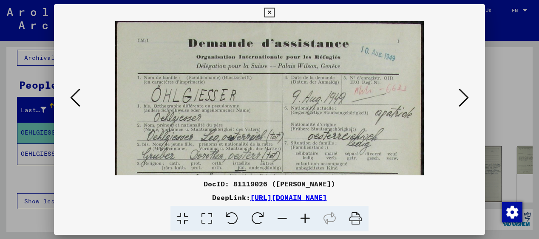
click at [305, 218] on icon at bounding box center [305, 219] width 23 height 26
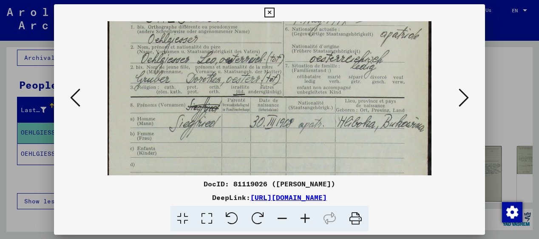
drag, startPoint x: 298, startPoint y: 160, endPoint x: 297, endPoint y: 76, distance: 84.1
click at [297, 76] on img at bounding box center [268, 164] width 323 height 452
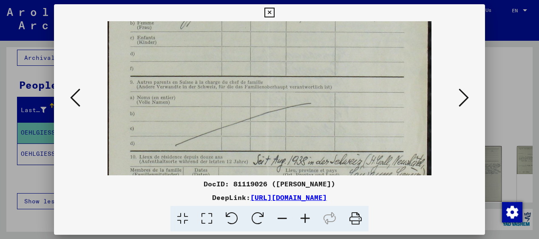
scroll to position [196, 0]
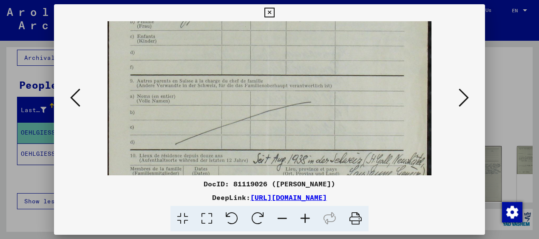
drag, startPoint x: 294, startPoint y: 140, endPoint x: 300, endPoint y: 28, distance: 111.9
click at [300, 28] on img at bounding box center [268, 52] width 323 height 452
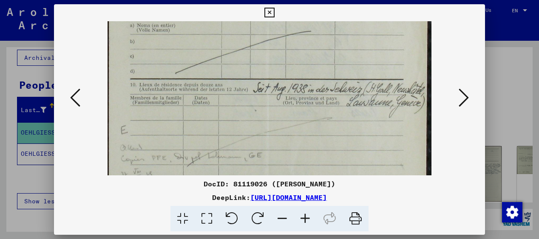
scroll to position [269, 0]
drag, startPoint x: 294, startPoint y: 122, endPoint x: 300, endPoint y: 50, distance: 73.0
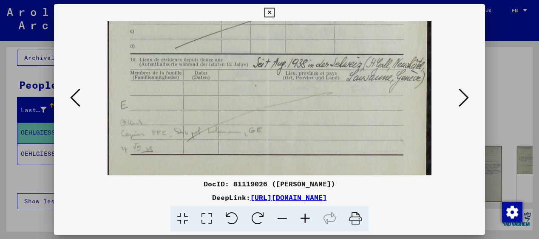
scroll to position [297, 0]
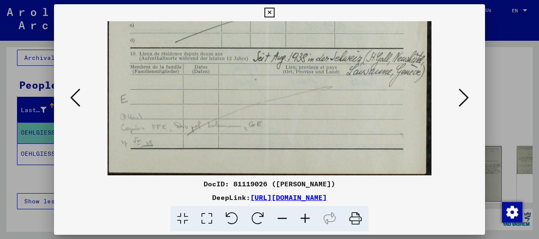
drag, startPoint x: 303, startPoint y: 124, endPoint x: 302, endPoint y: 85, distance: 39.6
click at [465, 96] on icon at bounding box center [463, 98] width 10 height 20
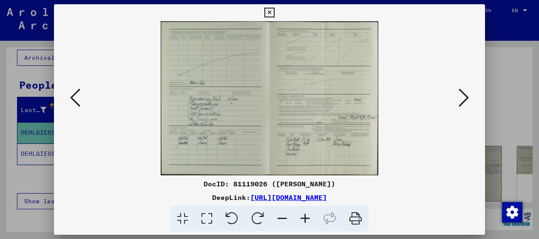
scroll to position [0, 0]
click at [303, 218] on icon at bounding box center [305, 219] width 23 height 26
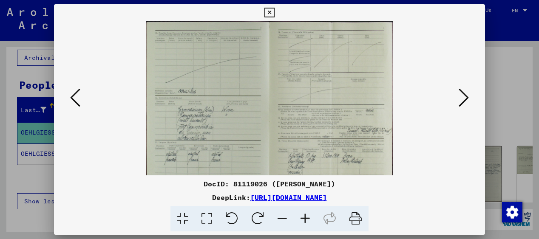
click at [303, 218] on icon at bounding box center [305, 219] width 23 height 26
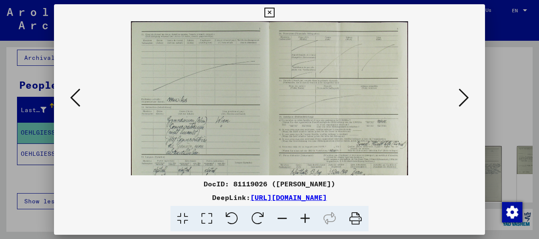
click at [303, 218] on icon at bounding box center [305, 219] width 23 height 26
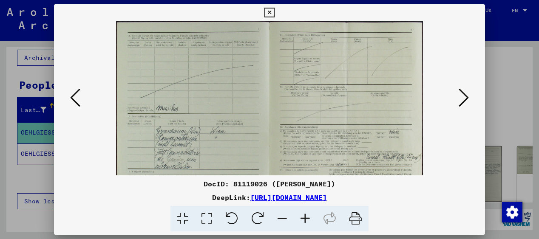
click at [303, 218] on icon at bounding box center [305, 219] width 23 height 26
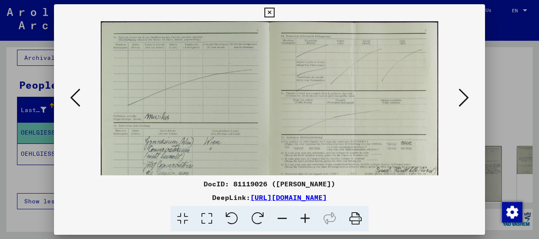
click at [303, 218] on icon at bounding box center [305, 219] width 23 height 26
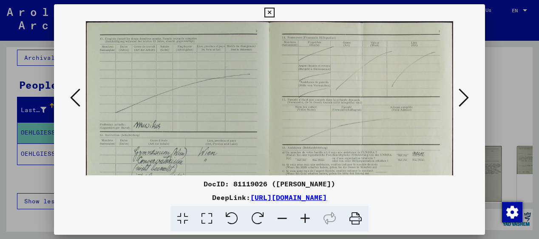
click at [303, 218] on icon at bounding box center [305, 219] width 23 height 26
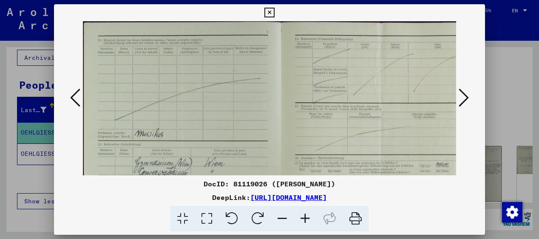
click at [303, 218] on icon at bounding box center [305, 219] width 23 height 26
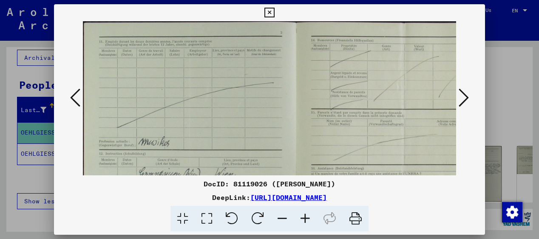
click at [303, 218] on icon at bounding box center [305, 219] width 23 height 26
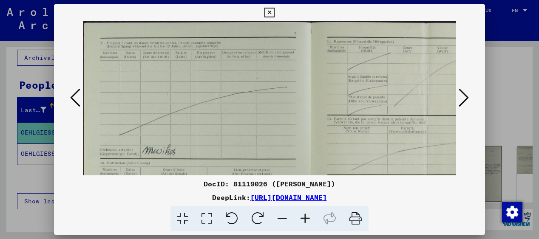
click at [303, 218] on icon at bounding box center [305, 219] width 23 height 26
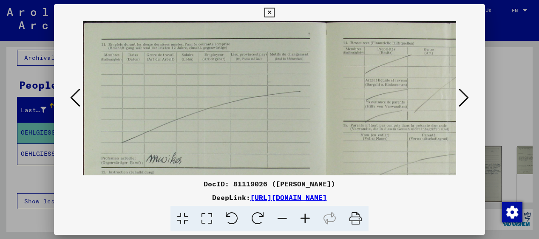
click at [303, 218] on icon at bounding box center [305, 219] width 23 height 26
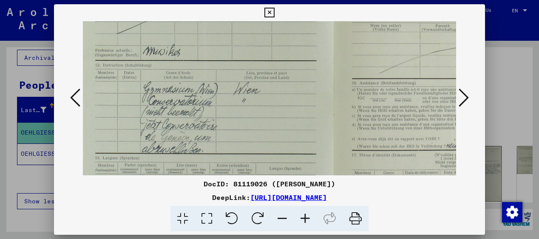
scroll to position [117, 7]
drag, startPoint x: 274, startPoint y: 147, endPoint x: 267, endPoint y: 30, distance: 117.1
click at [267, 30] on img at bounding box center [334, 87] width 517 height 367
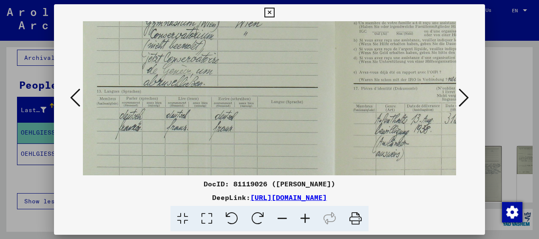
scroll to position [184, 6]
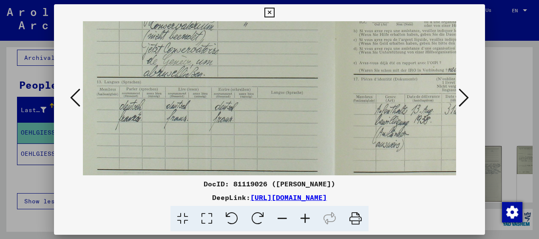
drag, startPoint x: 278, startPoint y: 127, endPoint x: 280, endPoint y: 51, distance: 76.1
click at [280, 51] on img at bounding box center [335, 12] width 517 height 367
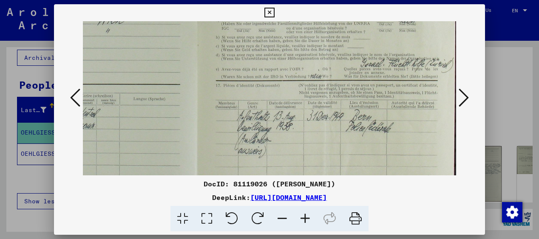
scroll to position [187, 143]
drag, startPoint x: 361, startPoint y: 63, endPoint x: 221, endPoint y: 69, distance: 140.3
click at [221, 69] on img at bounding box center [198, 17] width 517 height 367
click at [306, 217] on icon at bounding box center [305, 219] width 23 height 26
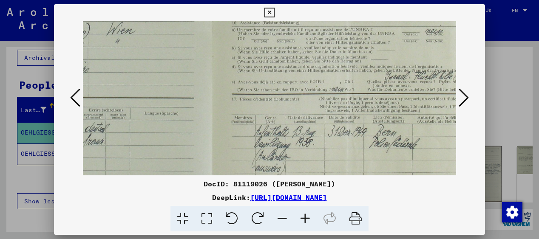
click at [306, 217] on icon at bounding box center [305, 219] width 23 height 26
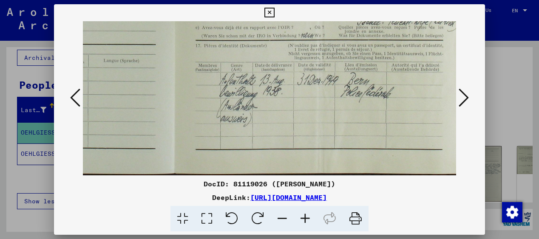
scroll to position [255, 198]
drag, startPoint x: 334, startPoint y: 158, endPoint x: 280, endPoint y: 82, distance: 93.4
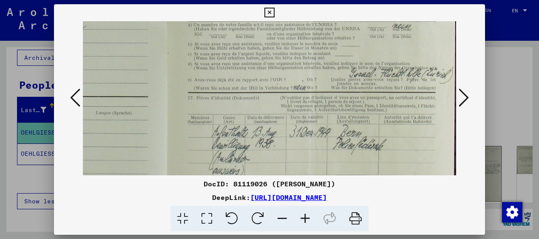
drag, startPoint x: 295, startPoint y: 66, endPoint x: 286, endPoint y: 118, distance: 52.6
click at [286, 118] on img at bounding box center [168, 23] width 577 height 409
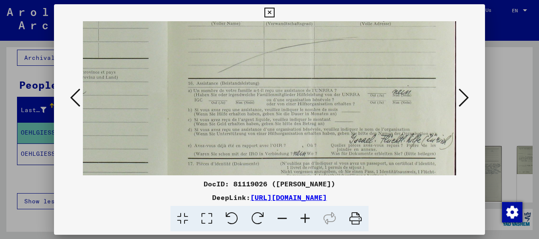
scroll to position [131, 203]
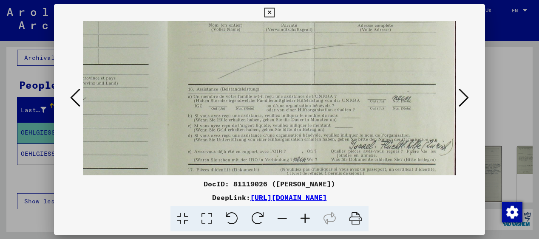
drag, startPoint x: 305, startPoint y: 91, endPoint x: 289, endPoint y: 163, distance: 74.0
click at [289, 163] on img at bounding box center [168, 94] width 577 height 409
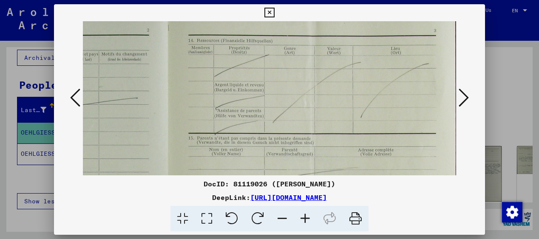
scroll to position [6, 203]
drag, startPoint x: 324, startPoint y: 77, endPoint x: 317, endPoint y: 202, distance: 125.1
click at [317, 202] on div "DocID: 81119026 ([PERSON_NAME]) DeepLink: [URL][DOMAIN_NAME]" at bounding box center [269, 118] width 431 height 228
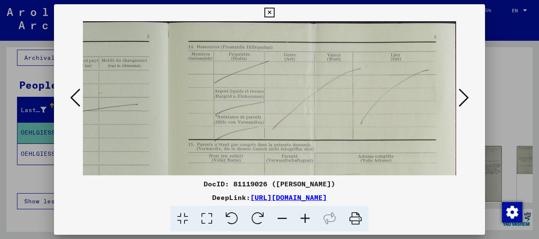
scroll to position [1, 203]
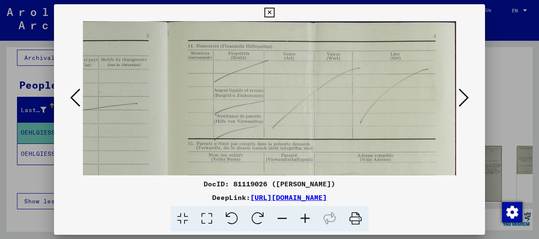
drag, startPoint x: 337, startPoint y: 111, endPoint x: 335, endPoint y: 131, distance: 20.0
click at [336, 131] on img at bounding box center [168, 224] width 577 height 409
click at [467, 95] on icon at bounding box center [463, 98] width 10 height 20
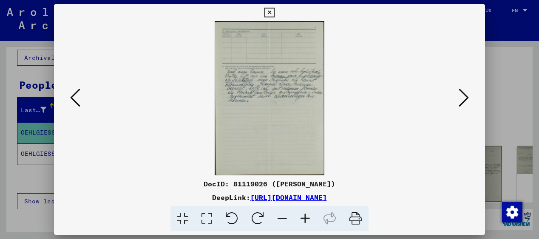
click at [306, 217] on icon at bounding box center [305, 219] width 23 height 26
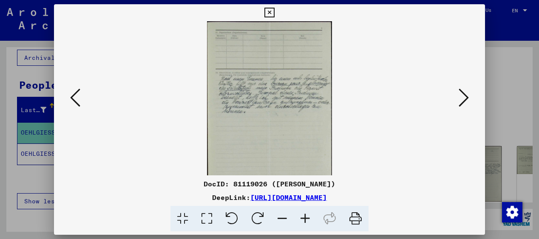
click at [306, 217] on icon at bounding box center [305, 219] width 23 height 26
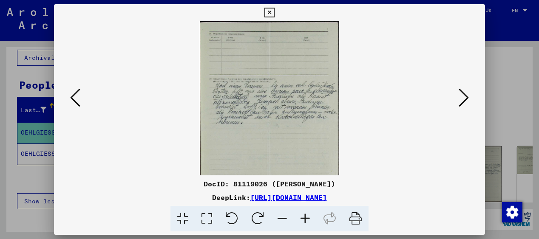
click at [306, 217] on icon at bounding box center [305, 219] width 23 height 26
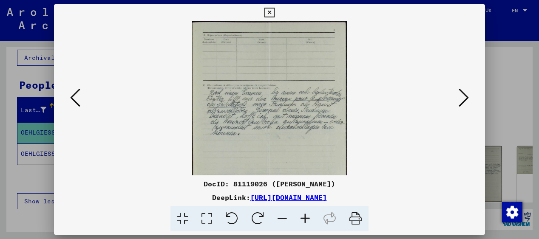
click at [306, 217] on icon at bounding box center [305, 219] width 23 height 26
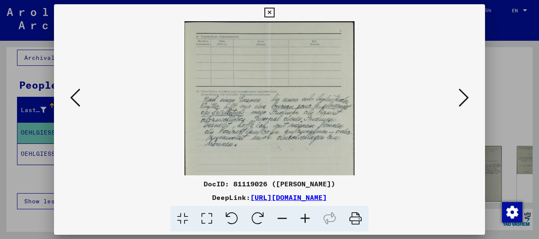
click at [306, 217] on icon at bounding box center [305, 219] width 23 height 26
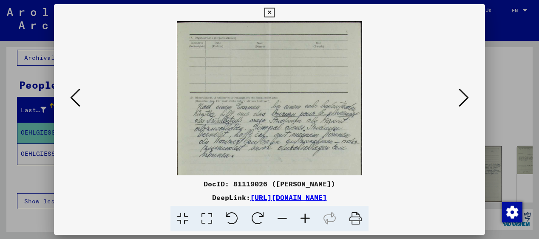
click at [306, 217] on icon at bounding box center [305, 219] width 23 height 26
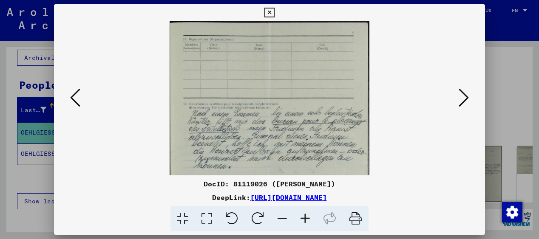
click at [306, 217] on icon at bounding box center [305, 219] width 23 height 26
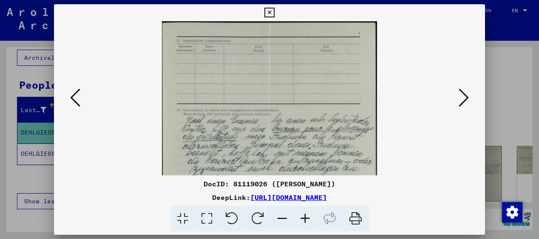
click at [306, 217] on icon at bounding box center [305, 219] width 23 height 26
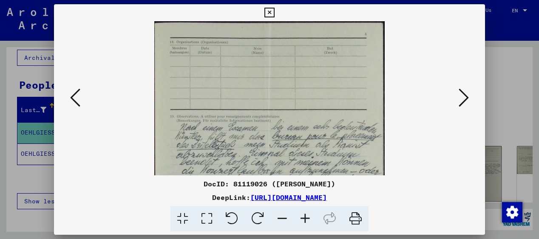
click at [306, 217] on icon at bounding box center [305, 219] width 23 height 26
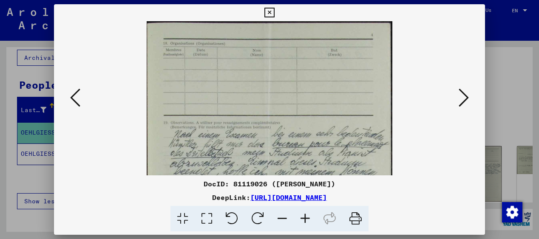
click at [306, 217] on icon at bounding box center [305, 219] width 23 height 26
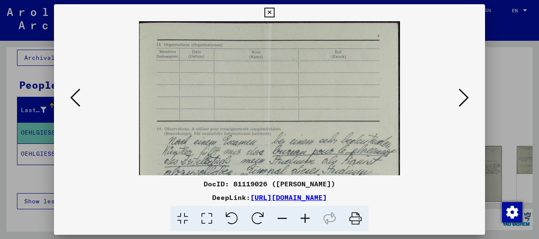
click at [306, 217] on icon at bounding box center [305, 219] width 23 height 26
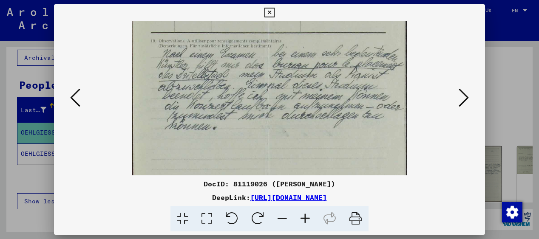
drag, startPoint x: 274, startPoint y: 155, endPoint x: 268, endPoint y: 60, distance: 95.4
click at [269, 60] on img at bounding box center [270, 121] width 276 height 388
click at [464, 96] on icon at bounding box center [463, 98] width 10 height 20
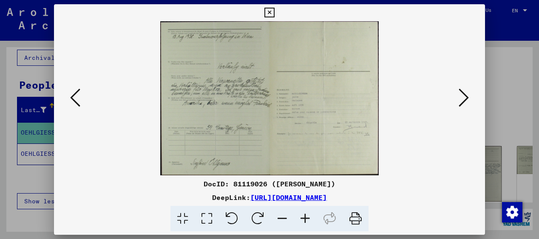
click at [306, 215] on icon at bounding box center [305, 219] width 23 height 26
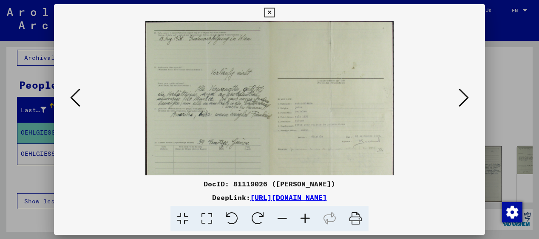
click at [306, 215] on icon at bounding box center [305, 219] width 23 height 26
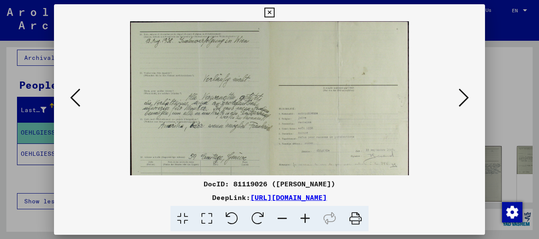
click at [306, 215] on icon at bounding box center [305, 219] width 23 height 26
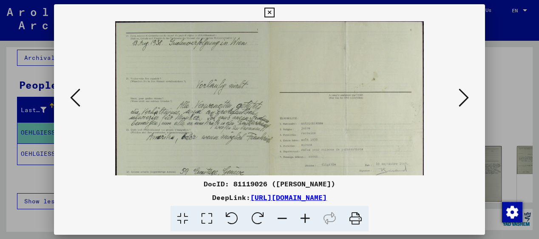
click at [306, 215] on icon at bounding box center [305, 219] width 23 height 26
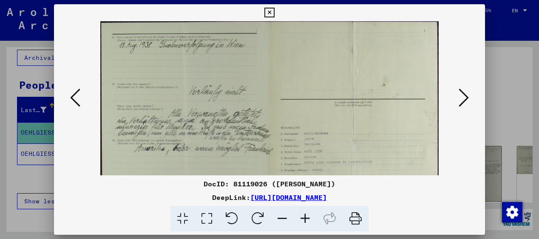
click at [306, 215] on icon at bounding box center [305, 219] width 23 height 26
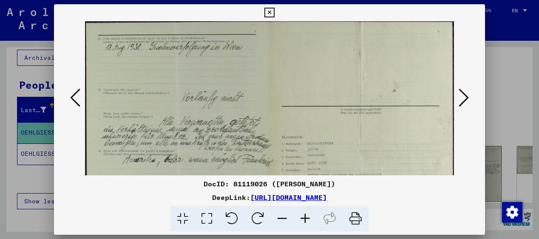
click at [306, 215] on icon at bounding box center [305, 219] width 23 height 26
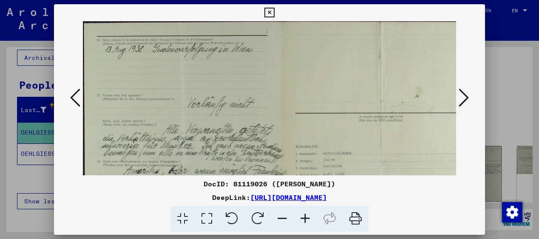
click at [306, 215] on icon at bounding box center [305, 219] width 23 height 26
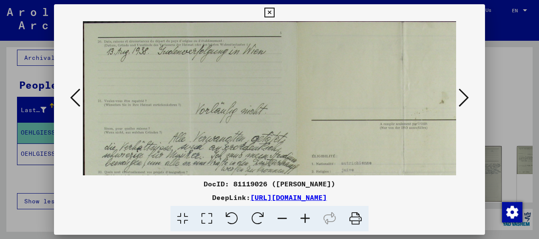
click at [306, 215] on icon at bounding box center [305, 219] width 23 height 26
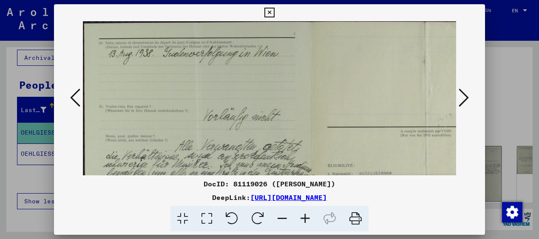
click at [306, 215] on icon at bounding box center [305, 219] width 23 height 26
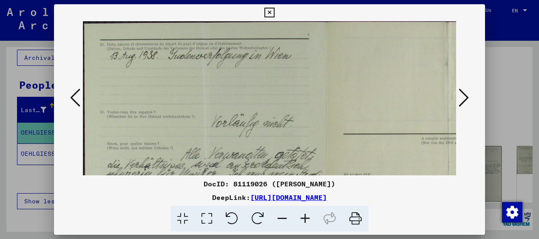
click at [306, 215] on icon at bounding box center [305, 219] width 23 height 26
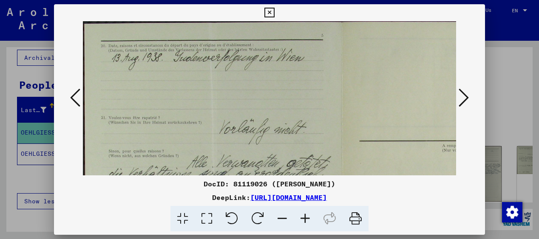
click at [306, 215] on icon at bounding box center [305, 219] width 23 height 26
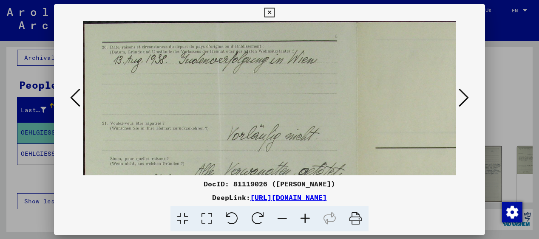
click at [306, 215] on icon at bounding box center [305, 219] width 23 height 26
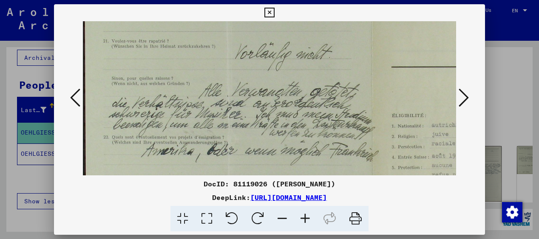
scroll to position [93, 0]
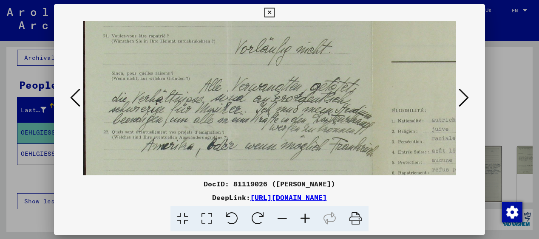
drag, startPoint x: 318, startPoint y: 150, endPoint x: 325, endPoint y: 57, distance: 93.7
click at [325, 57] on img at bounding box center [372, 132] width 579 height 409
click at [308, 139] on img at bounding box center [371, 132] width 579 height 409
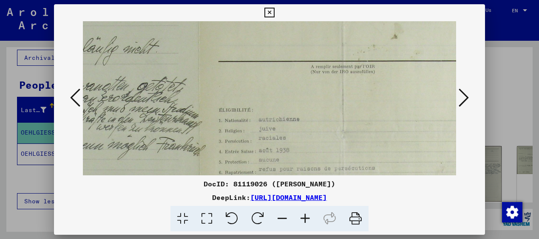
scroll to position [92, 177]
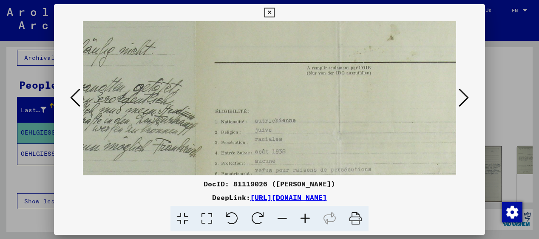
drag, startPoint x: 362, startPoint y: 106, endPoint x: 185, endPoint y: 107, distance: 176.3
click at [185, 107] on img at bounding box center [195, 133] width 579 height 409
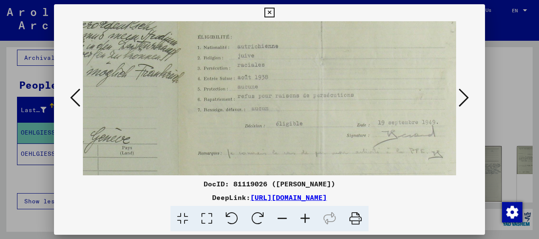
scroll to position [168, 195]
drag, startPoint x: 207, startPoint y: 144, endPoint x: 189, endPoint y: 69, distance: 77.7
click at [189, 69] on img at bounding box center [177, 57] width 579 height 409
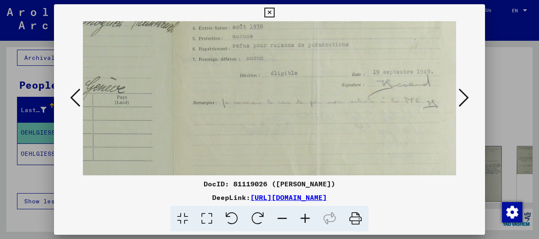
scroll to position [221, 199]
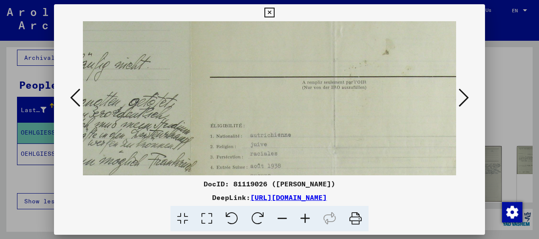
drag, startPoint x: 191, startPoint y: 126, endPoint x: 204, endPoint y: 216, distance: 91.3
click at [204, 216] on div "DocID: 81119026 ([PERSON_NAME]) DeepLink: [URL][DOMAIN_NAME]" at bounding box center [269, 118] width 431 height 228
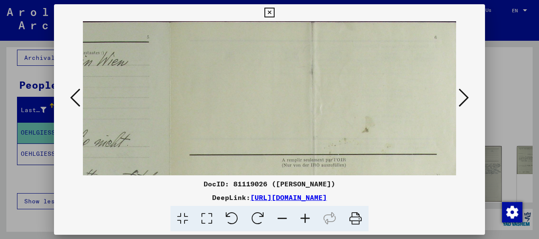
scroll to position [0, 203]
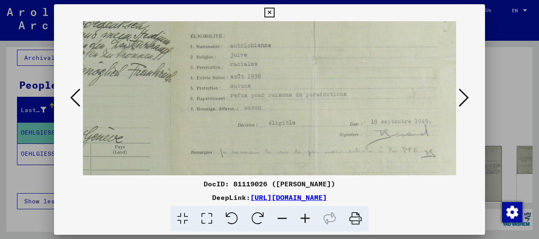
drag, startPoint x: 255, startPoint y: 68, endPoint x: 232, endPoint y: 74, distance: 23.8
click at [232, 74] on img at bounding box center [170, 58] width 579 height 409
click at [464, 95] on icon at bounding box center [463, 98] width 10 height 20
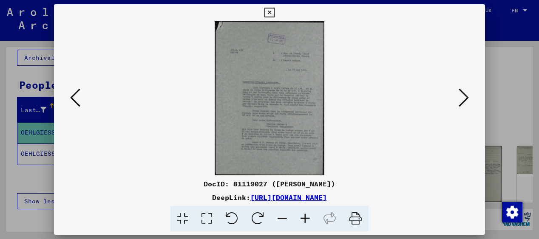
click at [303, 216] on icon at bounding box center [305, 219] width 23 height 26
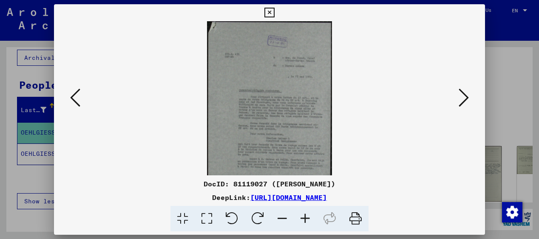
click at [303, 216] on icon at bounding box center [305, 219] width 23 height 26
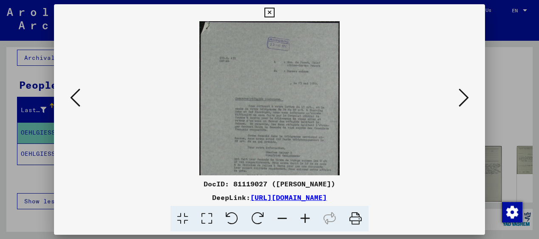
click at [303, 216] on icon at bounding box center [305, 219] width 23 height 26
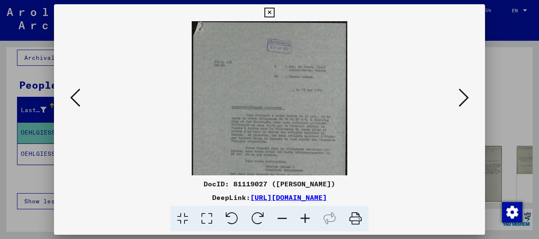
click at [303, 216] on icon at bounding box center [305, 219] width 23 height 26
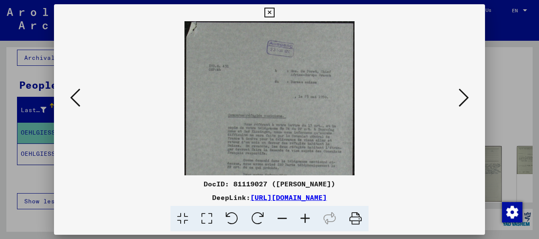
click at [303, 216] on icon at bounding box center [305, 219] width 23 height 26
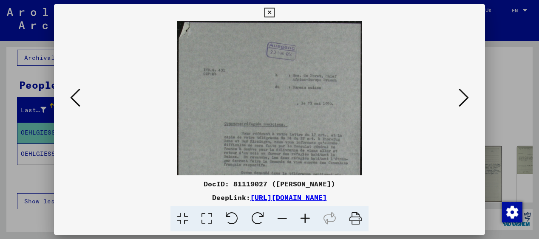
click at [303, 216] on icon at bounding box center [305, 219] width 23 height 26
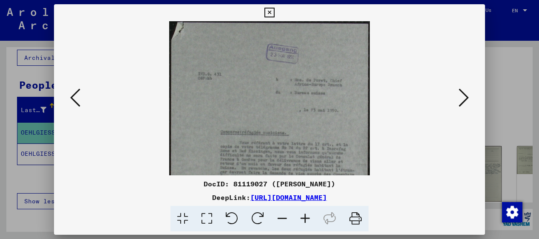
click at [303, 216] on icon at bounding box center [305, 219] width 23 height 26
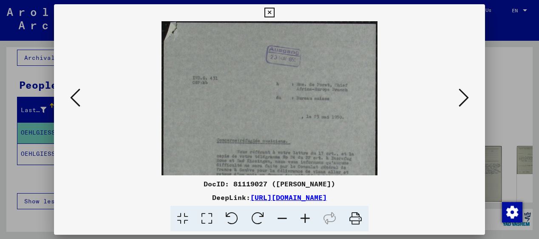
click at [303, 216] on icon at bounding box center [305, 219] width 23 height 26
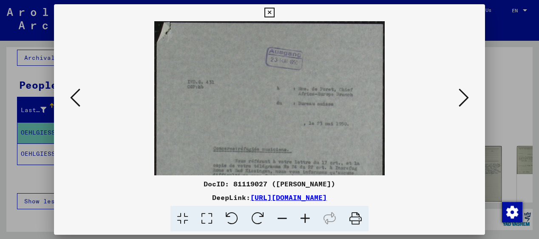
click at [303, 216] on icon at bounding box center [305, 219] width 23 height 26
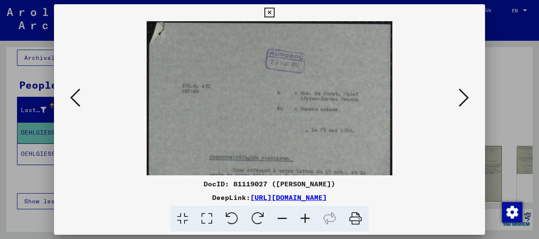
click at [303, 216] on icon at bounding box center [305, 219] width 23 height 26
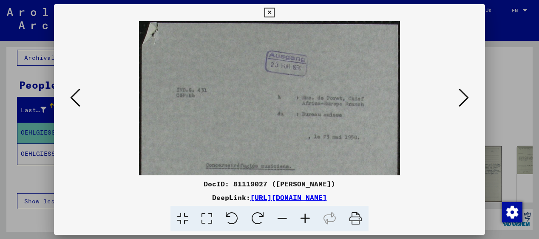
click at [303, 216] on icon at bounding box center [305, 219] width 23 height 26
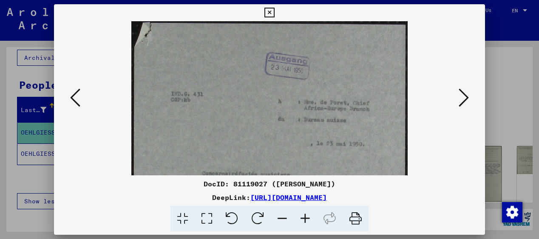
click at [303, 216] on icon at bounding box center [305, 219] width 23 height 26
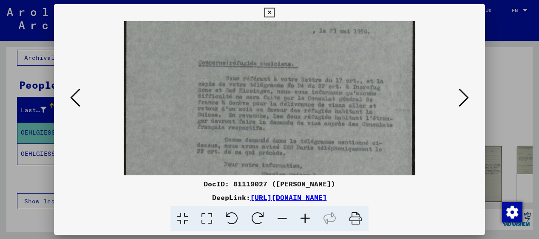
drag, startPoint x: 345, startPoint y: 152, endPoint x: 334, endPoint y: 32, distance: 120.3
click at [334, 32] on img at bounding box center [269, 106] width 291 height 409
click at [304, 220] on icon at bounding box center [305, 219] width 23 height 26
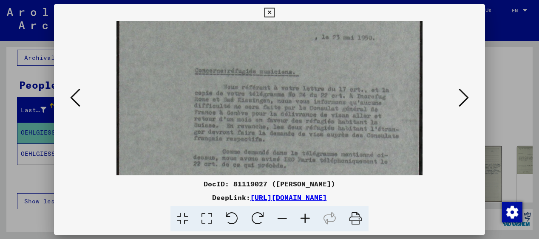
click at [304, 220] on icon at bounding box center [305, 219] width 23 height 26
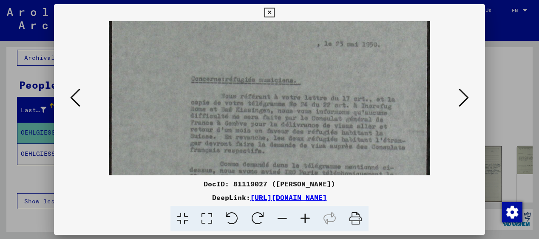
click at [304, 220] on icon at bounding box center [305, 219] width 23 height 26
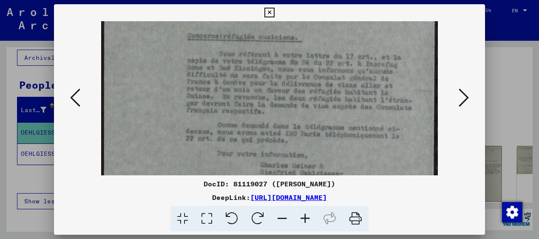
drag, startPoint x: 326, startPoint y: 145, endPoint x: 290, endPoint y: 93, distance: 63.2
click at [290, 93] on img at bounding box center [269, 86] width 337 height 473
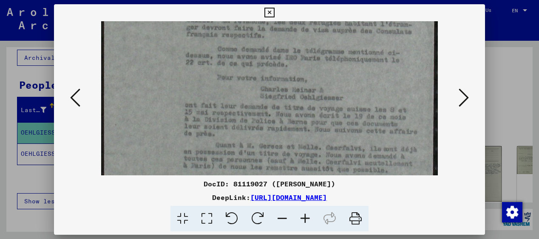
scroll to position [248, 0]
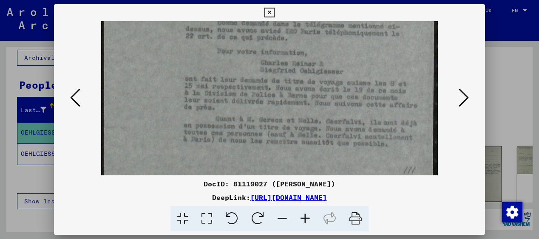
drag, startPoint x: 314, startPoint y: 148, endPoint x: 311, endPoint y: 45, distance: 102.9
click at [467, 91] on icon at bounding box center [463, 98] width 10 height 20
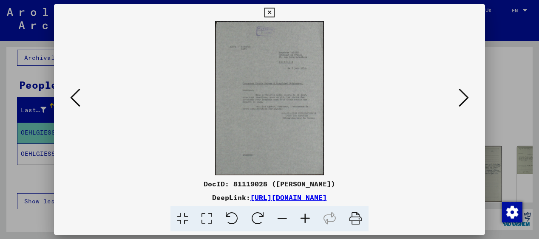
click at [306, 218] on icon at bounding box center [305, 219] width 23 height 26
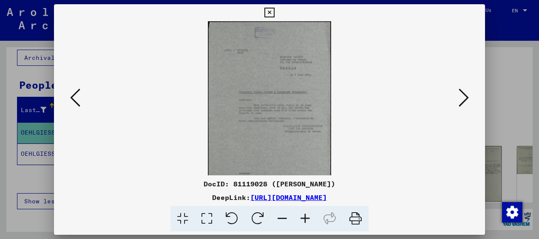
click at [306, 218] on icon at bounding box center [305, 219] width 23 height 26
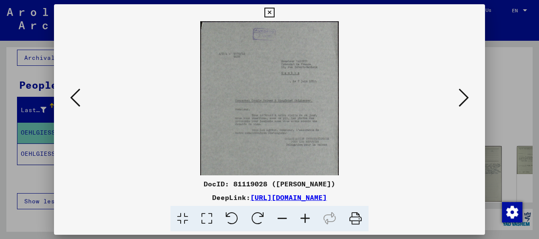
click at [306, 218] on icon at bounding box center [305, 219] width 23 height 26
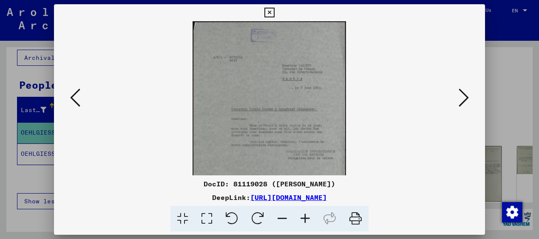
click at [306, 218] on icon at bounding box center [305, 219] width 23 height 26
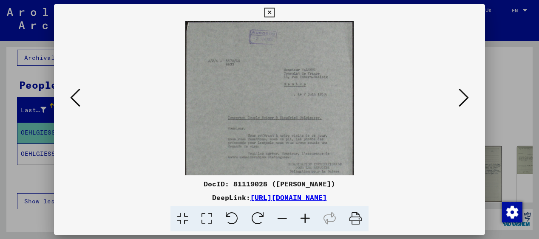
click at [306, 218] on icon at bounding box center [305, 219] width 23 height 26
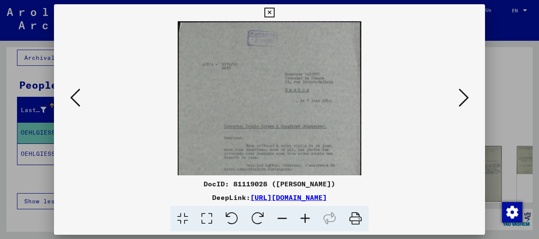
click at [306, 218] on icon at bounding box center [305, 219] width 23 height 26
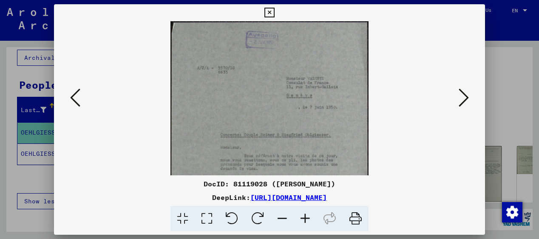
click at [306, 218] on icon at bounding box center [305, 219] width 23 height 26
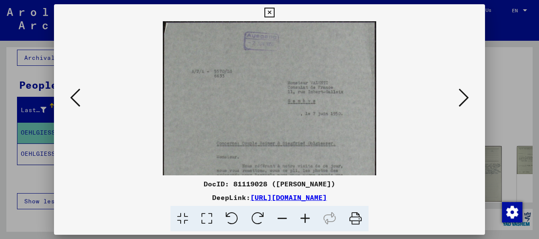
click at [306, 218] on icon at bounding box center [305, 219] width 23 height 26
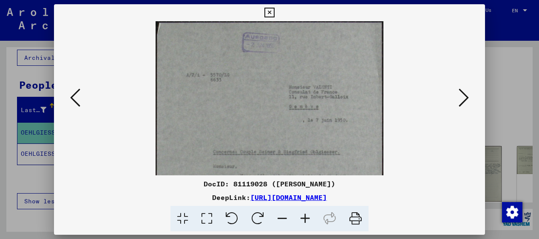
click at [306, 218] on icon at bounding box center [305, 219] width 23 height 26
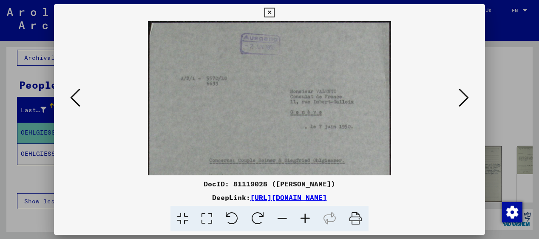
click at [306, 218] on icon at bounding box center [305, 219] width 23 height 26
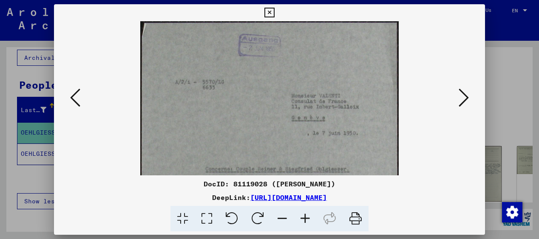
click at [306, 218] on icon at bounding box center [305, 219] width 23 height 26
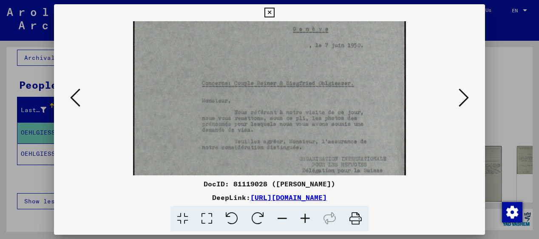
scroll to position [98, 0]
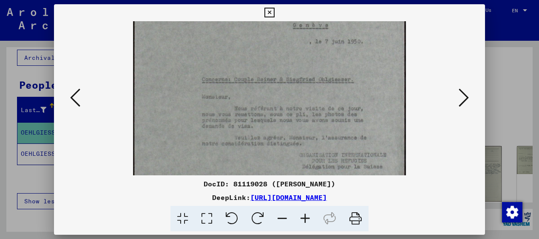
drag, startPoint x: 316, startPoint y: 155, endPoint x: 302, endPoint y: 57, distance: 99.1
click at [302, 57] on img at bounding box center [269, 117] width 273 height 388
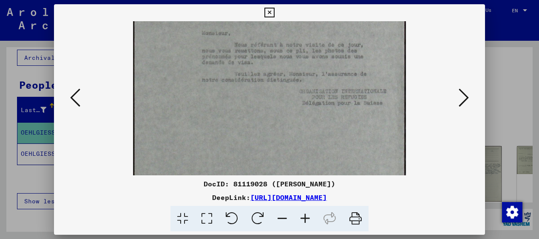
scroll to position [164, 0]
drag, startPoint x: 310, startPoint y: 120, endPoint x: 298, endPoint y: 54, distance: 67.0
click at [298, 54] on img at bounding box center [269, 51] width 273 height 388
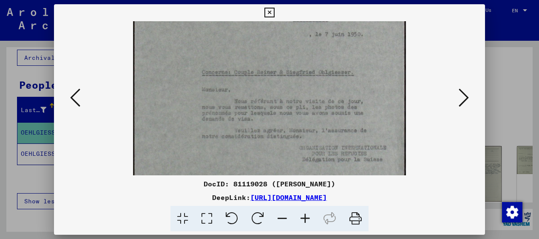
drag, startPoint x: 369, startPoint y: 78, endPoint x: 357, endPoint y: 136, distance: 59.0
click at [358, 136] on img at bounding box center [269, 110] width 273 height 388
click at [305, 215] on icon at bounding box center [305, 219] width 23 height 26
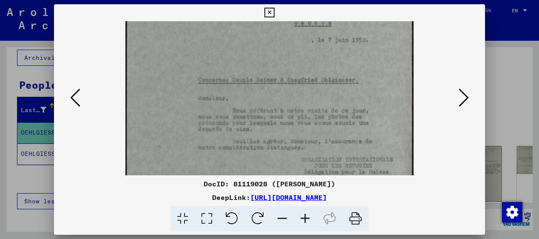
click at [305, 215] on icon at bounding box center [305, 219] width 23 height 26
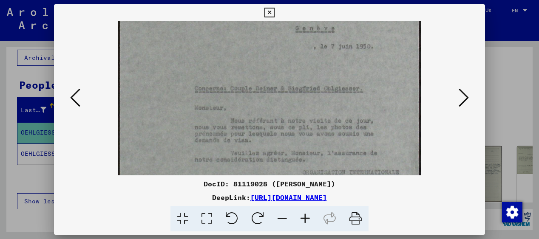
click at [305, 215] on icon at bounding box center [305, 219] width 23 height 26
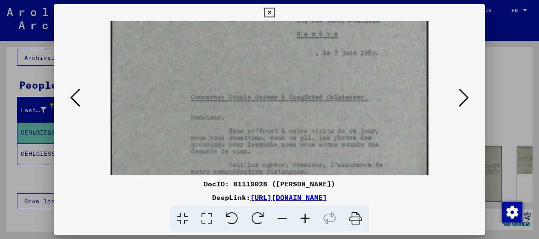
click at [305, 215] on icon at bounding box center [305, 219] width 23 height 26
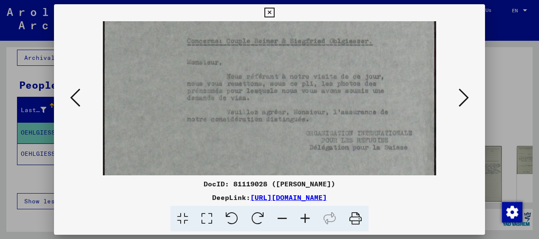
drag, startPoint x: 328, startPoint y: 156, endPoint x: 305, endPoint y: 91, distance: 68.8
click at [305, 91] on img at bounding box center [269, 86] width 333 height 473
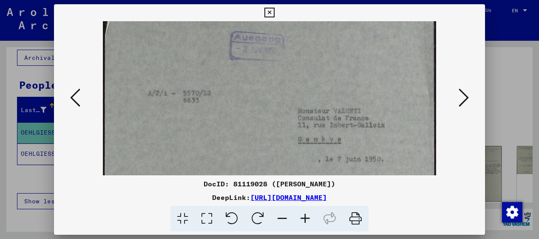
scroll to position [0, 0]
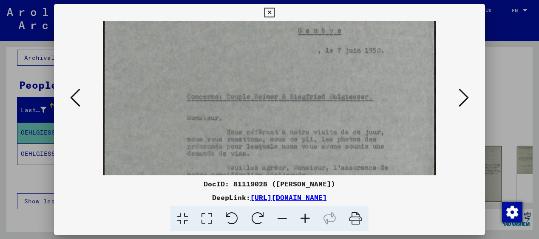
drag, startPoint x: 332, startPoint y: 46, endPoint x: 308, endPoint y: 104, distance: 63.0
click at [308, 104] on img at bounding box center [269, 142] width 333 height 473
click at [465, 96] on icon at bounding box center [463, 98] width 10 height 20
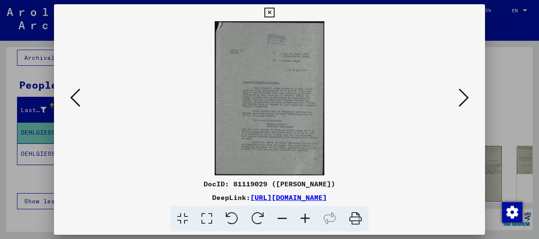
click at [305, 219] on icon at bounding box center [305, 219] width 23 height 26
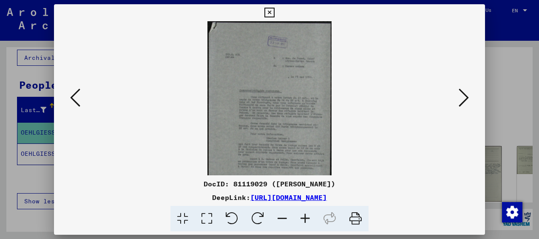
click at [305, 219] on icon at bounding box center [305, 219] width 23 height 26
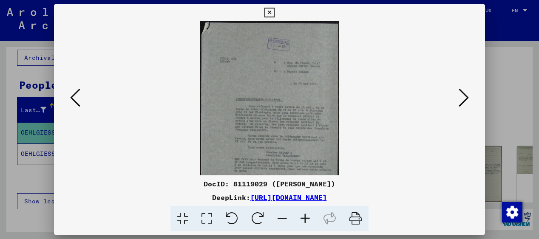
click at [305, 219] on icon at bounding box center [305, 219] width 23 height 26
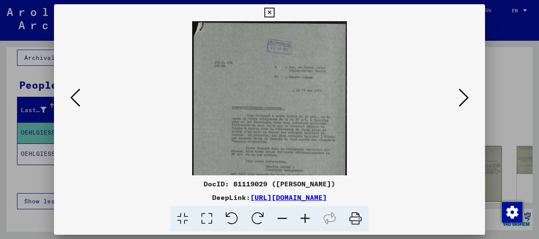
click at [305, 219] on icon at bounding box center [305, 219] width 23 height 26
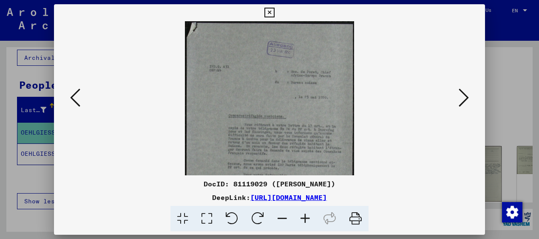
click at [305, 219] on icon at bounding box center [305, 219] width 23 height 26
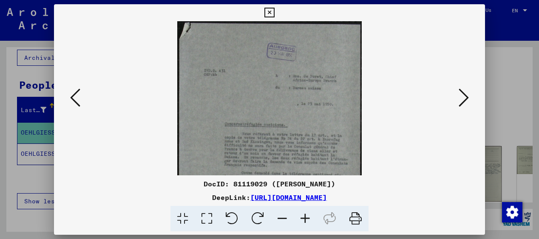
click at [305, 219] on icon at bounding box center [305, 219] width 23 height 26
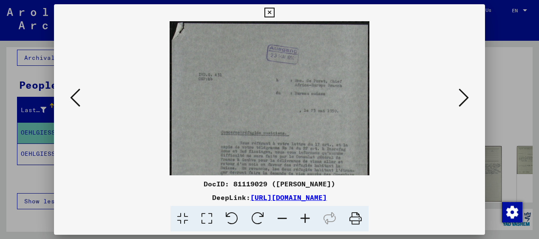
click at [305, 219] on icon at bounding box center [305, 219] width 23 height 26
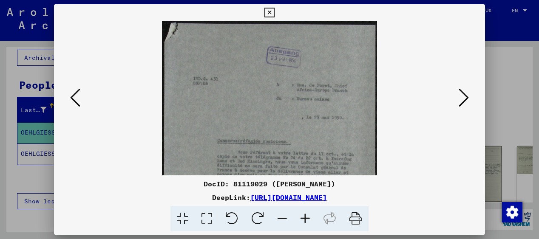
click at [305, 219] on icon at bounding box center [305, 219] width 23 height 26
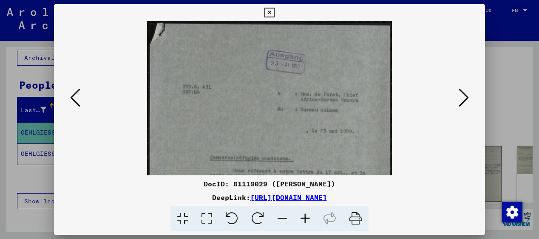
click at [305, 219] on icon at bounding box center [305, 219] width 23 height 26
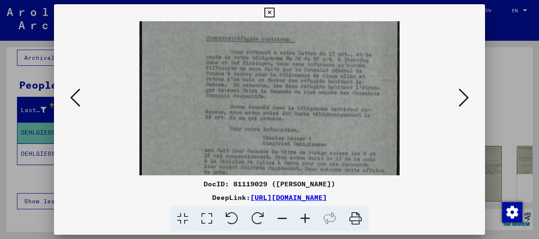
scroll to position [131, 0]
drag, startPoint x: 317, startPoint y: 151, endPoint x: 311, endPoint y: 20, distance: 131.4
click at [311, 20] on div "DocID: 81119029 ([PERSON_NAME]) DeepLink: [URL][DOMAIN_NAME]" at bounding box center [269, 118] width 431 height 228
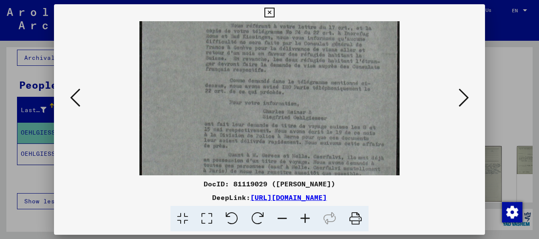
scroll to position [160, 0]
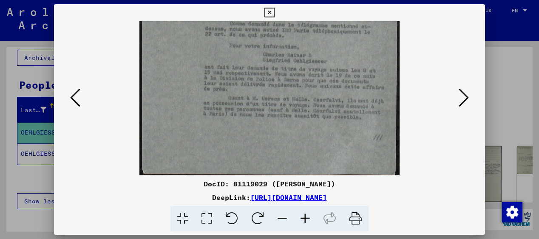
drag, startPoint x: 314, startPoint y: 75, endPoint x: 314, endPoint y: -6, distance: 80.7
click at [314, 0] on html "**********" at bounding box center [269, 119] width 539 height 239
click at [467, 93] on icon at bounding box center [463, 98] width 10 height 20
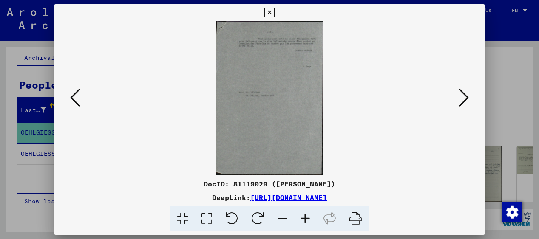
scroll to position [0, 0]
click at [467, 93] on icon at bounding box center [463, 98] width 10 height 20
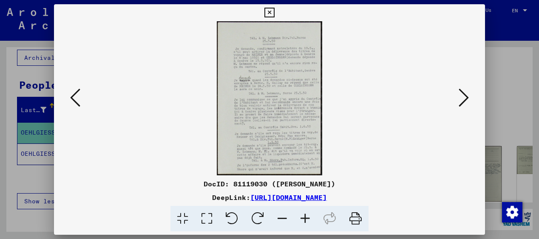
click at [305, 214] on icon at bounding box center [305, 219] width 23 height 26
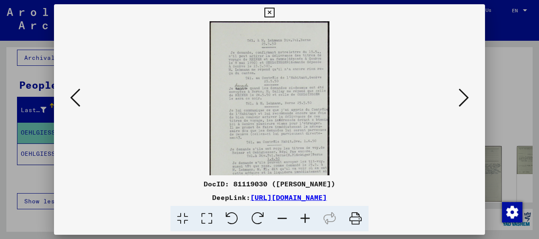
click at [305, 214] on icon at bounding box center [305, 219] width 23 height 26
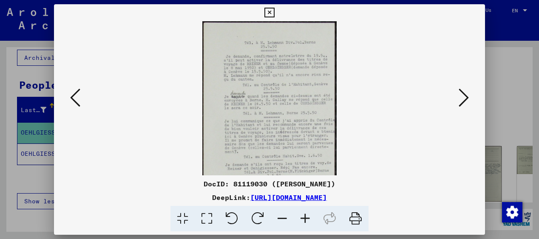
click at [305, 214] on icon at bounding box center [305, 219] width 23 height 26
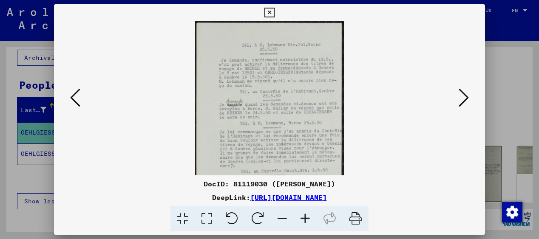
click at [305, 214] on icon at bounding box center [305, 219] width 23 height 26
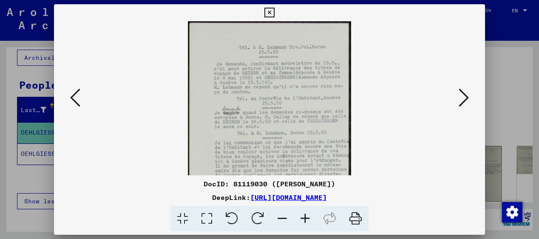
click at [305, 214] on icon at bounding box center [305, 219] width 23 height 26
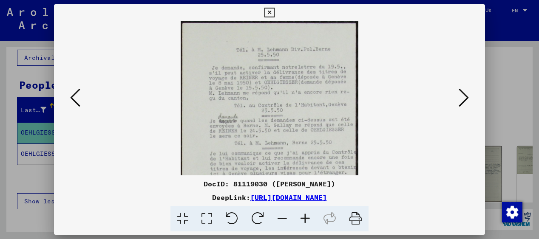
click at [305, 214] on icon at bounding box center [305, 219] width 23 height 26
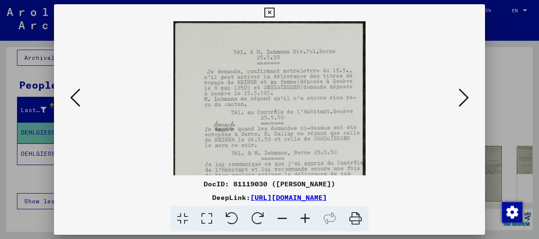
click at [305, 214] on icon at bounding box center [305, 219] width 23 height 26
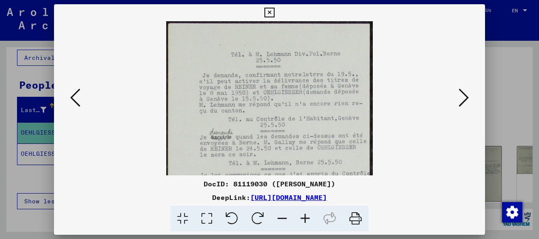
click at [305, 214] on icon at bounding box center [305, 219] width 23 height 26
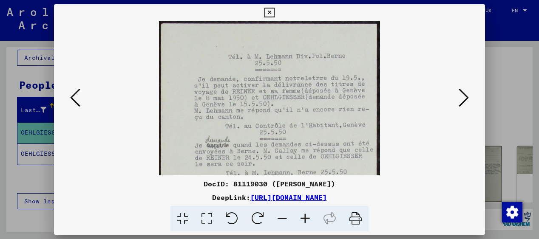
click at [305, 214] on icon at bounding box center [305, 219] width 23 height 26
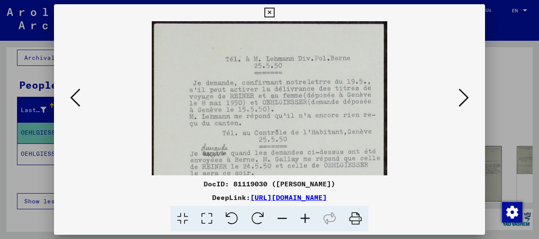
click at [305, 214] on icon at bounding box center [305, 219] width 23 height 26
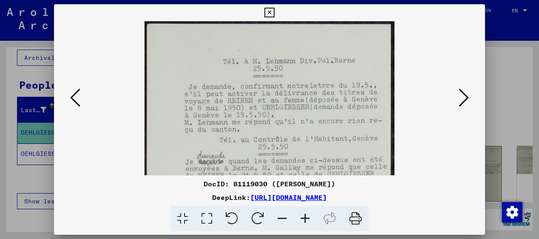
click at [305, 214] on icon at bounding box center [305, 219] width 23 height 26
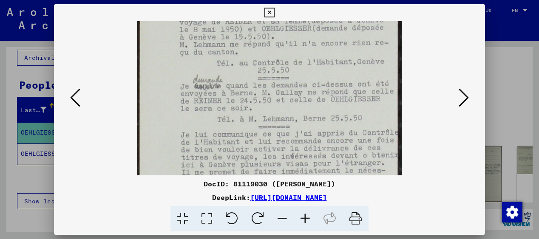
drag, startPoint x: 339, startPoint y: 155, endPoint x: 329, endPoint y: 71, distance: 84.8
click at [329, 71] on img at bounding box center [269, 132] width 265 height 388
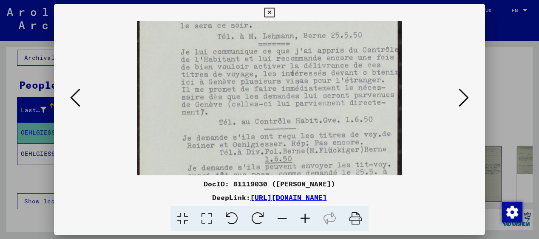
scroll to position [167, 0]
drag, startPoint x: 331, startPoint y: 139, endPoint x: 325, endPoint y: 56, distance: 83.1
click at [326, 56] on img at bounding box center [269, 48] width 265 height 388
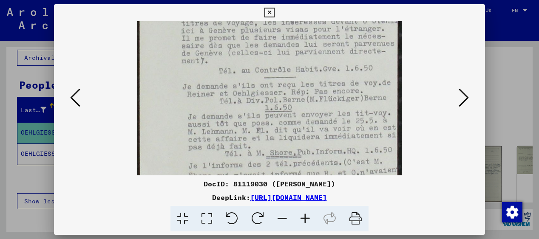
scroll to position [234, 0]
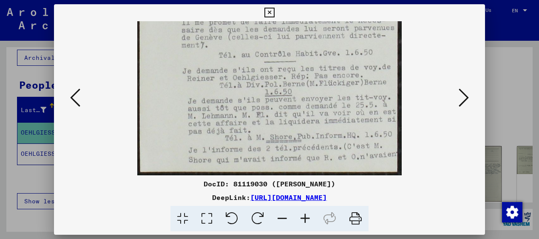
drag, startPoint x: 331, startPoint y: 121, endPoint x: 323, endPoint y: 17, distance: 103.6
click at [323, 17] on div "DocID: 81119030 ([PERSON_NAME]) DeepLink: [URL][DOMAIN_NAME]" at bounding box center [269, 118] width 431 height 228
click at [469, 93] on button at bounding box center [463, 98] width 15 height 24
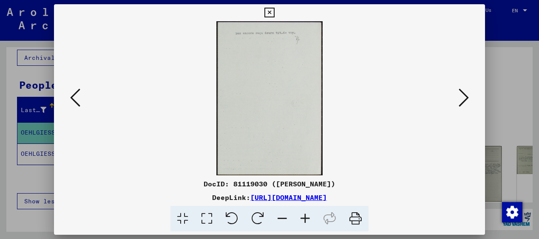
scroll to position [0, 0]
click at [468, 95] on icon at bounding box center [463, 98] width 10 height 20
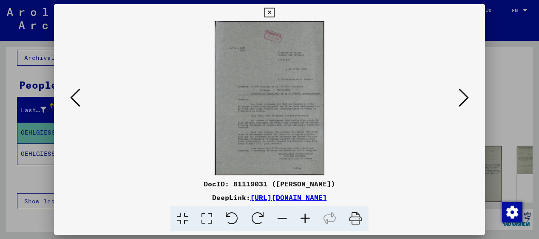
click at [306, 216] on icon at bounding box center [305, 219] width 23 height 26
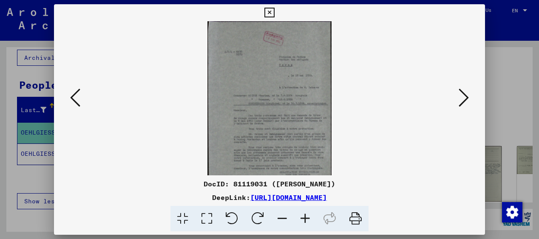
click at [306, 216] on icon at bounding box center [305, 219] width 23 height 26
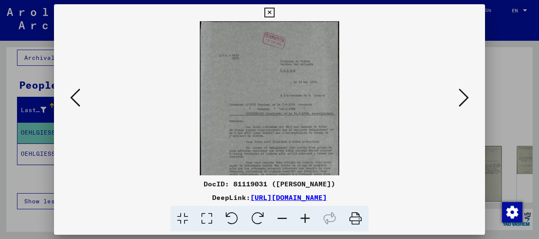
click at [306, 216] on icon at bounding box center [305, 219] width 23 height 26
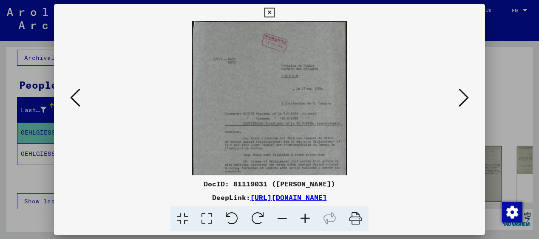
click at [306, 216] on icon at bounding box center [305, 219] width 23 height 26
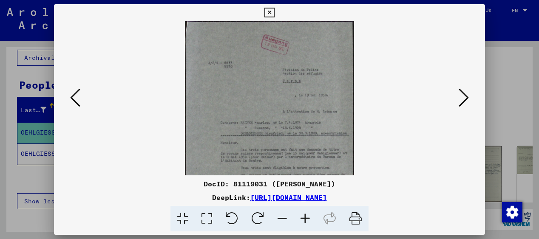
click at [306, 216] on icon at bounding box center [305, 219] width 23 height 26
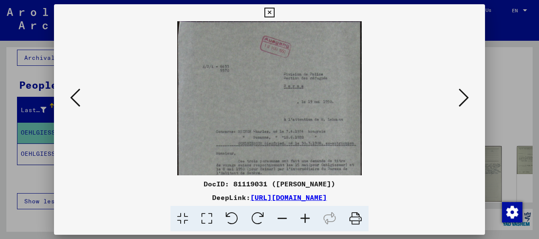
click at [306, 216] on icon at bounding box center [305, 219] width 23 height 26
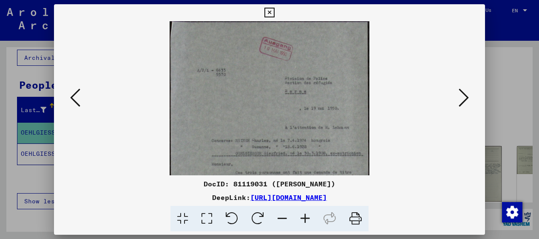
click at [306, 216] on icon at bounding box center [305, 219] width 23 height 26
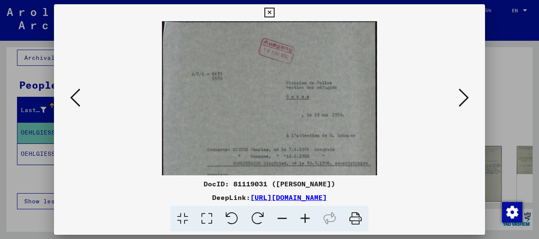
click at [306, 216] on icon at bounding box center [305, 219] width 23 height 26
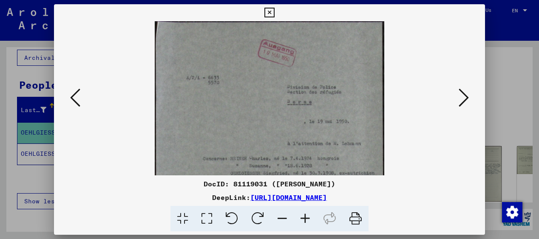
click at [306, 216] on icon at bounding box center [305, 219] width 23 height 26
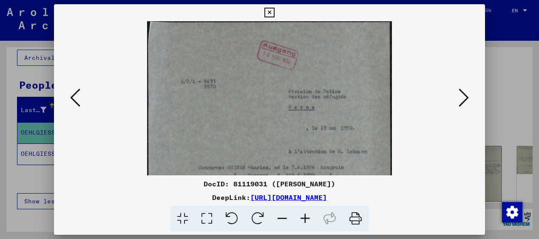
click at [306, 216] on icon at bounding box center [305, 219] width 23 height 26
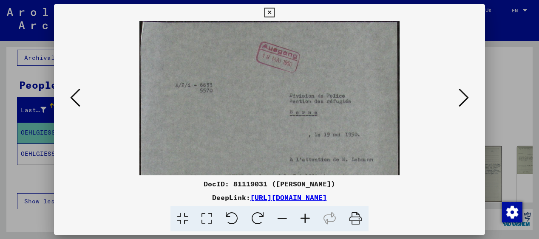
click at [306, 216] on icon at bounding box center [305, 219] width 23 height 26
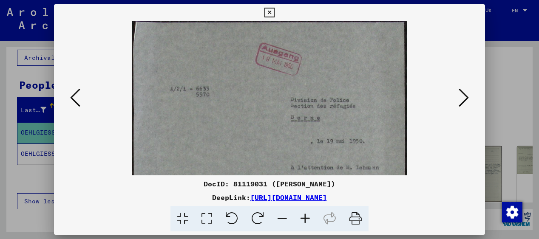
click at [306, 216] on icon at bounding box center [305, 219] width 23 height 26
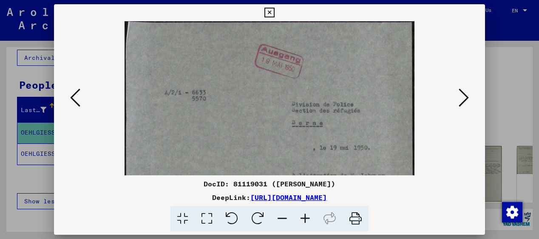
click at [306, 216] on icon at bounding box center [305, 219] width 23 height 26
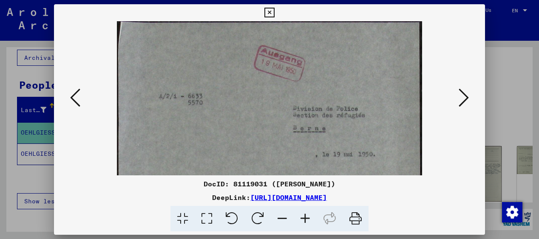
click at [306, 216] on icon at bounding box center [305, 219] width 23 height 26
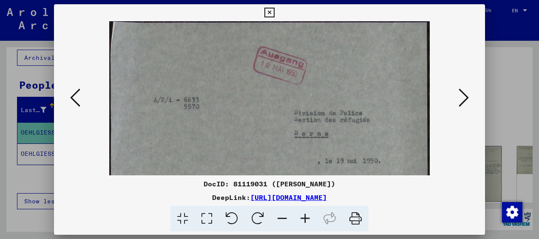
click at [306, 216] on icon at bounding box center [305, 219] width 23 height 26
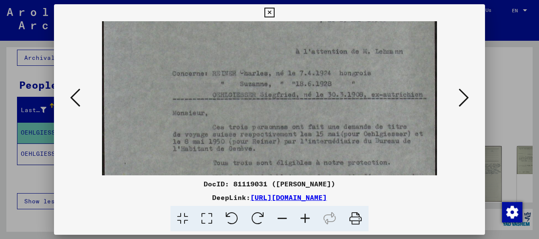
scroll to position [149, 0]
drag, startPoint x: 336, startPoint y: 146, endPoint x: 317, endPoint y: -3, distance: 149.9
click at [317, 0] on html "**********" at bounding box center [269, 119] width 539 height 239
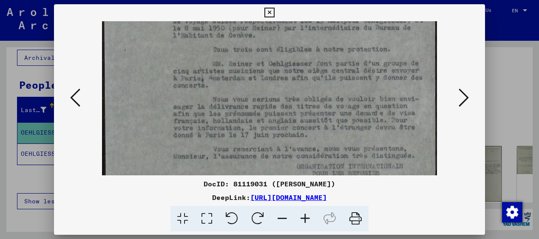
drag, startPoint x: 324, startPoint y: 138, endPoint x: 305, endPoint y: 25, distance: 115.0
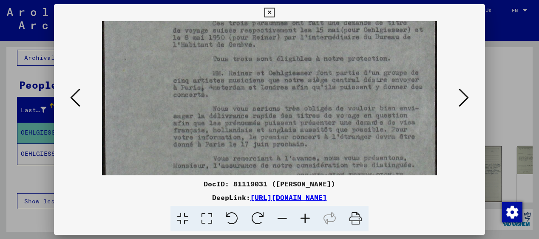
scroll to position [254, 0]
drag, startPoint x: 324, startPoint y: 124, endPoint x: 298, endPoint y: 80, distance: 51.4
click at [298, 80] on img at bounding box center [269, 3] width 335 height 473
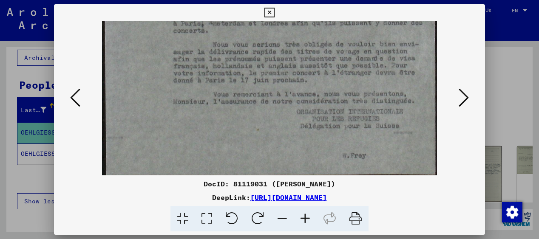
scroll to position [319, 0]
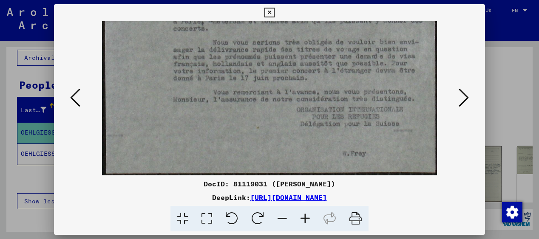
drag, startPoint x: 317, startPoint y: 132, endPoint x: 317, endPoint y: 64, distance: 68.0
click at [466, 97] on icon at bounding box center [463, 98] width 10 height 20
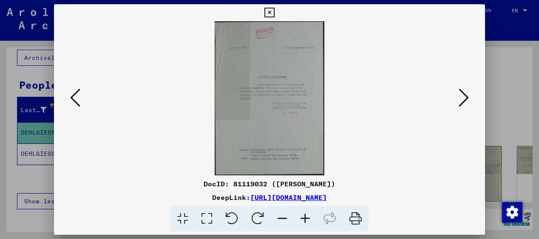
click at [307, 215] on icon at bounding box center [305, 219] width 23 height 26
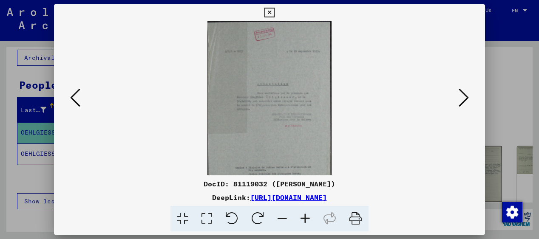
click at [307, 215] on icon at bounding box center [305, 219] width 23 height 26
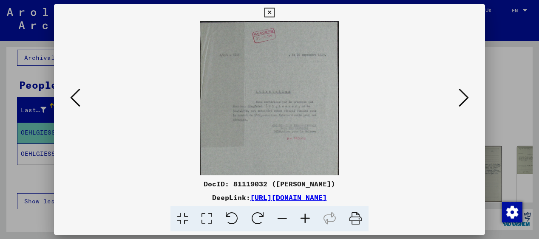
click at [307, 215] on icon at bounding box center [305, 219] width 23 height 26
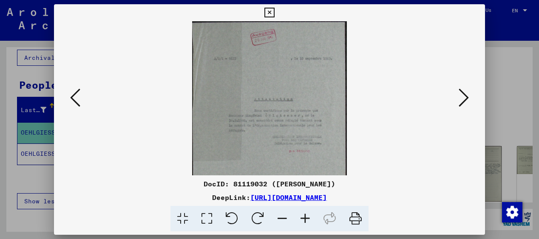
click at [307, 215] on icon at bounding box center [305, 219] width 23 height 26
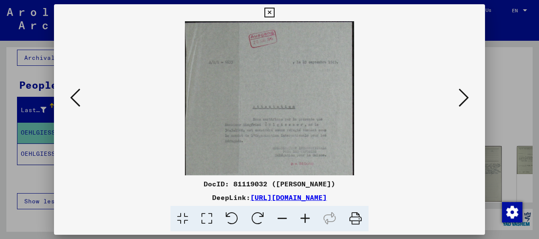
click at [307, 215] on icon at bounding box center [305, 219] width 23 height 26
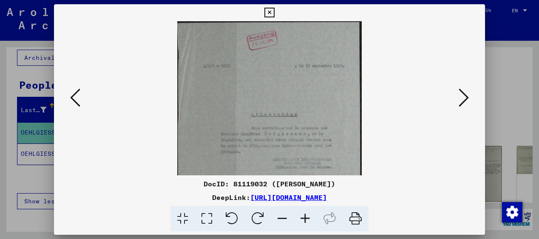
click at [307, 215] on icon at bounding box center [305, 219] width 23 height 26
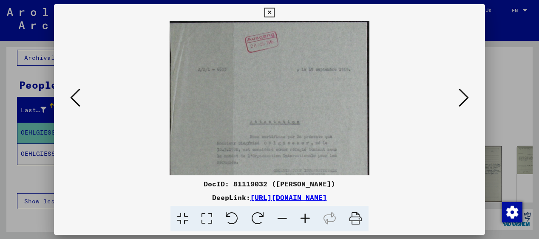
click at [307, 215] on icon at bounding box center [305, 219] width 23 height 26
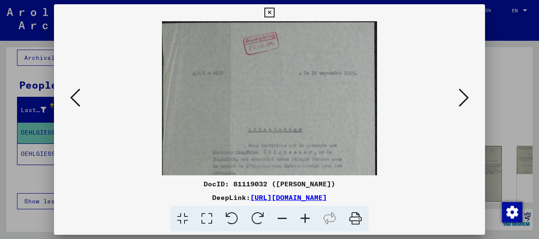
click at [307, 215] on icon at bounding box center [305, 219] width 23 height 26
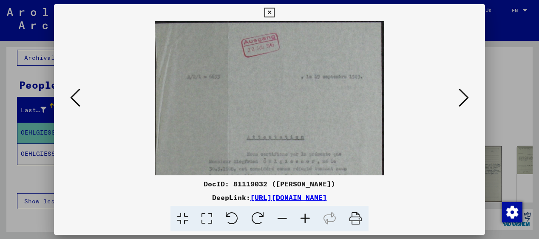
click at [307, 215] on icon at bounding box center [305, 219] width 23 height 26
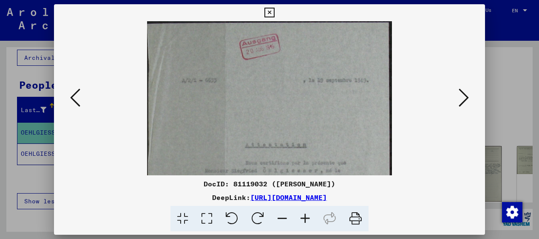
click at [307, 215] on icon at bounding box center [305, 219] width 23 height 26
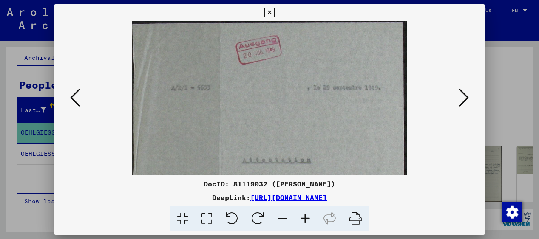
click at [307, 215] on icon at bounding box center [305, 219] width 23 height 26
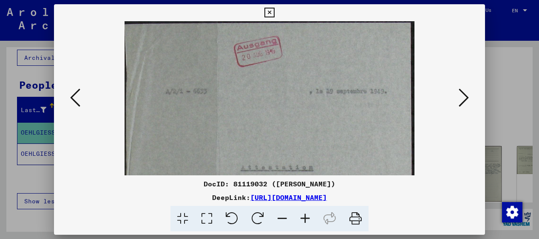
click at [307, 215] on icon at bounding box center [305, 219] width 23 height 26
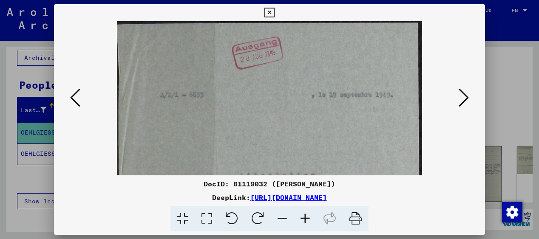
click at [307, 215] on icon at bounding box center [305, 219] width 23 height 26
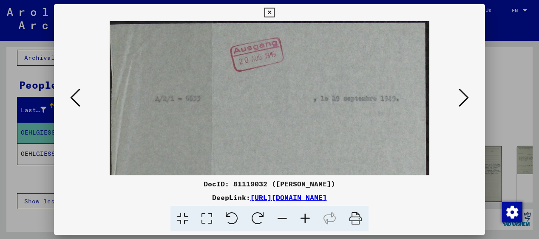
click at [307, 215] on icon at bounding box center [305, 219] width 23 height 26
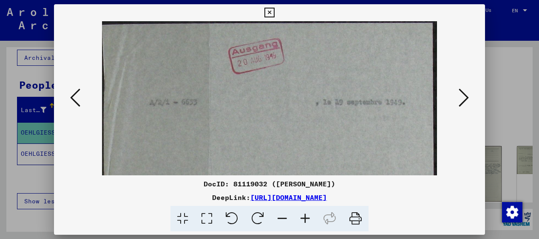
click at [307, 215] on icon at bounding box center [305, 219] width 23 height 26
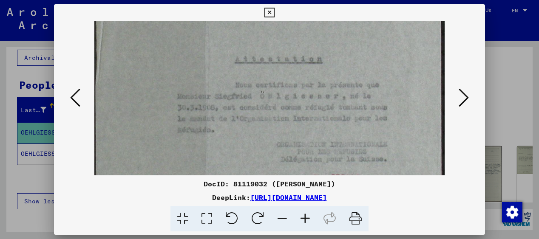
scroll to position [147, 0]
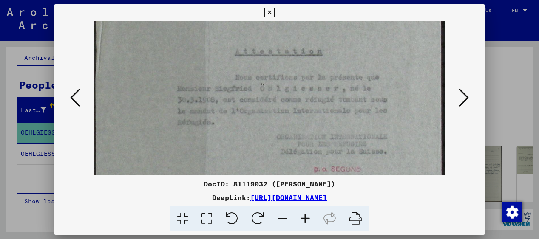
drag, startPoint x: 327, startPoint y: 158, endPoint x: 316, endPoint y: 11, distance: 147.0
click at [316, 11] on div "DocID: 81119032 ([PERSON_NAME]) DeepLink: [URL][DOMAIN_NAME]" at bounding box center [269, 118] width 431 height 228
click at [466, 93] on icon at bounding box center [463, 98] width 10 height 20
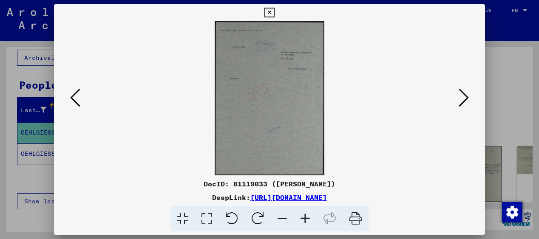
click at [465, 96] on icon at bounding box center [463, 98] width 10 height 20
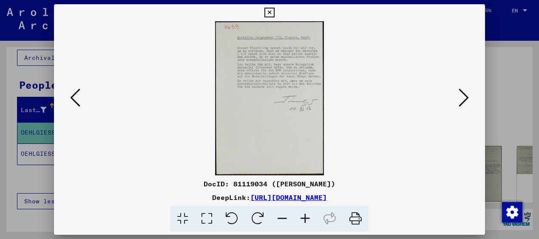
click at [305, 221] on icon at bounding box center [305, 219] width 23 height 26
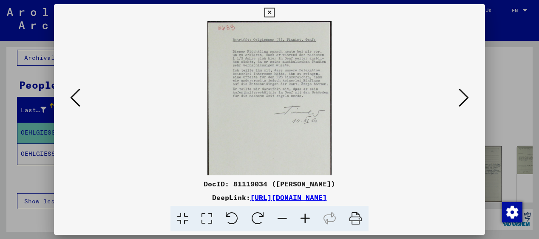
click at [305, 221] on icon at bounding box center [305, 219] width 23 height 26
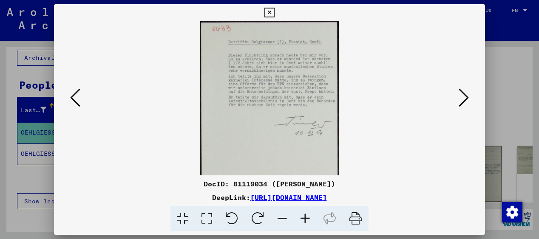
click at [305, 221] on icon at bounding box center [305, 219] width 23 height 26
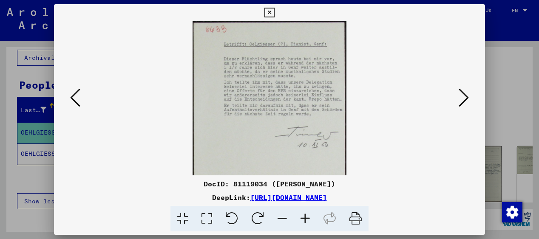
click at [305, 221] on icon at bounding box center [305, 219] width 23 height 26
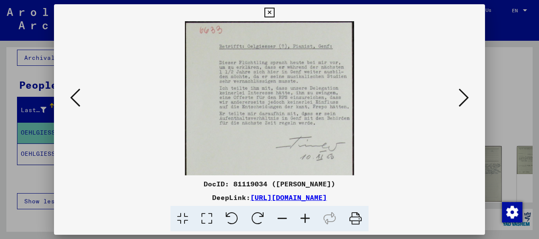
click at [305, 221] on icon at bounding box center [305, 219] width 23 height 26
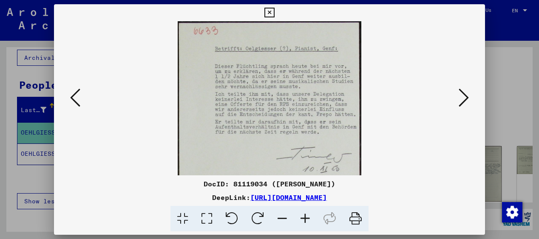
click at [305, 221] on icon at bounding box center [305, 219] width 23 height 26
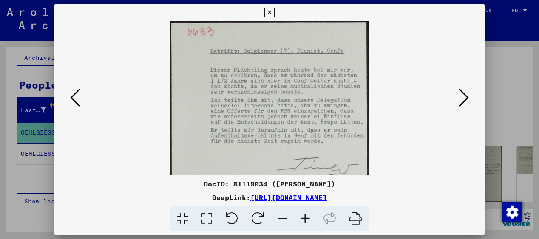
click at [305, 221] on icon at bounding box center [305, 219] width 23 height 26
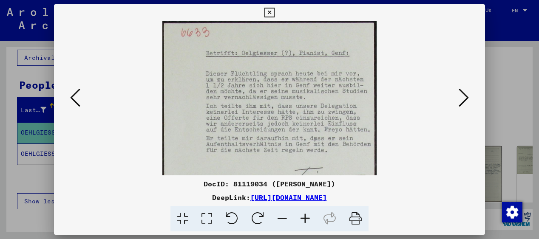
click at [305, 221] on icon at bounding box center [305, 219] width 23 height 26
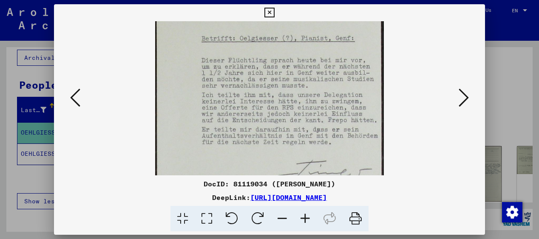
scroll to position [20, 0]
drag, startPoint x: 321, startPoint y: 148, endPoint x: 317, endPoint y: 128, distance: 20.0
click at [317, 128] on img at bounding box center [269, 164] width 229 height 324
click at [462, 97] on icon at bounding box center [463, 98] width 10 height 20
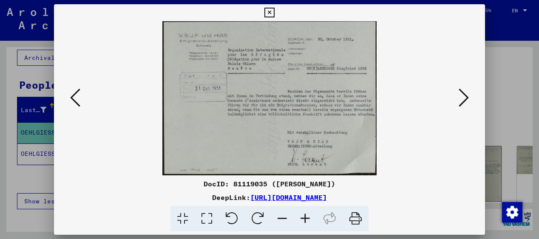
click at [306, 216] on icon at bounding box center [305, 219] width 23 height 26
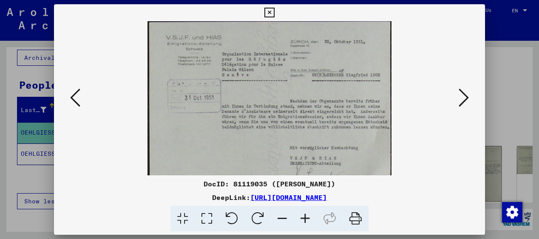
click at [306, 216] on icon at bounding box center [305, 219] width 23 height 26
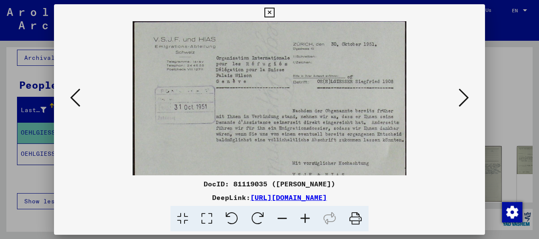
click at [306, 216] on icon at bounding box center [305, 219] width 23 height 26
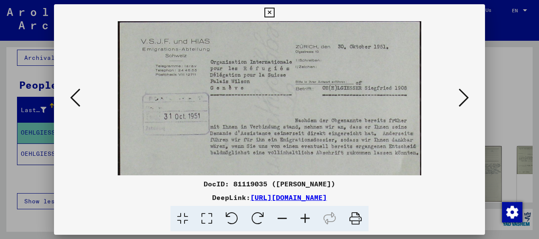
click at [306, 216] on icon at bounding box center [305, 219] width 23 height 26
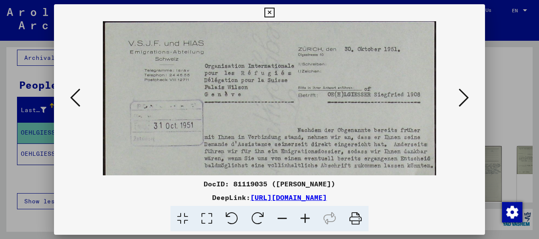
click at [306, 216] on icon at bounding box center [305, 219] width 23 height 26
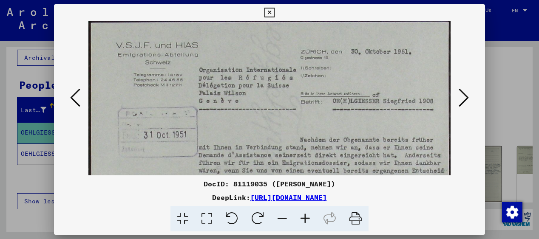
click at [306, 216] on icon at bounding box center [305, 219] width 23 height 26
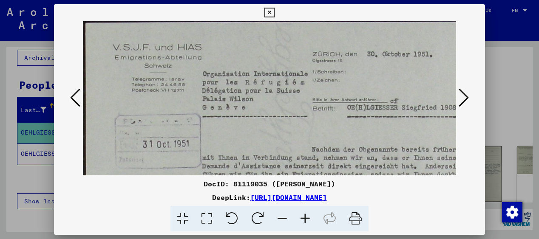
click at [306, 216] on icon at bounding box center [305, 219] width 23 height 26
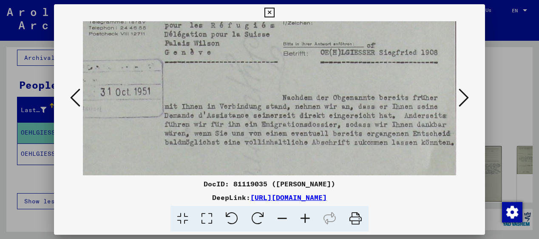
scroll to position [62, 47]
drag, startPoint x: 393, startPoint y: 136, endPoint x: 346, endPoint y: 74, distance: 77.7
click at [346, 74] on img at bounding box center [246, 110] width 421 height 303
click at [464, 97] on icon at bounding box center [463, 98] width 10 height 20
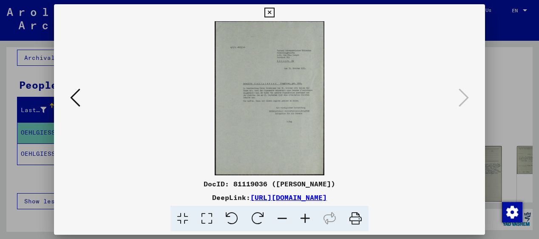
click at [306, 219] on icon at bounding box center [305, 219] width 23 height 26
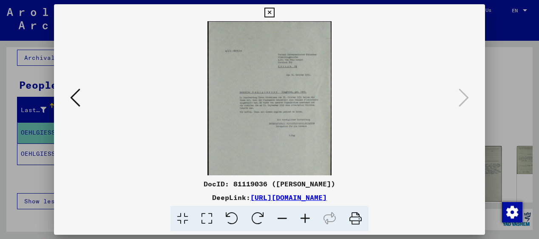
click at [306, 219] on icon at bounding box center [305, 219] width 23 height 26
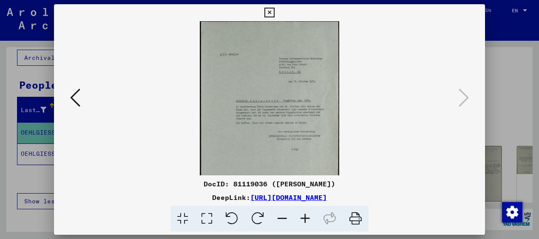
click at [306, 219] on icon at bounding box center [305, 219] width 23 height 26
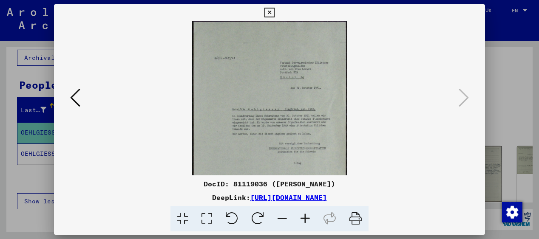
click at [306, 219] on icon at bounding box center [305, 219] width 23 height 26
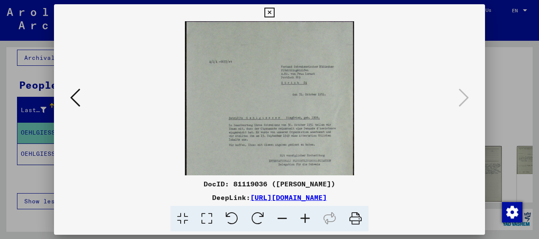
click at [306, 219] on icon at bounding box center [305, 219] width 23 height 26
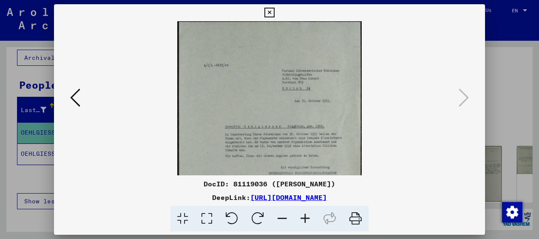
click at [306, 219] on icon at bounding box center [305, 219] width 23 height 26
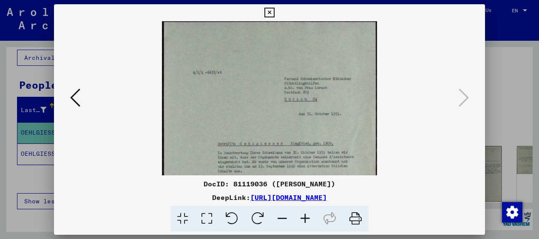
click at [306, 219] on icon at bounding box center [305, 219] width 23 height 26
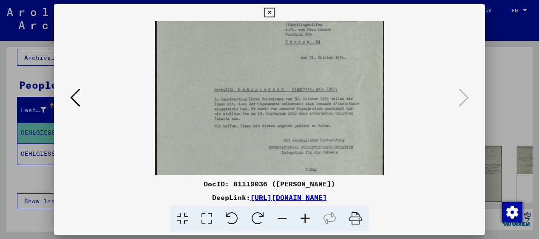
scroll to position [65, 0]
drag, startPoint x: 308, startPoint y: 165, endPoint x: 290, endPoint y: 100, distance: 67.3
click at [290, 100] on img at bounding box center [269, 118] width 229 height 324
click at [269, 11] on icon at bounding box center [269, 13] width 10 height 10
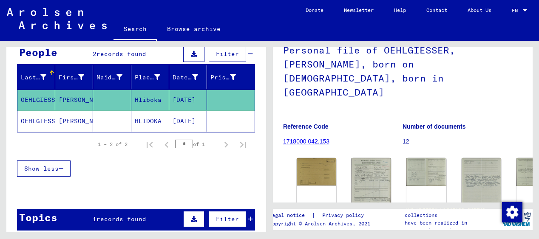
scroll to position [85, 0]
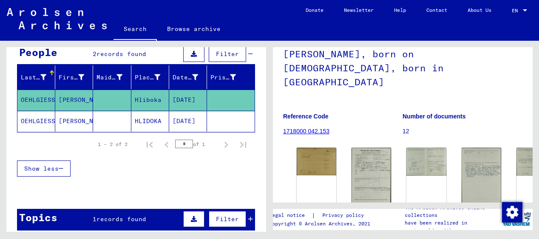
click at [298, 128] on link "1718000 042.153" at bounding box center [306, 131] width 46 height 7
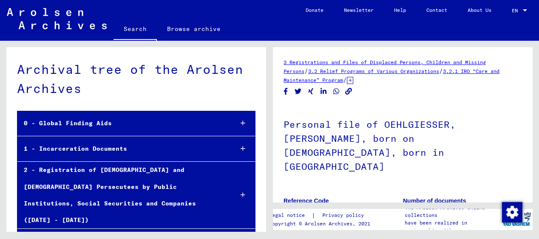
scroll to position [8449, 0]
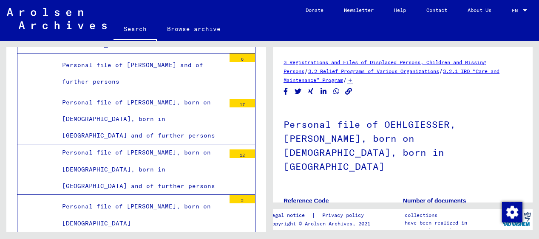
drag, startPoint x: 284, startPoint y: 188, endPoint x: 330, endPoint y: 184, distance: 46.5
click at [330, 212] on p "1718000 042.153" at bounding box center [342, 216] width 119 height 9
drag, startPoint x: 330, startPoint y: 188, endPoint x: 280, endPoint y: 189, distance: 49.7
copy figure "Reference Code 1718000 042.153"
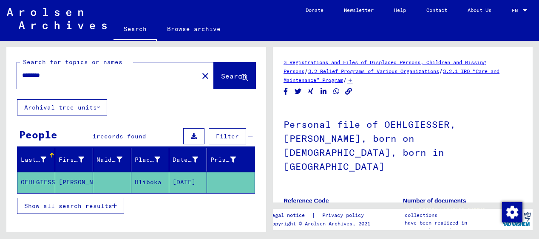
type input "**********"
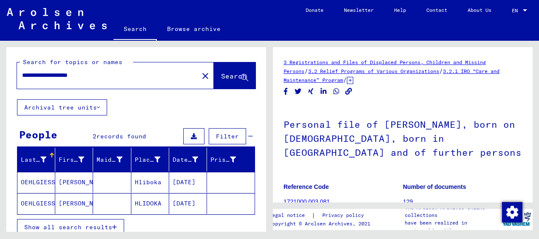
click at [38, 204] on icon at bounding box center [35, 205] width 21 height 34
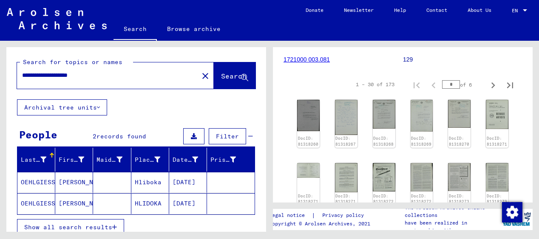
scroll to position [143, 0]
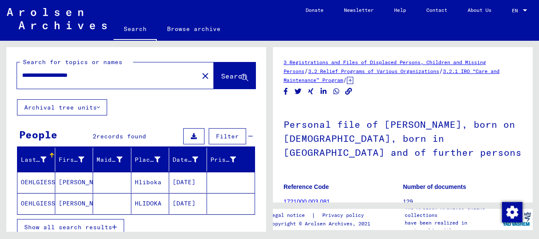
click at [200, 75] on mat-icon "close" at bounding box center [205, 76] width 10 height 10
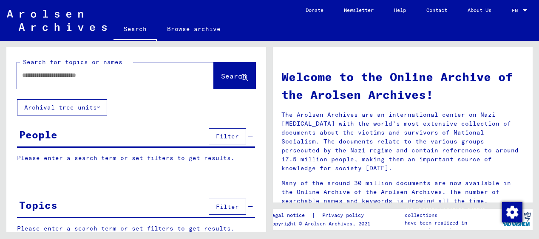
click at [33, 77] on input "text" at bounding box center [105, 75] width 166 height 9
type input "**********"
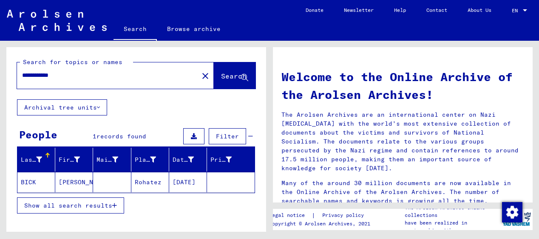
click at [33, 182] on mat-cell "BICK" at bounding box center [36, 182] width 38 height 20
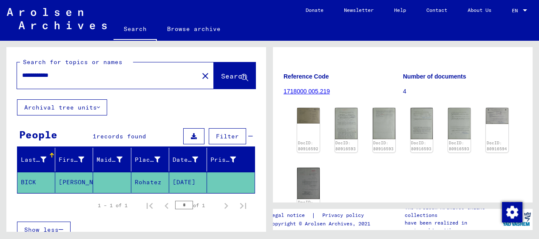
scroll to position [102, 0]
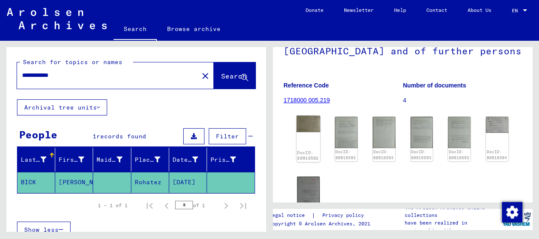
click at [306, 126] on img at bounding box center [308, 124] width 23 height 17
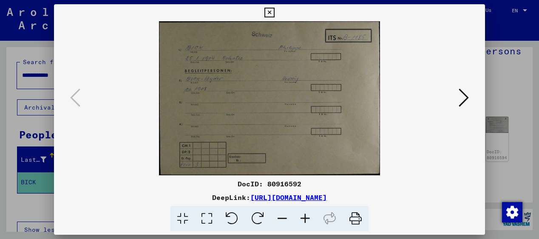
click at [305, 215] on icon at bounding box center [305, 219] width 23 height 26
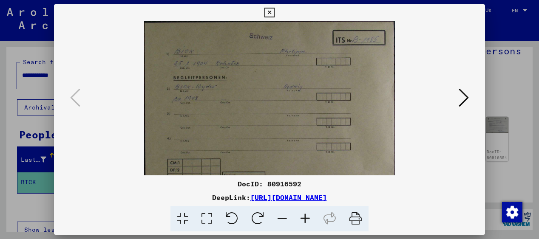
click at [305, 215] on icon at bounding box center [305, 219] width 23 height 26
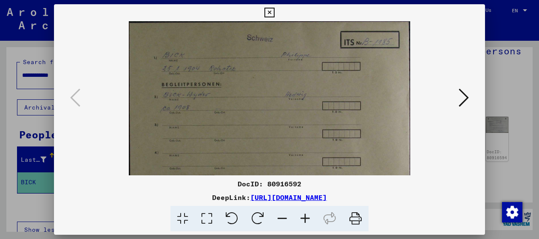
click at [305, 215] on icon at bounding box center [305, 219] width 23 height 26
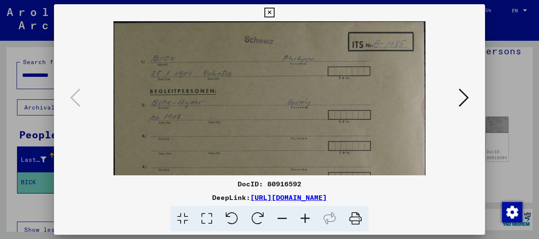
click at [305, 215] on icon at bounding box center [305, 219] width 23 height 26
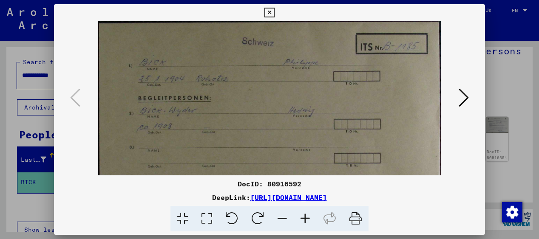
click at [305, 215] on icon at bounding box center [305, 219] width 23 height 26
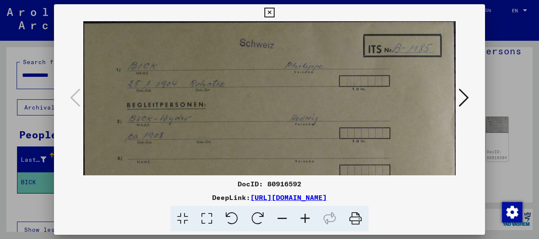
click at [462, 97] on icon at bounding box center [463, 98] width 10 height 20
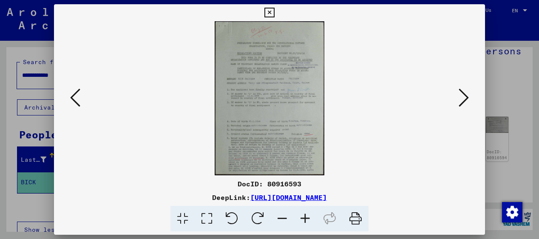
click at [306, 217] on icon at bounding box center [305, 219] width 23 height 26
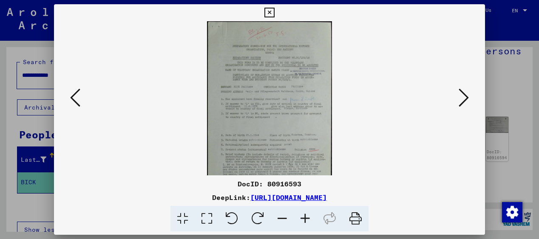
click at [306, 217] on icon at bounding box center [305, 219] width 23 height 26
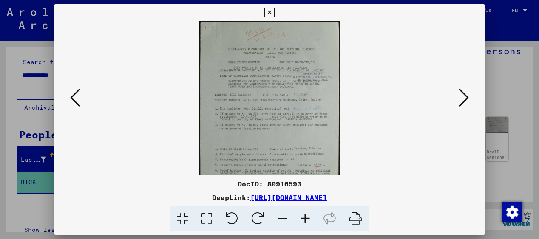
click at [306, 217] on icon at bounding box center [305, 219] width 23 height 26
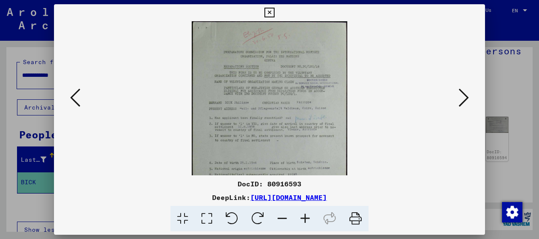
click at [306, 217] on icon at bounding box center [305, 219] width 23 height 26
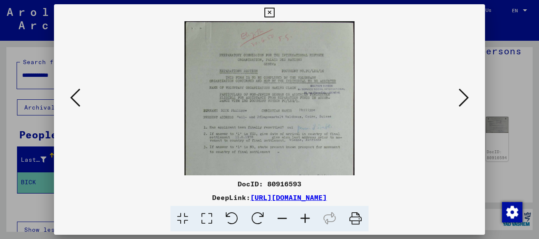
click at [306, 217] on icon at bounding box center [305, 219] width 23 height 26
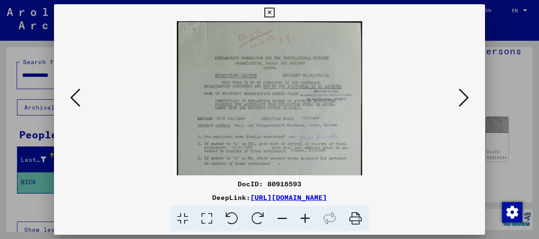
click at [306, 217] on icon at bounding box center [305, 219] width 23 height 26
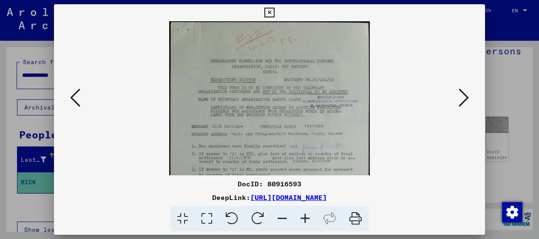
click at [306, 217] on icon at bounding box center [305, 219] width 23 height 26
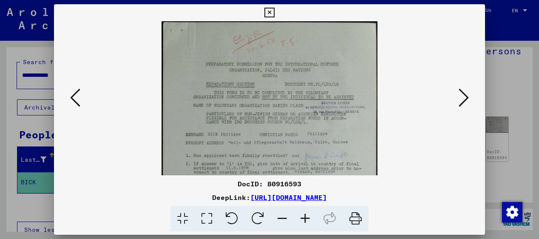
click at [306, 217] on icon at bounding box center [305, 219] width 23 height 26
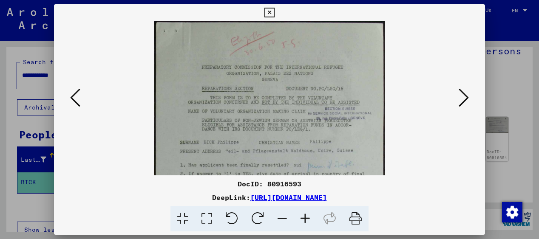
click at [306, 217] on icon at bounding box center [305, 219] width 23 height 26
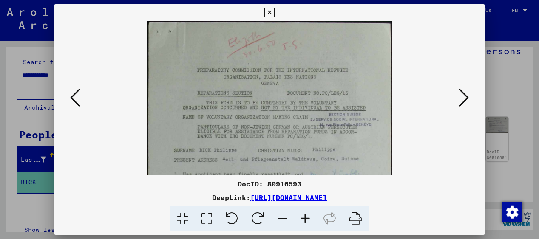
click at [314, 151] on img at bounding box center [270, 193] width 246 height 345
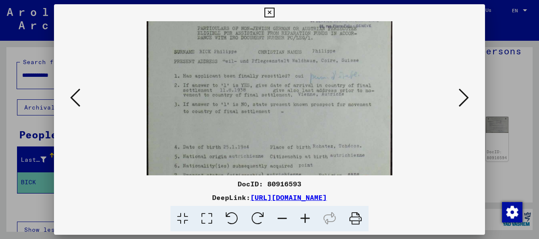
scroll to position [99, 0]
drag, startPoint x: 313, startPoint y: 162, endPoint x: 313, endPoint y: 62, distance: 99.8
click at [313, 62] on img at bounding box center [270, 94] width 246 height 345
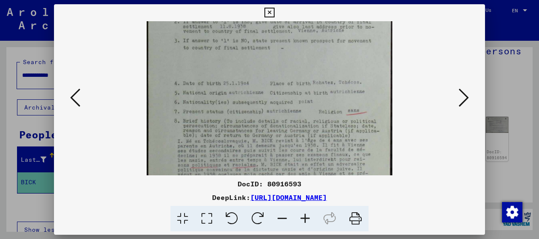
drag, startPoint x: 314, startPoint y: 137, endPoint x: 305, endPoint y: 74, distance: 63.4
click at [305, 74] on img at bounding box center [270, 31] width 246 height 345
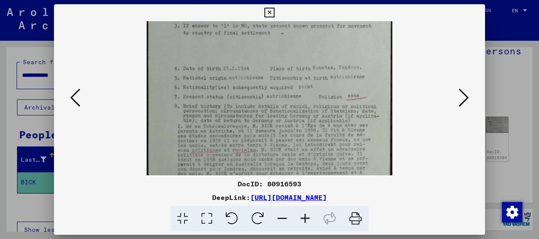
scroll to position [191, 0]
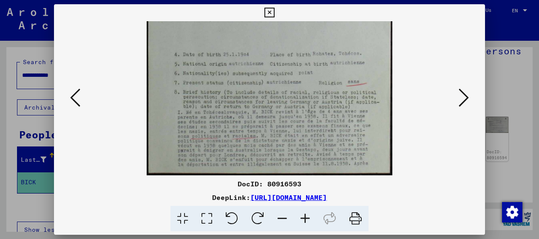
drag, startPoint x: 305, startPoint y: 124, endPoint x: 300, endPoint y: 68, distance: 57.1
click at [300, 68] on img at bounding box center [270, 2] width 246 height 345
click at [306, 217] on icon at bounding box center [305, 219] width 23 height 26
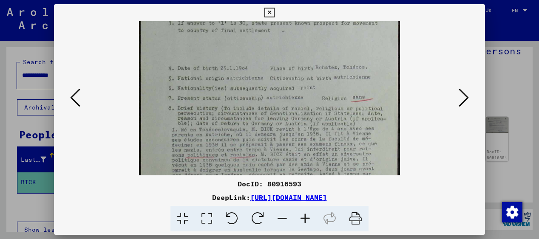
click at [306, 217] on icon at bounding box center [305, 219] width 23 height 26
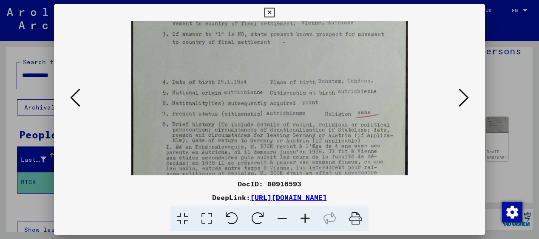
click at [306, 217] on icon at bounding box center [305, 219] width 23 height 26
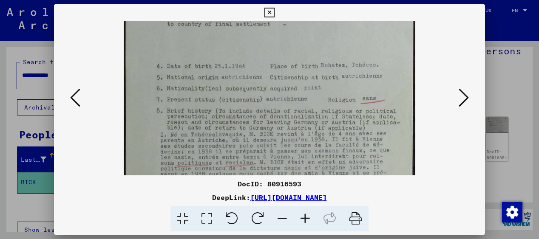
scroll to position [255, 0]
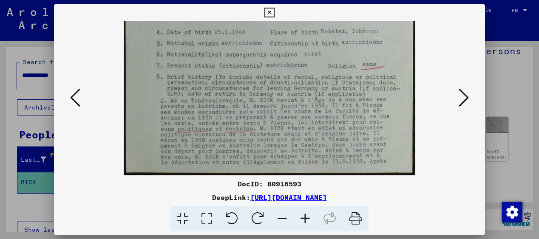
drag, startPoint x: 314, startPoint y: 148, endPoint x: 303, endPoint y: 42, distance: 107.3
